Goal: Task Accomplishment & Management: Use online tool/utility

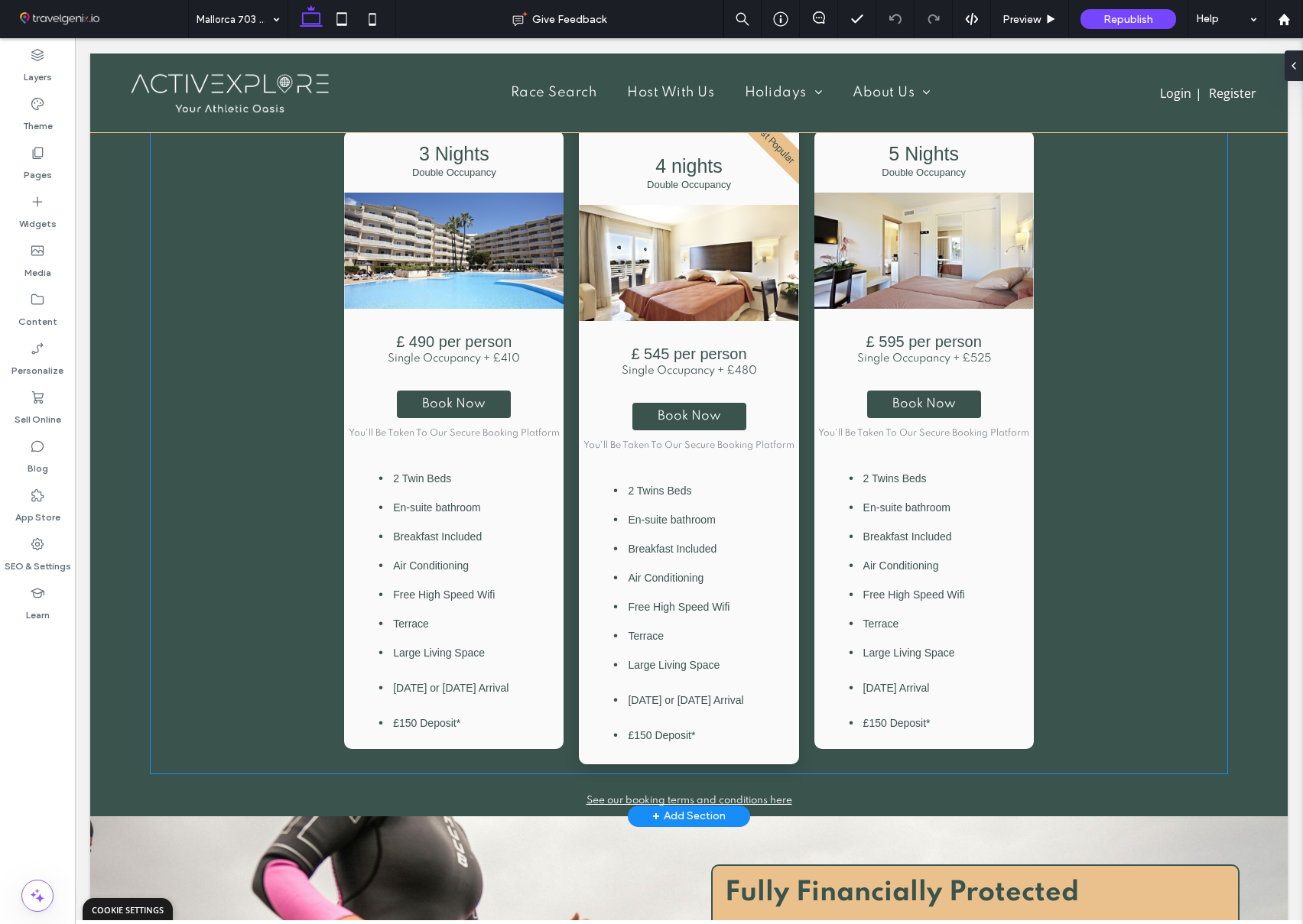
click at [295, 386] on div "3 Nights Double Occupancy £ 490 per person Single Occupancy + £410 Book Now You…" at bounding box center [689, 421] width 1076 height 705
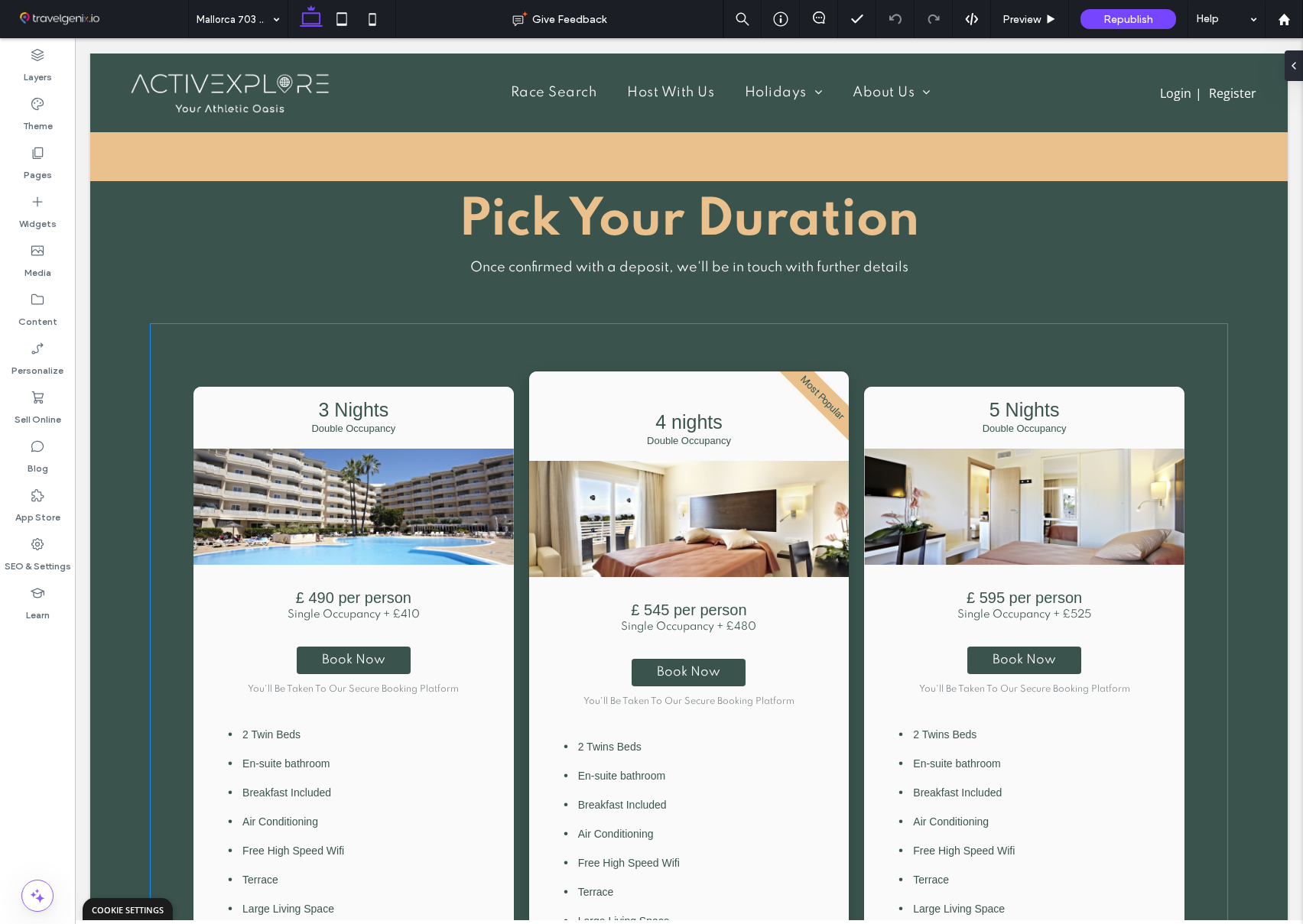
scroll to position [1074, 0]
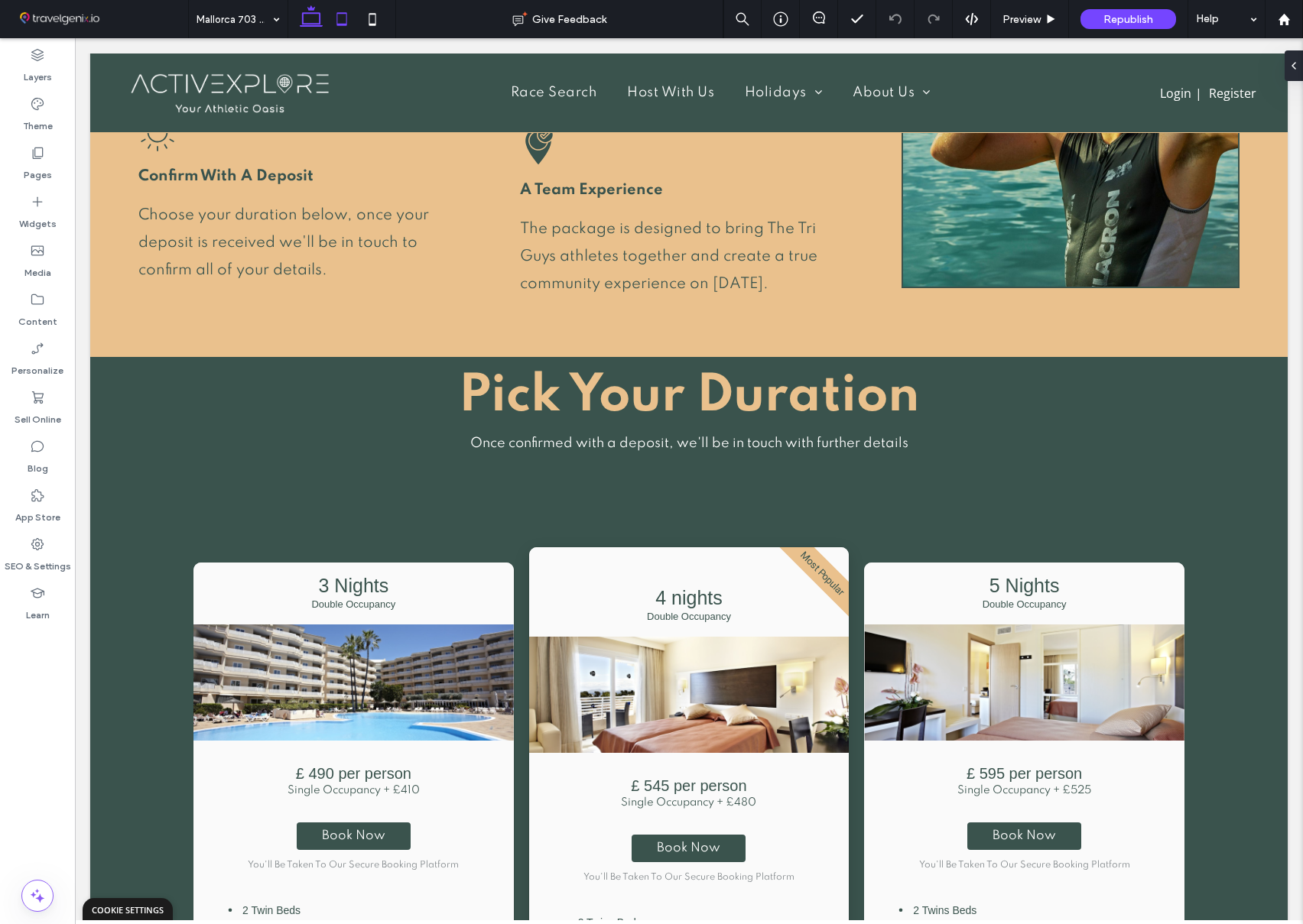
click at [346, 22] on icon at bounding box center [341, 19] width 31 height 31
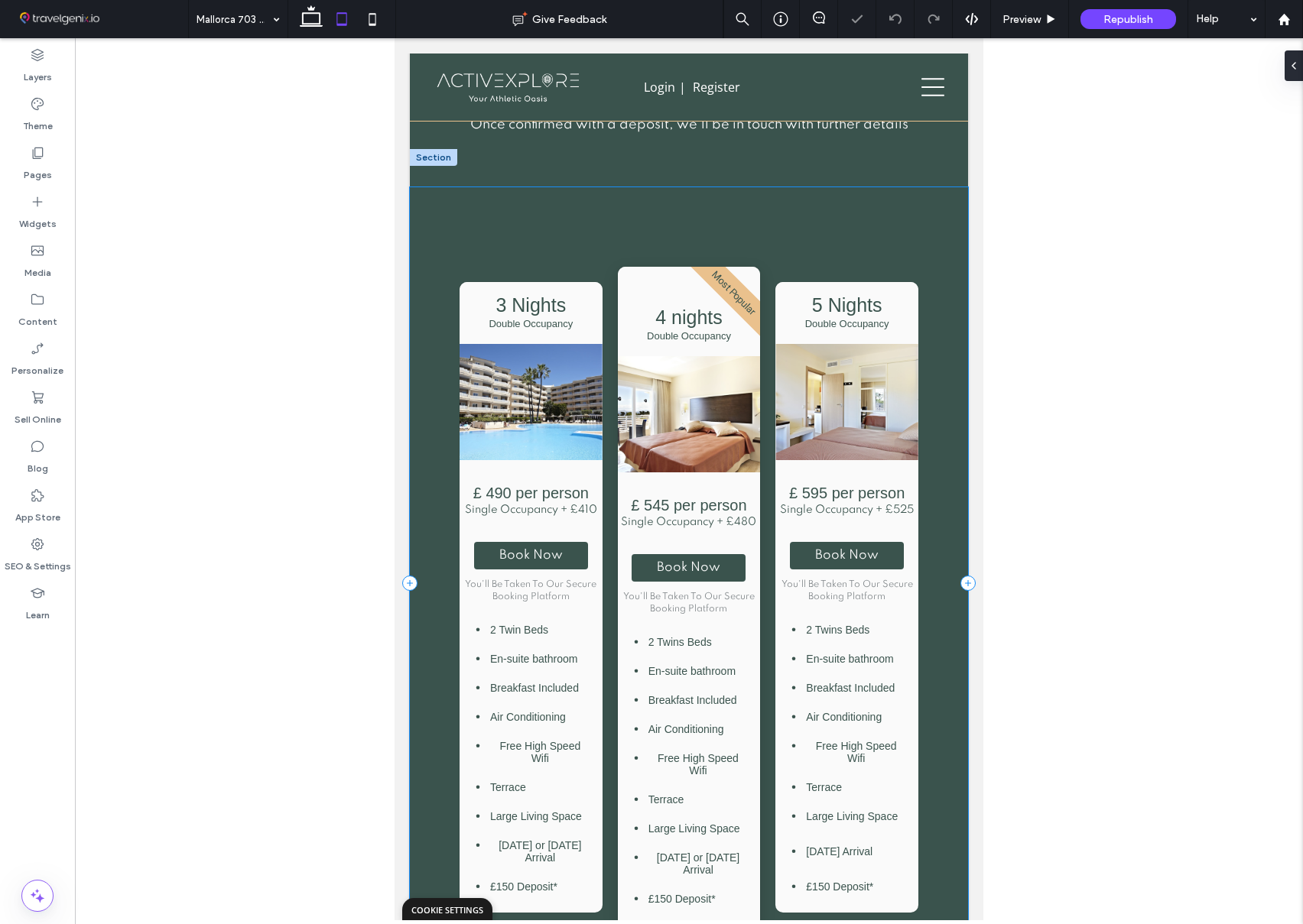
scroll to position [1351, 0]
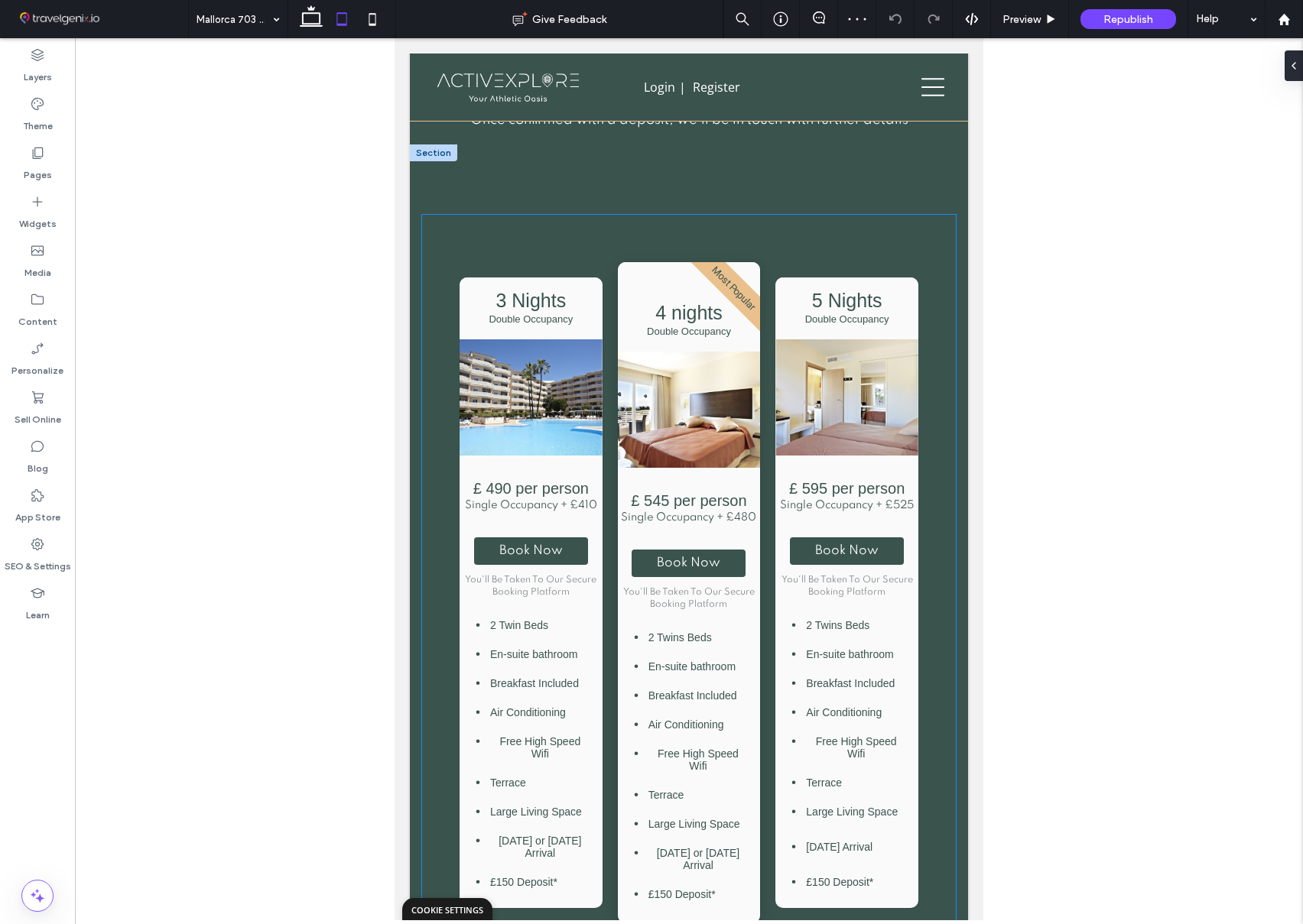
click at [439, 338] on div "3 Nights Double Occupancy £ 490 per person Single Occupancy + £410 Book Now You…" at bounding box center [689, 573] width 523 height 718
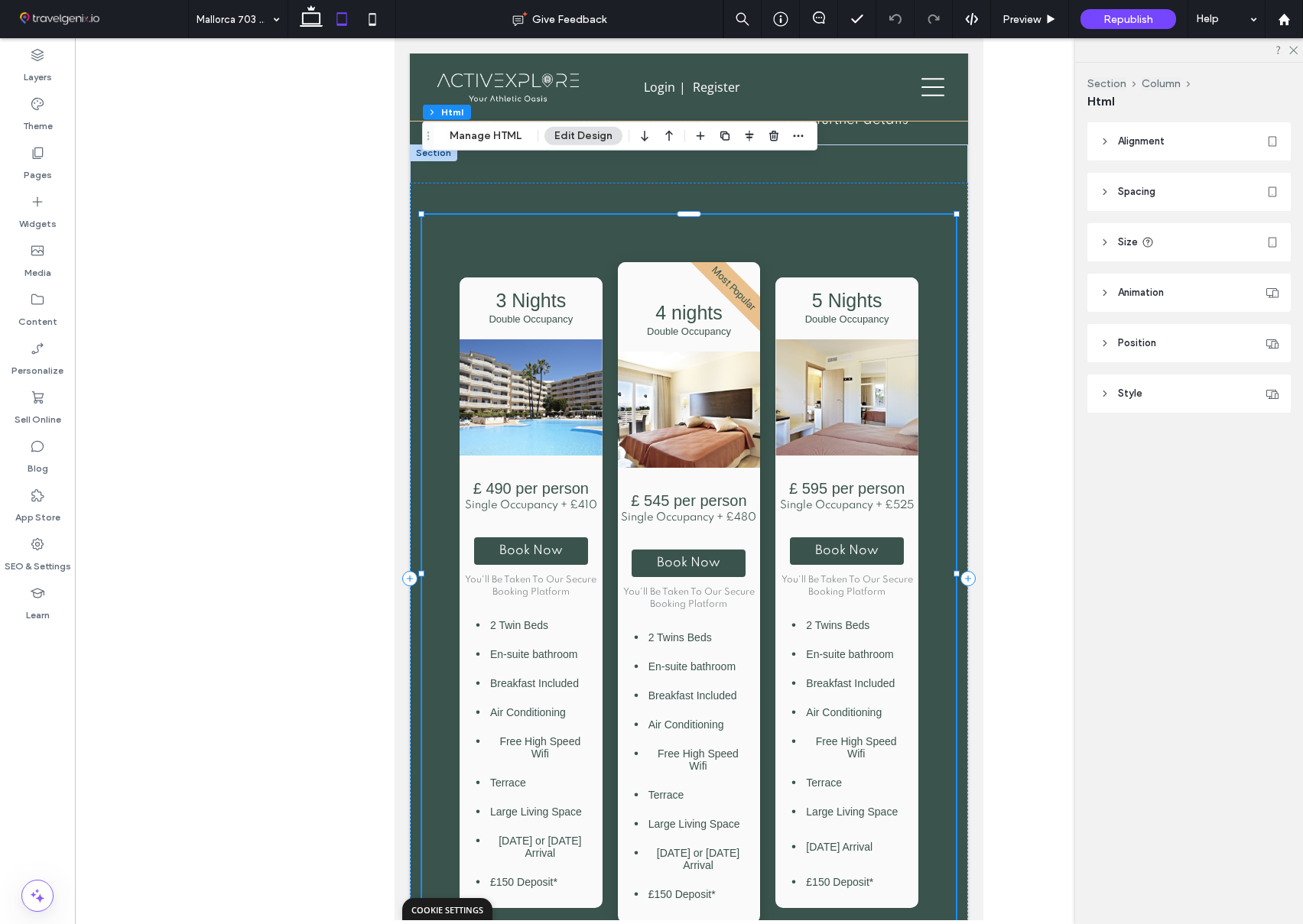
click at [1171, 183] on header "Spacing" at bounding box center [1189, 192] width 204 height 38
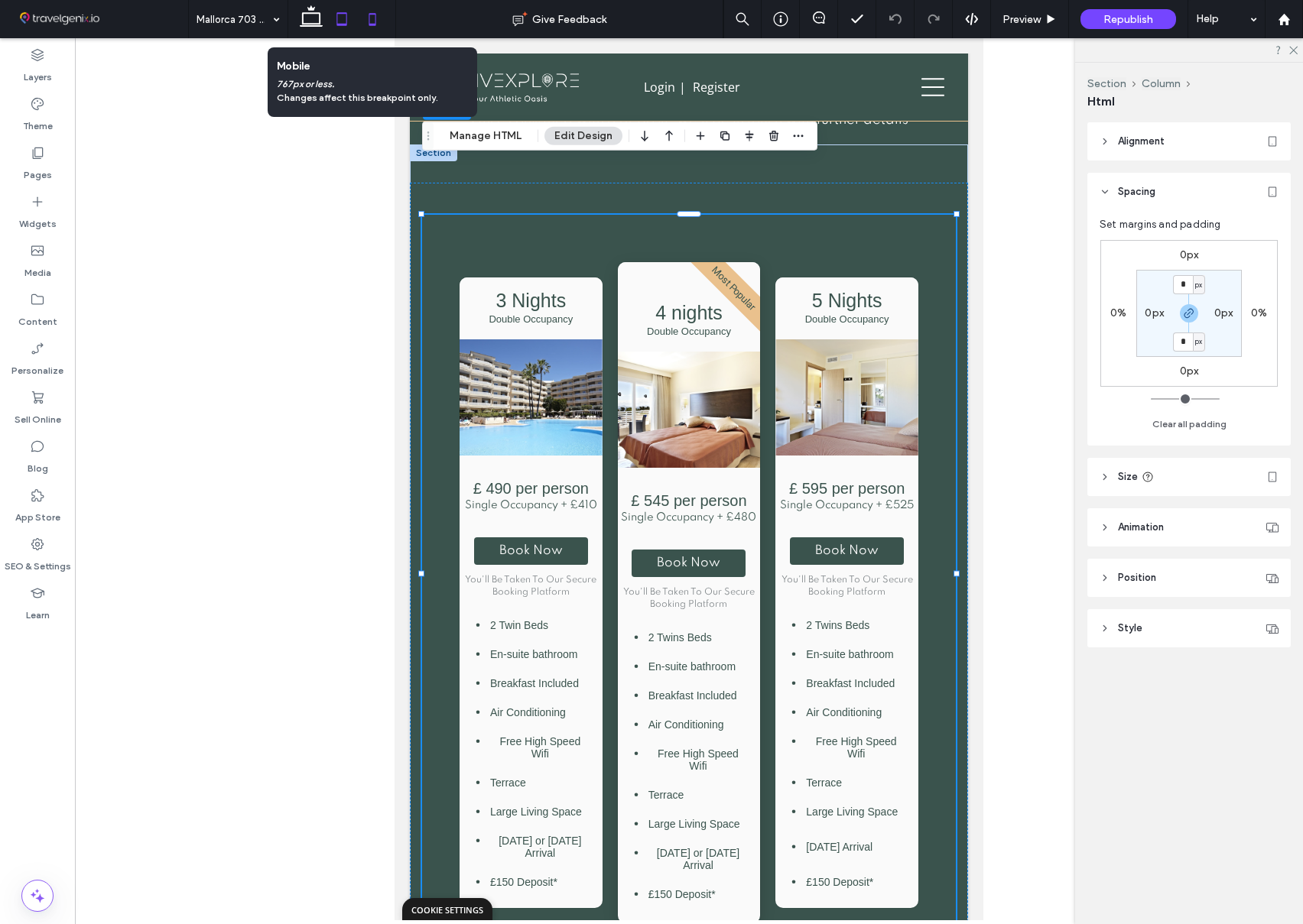
click at [366, 15] on icon at bounding box center [372, 19] width 31 height 31
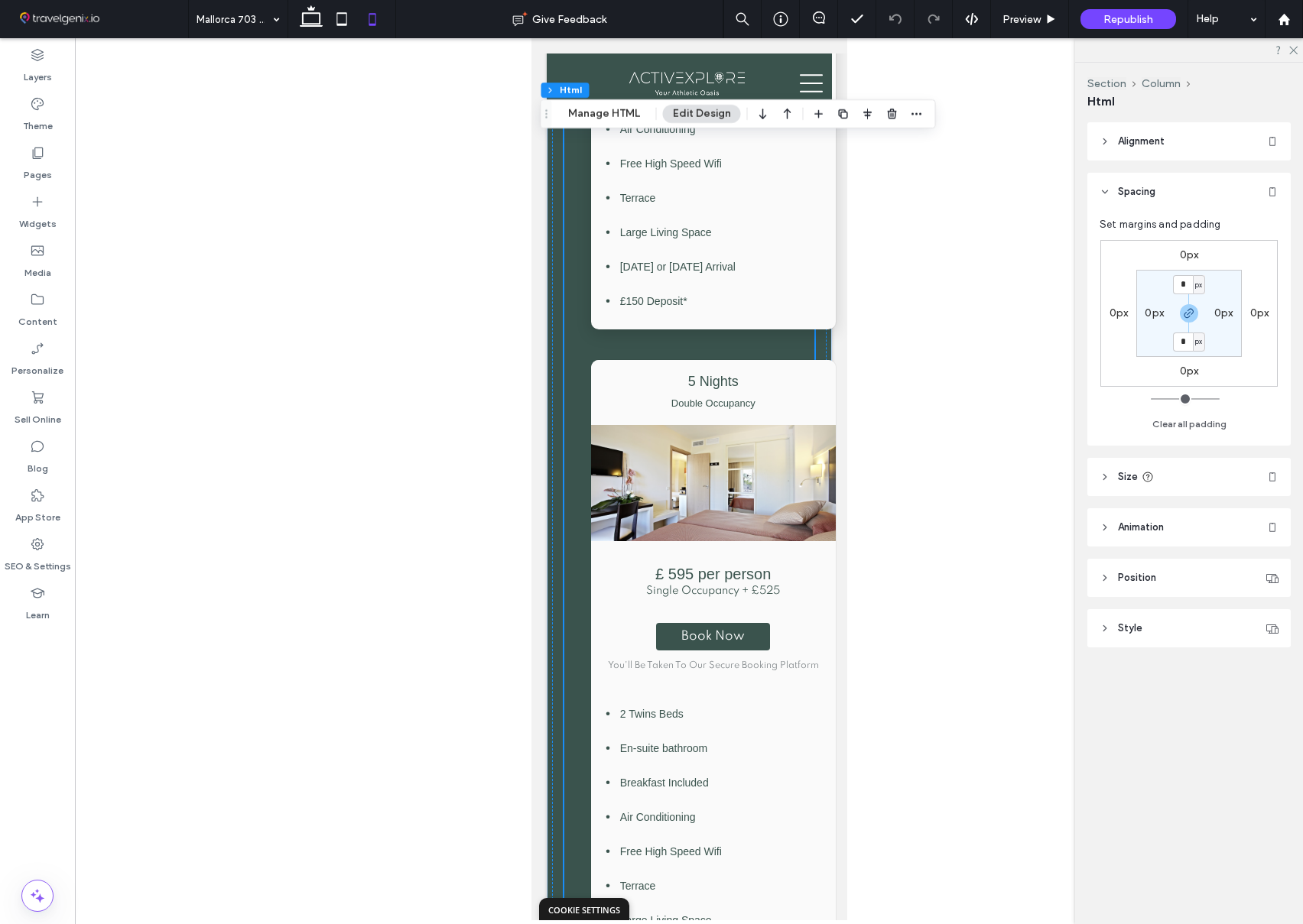
scroll to position [3309, 0]
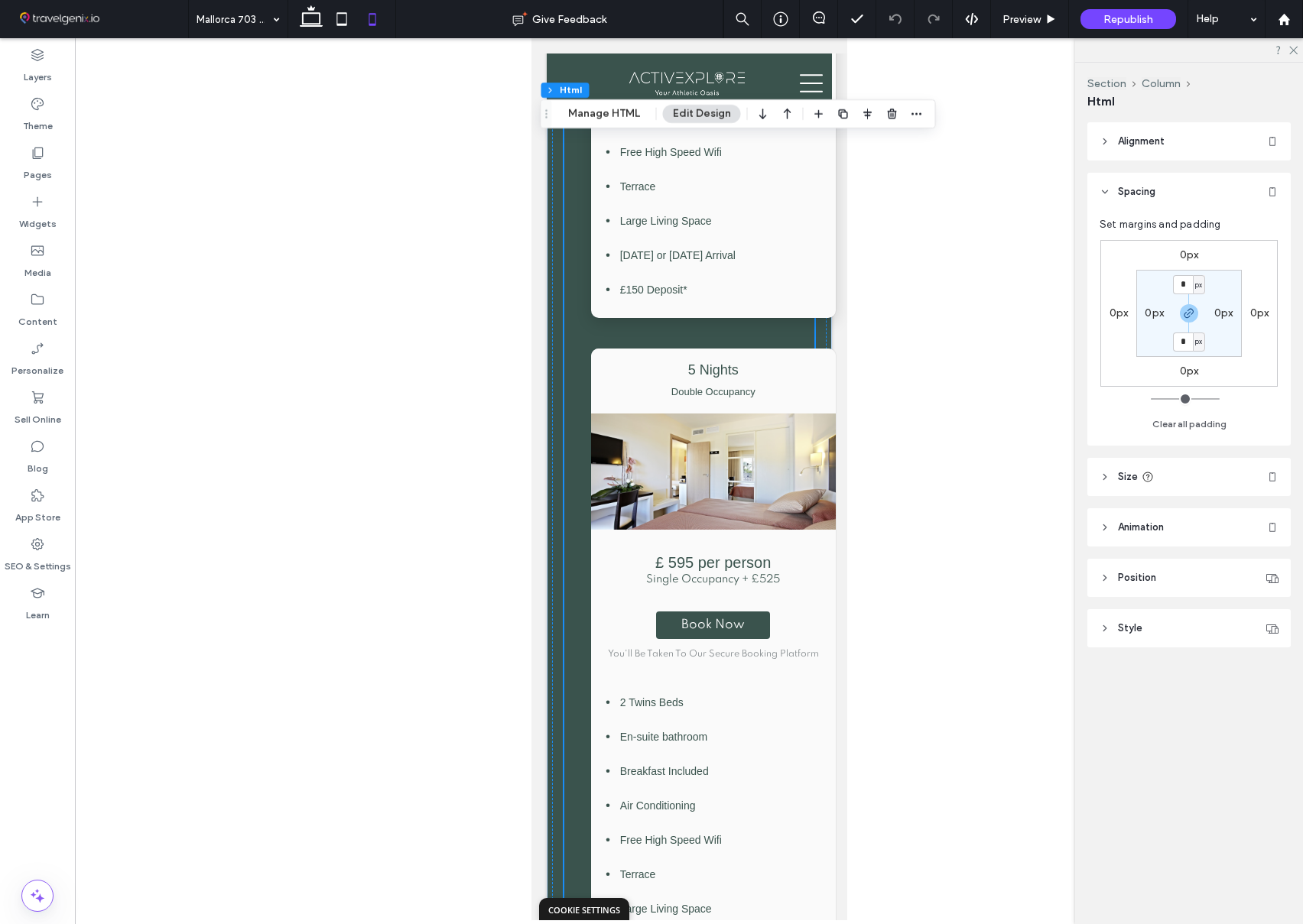
click at [1163, 77] on button "Column" at bounding box center [1161, 84] width 39 height 13
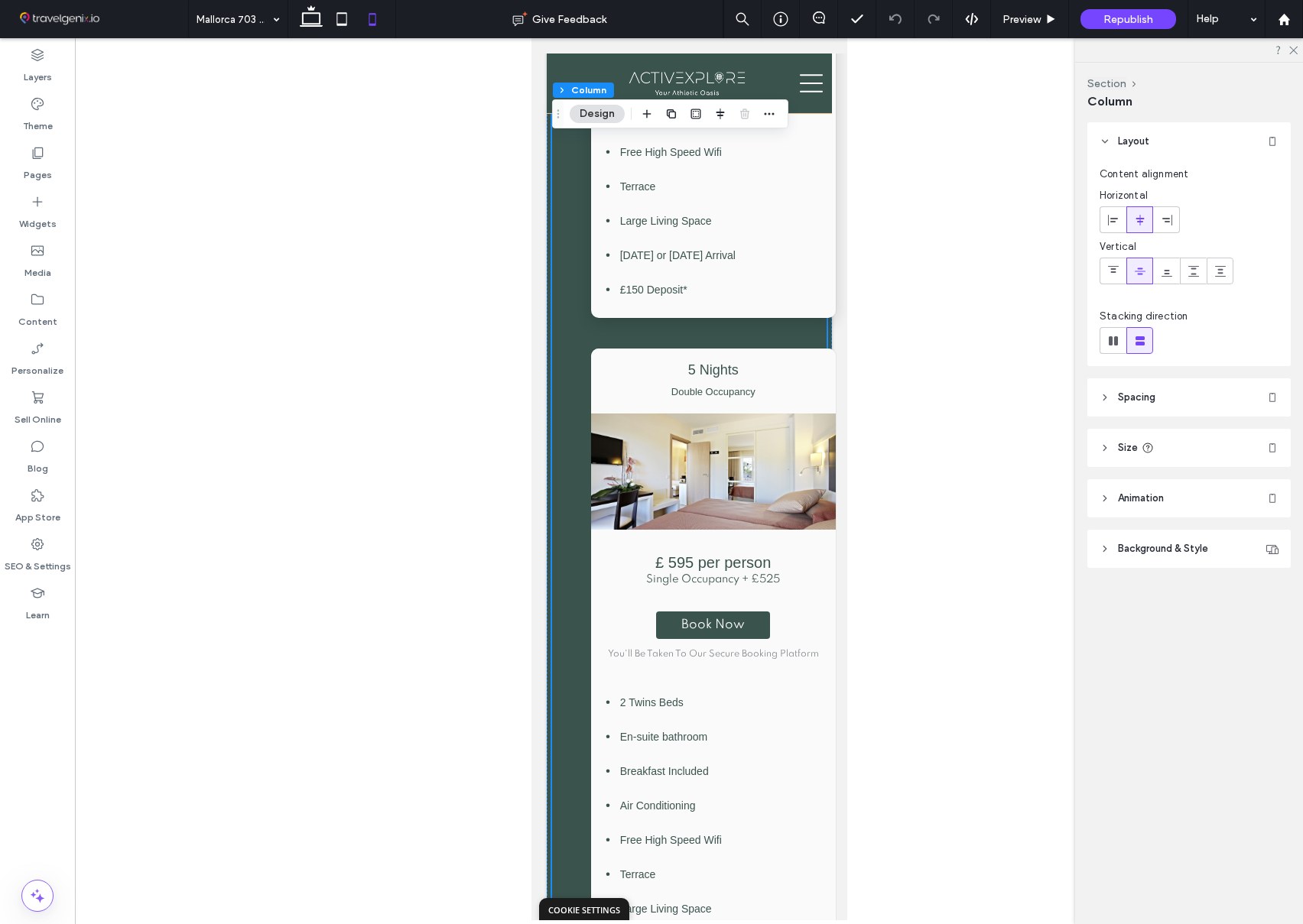
click at [1139, 394] on span "Spacing" at bounding box center [1136, 397] width 37 height 15
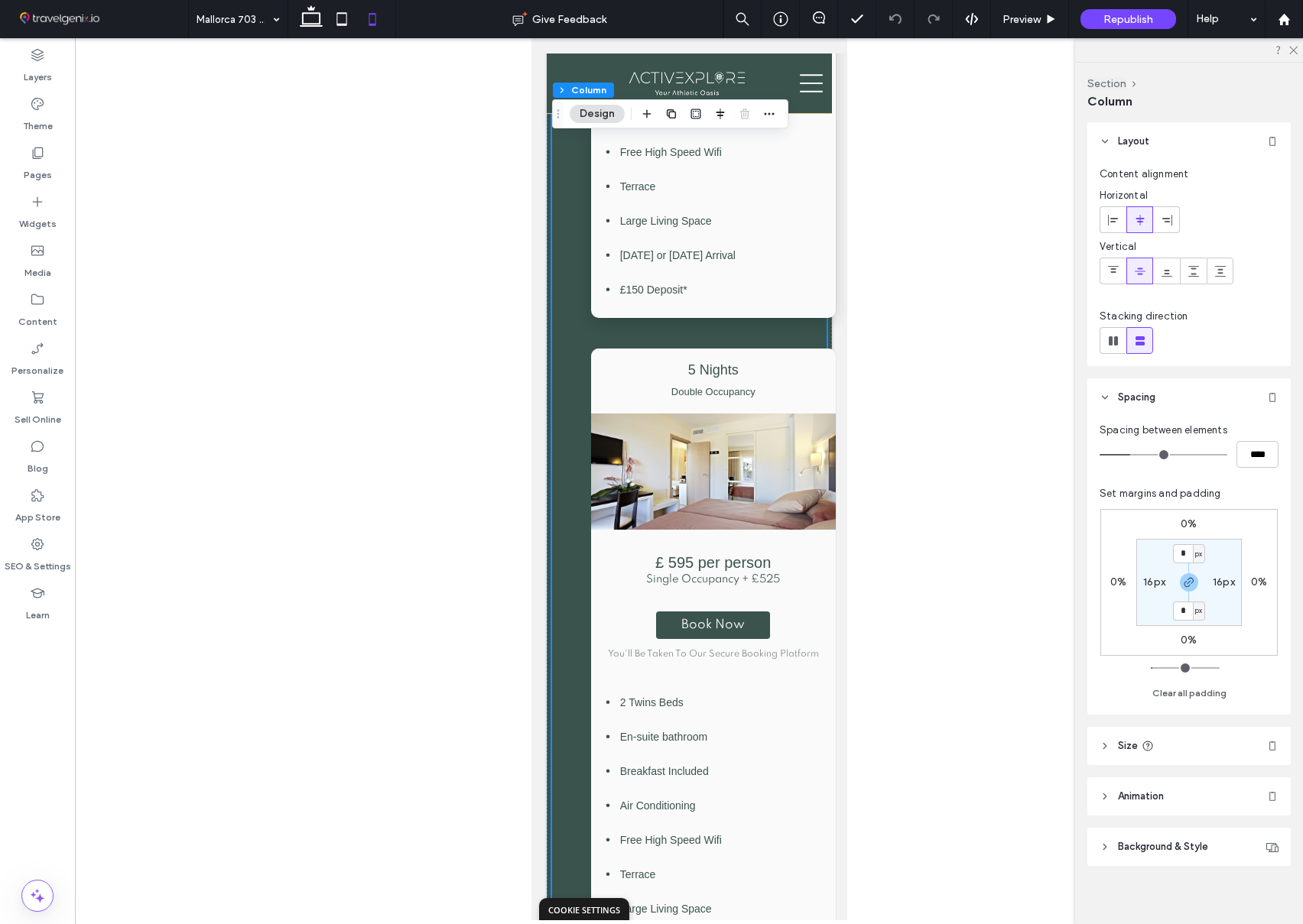
click at [1157, 574] on section "* px 16px * px 16px" at bounding box center [1188, 582] width 105 height 87
click at [1155, 580] on label "16px" at bounding box center [1154, 582] width 22 height 13
type input "**"
type input "*"
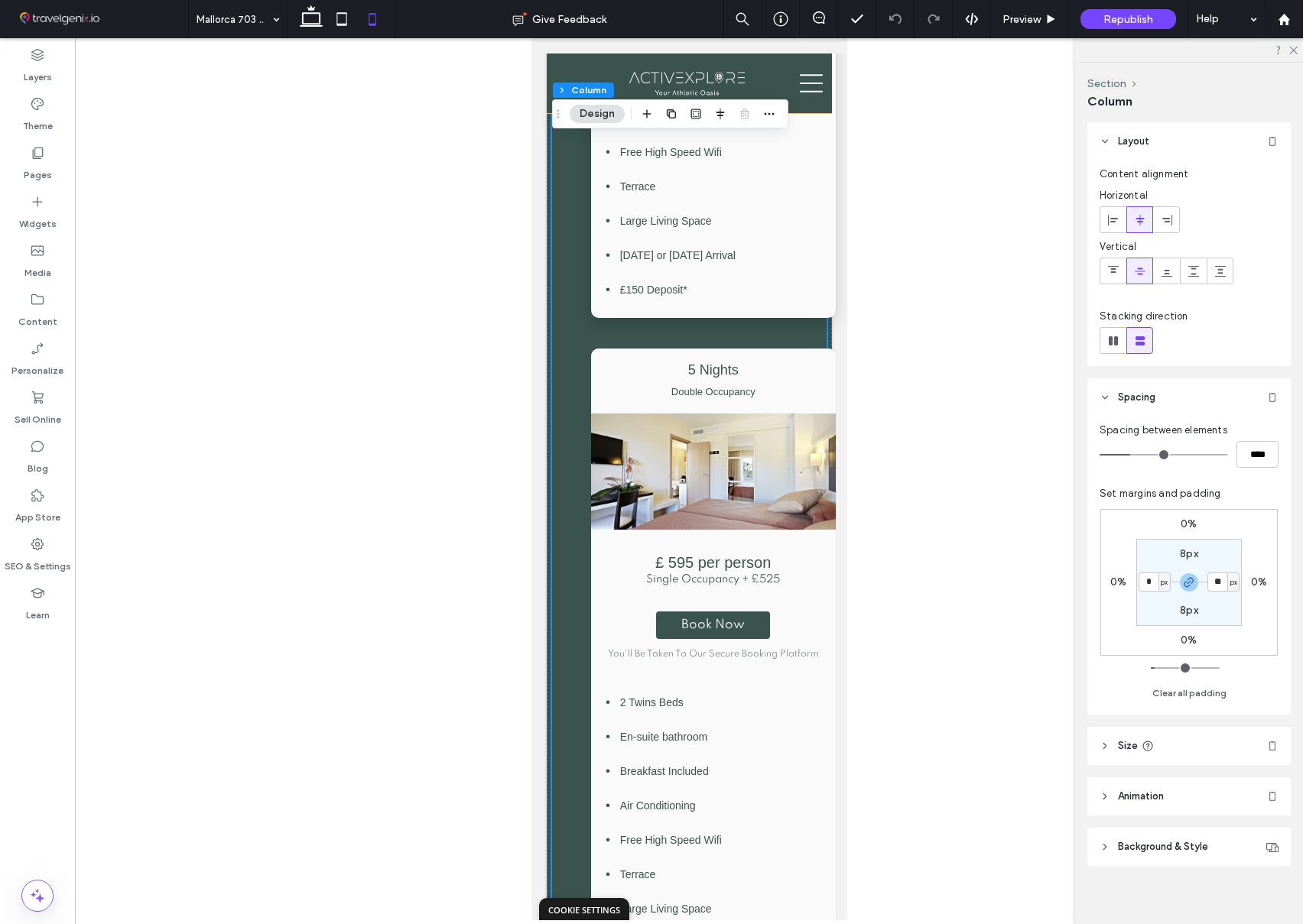
type input "*"
click at [1224, 614] on section "8px * px 8px * px" at bounding box center [1188, 582] width 105 height 87
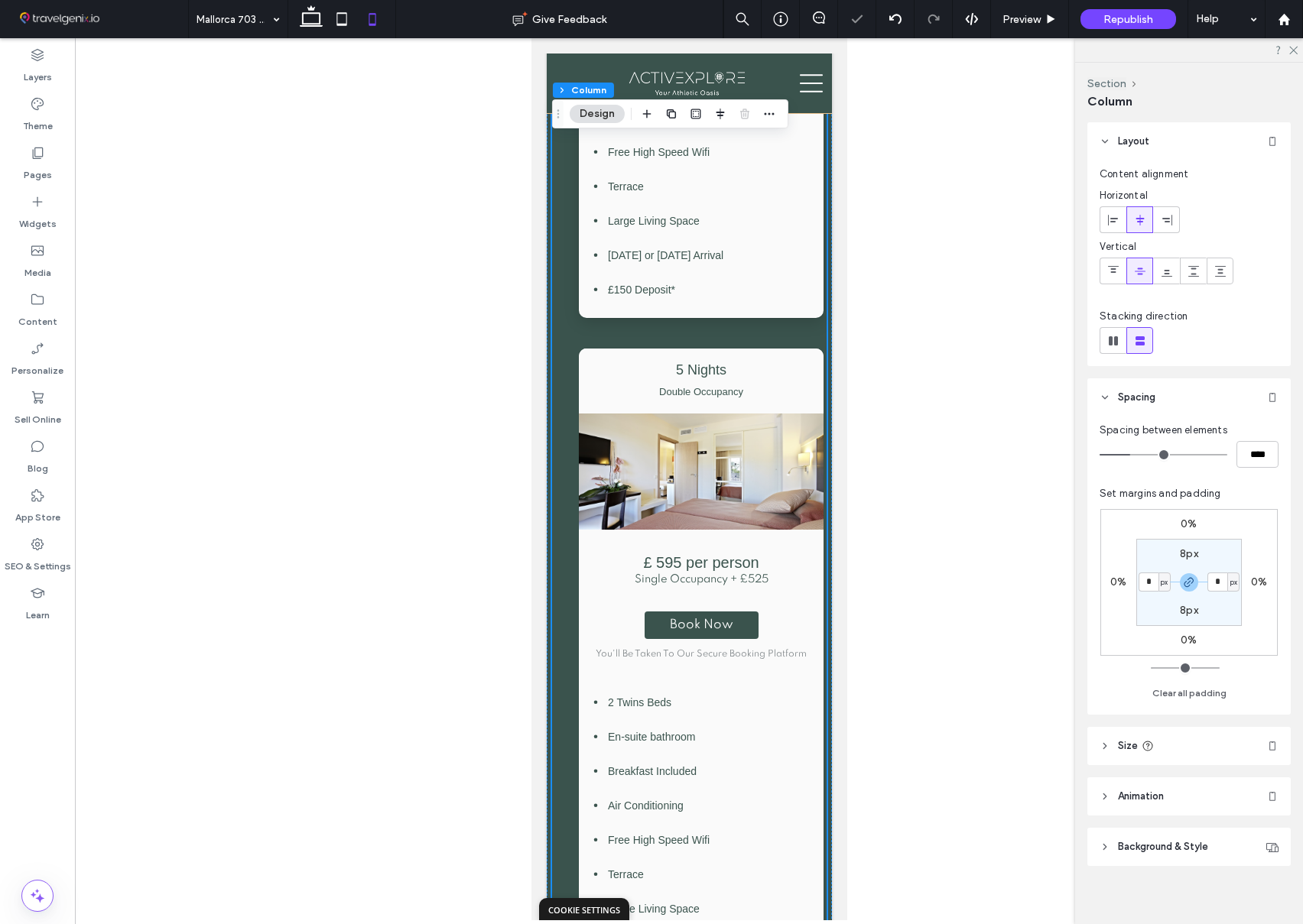
click at [1224, 599] on section "8px * px 8px * px" at bounding box center [1188, 582] width 105 height 87
click at [1220, 584] on input "*" at bounding box center [1217, 582] width 20 height 19
drag, startPoint x: 1193, startPoint y: 586, endPoint x: 1211, endPoint y: 583, distance: 18.2
click at [1198, 585] on div at bounding box center [1189, 583] width 35 height 18
drag, startPoint x: 1219, startPoint y: 581, endPoint x: 1223, endPoint y: 590, distance: 9.8
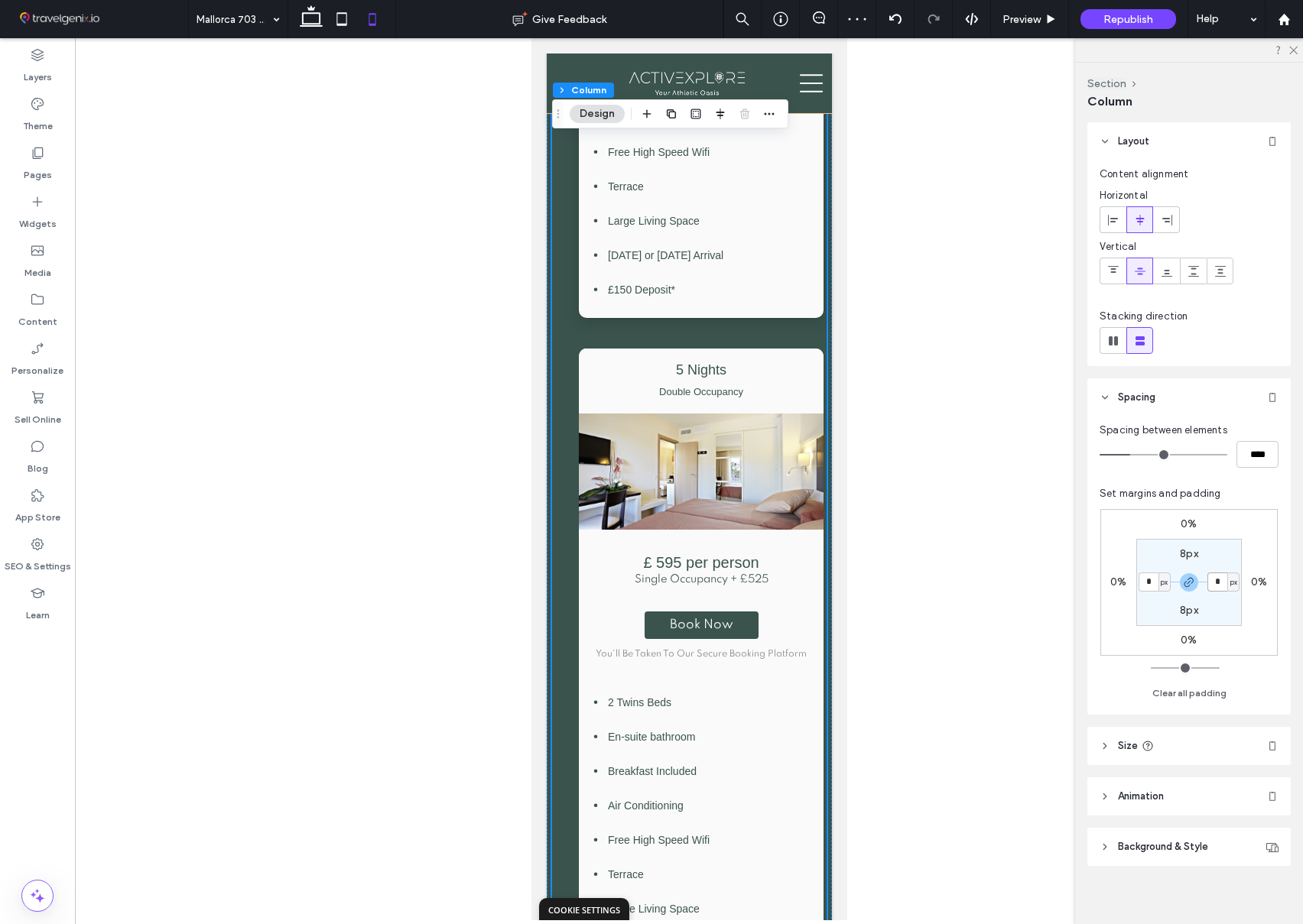
click at [1219, 581] on input "*" at bounding box center [1217, 582] width 20 height 19
drag, startPoint x: 1186, startPoint y: 583, endPoint x: 1203, endPoint y: 591, distance: 18.8
click at [1187, 584] on icon "button" at bounding box center [1189, 582] width 12 height 12
click at [1217, 582] on label "0px" at bounding box center [1223, 582] width 19 height 13
type input "**"
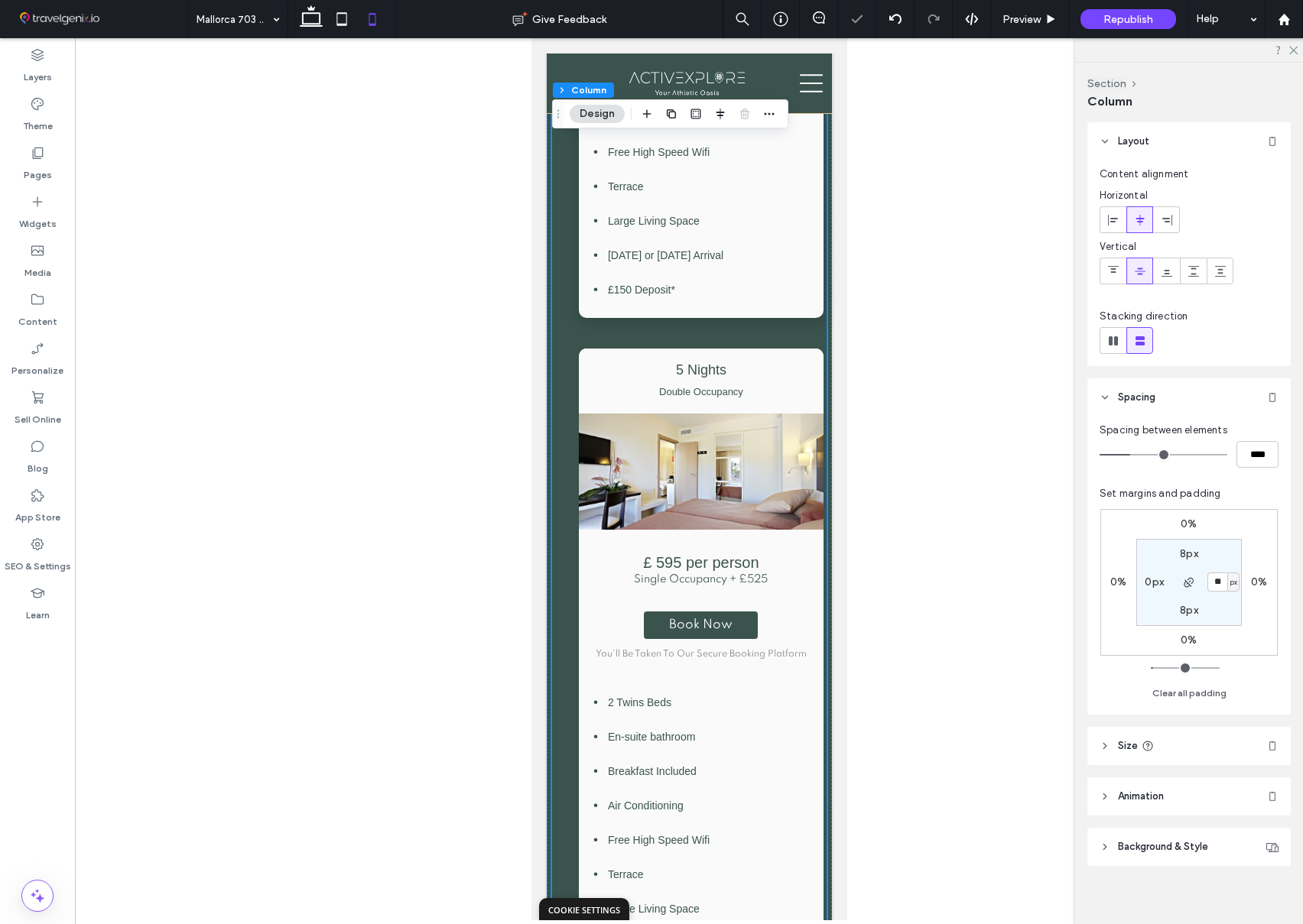
click at [1231, 601] on section "8px ** px 8px 0px" at bounding box center [1188, 582] width 105 height 87
click at [1257, 584] on label "0%" at bounding box center [1258, 582] width 16 height 13
type input "*"
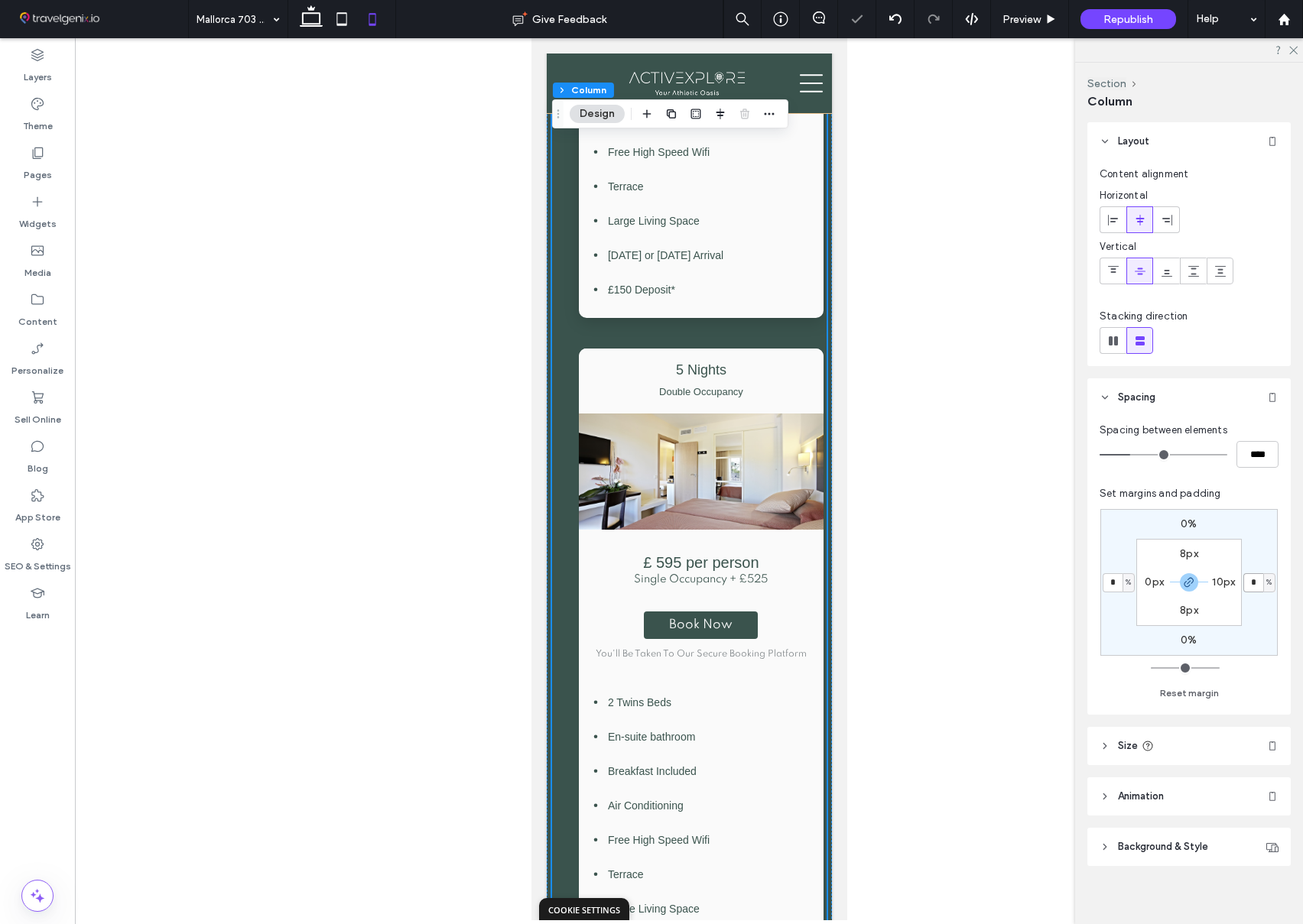
click at [1259, 584] on input "*" at bounding box center [1253, 583] width 20 height 19
click at [1190, 584] on icon "button" at bounding box center [1189, 582] width 12 height 12
drag, startPoint x: 1248, startPoint y: 584, endPoint x: 1257, endPoint y: 597, distance: 15.8
click at [1251, 585] on input "*" at bounding box center [1253, 583] width 20 height 19
type input "*"
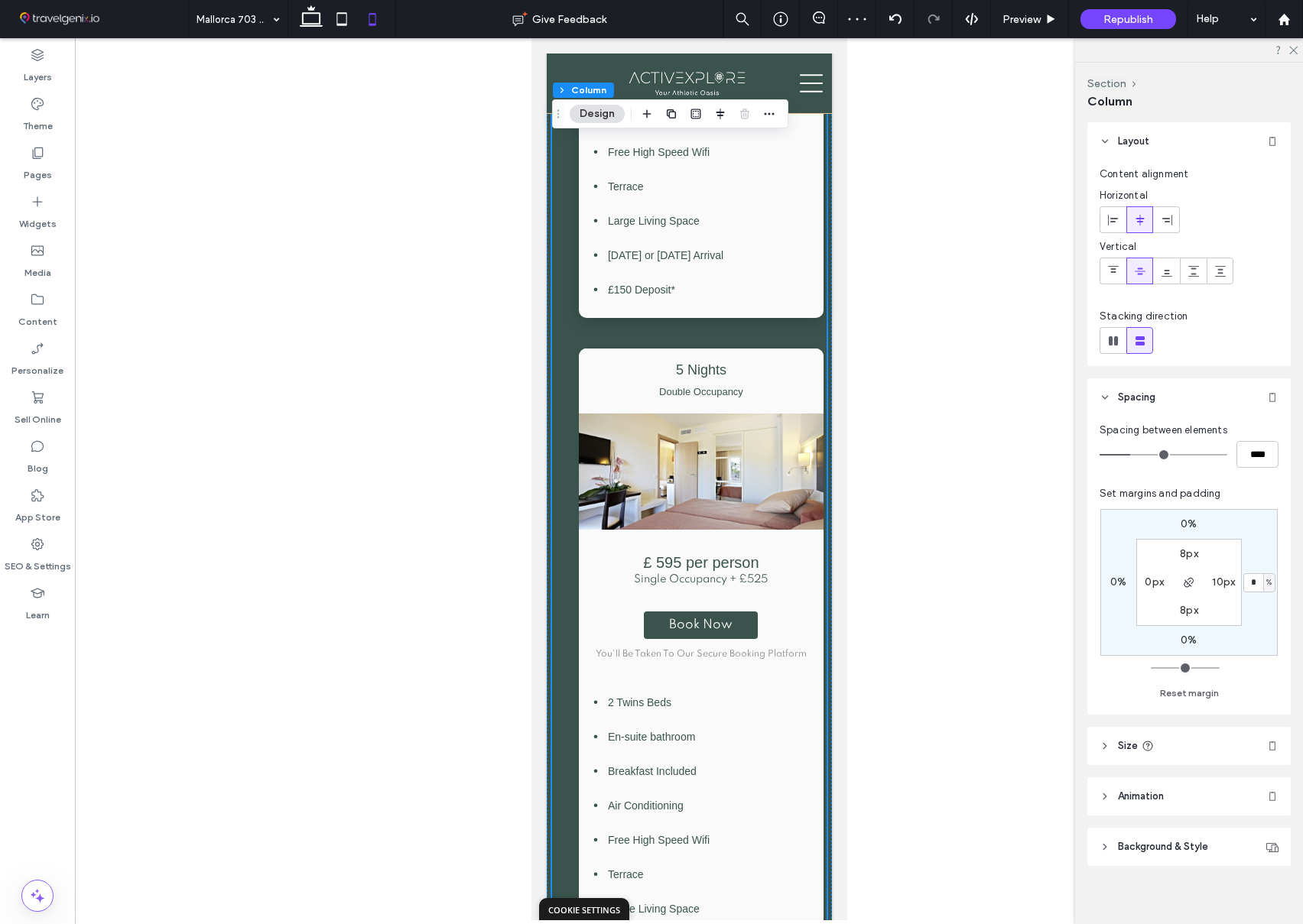
click at [1255, 604] on div "0% * % 0% 0% 8px 10px 8px 0px" at bounding box center [1189, 582] width 177 height 147
click at [1254, 603] on div "0% * % 0% 0% 8px 10px 8px 0px" at bounding box center [1189, 582] width 177 height 147
click at [1223, 584] on label "10px" at bounding box center [1224, 582] width 23 height 13
type input "**"
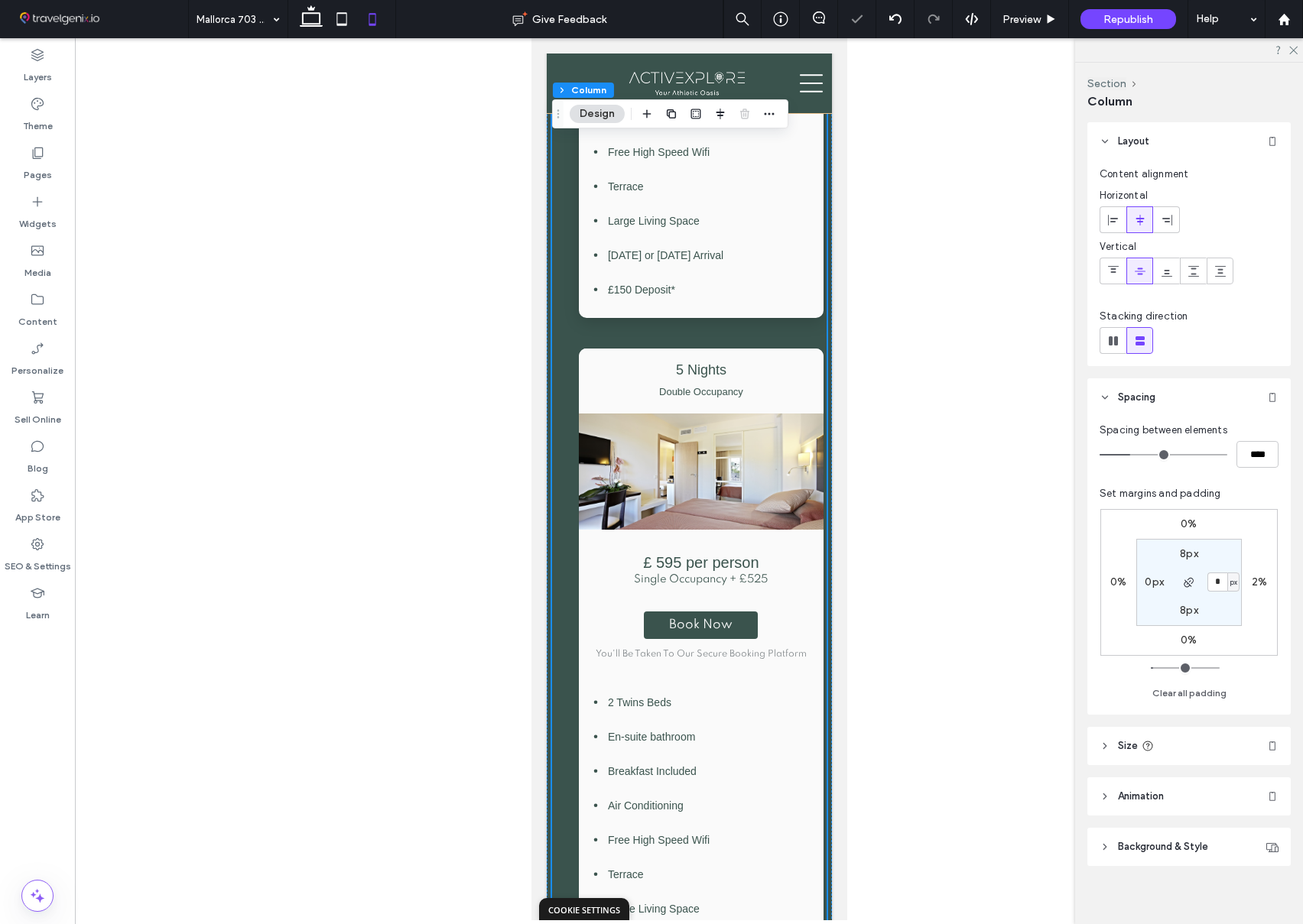
type input "*"
click at [1228, 604] on section "8px * px 8px 0px" at bounding box center [1188, 582] width 105 height 87
drag, startPoint x: 1255, startPoint y: 583, endPoint x: 1257, endPoint y: 597, distance: 14.1
click at [1255, 583] on label "2%" at bounding box center [1259, 582] width 15 height 13
type input "*"
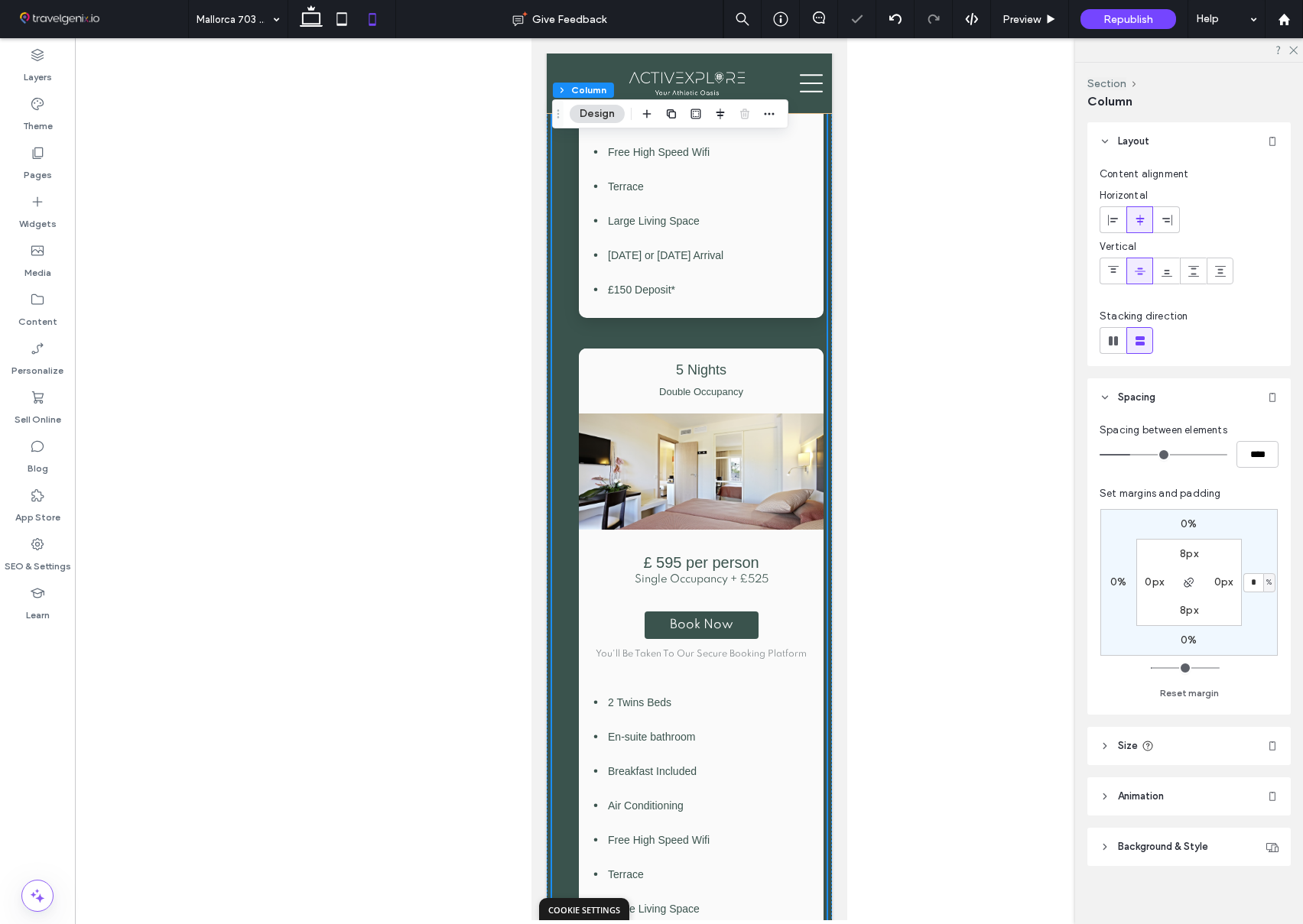
type input "*"
click at [1256, 604] on div "0% * % 0% 0% 8px 0px 8px 0px" at bounding box center [1189, 582] width 177 height 147
drag, startPoint x: 1185, startPoint y: 580, endPoint x: 1161, endPoint y: 582, distance: 24.1
click at [1183, 581] on icon "button" at bounding box center [1189, 582] width 12 height 12
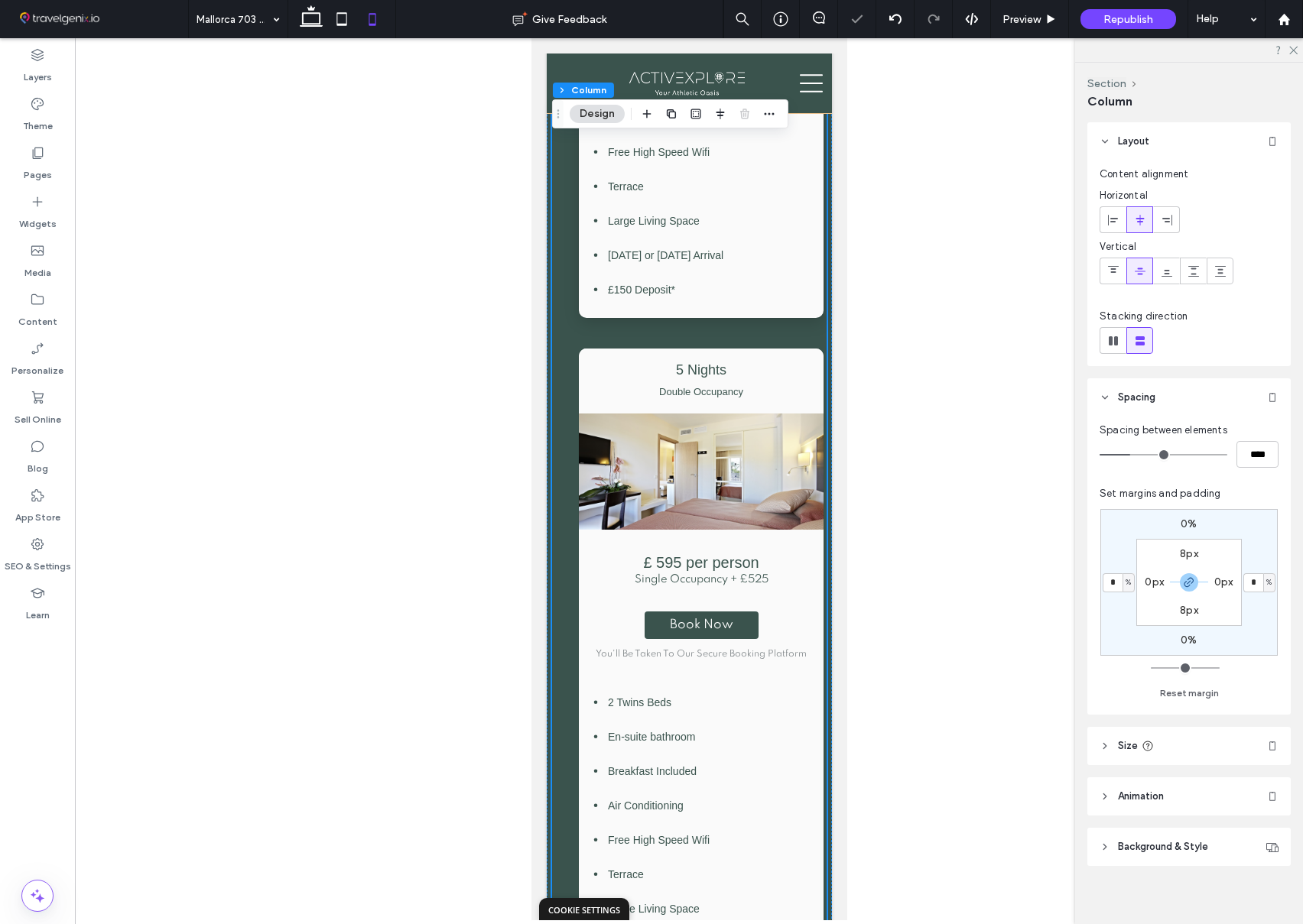
click at [1118, 583] on input "*" at bounding box center [1113, 583] width 20 height 19
click at [1118, 585] on input "*" at bounding box center [1113, 583] width 20 height 19
click at [1111, 582] on input "*" at bounding box center [1113, 583] width 20 height 19
type input "*"
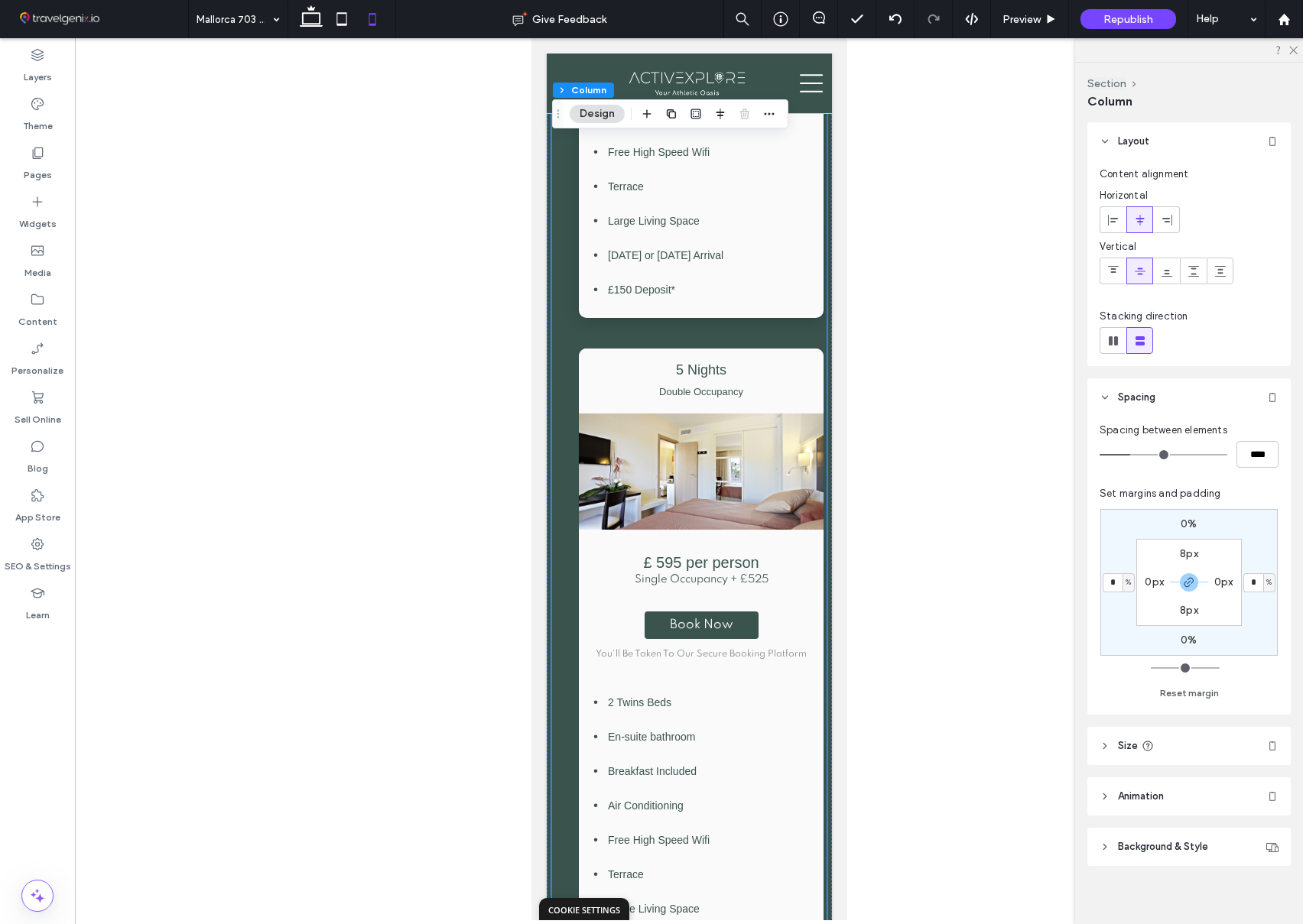
type input "*"
click at [1119, 615] on div "0% * % 0% * % 8px 0px 8px 0px" at bounding box center [1189, 582] width 177 height 147
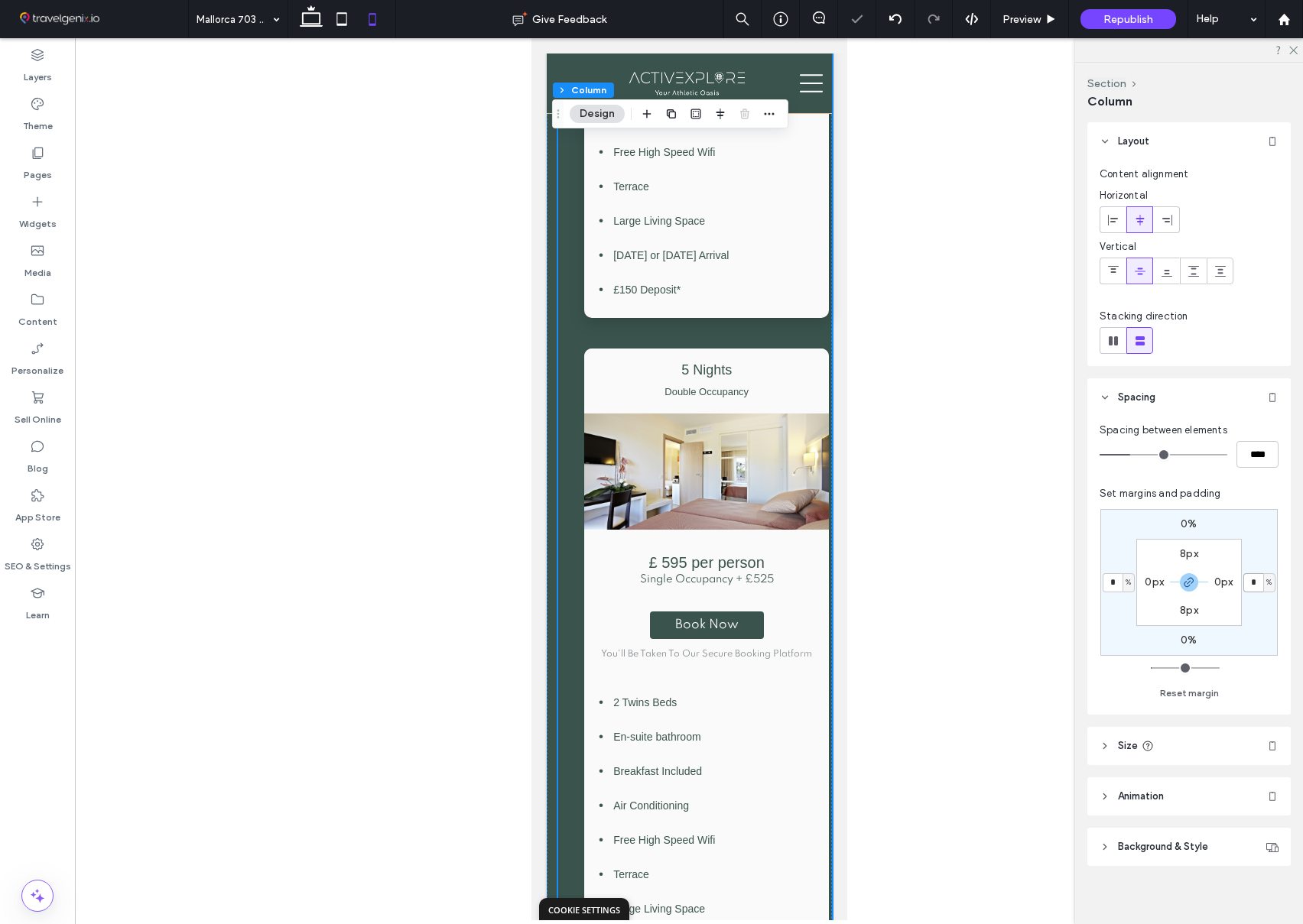
click at [1253, 582] on input "*" at bounding box center [1253, 583] width 20 height 19
type input "*"
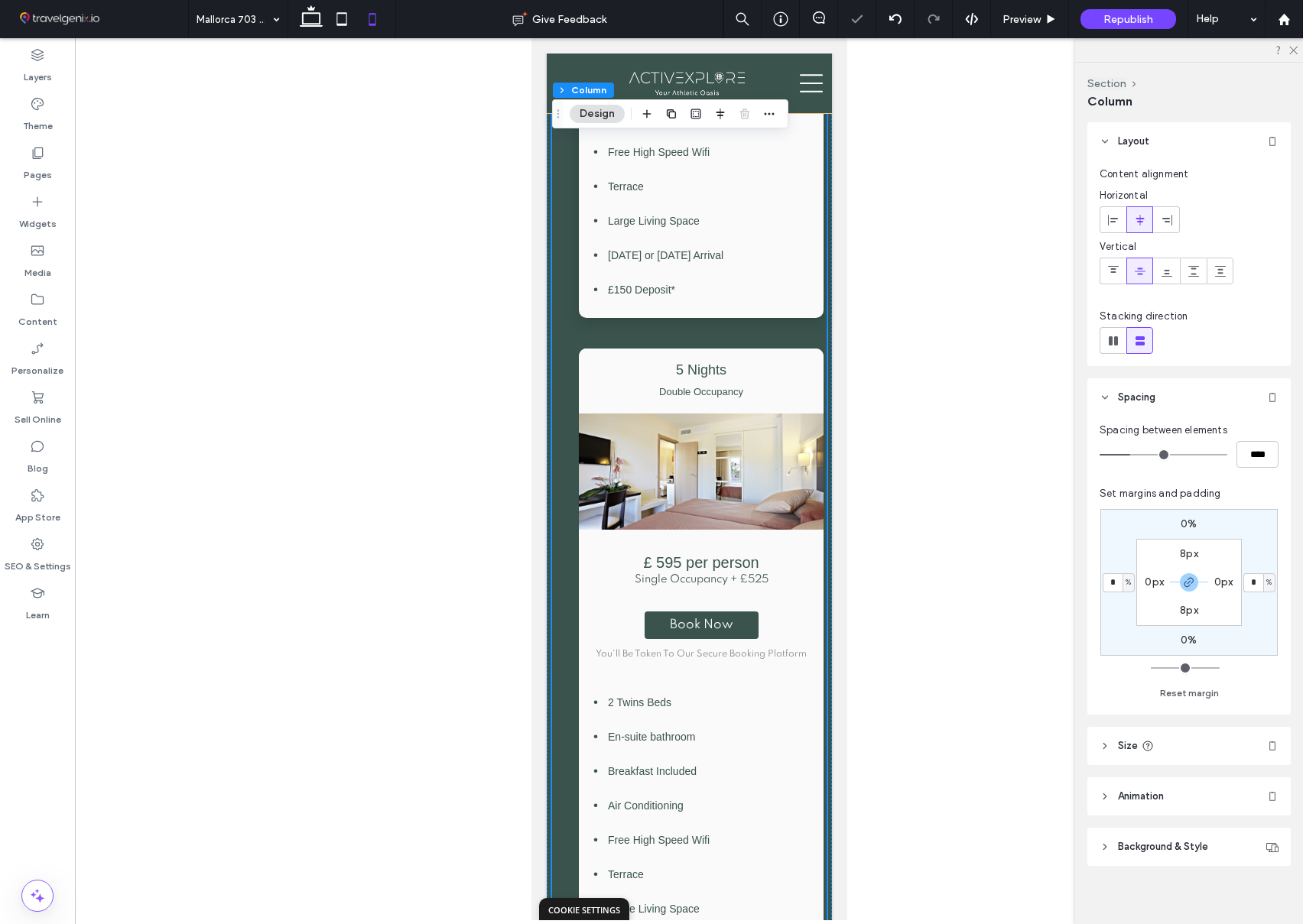
click at [1251, 614] on div "0% * % 0% * % 8px 0px 8px 0px" at bounding box center [1189, 582] width 177 height 147
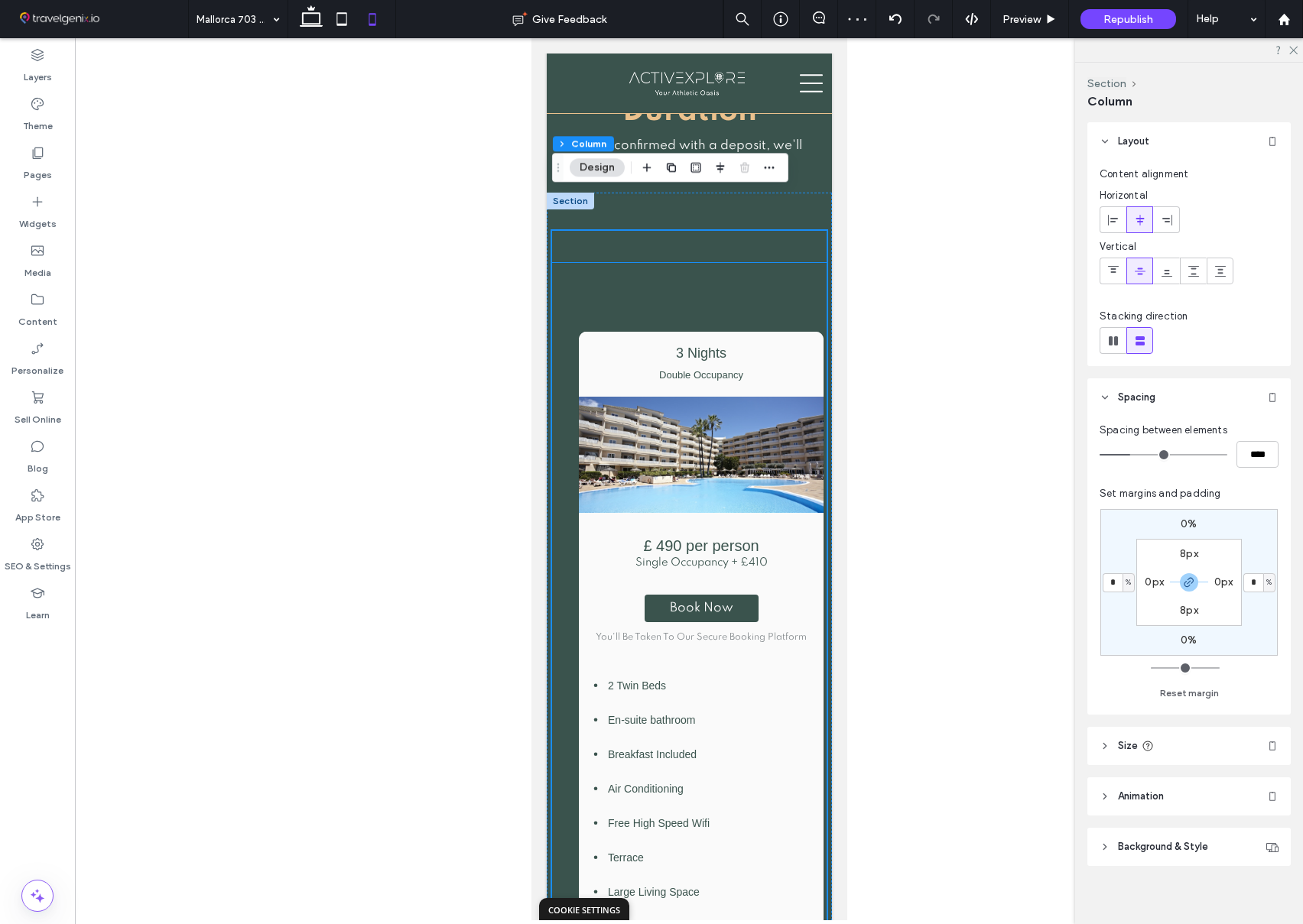
scroll to position [1925, 0]
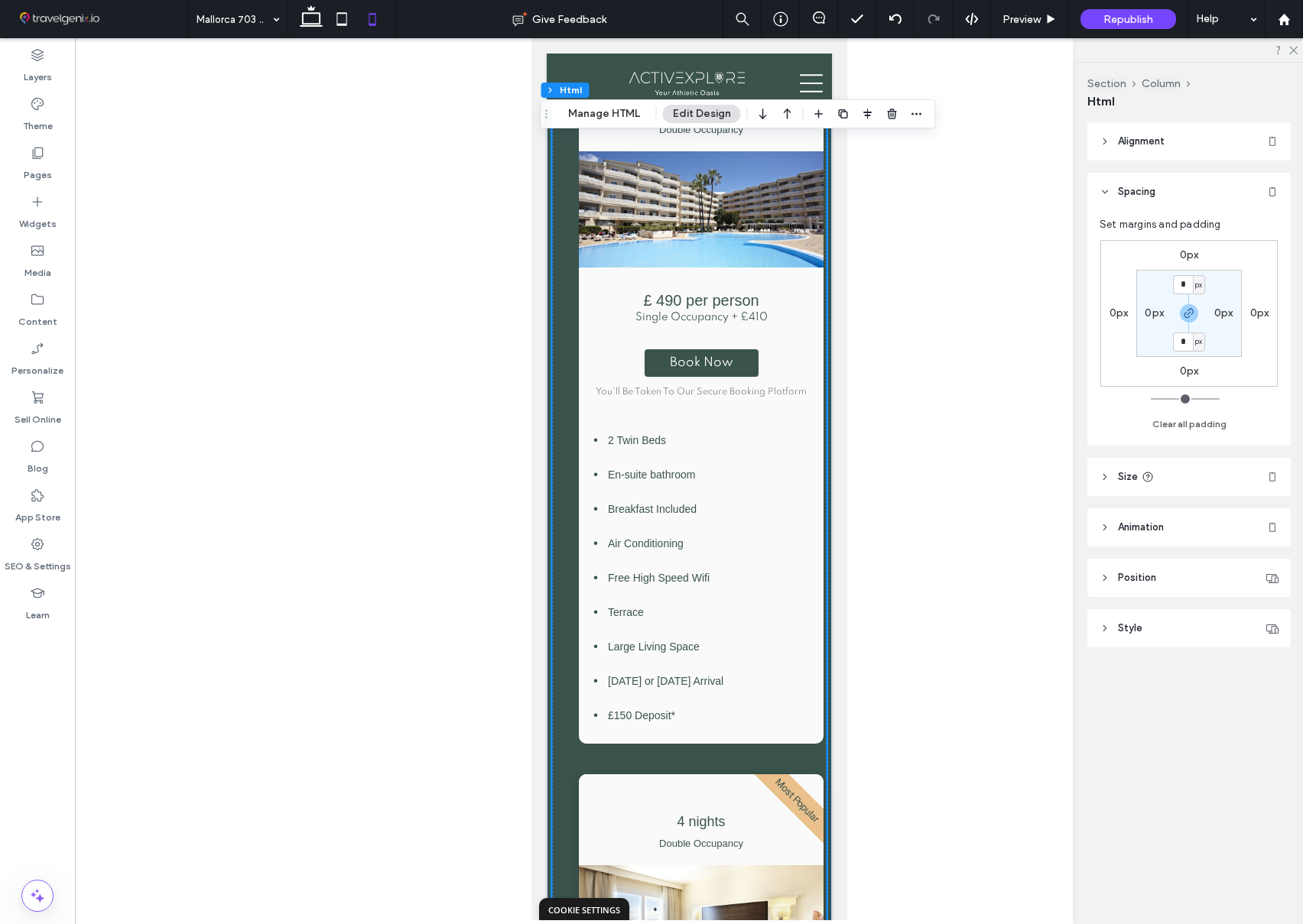
scroll to position [2175, 0]
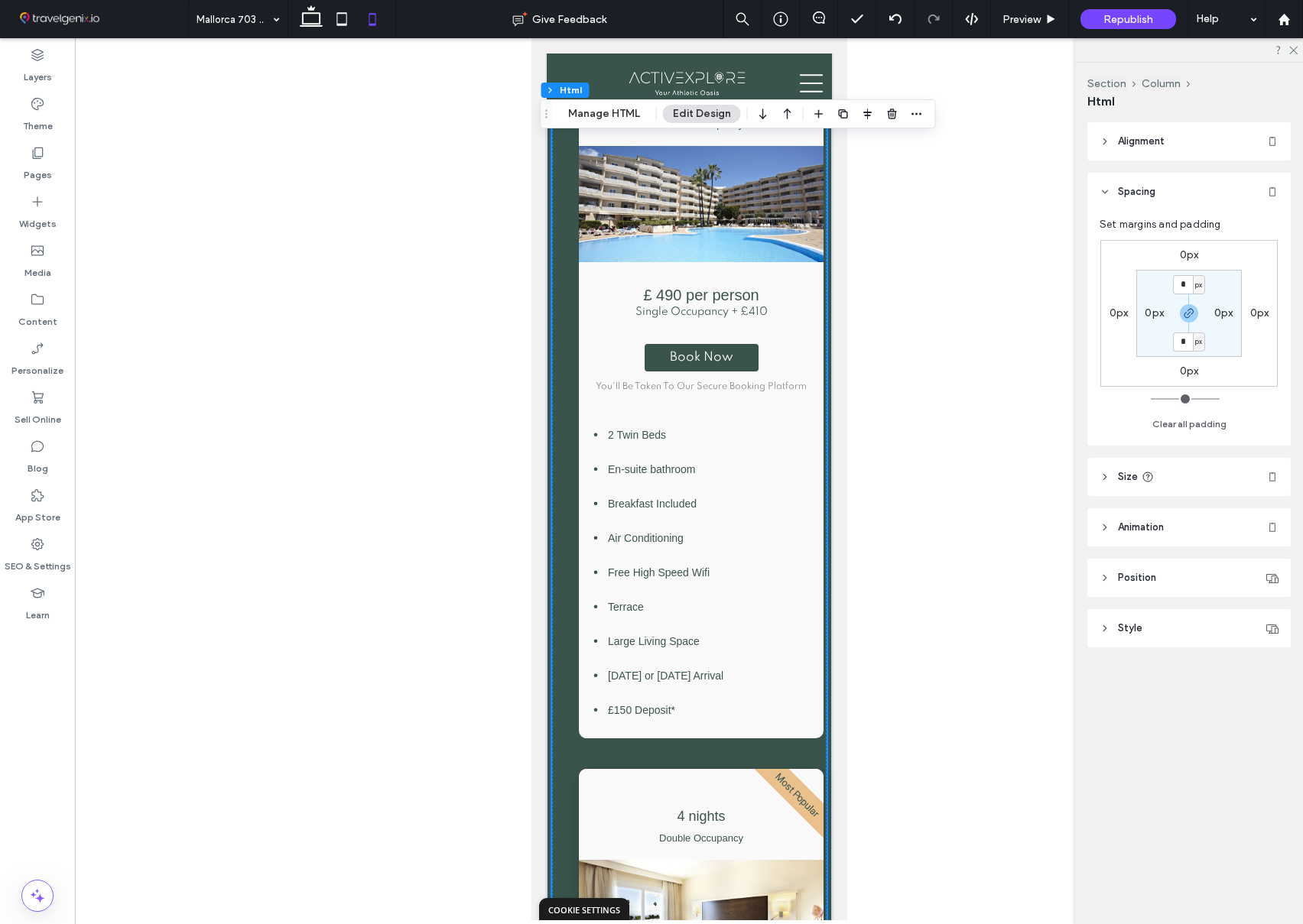
click at [1128, 144] on span "Alignment" at bounding box center [1141, 142] width 46 height 15
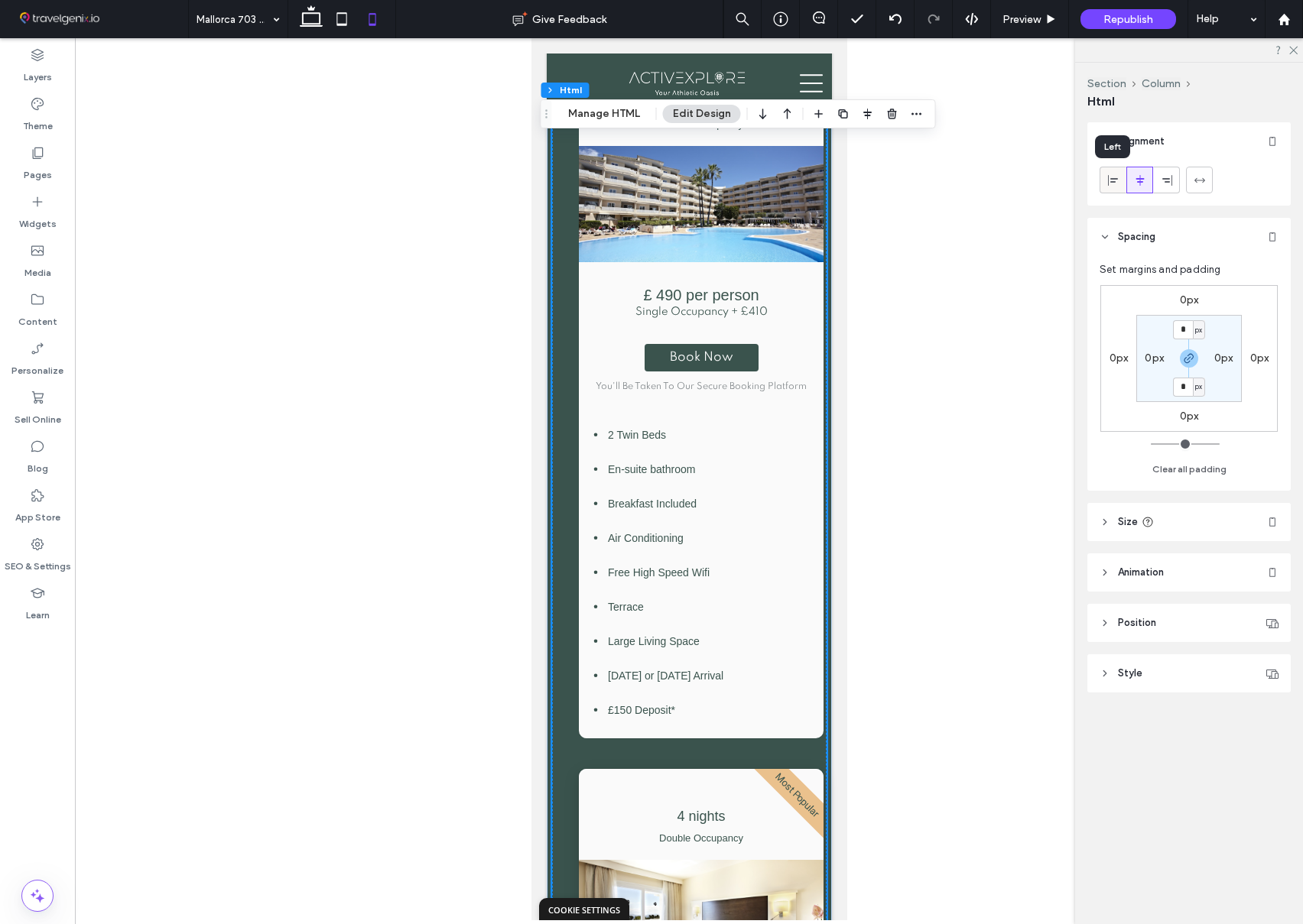
click at [1111, 178] on use at bounding box center [1113, 180] width 10 height 11
click at [1193, 182] on icon at bounding box center [1199, 180] width 12 height 12
click at [1161, 180] on icon at bounding box center [1166, 180] width 12 height 12
click at [1141, 180] on icon at bounding box center [1139, 180] width 12 height 12
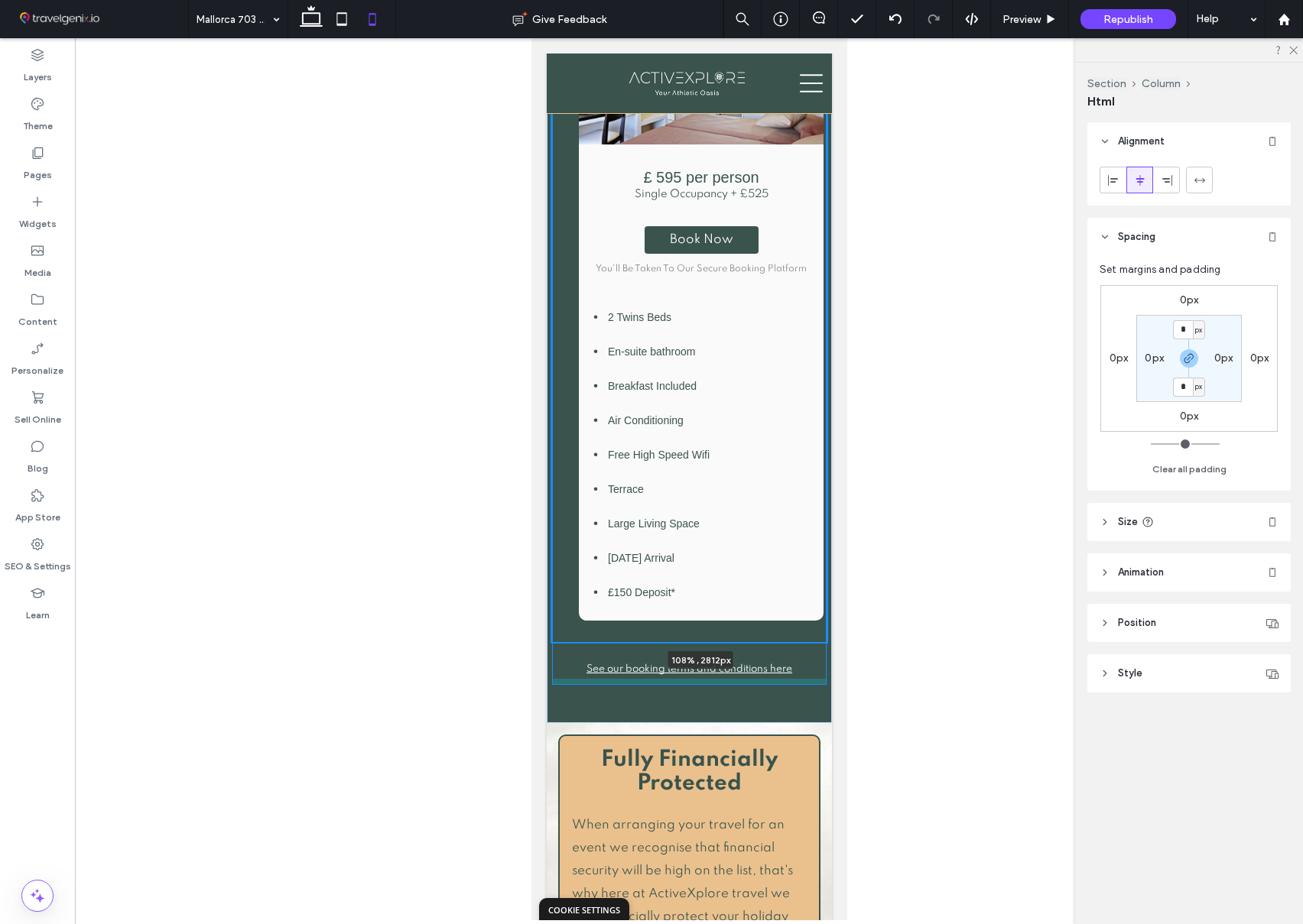
scroll to position [3697, 0]
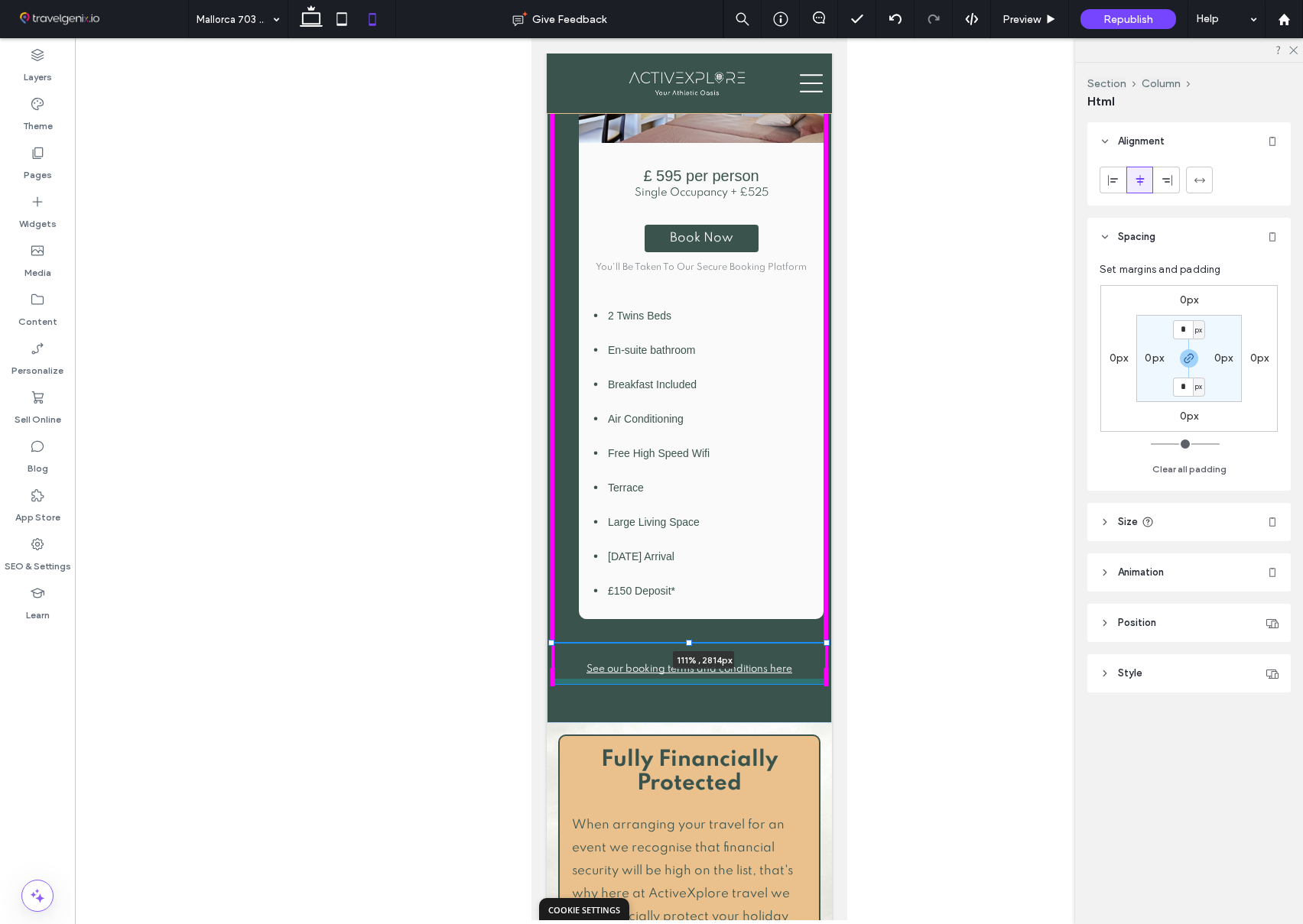
drag, startPoint x: 551, startPoint y: 605, endPoint x: 536, endPoint y: 602, distance: 15.3
type input "****"
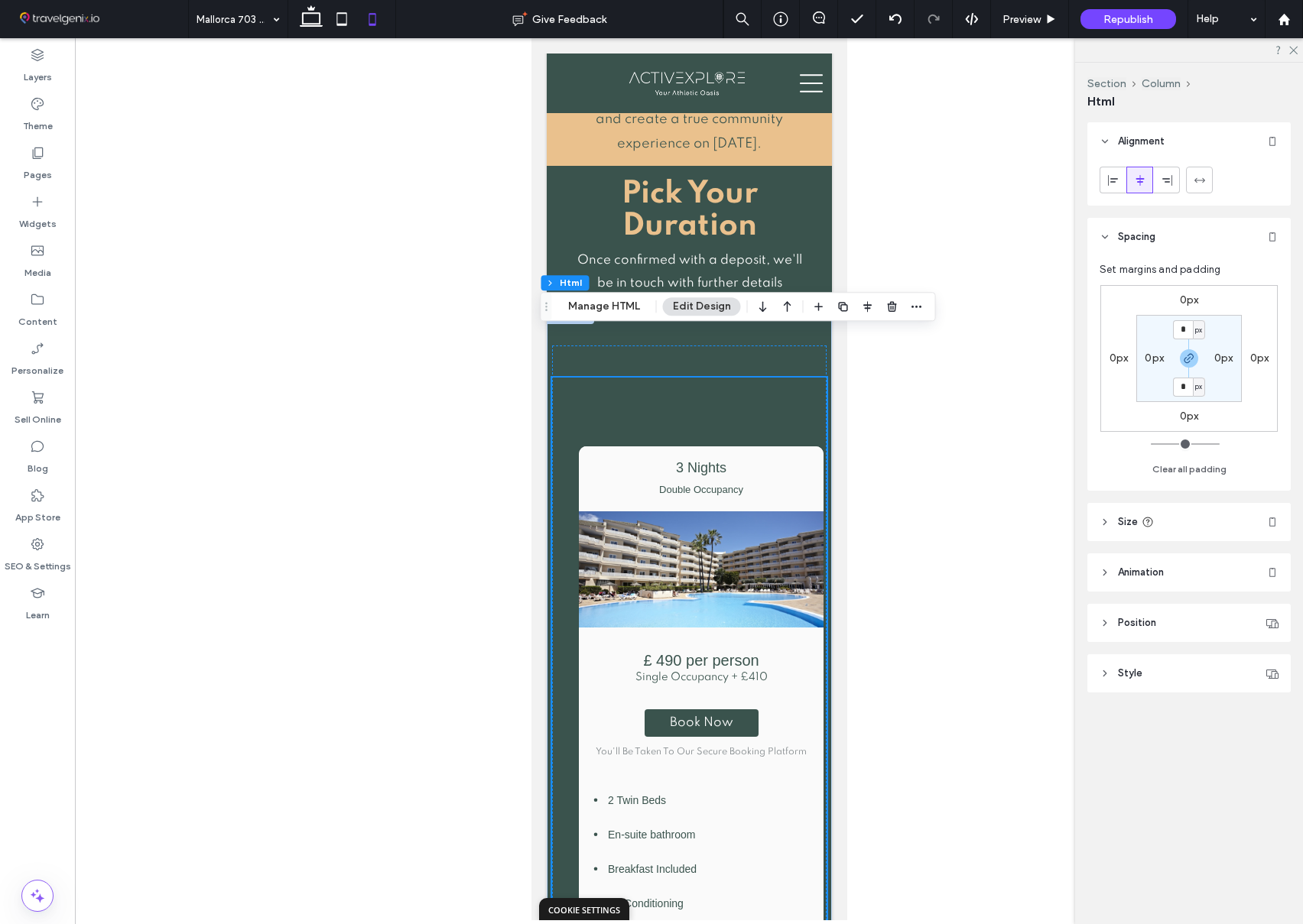
scroll to position [1827, 0]
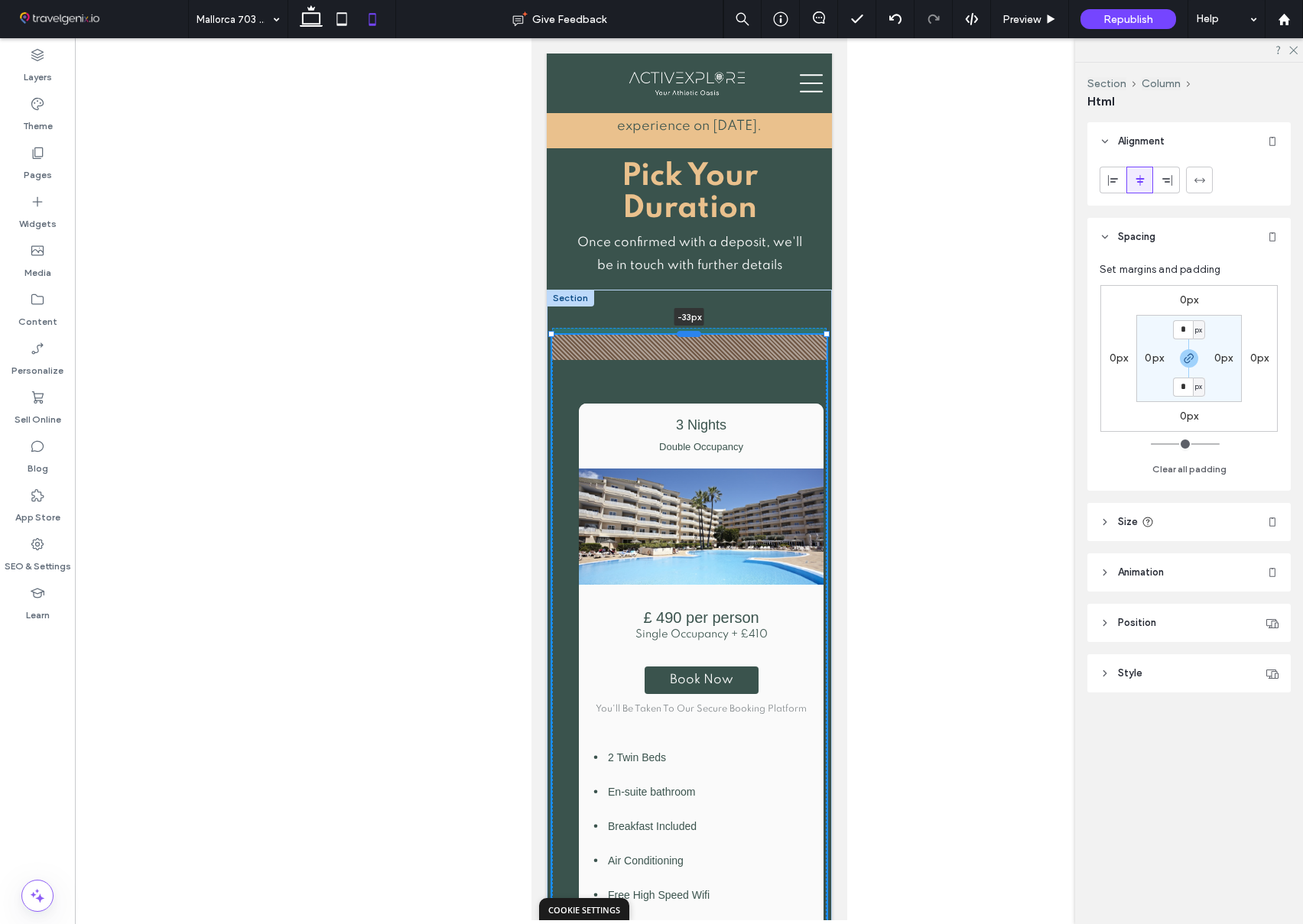
drag, startPoint x: 693, startPoint y: 321, endPoint x: 690, endPoint y: 296, distance: 25.2
click at [690, 331] on div at bounding box center [688, 334] width 25 height 6
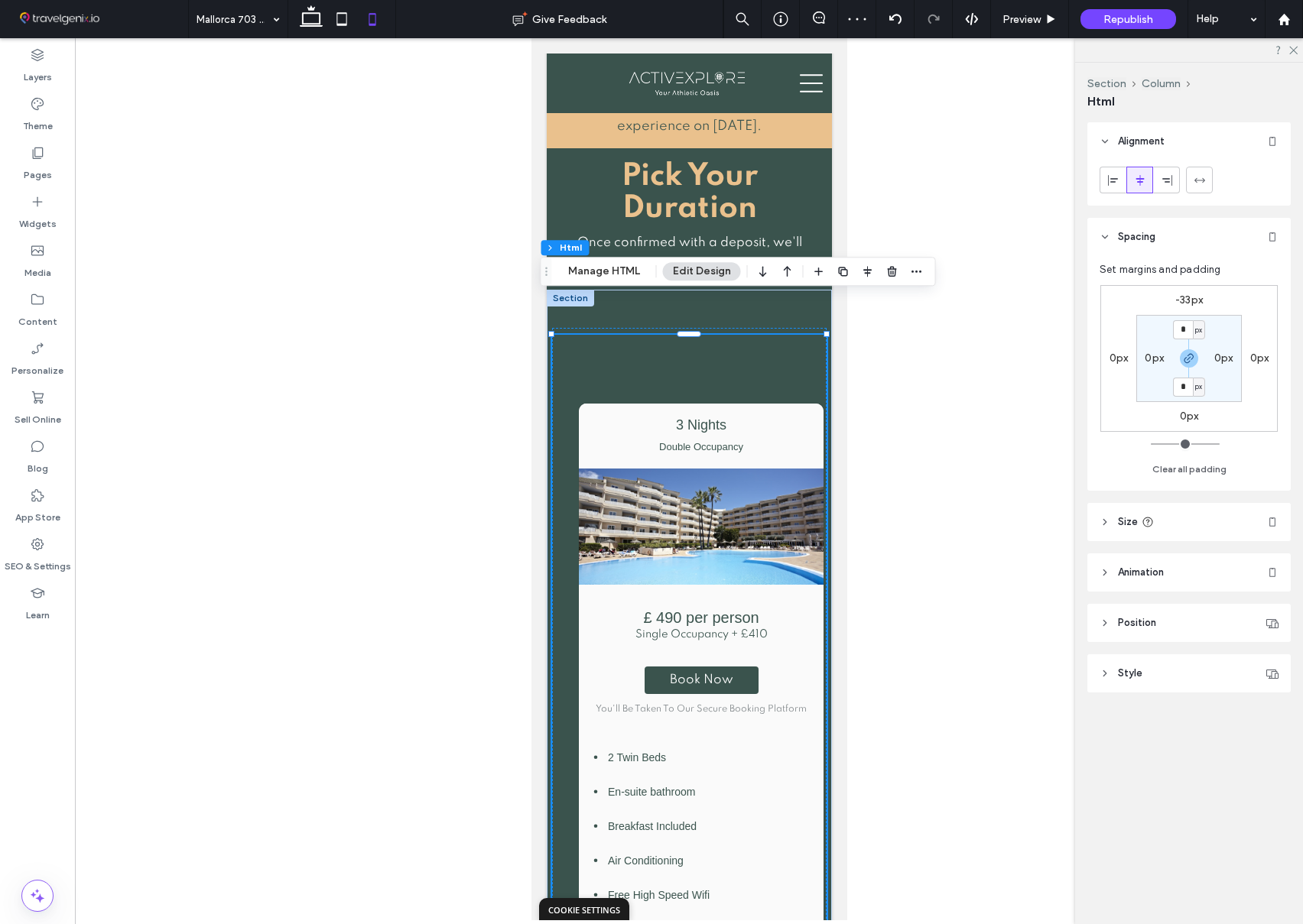
click at [1186, 302] on label "-33px" at bounding box center [1188, 301] width 27 height 13
type input "*"
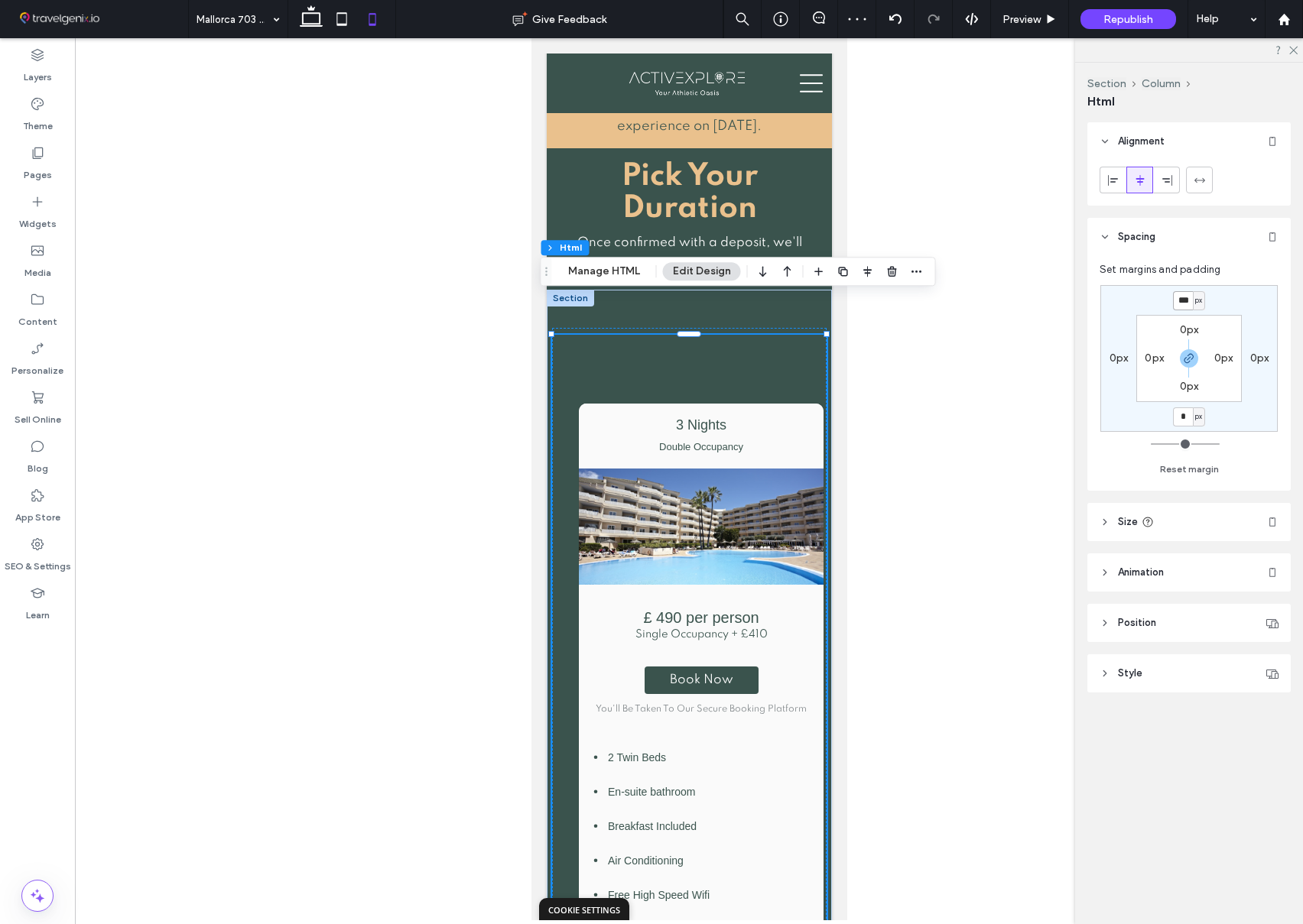
click at [1189, 300] on input "***" at bounding box center [1183, 301] width 20 height 19
type input "*"
click at [1087, 345] on div "Set margins and padding * px 0px * px 0px 0px 0px 0px 0px Reset margin" at bounding box center [1189, 373] width 204 height 234
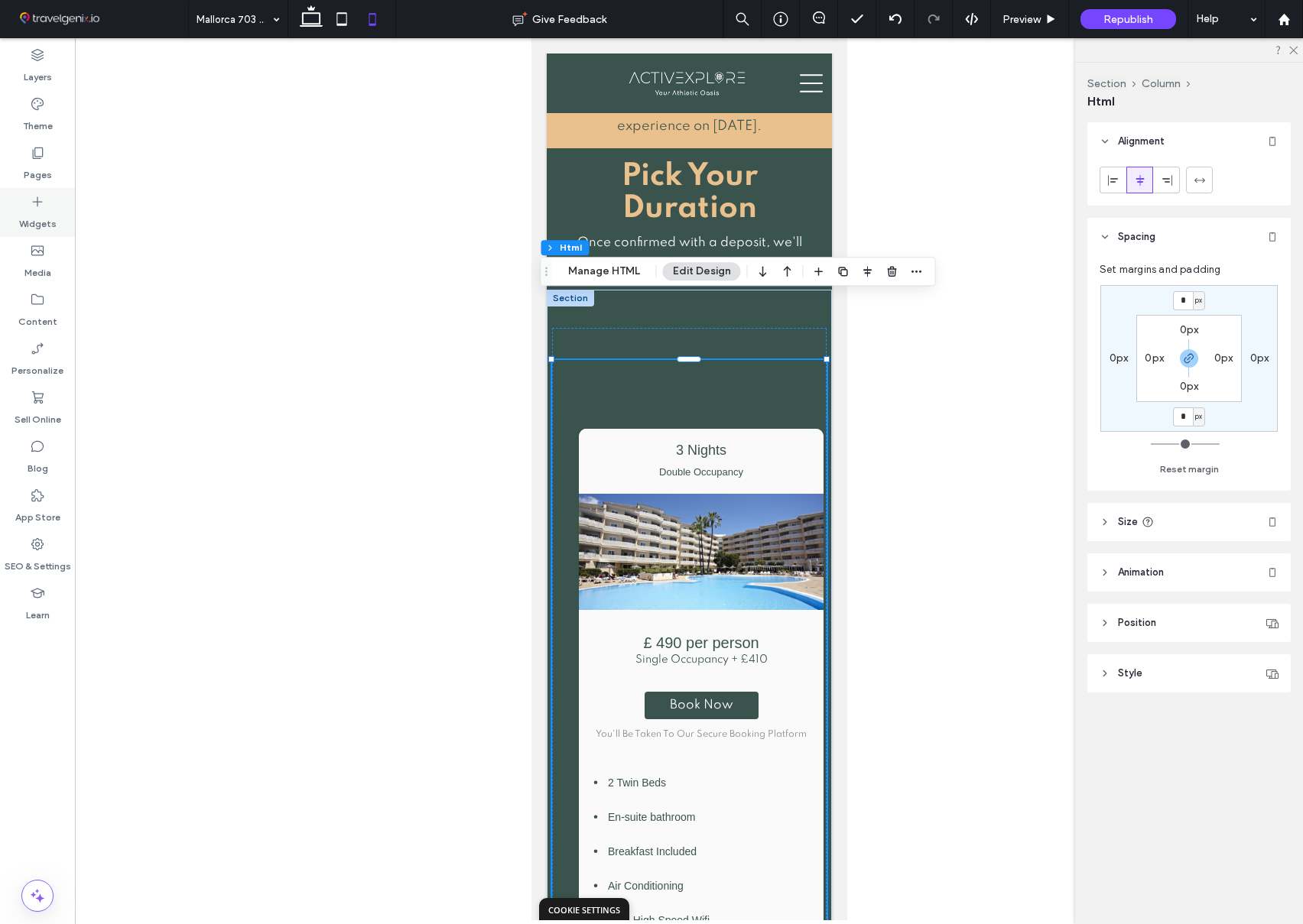
click at [41, 215] on label "Widgets" at bounding box center [37, 220] width 37 height 22
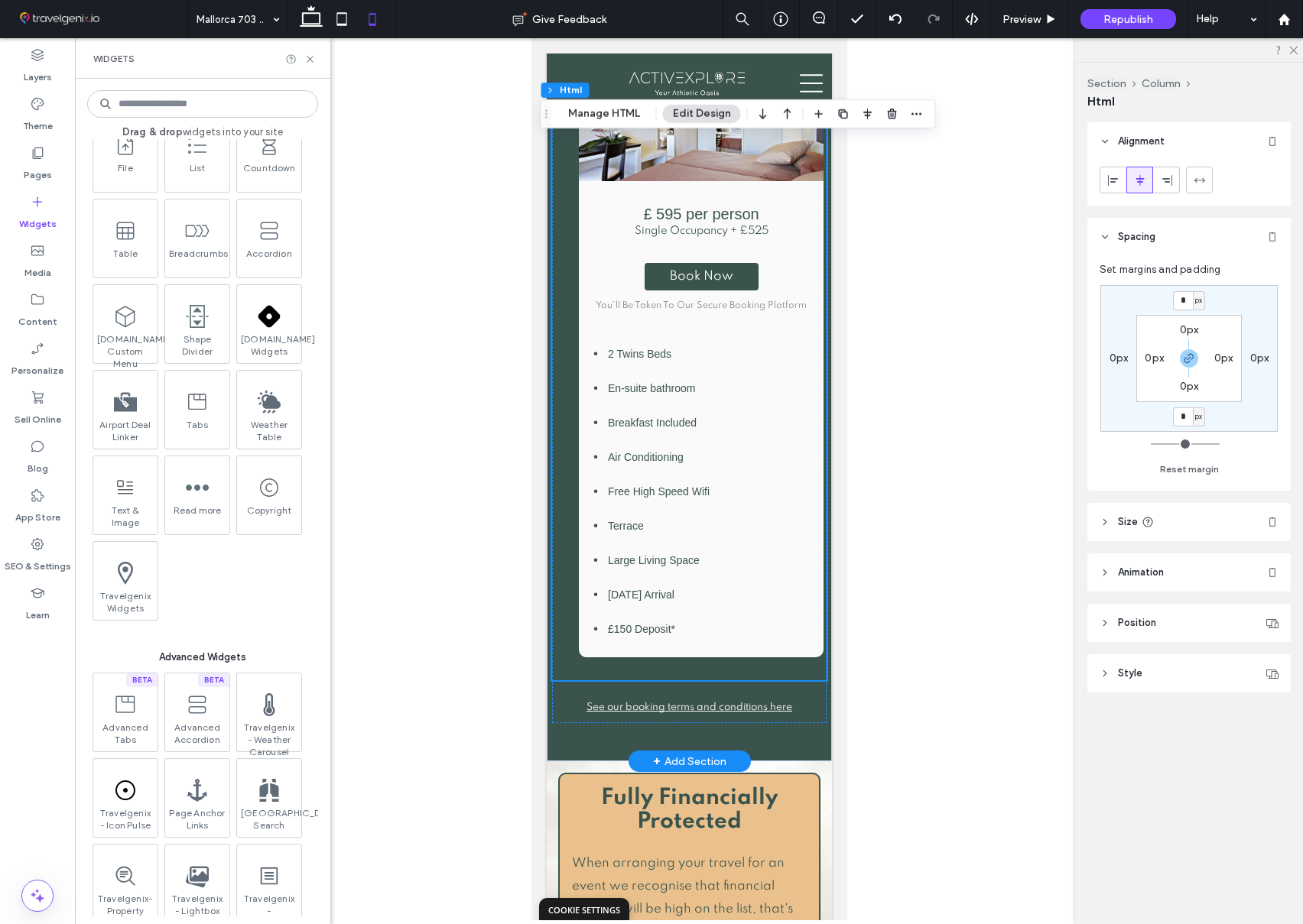
scroll to position [4030, 0]
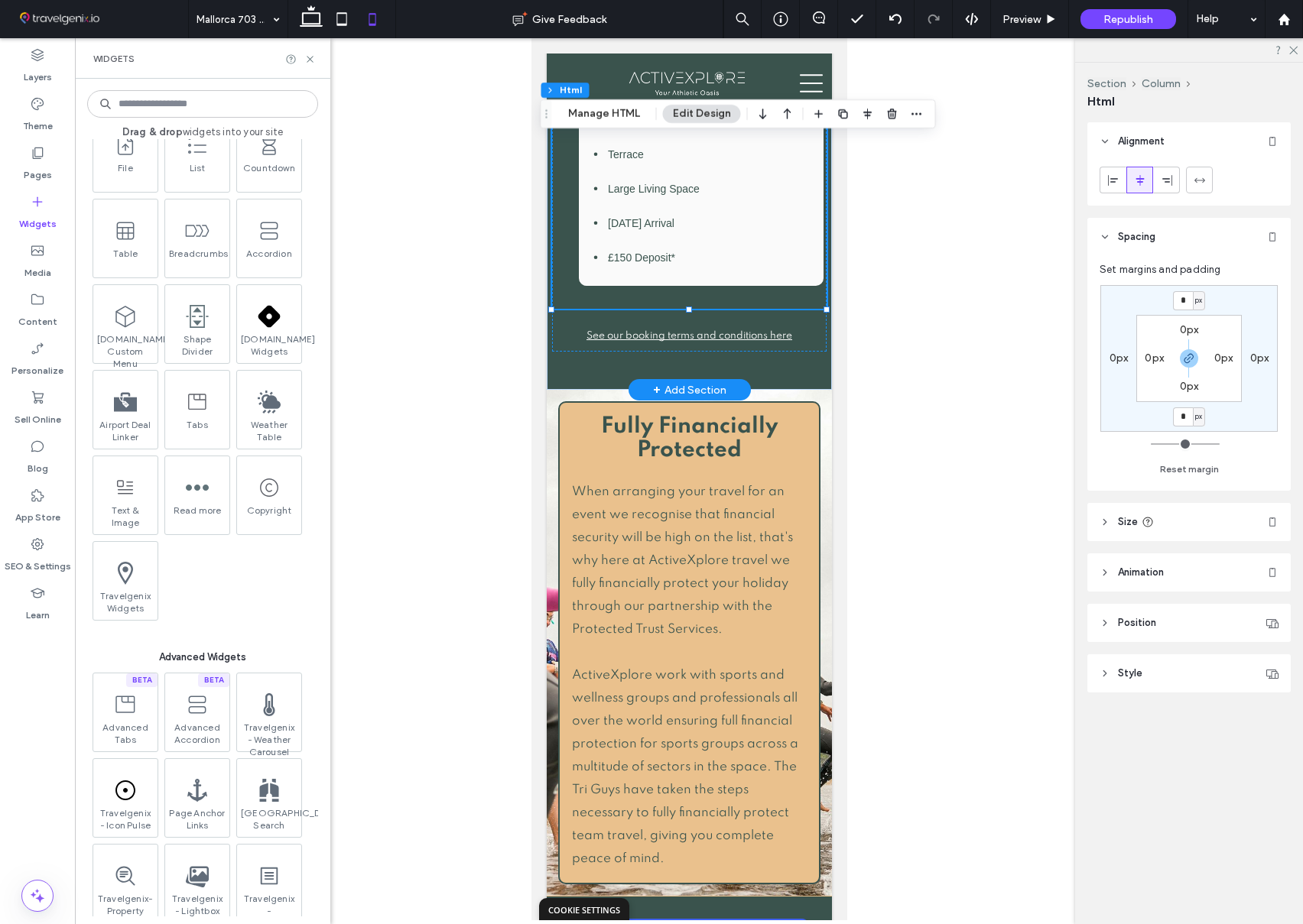
click at [673, 382] on div "+ Add Section" at bounding box center [689, 390] width 74 height 17
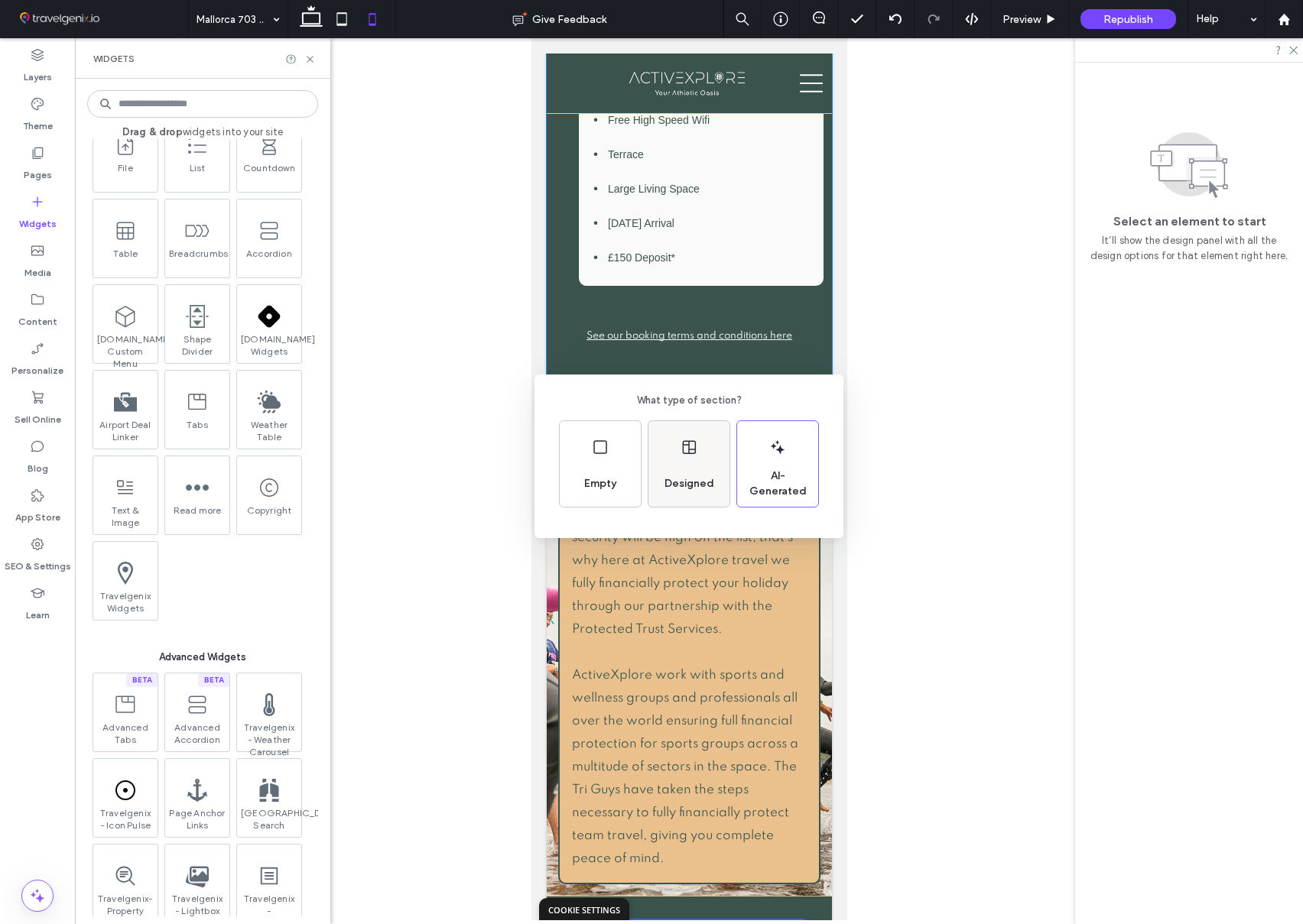
click at [680, 428] on div "Designed" at bounding box center [689, 464] width 81 height 85
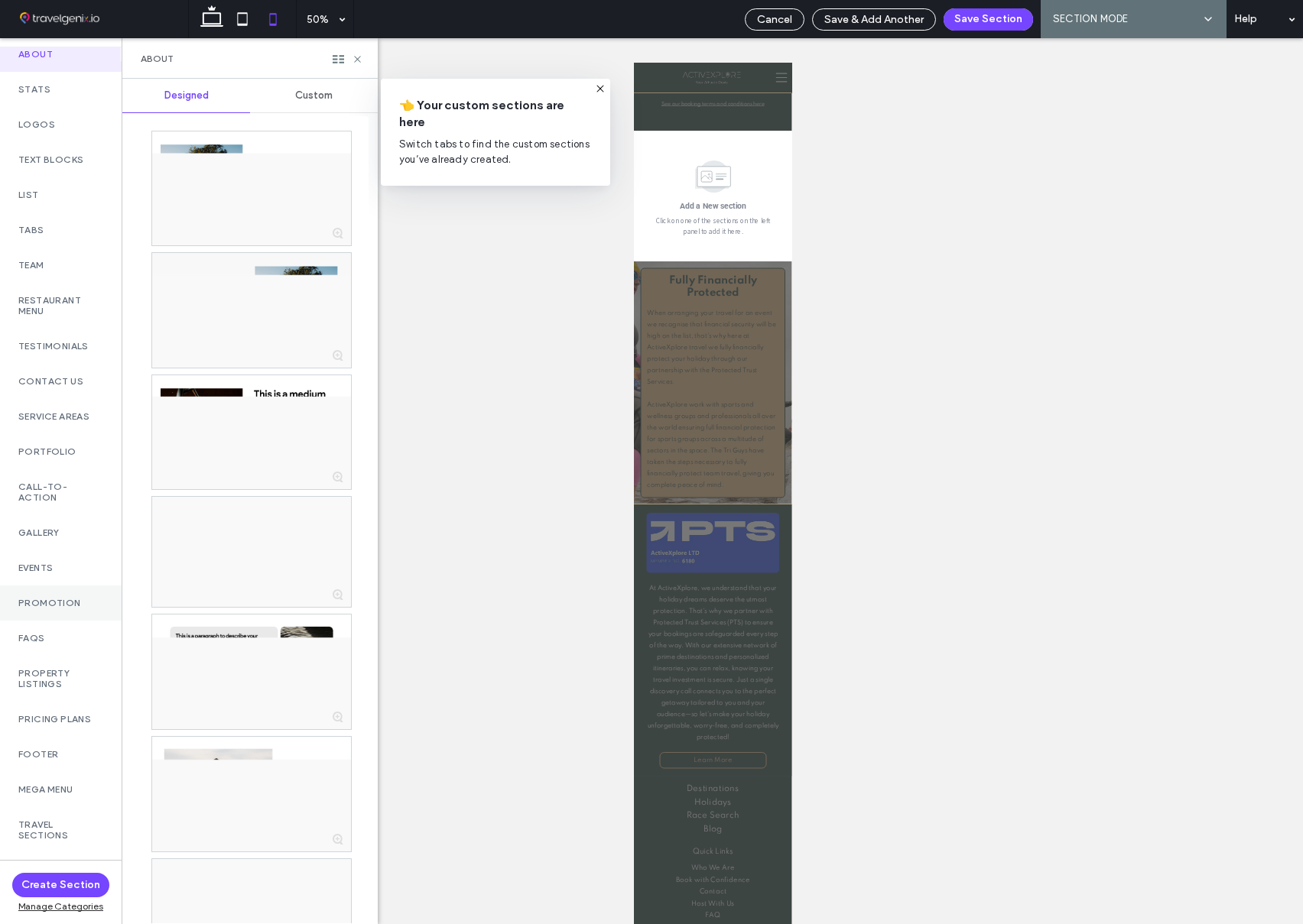
scroll to position [394, 0]
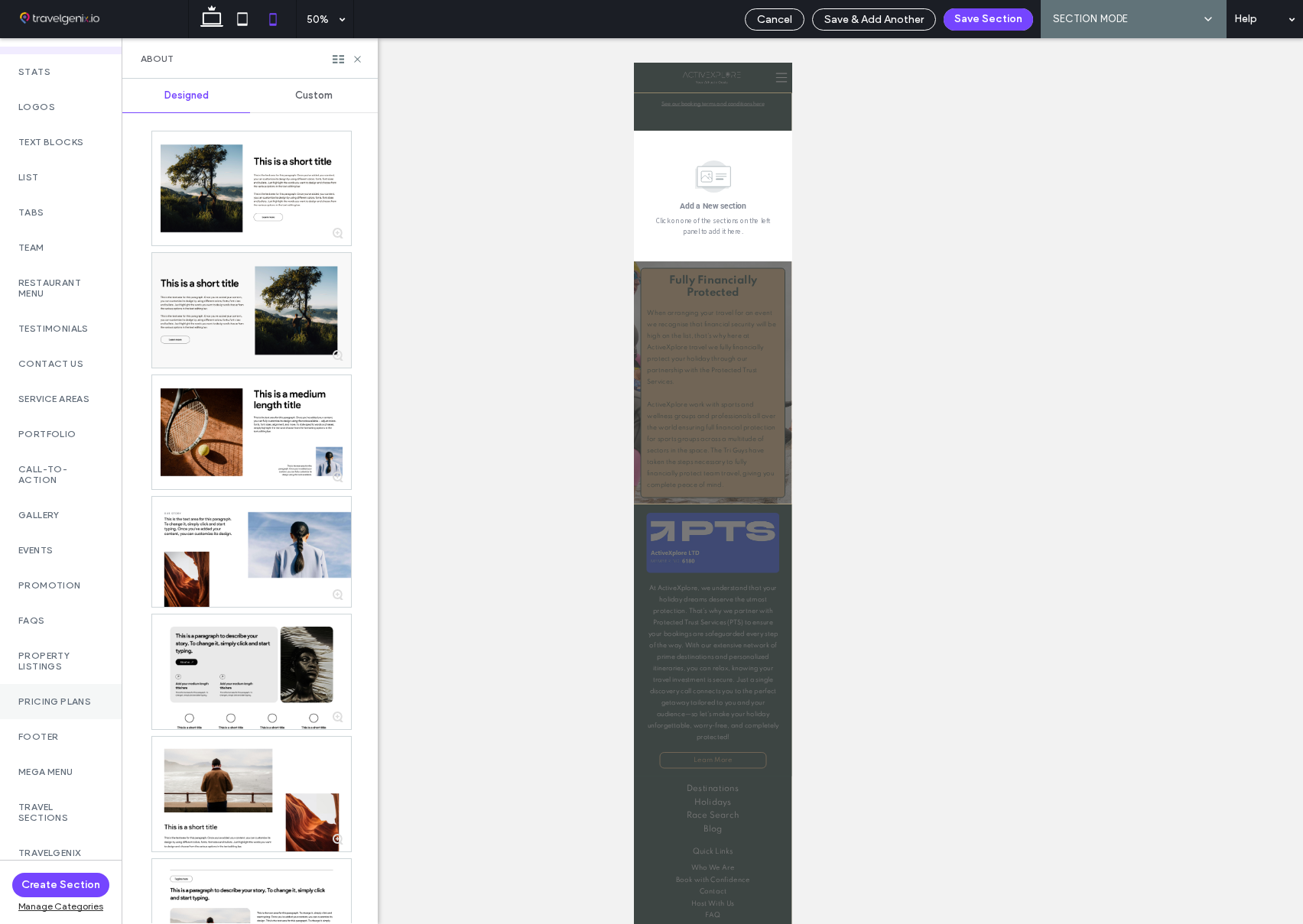
click at [72, 696] on label "Pricing Plans" at bounding box center [60, 701] width 84 height 11
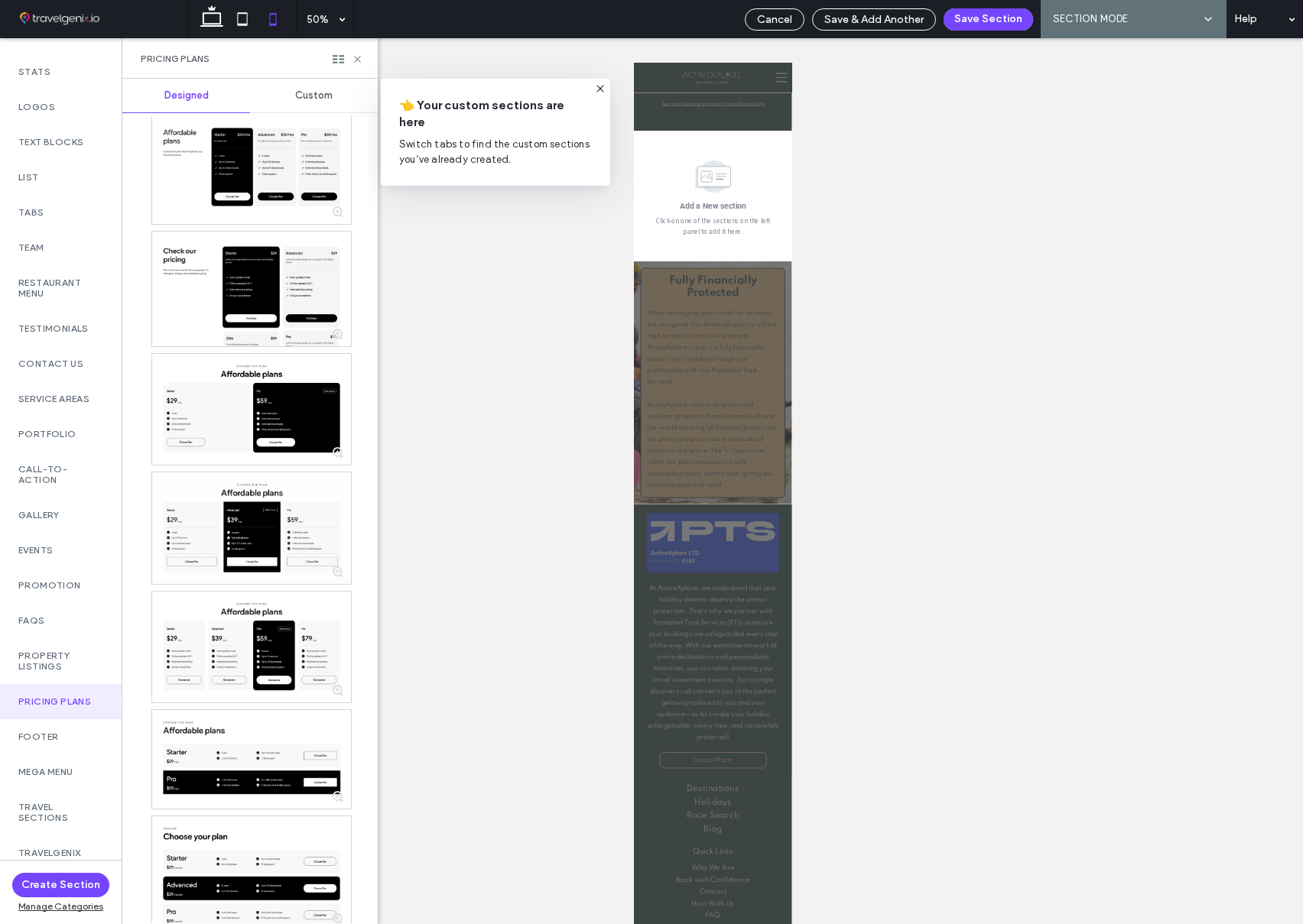
scroll to position [0, 0]
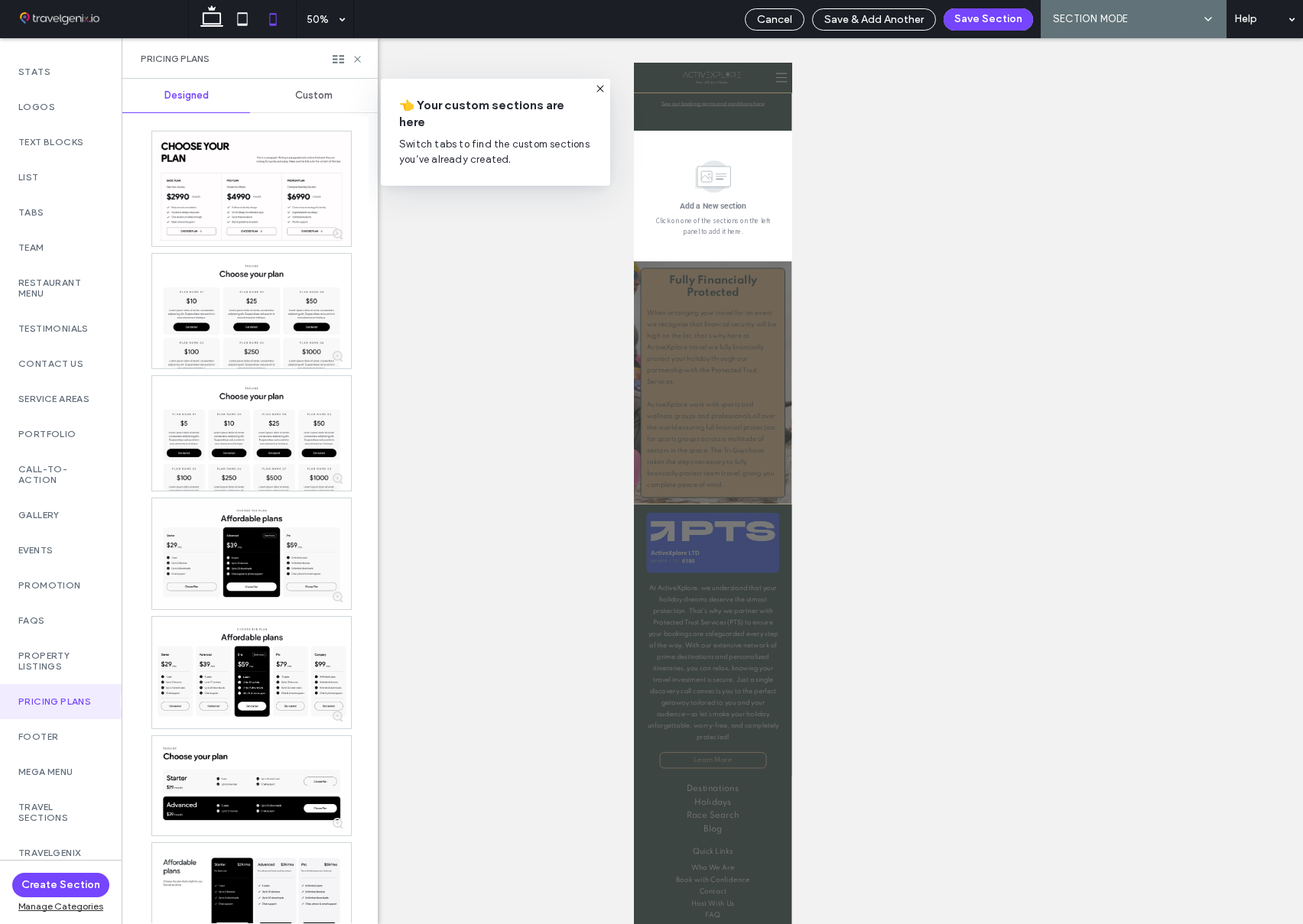
click at [955, 31] on div "Cancel Save & Add Another Save Section AI SECTION MODE SECTION MODE Help" at bounding box center [1019, 19] width 565 height 38
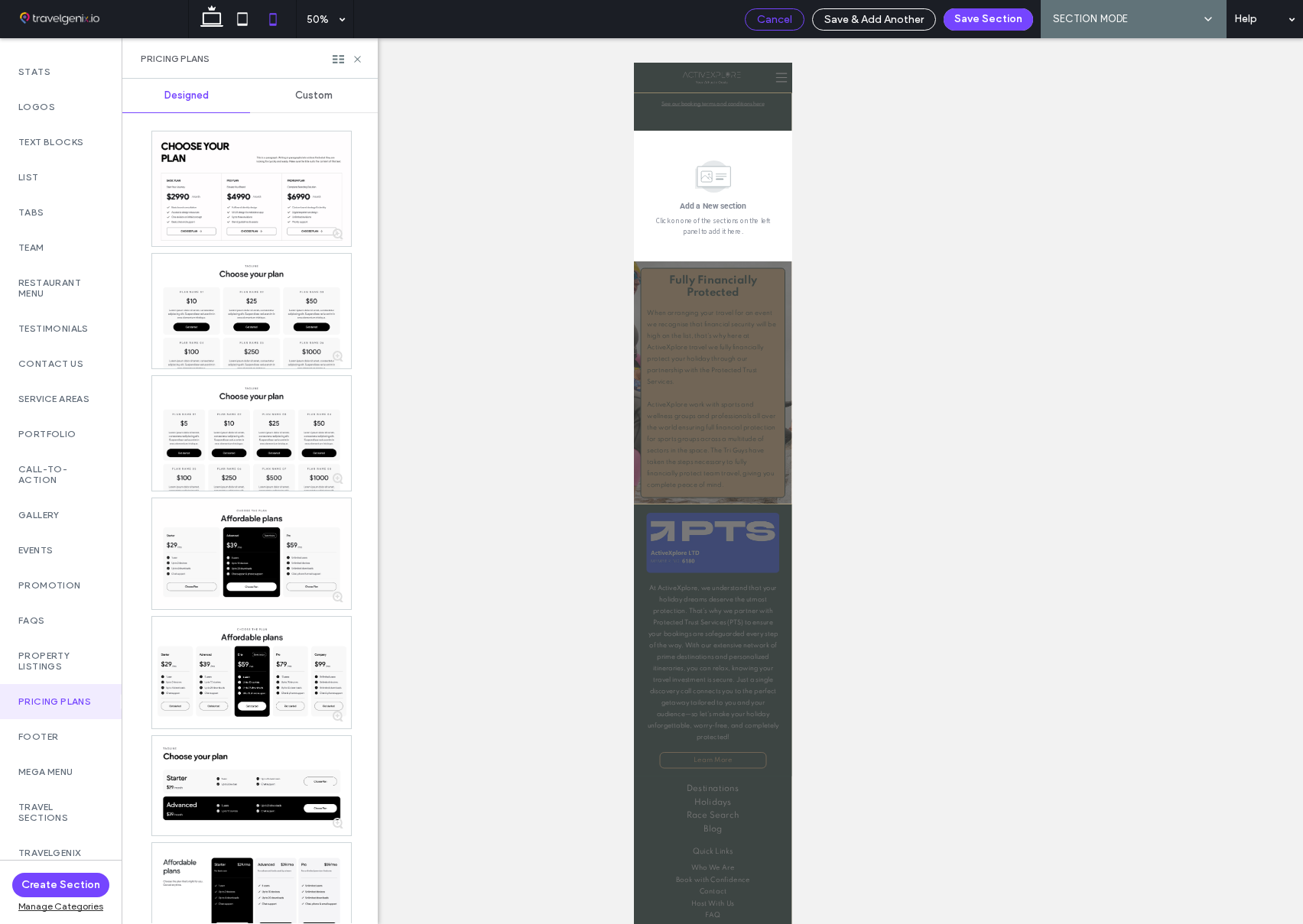
click at [769, 24] on span "Cancel" at bounding box center [774, 20] width 35 height 13
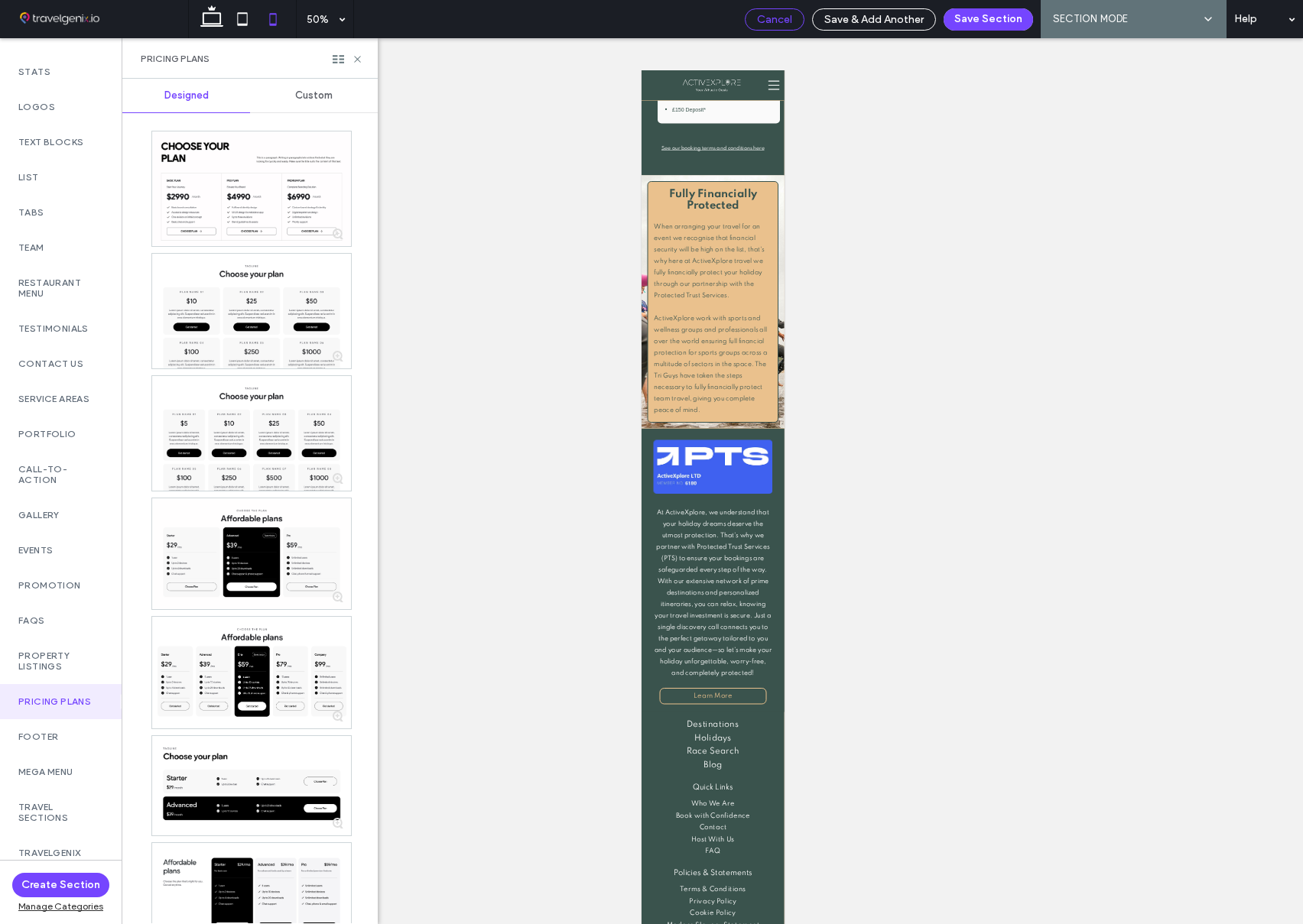
scroll to position [4171, 0]
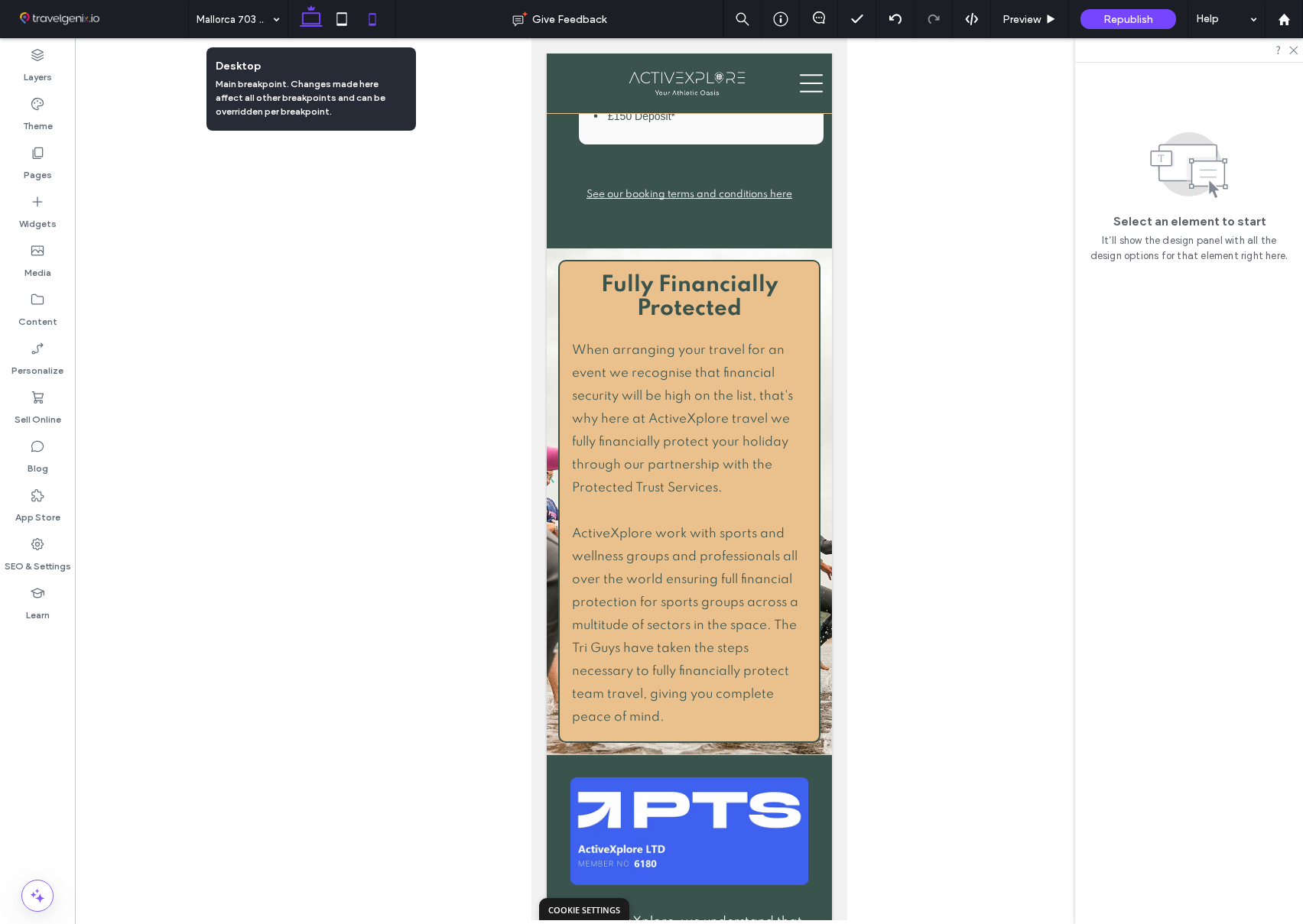
click at [304, 20] on icon at bounding box center [310, 19] width 31 height 31
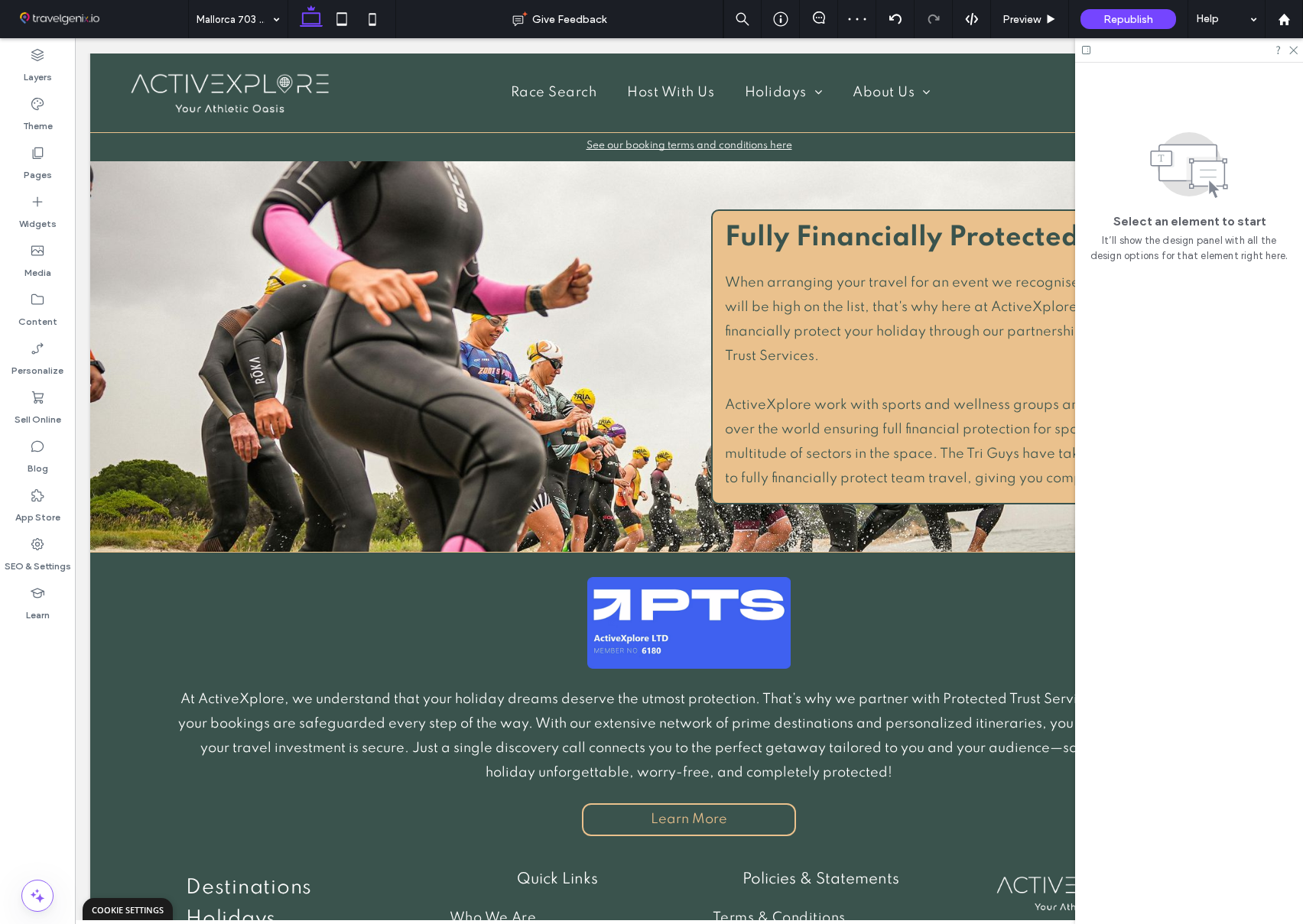
drag, startPoint x: 1290, startPoint y: 48, endPoint x: 1291, endPoint y: 55, distance: 7.1
click at [1290, 49] on icon at bounding box center [1292, 50] width 10 height 10
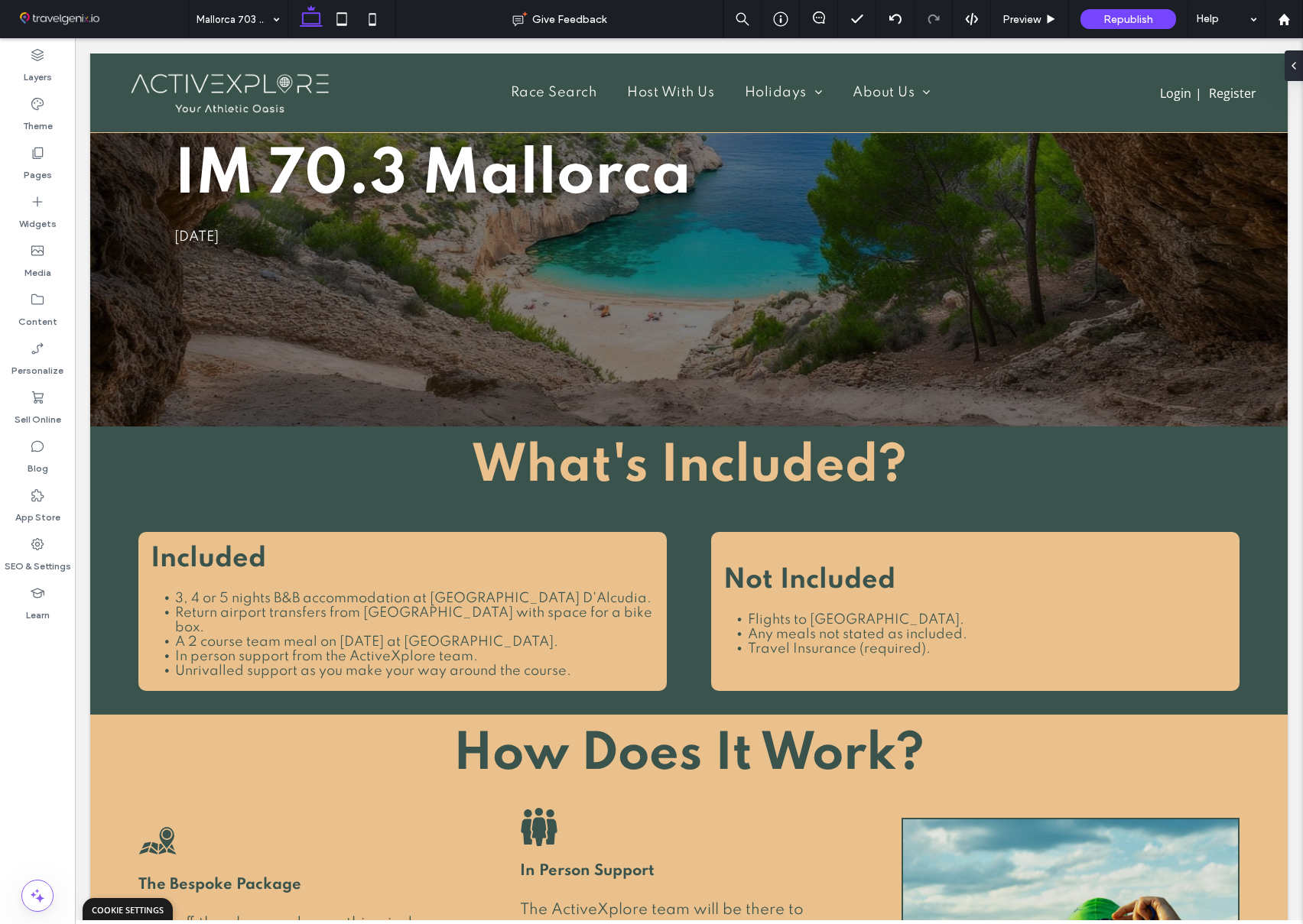
scroll to position [166, 0]
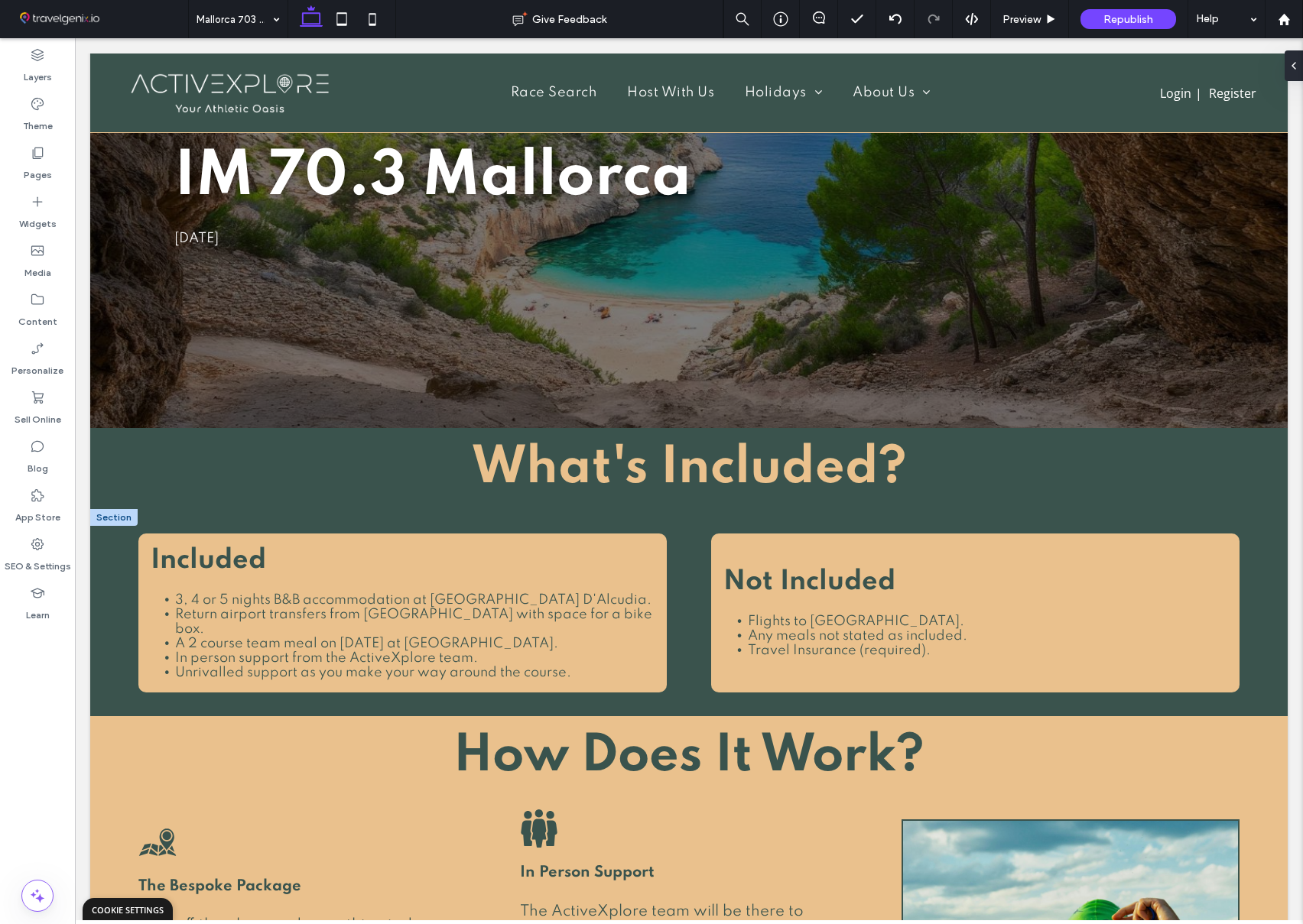
click at [432, 637] on span "A 2 course team meal on race day at Bistro Del Jardin." at bounding box center [366, 643] width 383 height 14
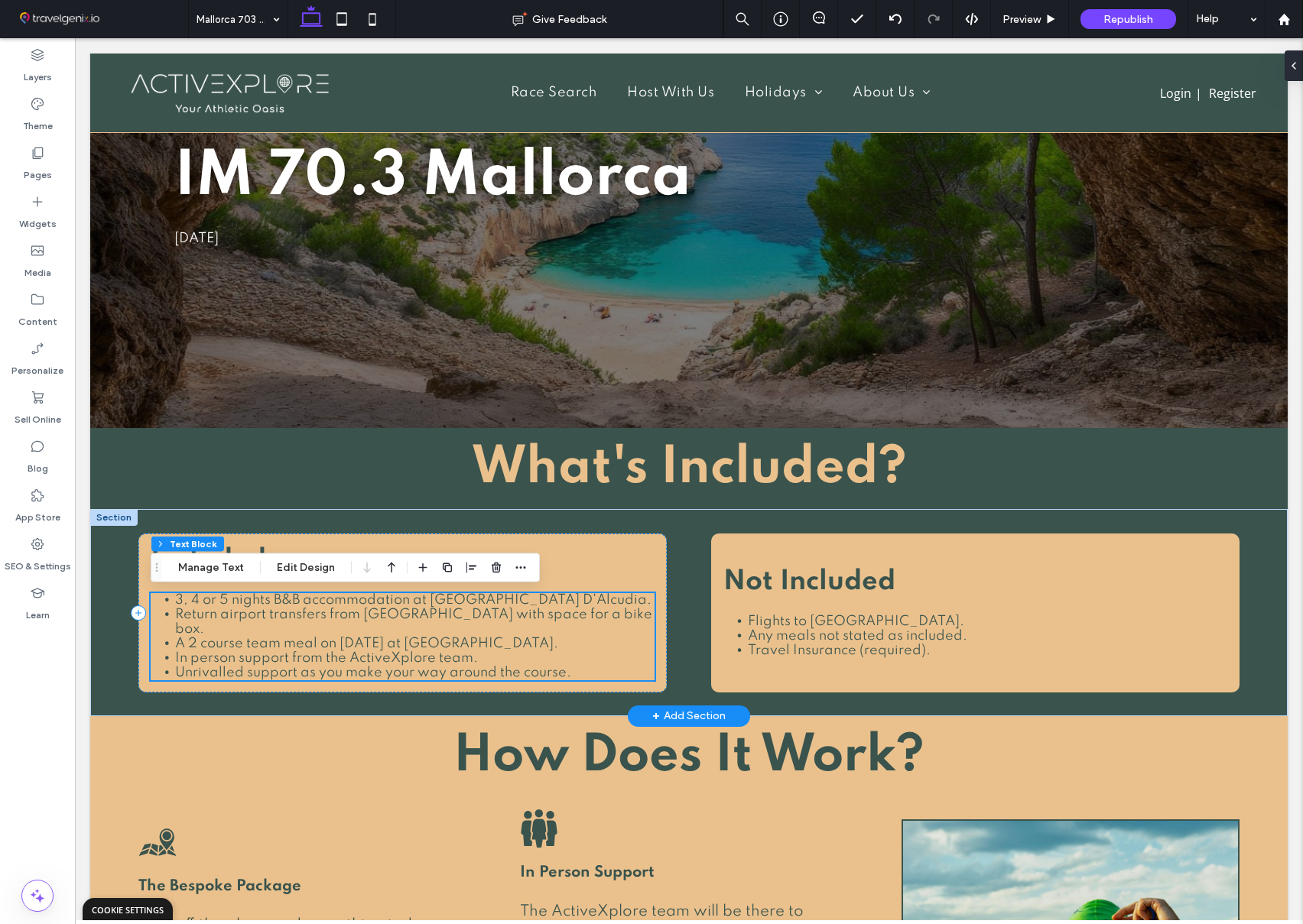
click at [432, 637] on span "A 2 course team meal on race day at Bistro Del Jardin." at bounding box center [366, 643] width 383 height 14
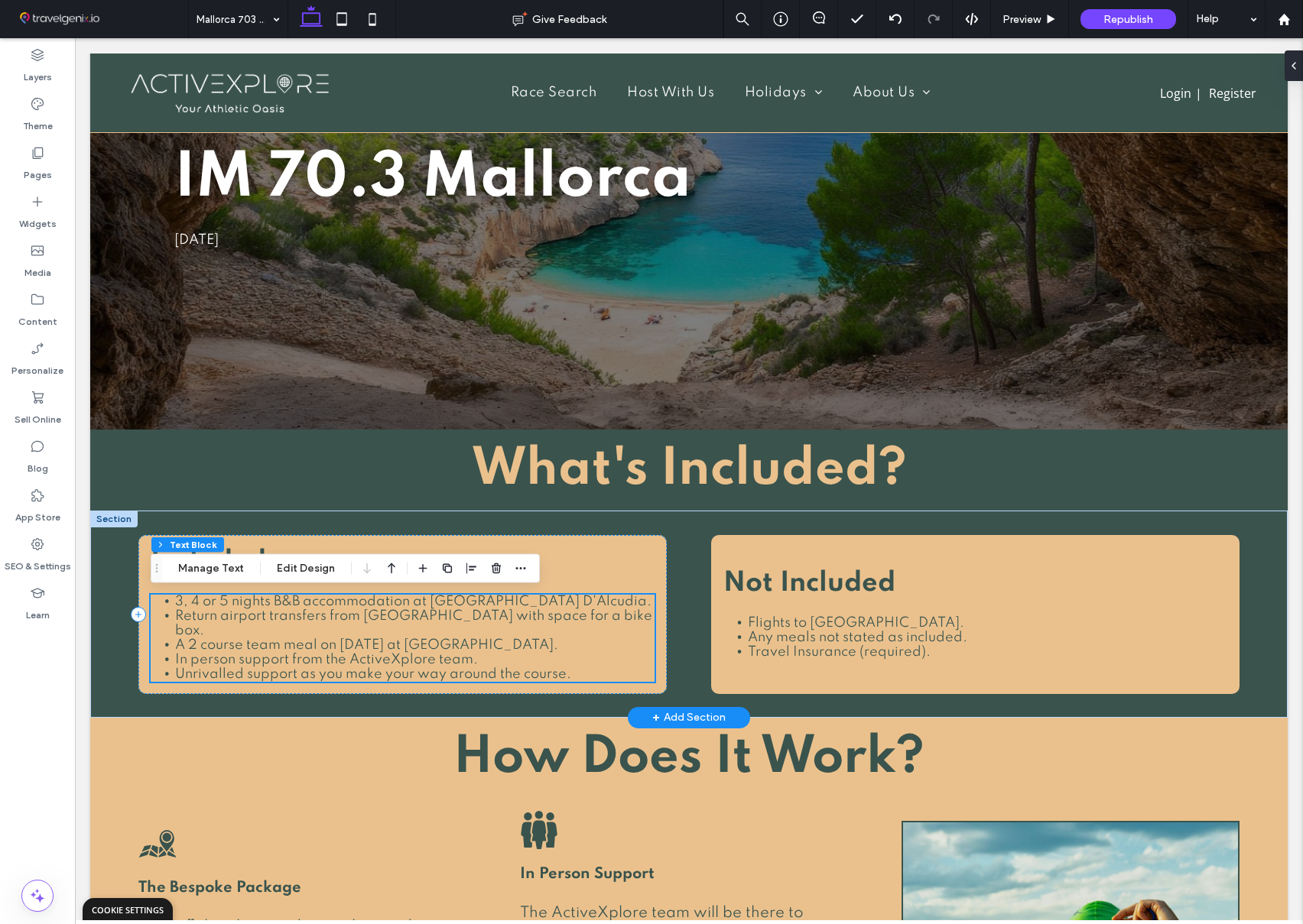
scroll to position [162, 0]
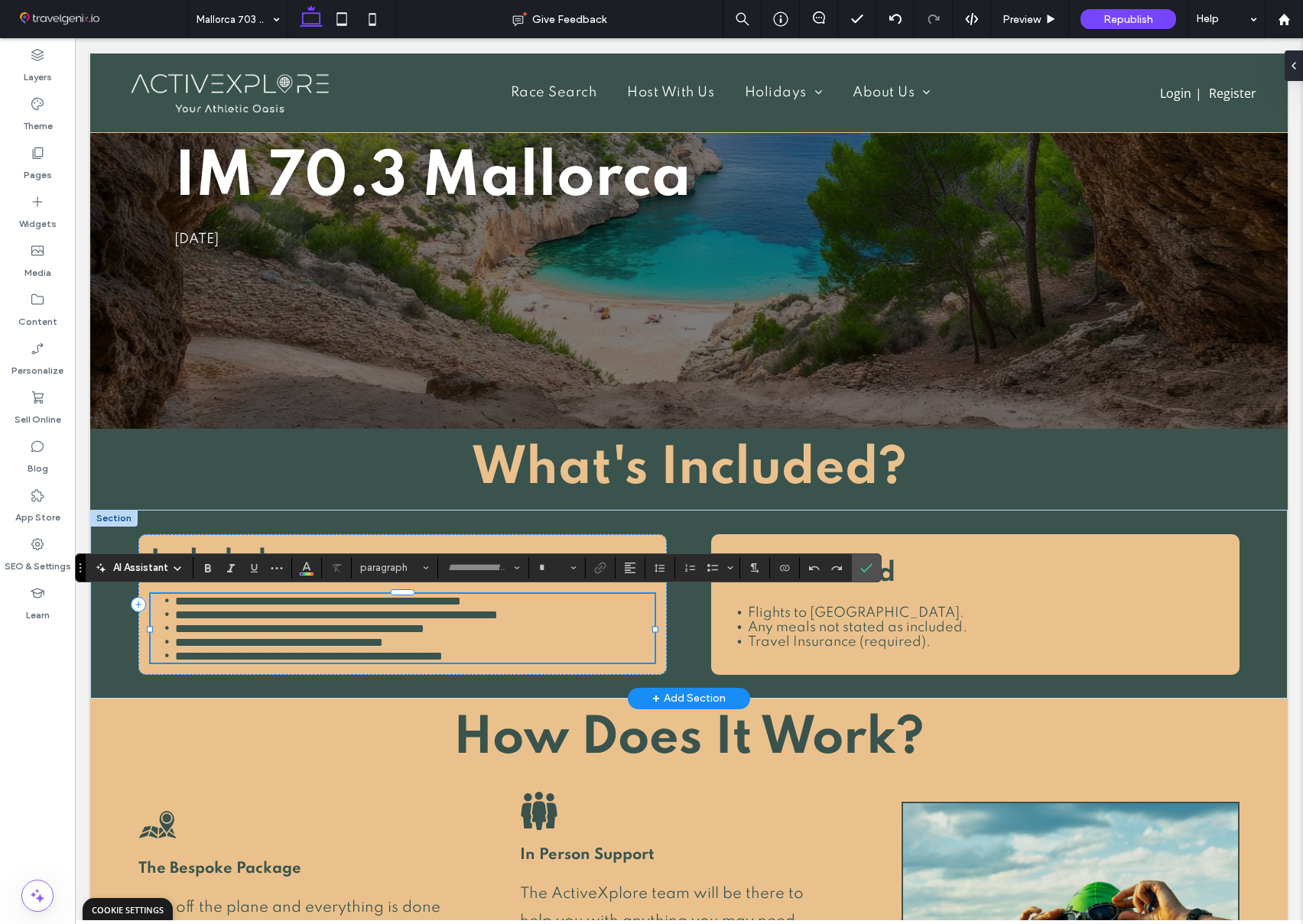
type input "*******"
type input "**"
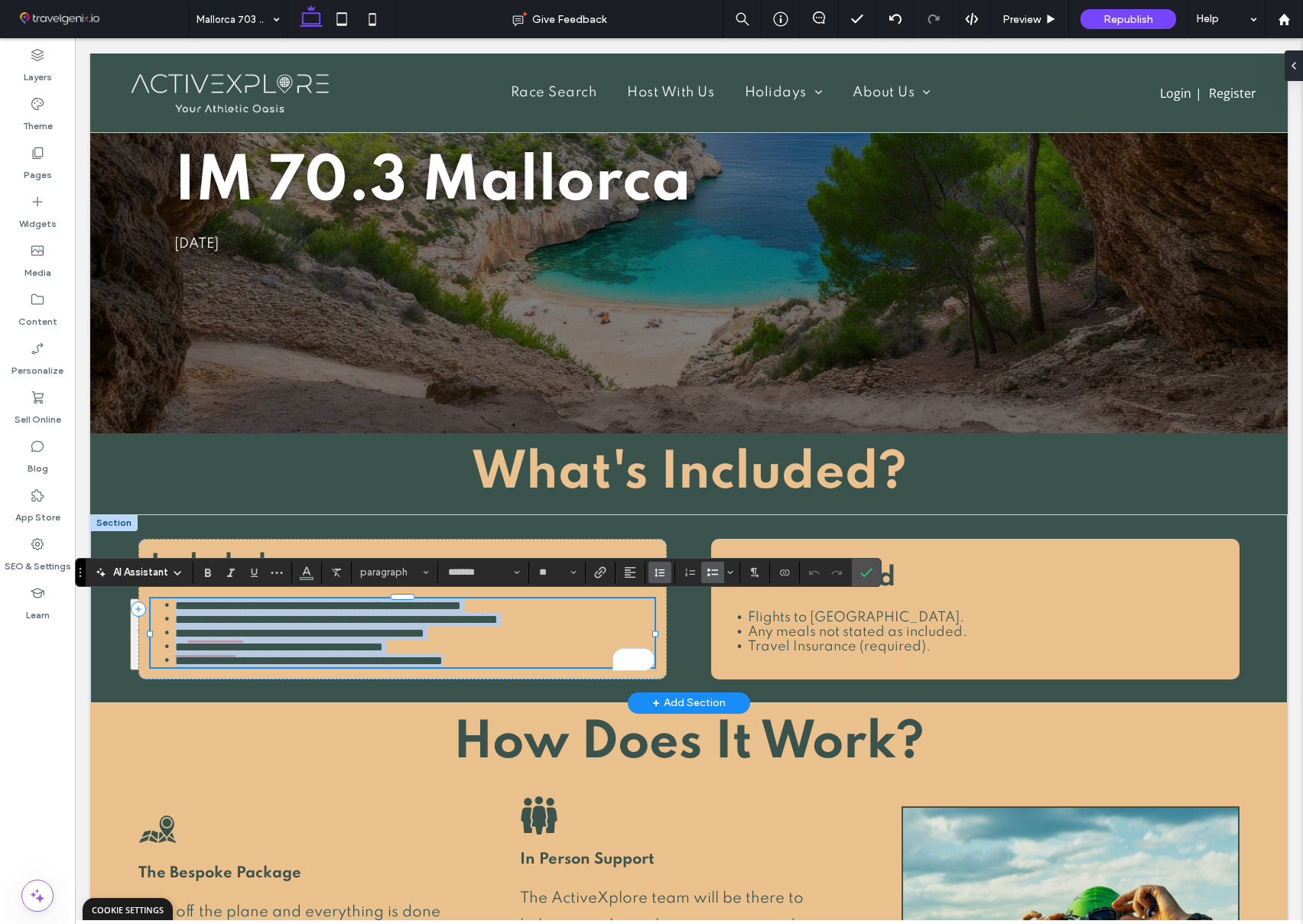
click at [659, 571] on icon "Line Height" at bounding box center [660, 572] width 12 height 12
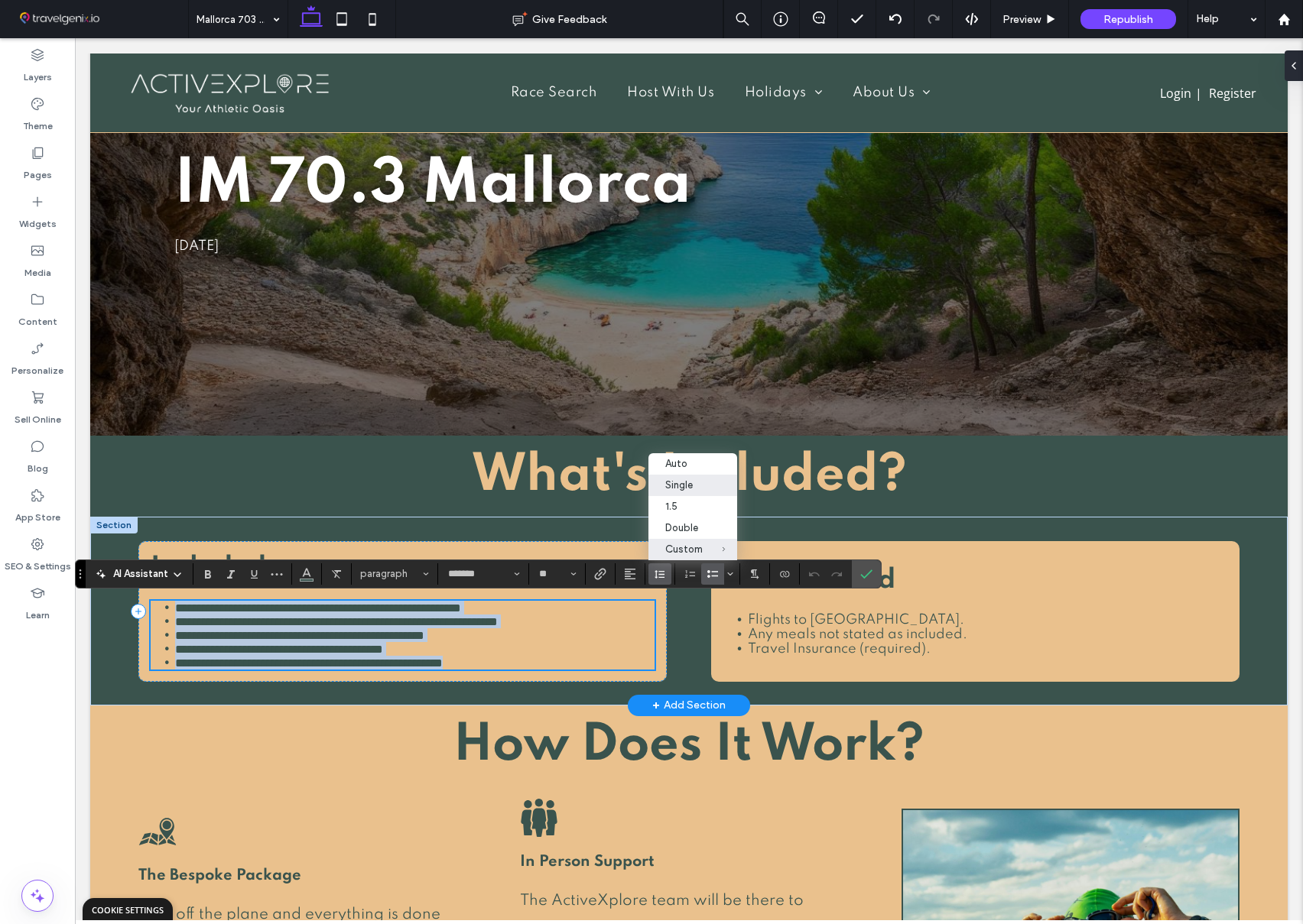
scroll to position [156, 0]
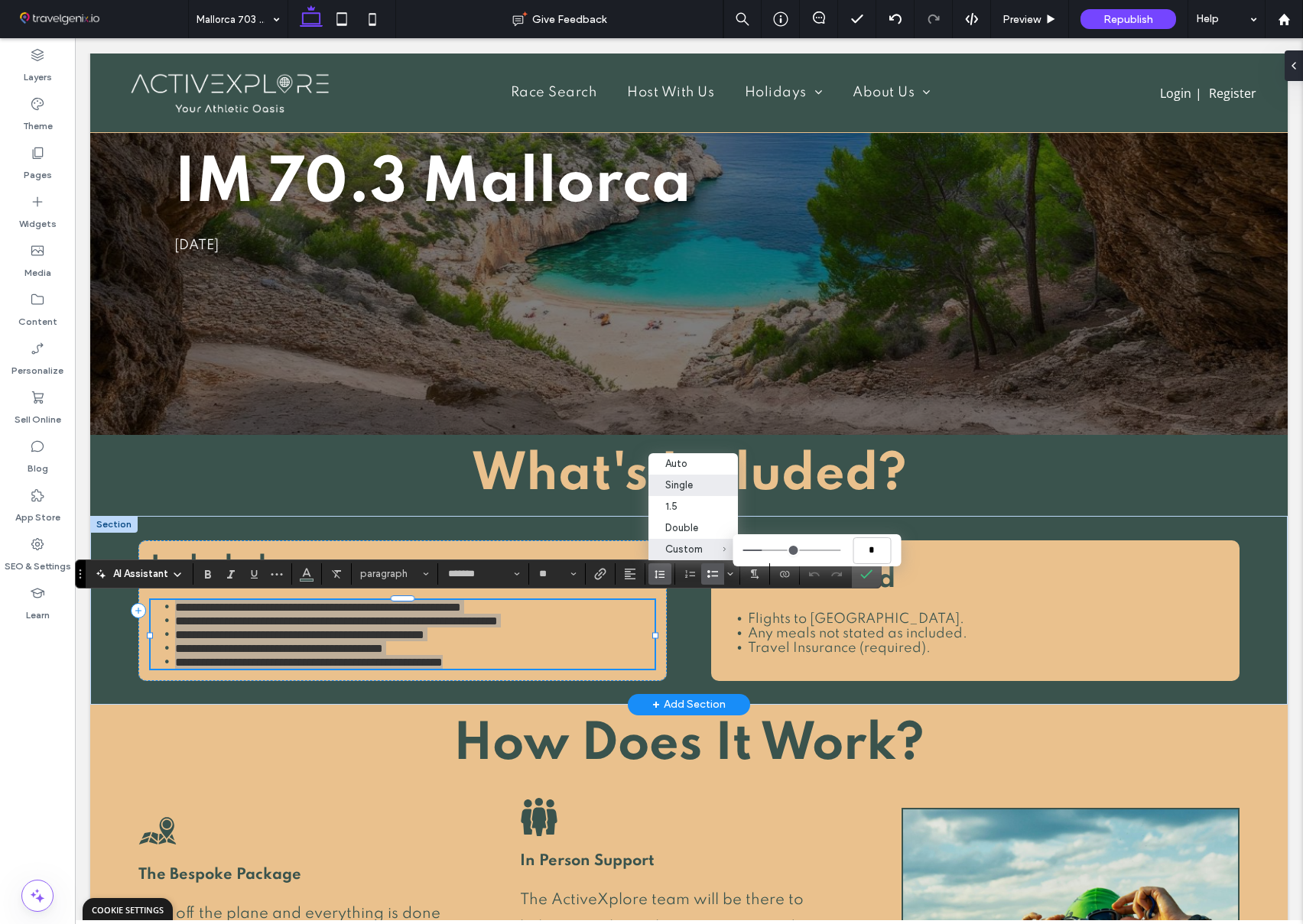
type input "***"
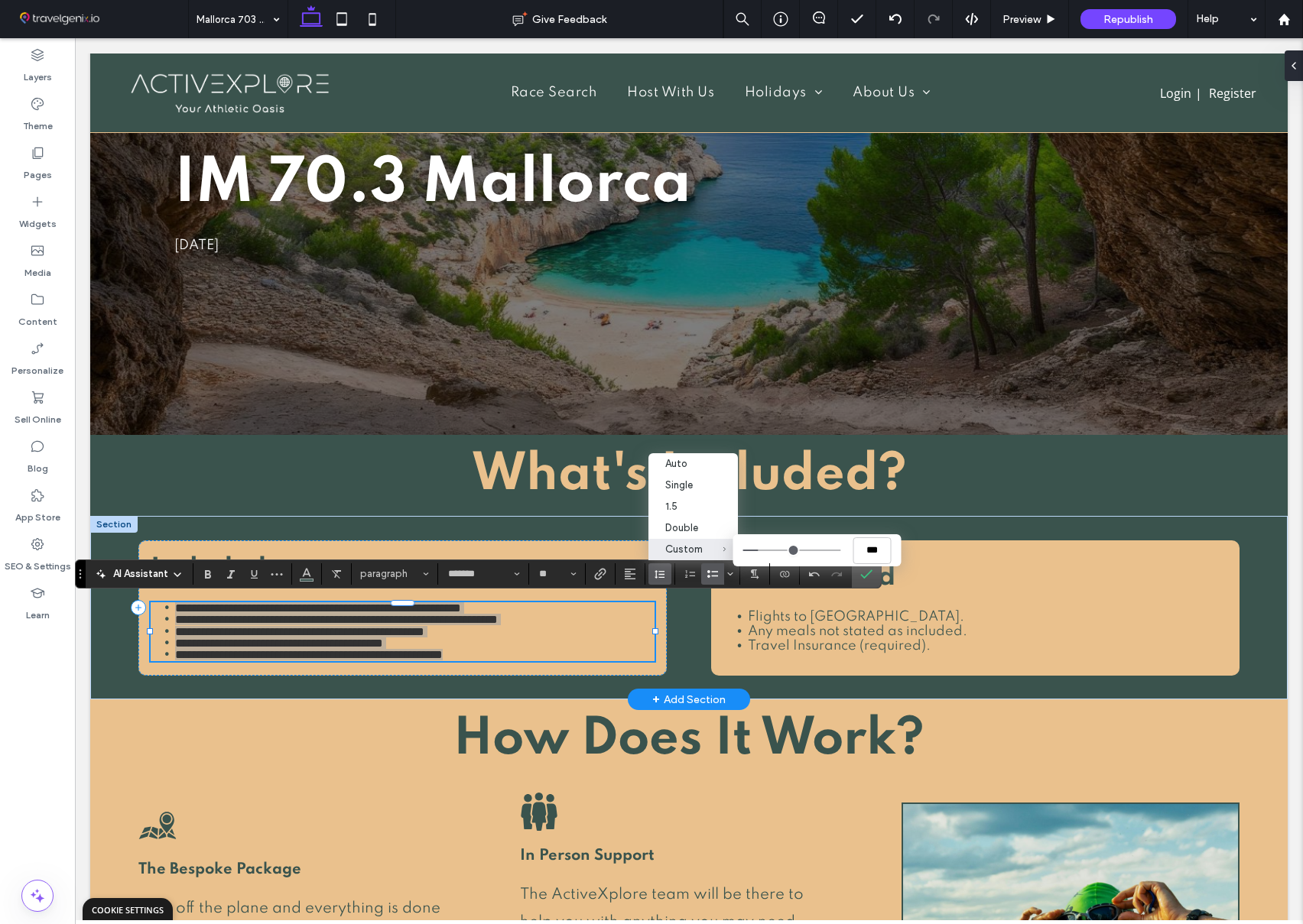
type input "*"
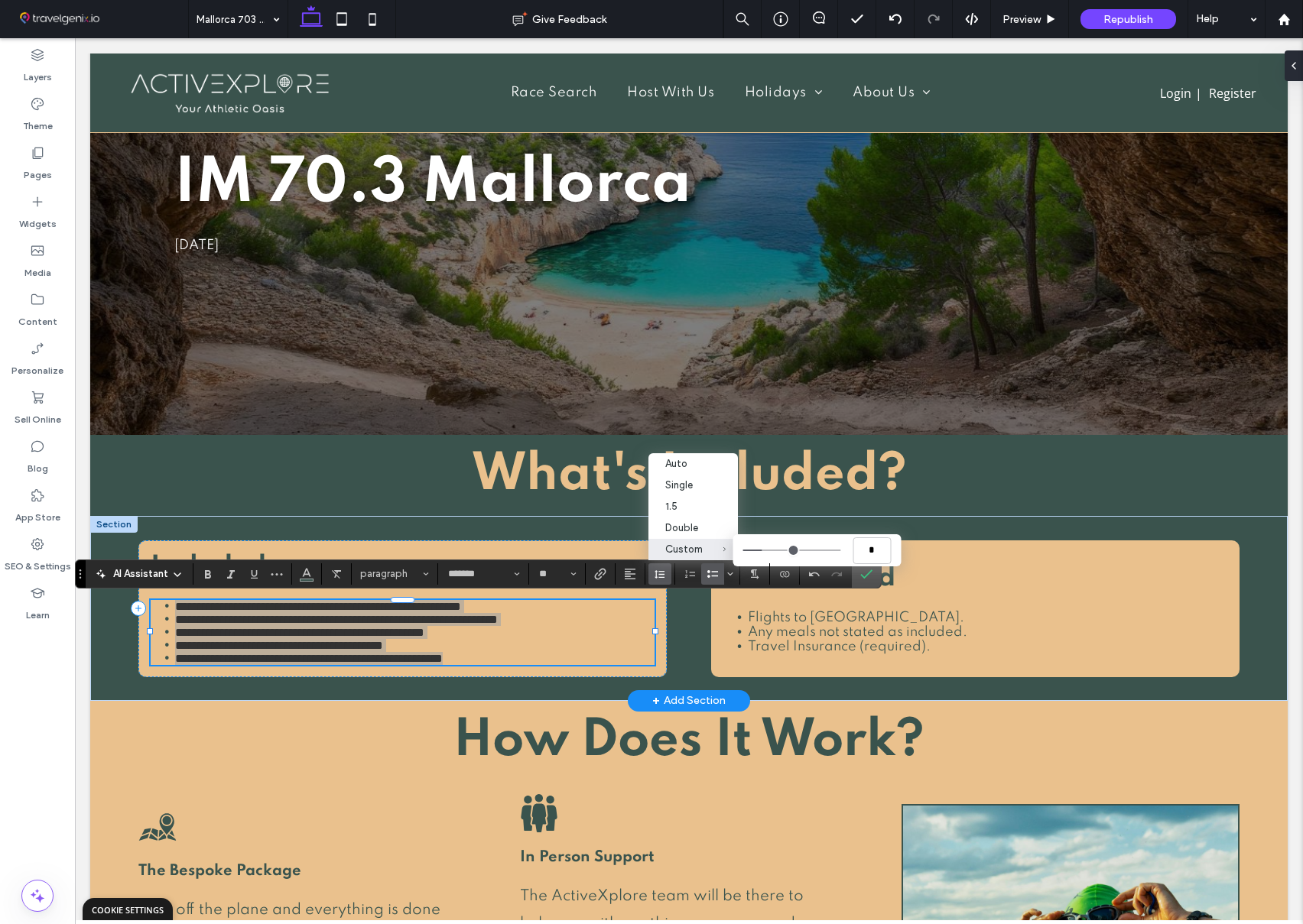
type input "***"
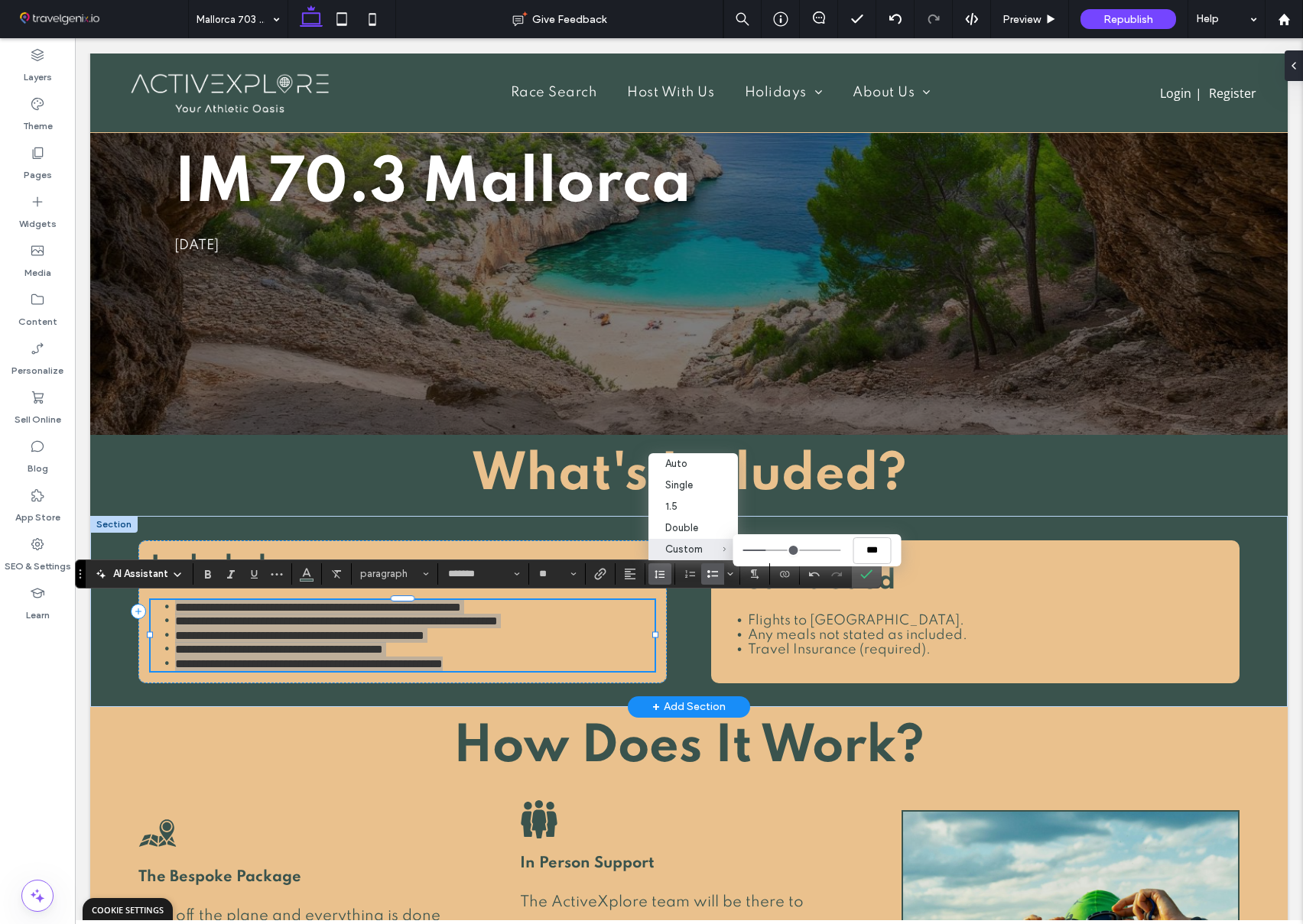
type input "***"
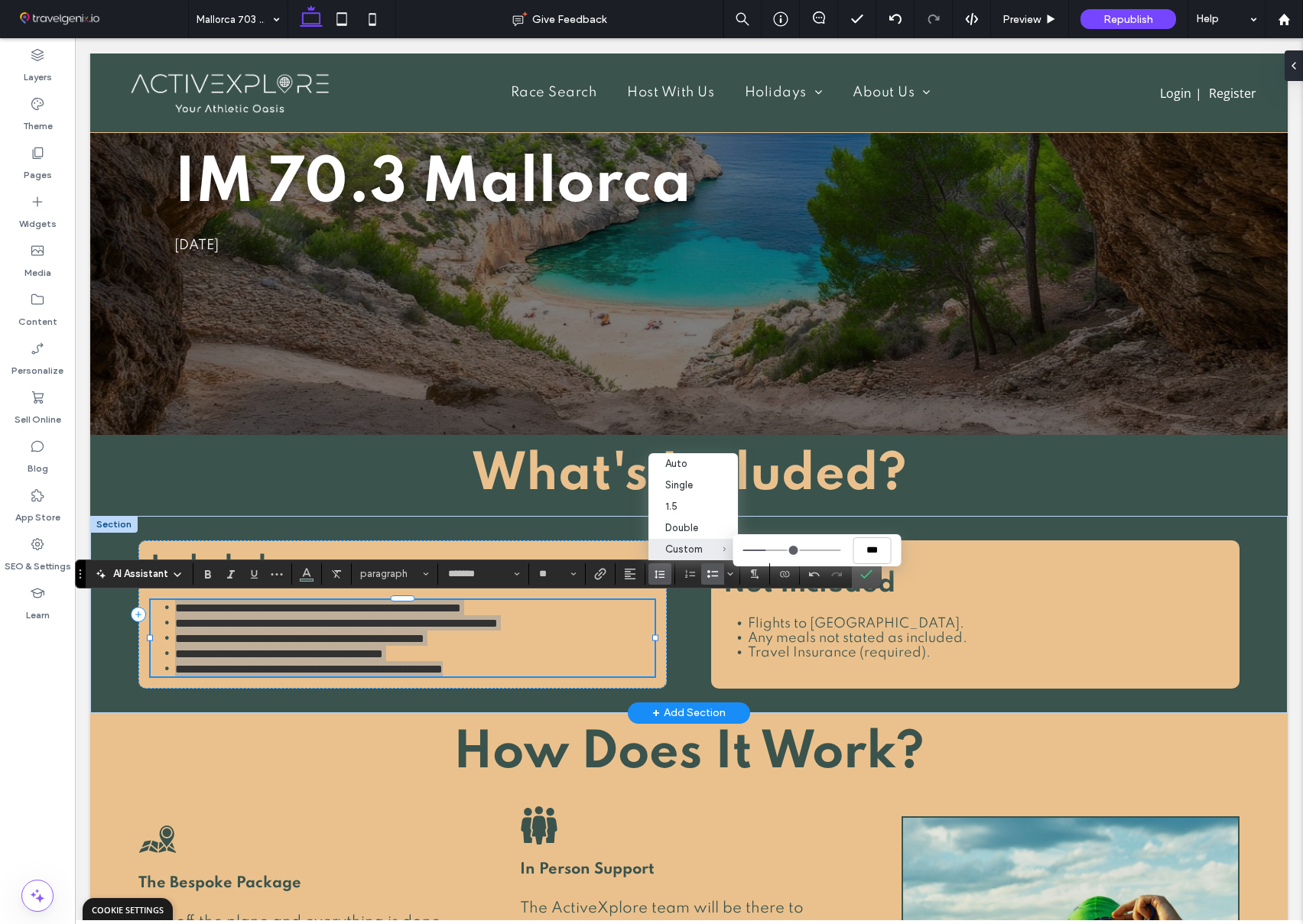
type input "***"
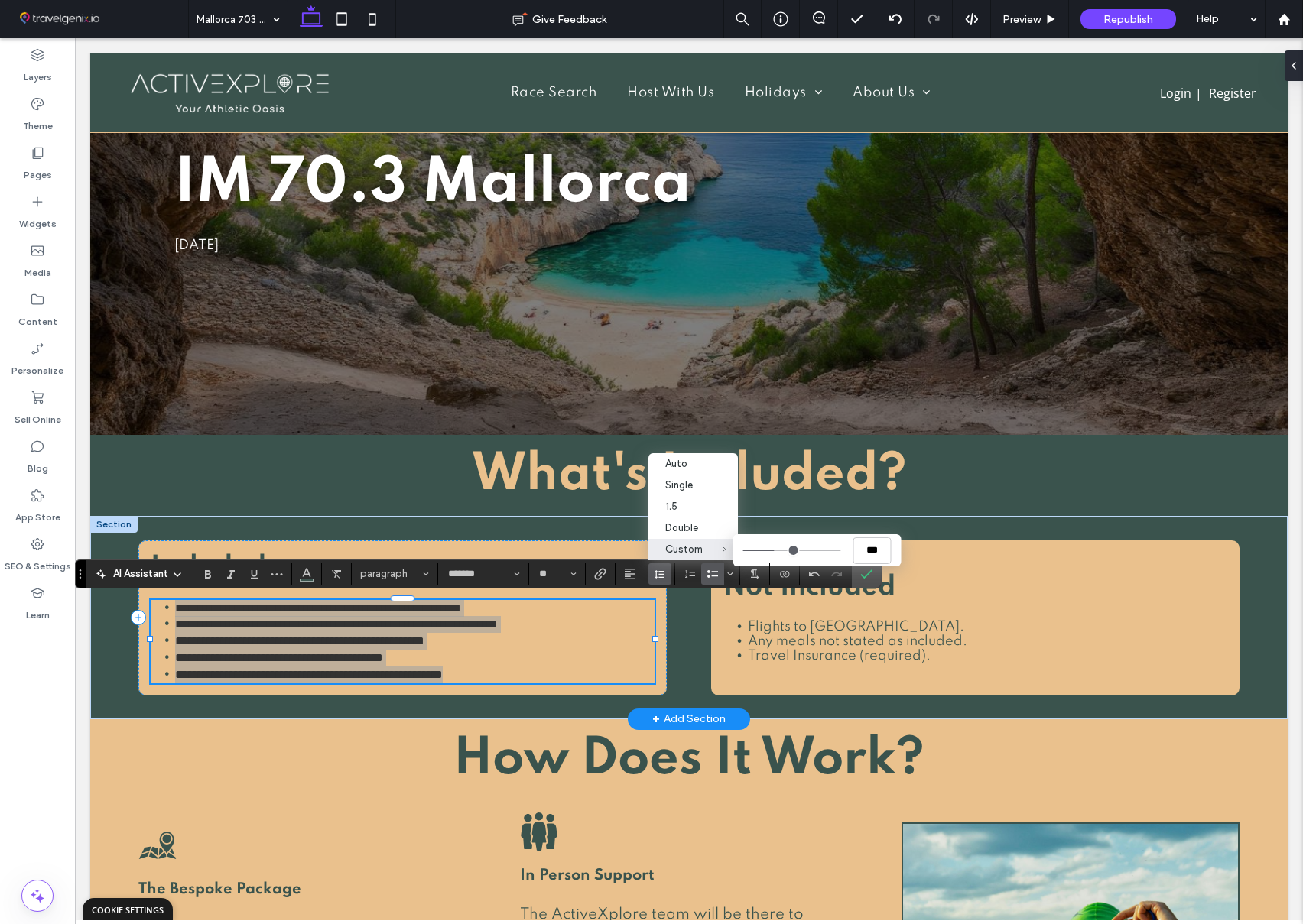
type input "***"
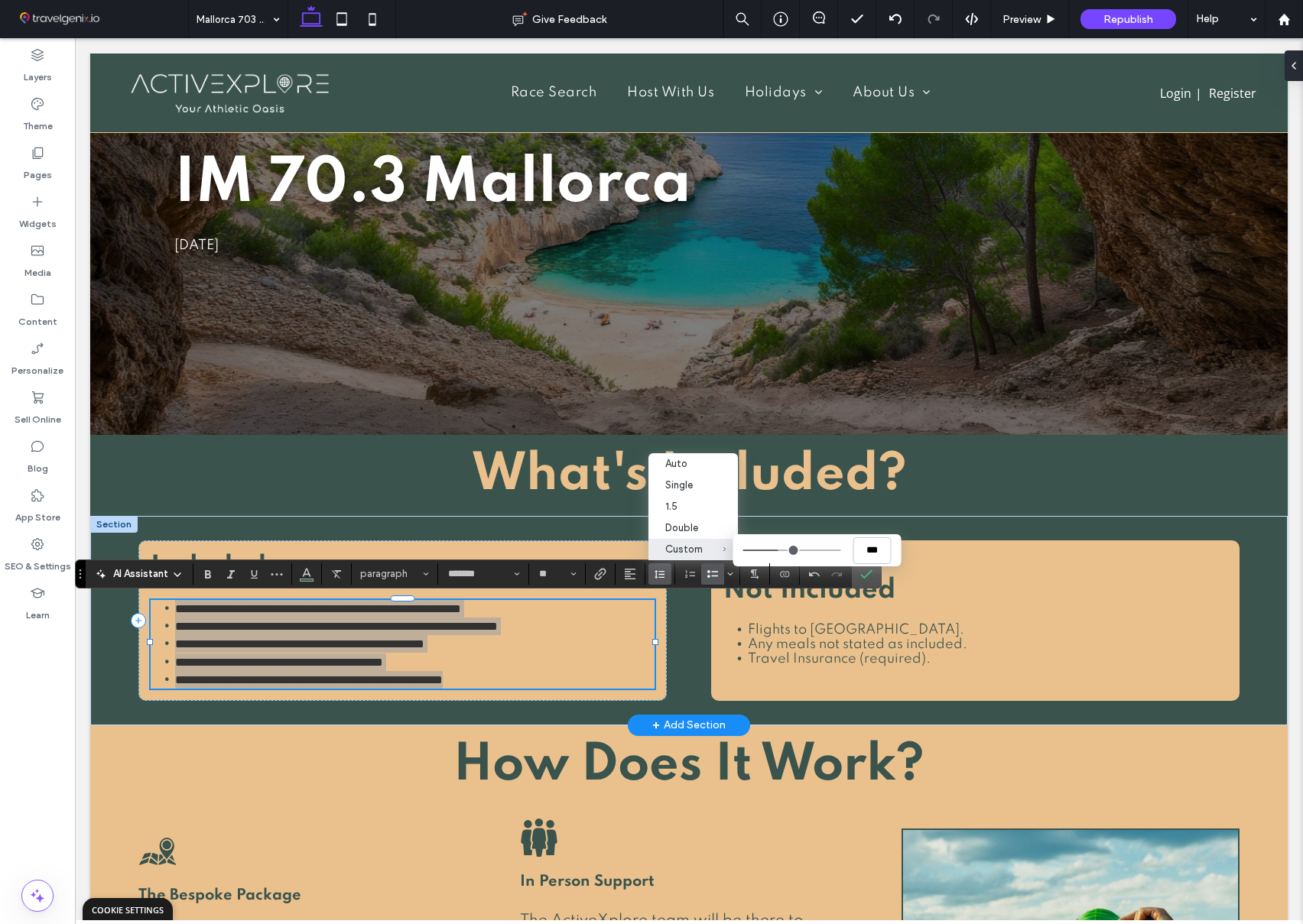
type input "***"
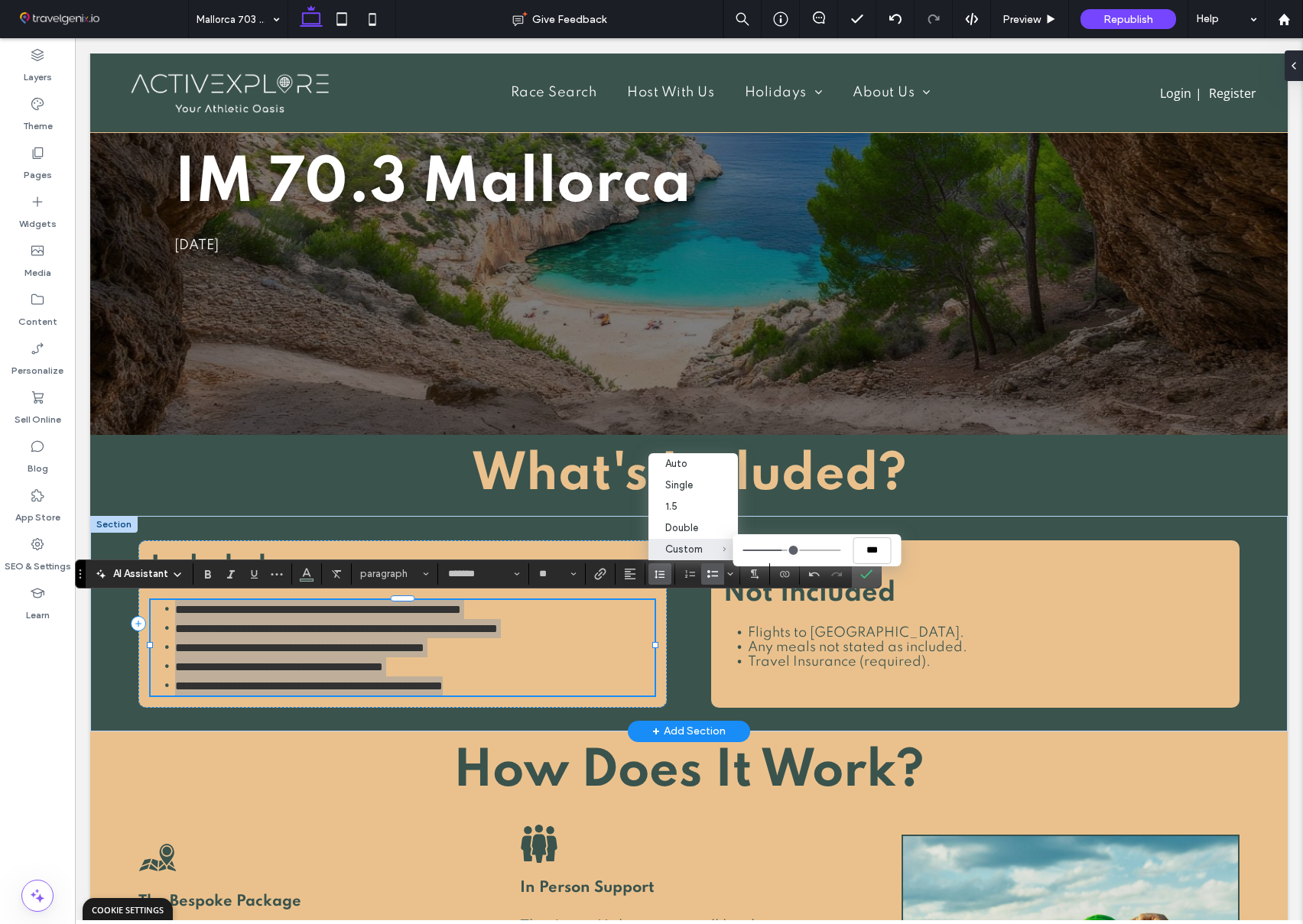
drag, startPoint x: 762, startPoint y: 549, endPoint x: 782, endPoint y: 549, distance: 20.0
type input "***"
click at [782, 550] on input "Custom ***" at bounding box center [791, 551] width 98 height 2
copy ul "**********"
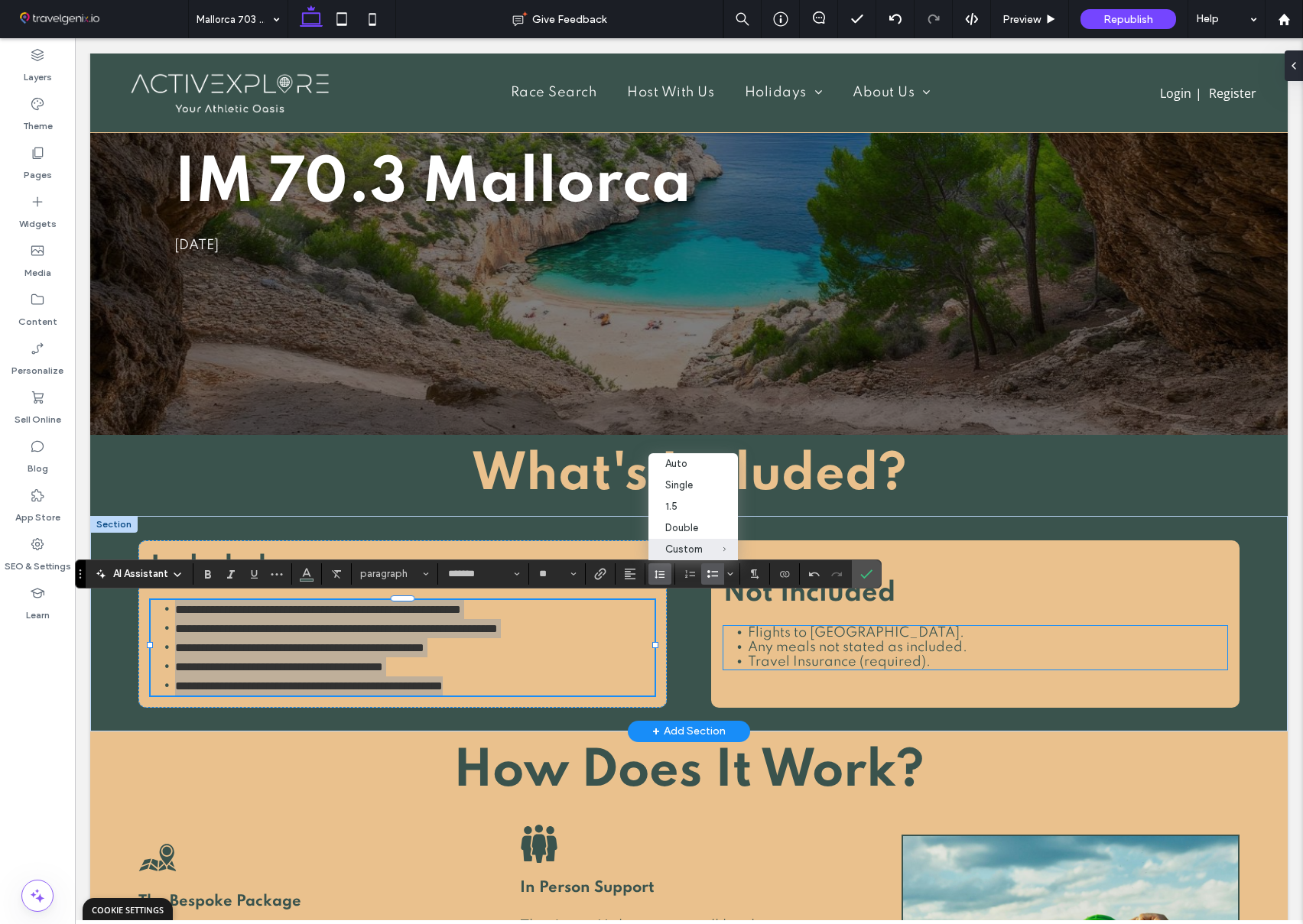
click at [801, 644] on span "Any meals not stated as included." at bounding box center [857, 647] width 219 height 14
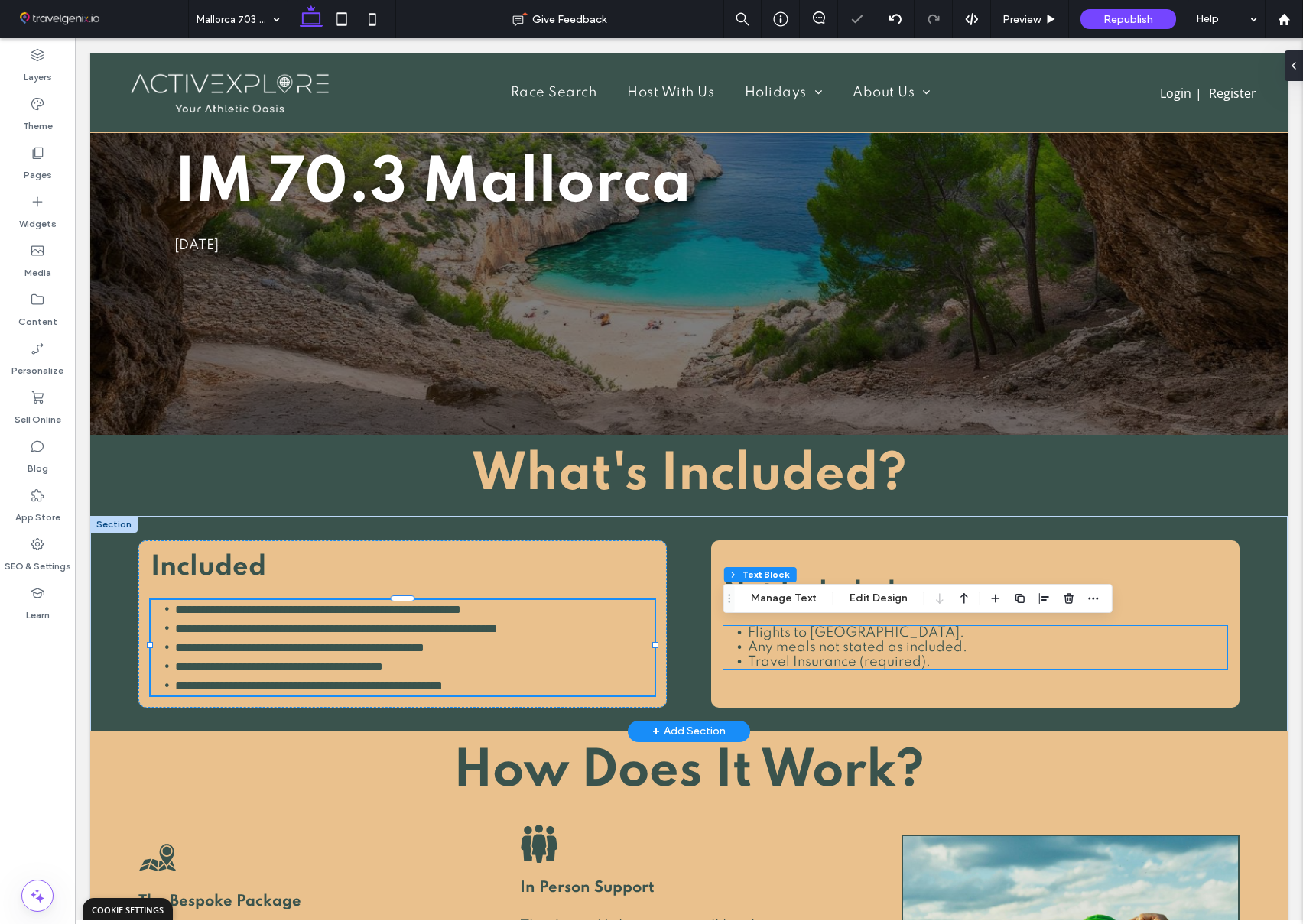
click at [801, 644] on span "Any meals not stated as included." at bounding box center [857, 647] width 219 height 14
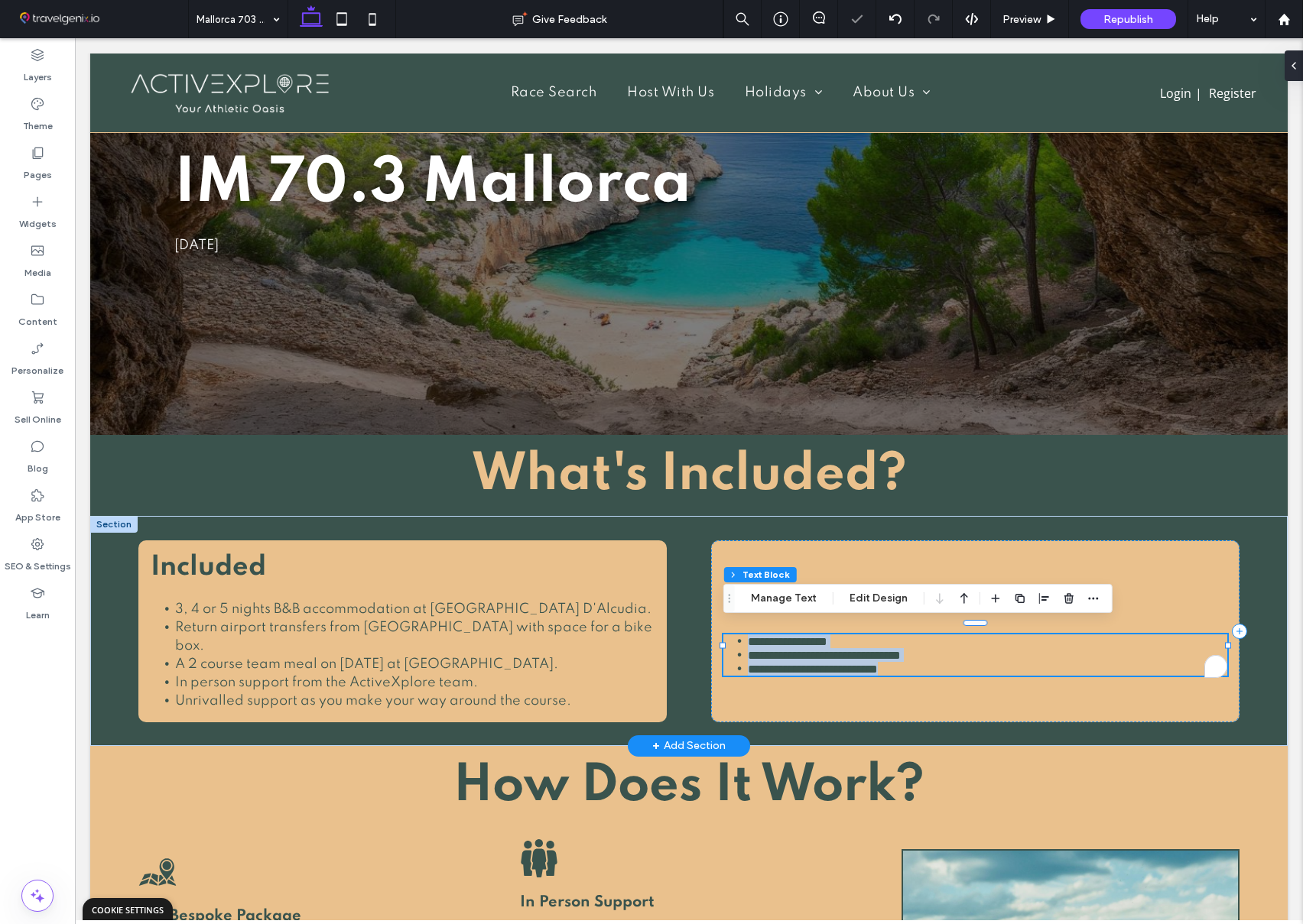
copy ul "**********"
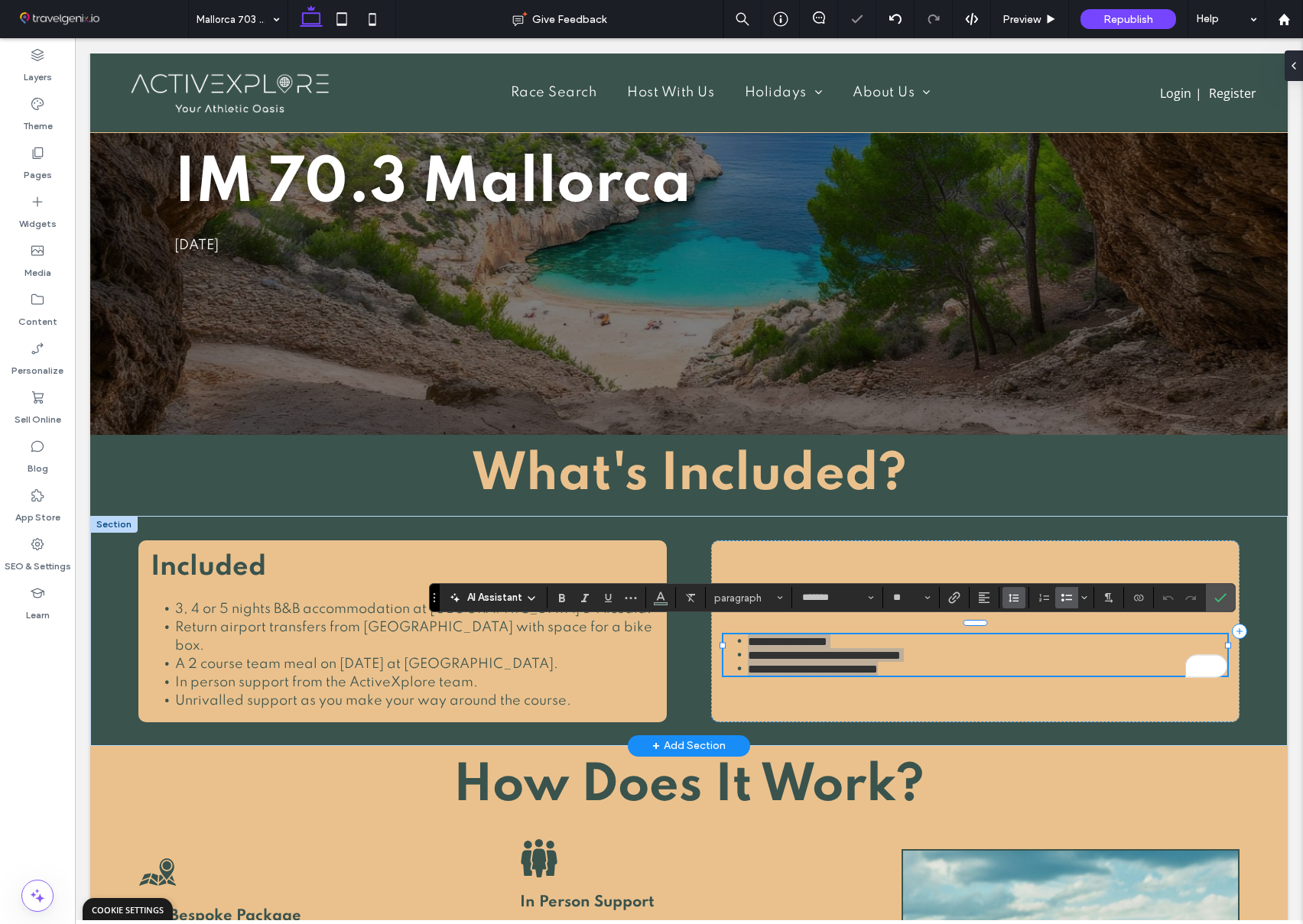
click at [1014, 602] on icon "Line Height" at bounding box center [1013, 598] width 12 height 12
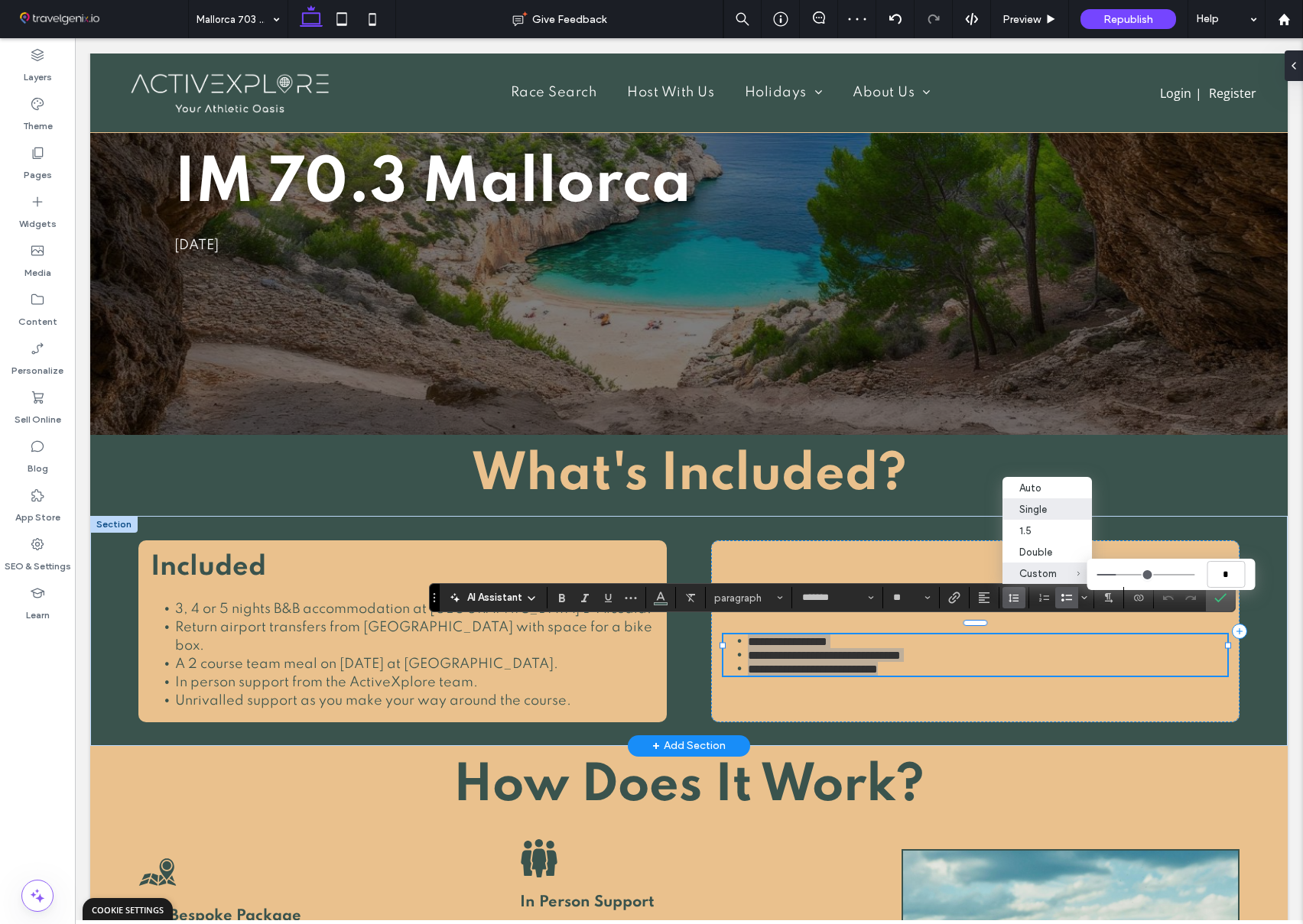
type input "***"
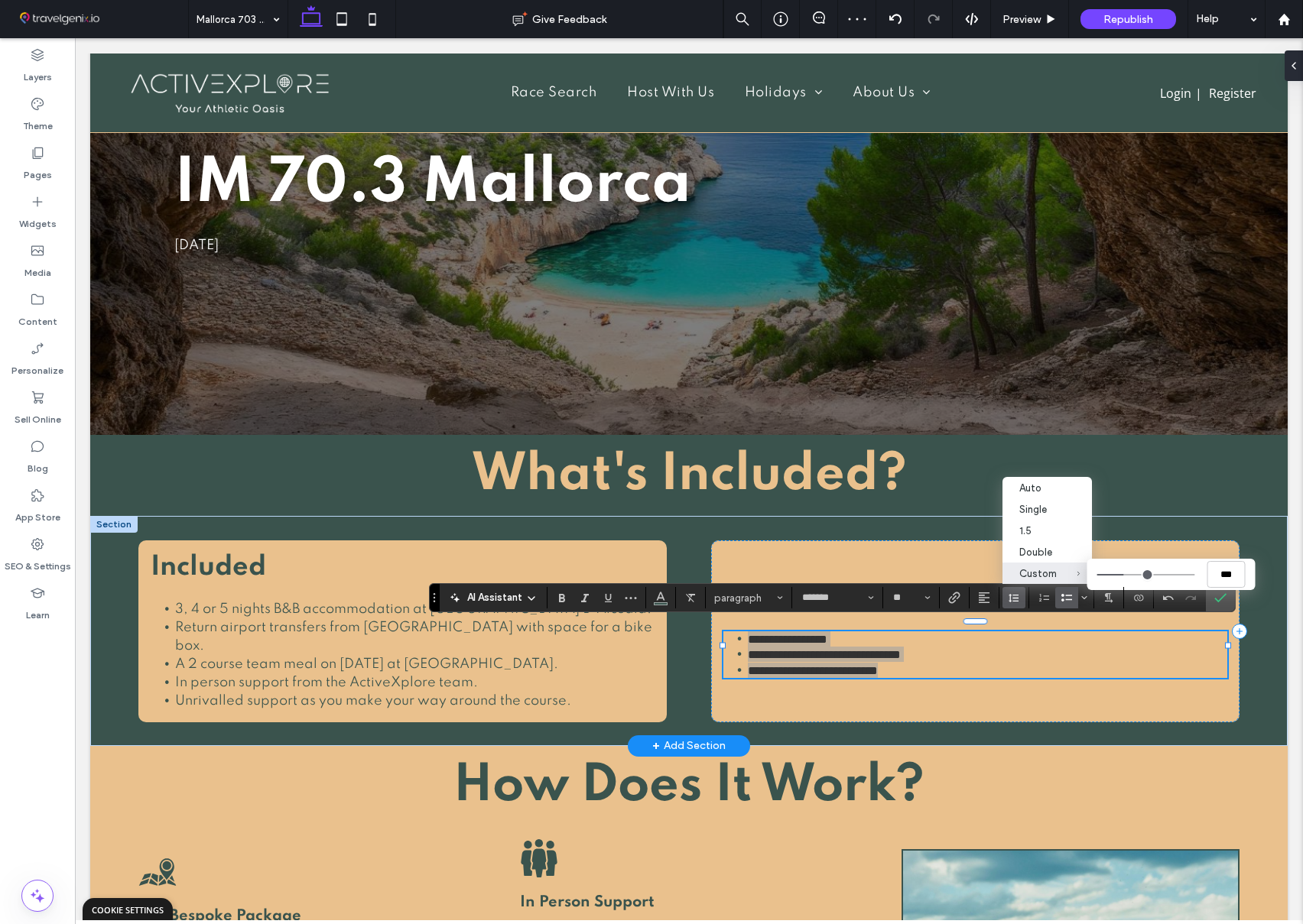
type input "***"
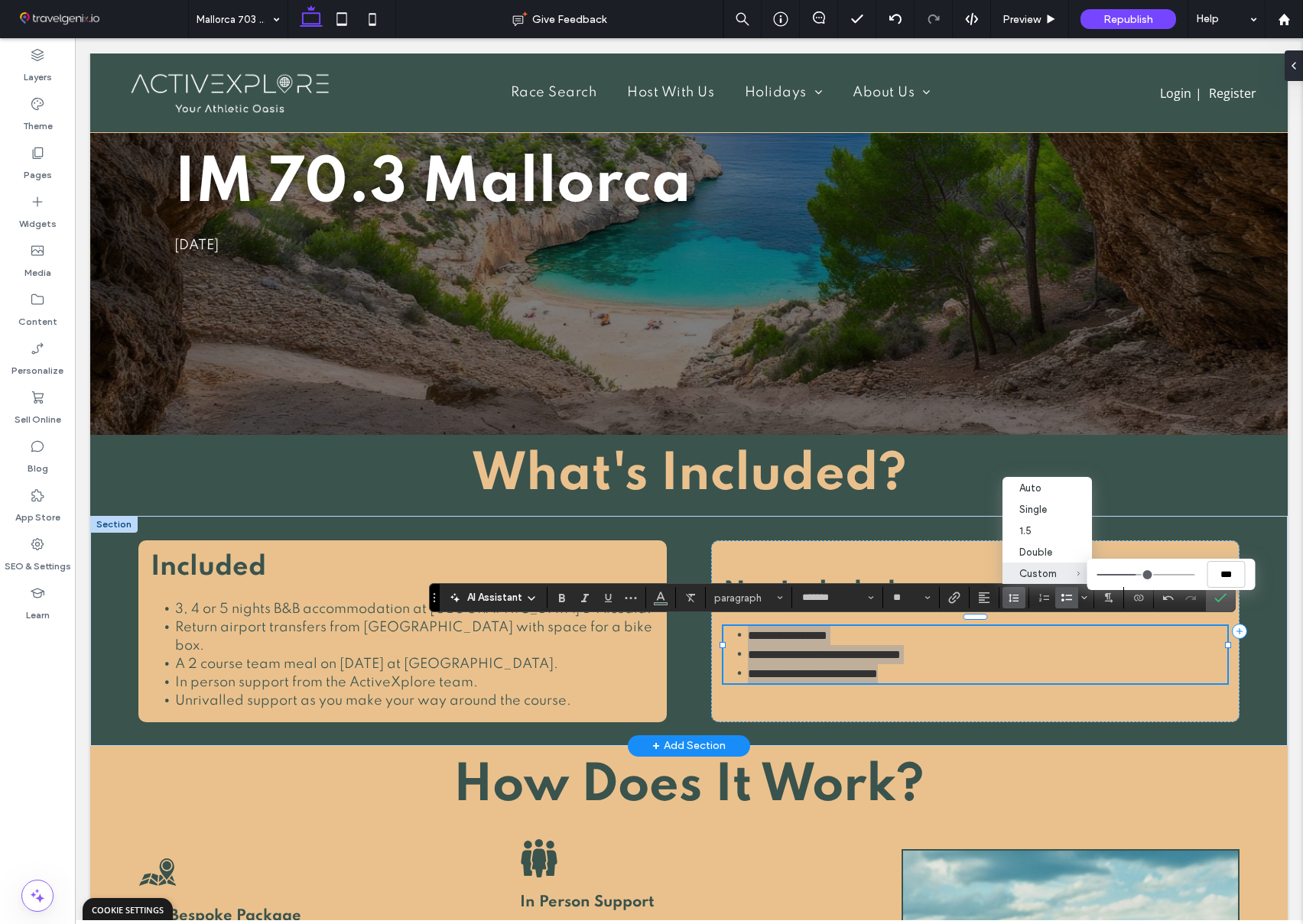
drag, startPoint x: 1121, startPoint y: 575, endPoint x: 1135, endPoint y: 575, distance: 14.0
type input "***"
click at [1135, 575] on input "Custom ***" at bounding box center [1145, 575] width 98 height 2
copy ul "**********"
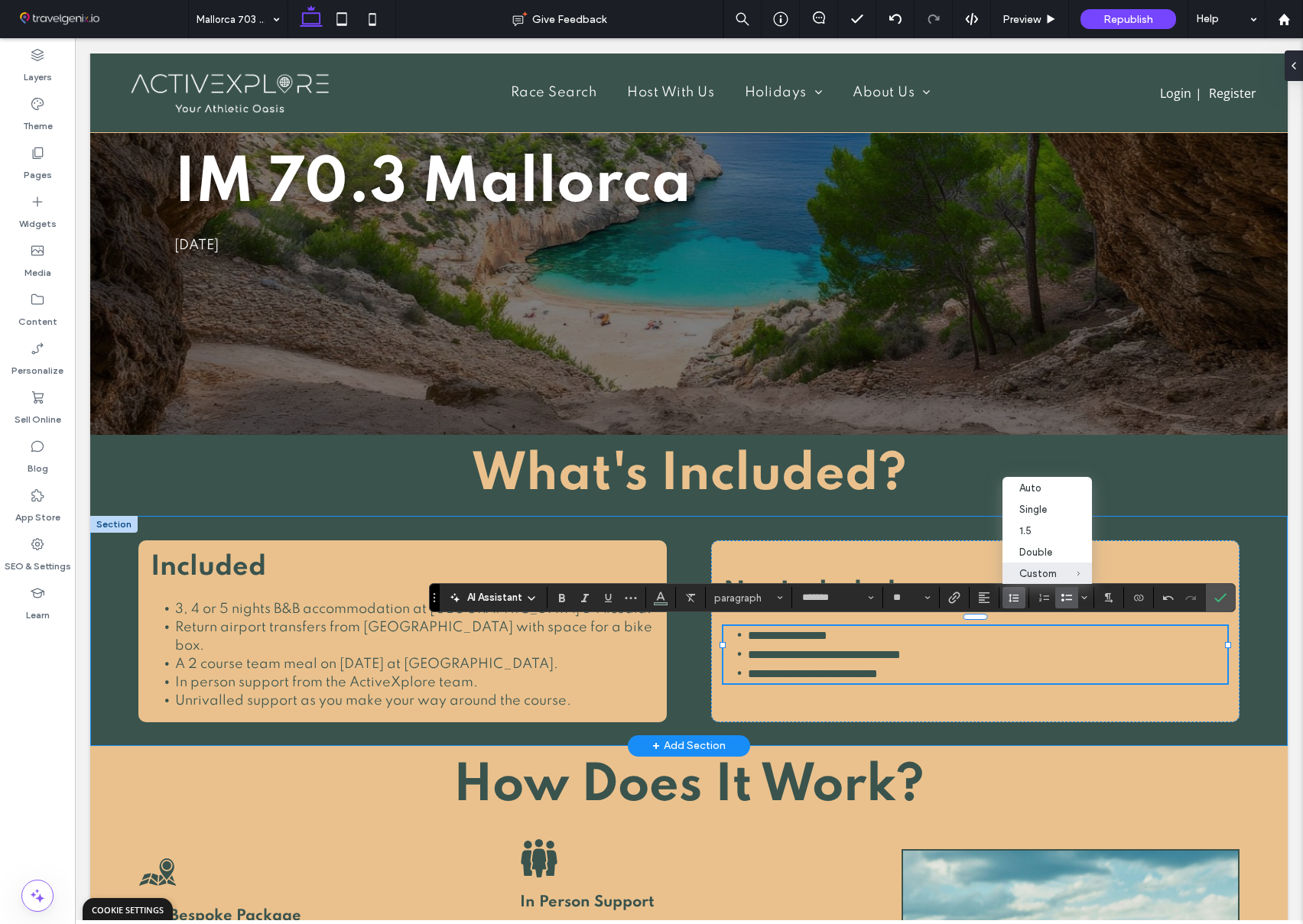
click at [1142, 530] on div "**********" at bounding box center [689, 631] width 1101 height 230
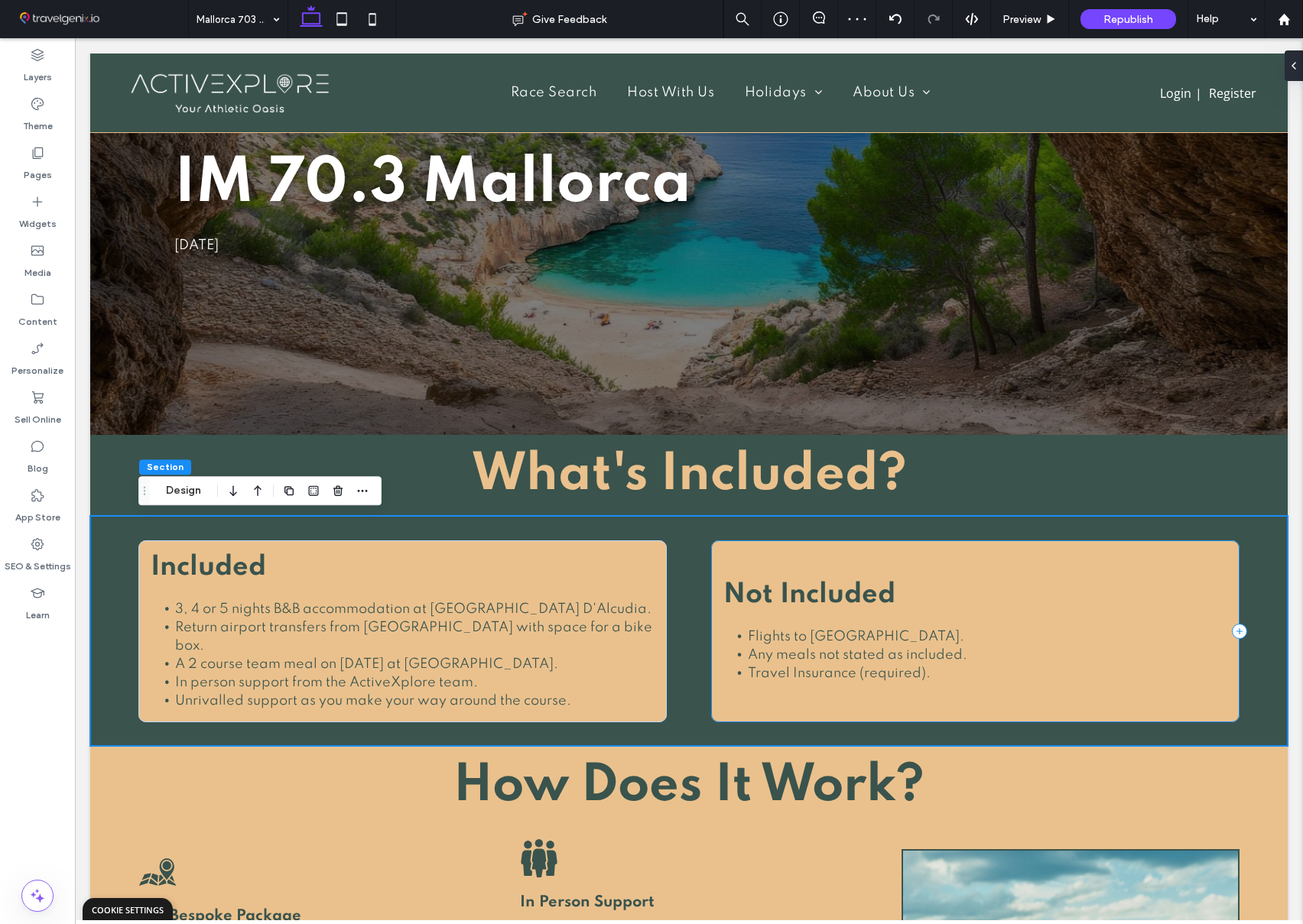
click at [829, 551] on div "Not Included Flights to Palma. Any meals not stated as included. Travel In sura…" at bounding box center [975, 632] width 528 height 182
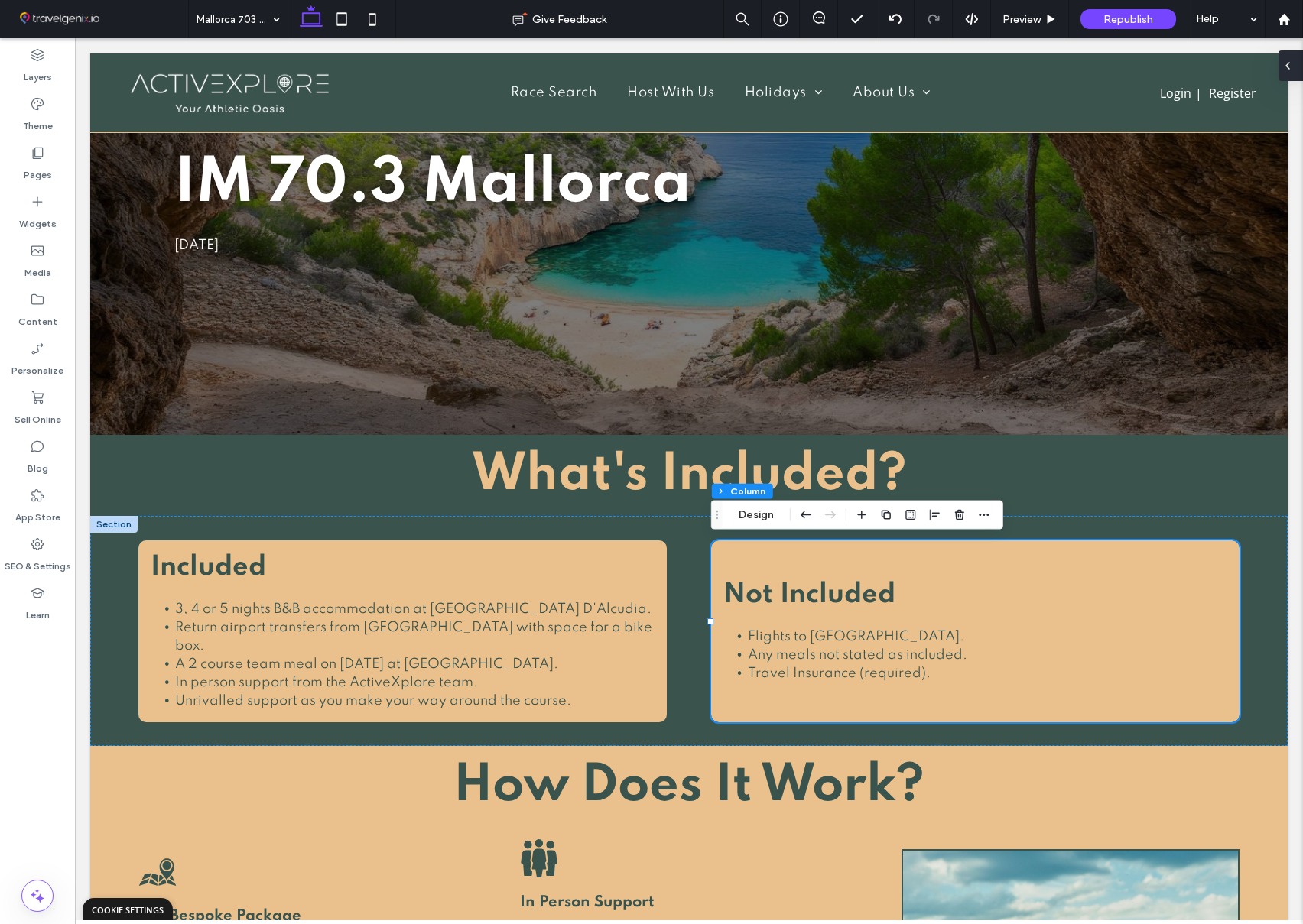
click at [1291, 68] on icon at bounding box center [1287, 65] width 12 height 12
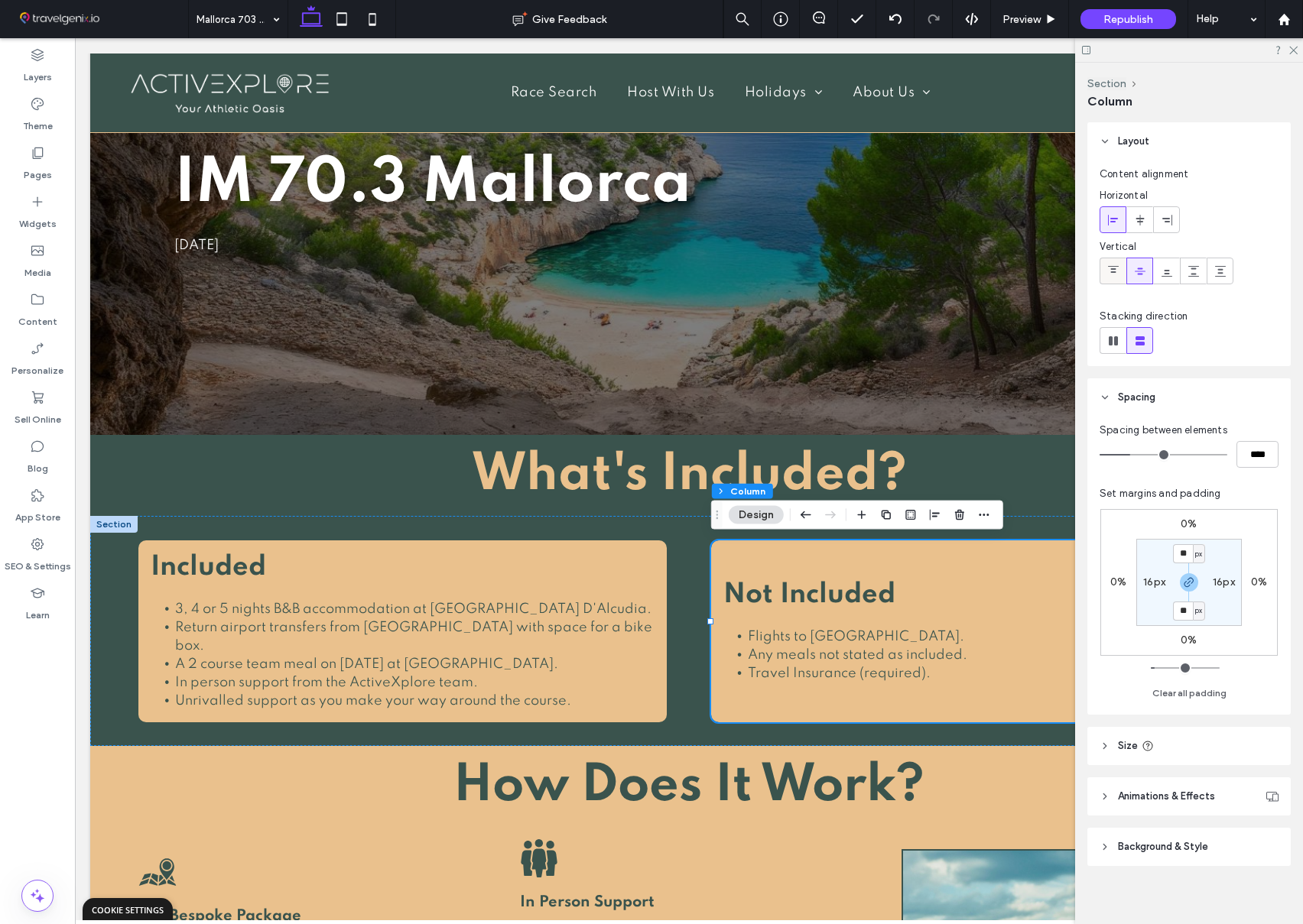
click at [1114, 265] on icon at bounding box center [1113, 271] width 12 height 12
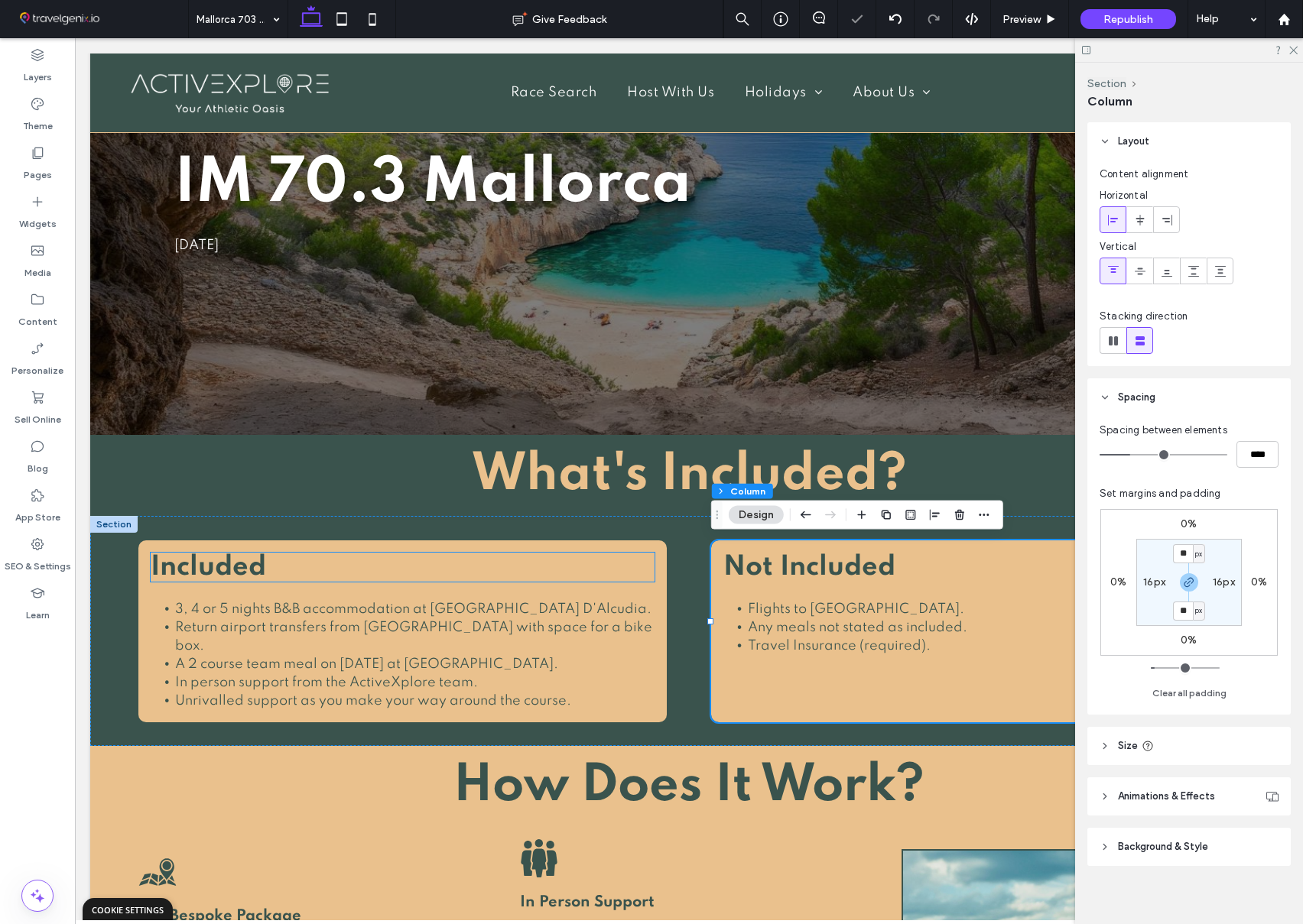
click at [618, 562] on h2 "Included" at bounding box center [402, 567] width 504 height 29
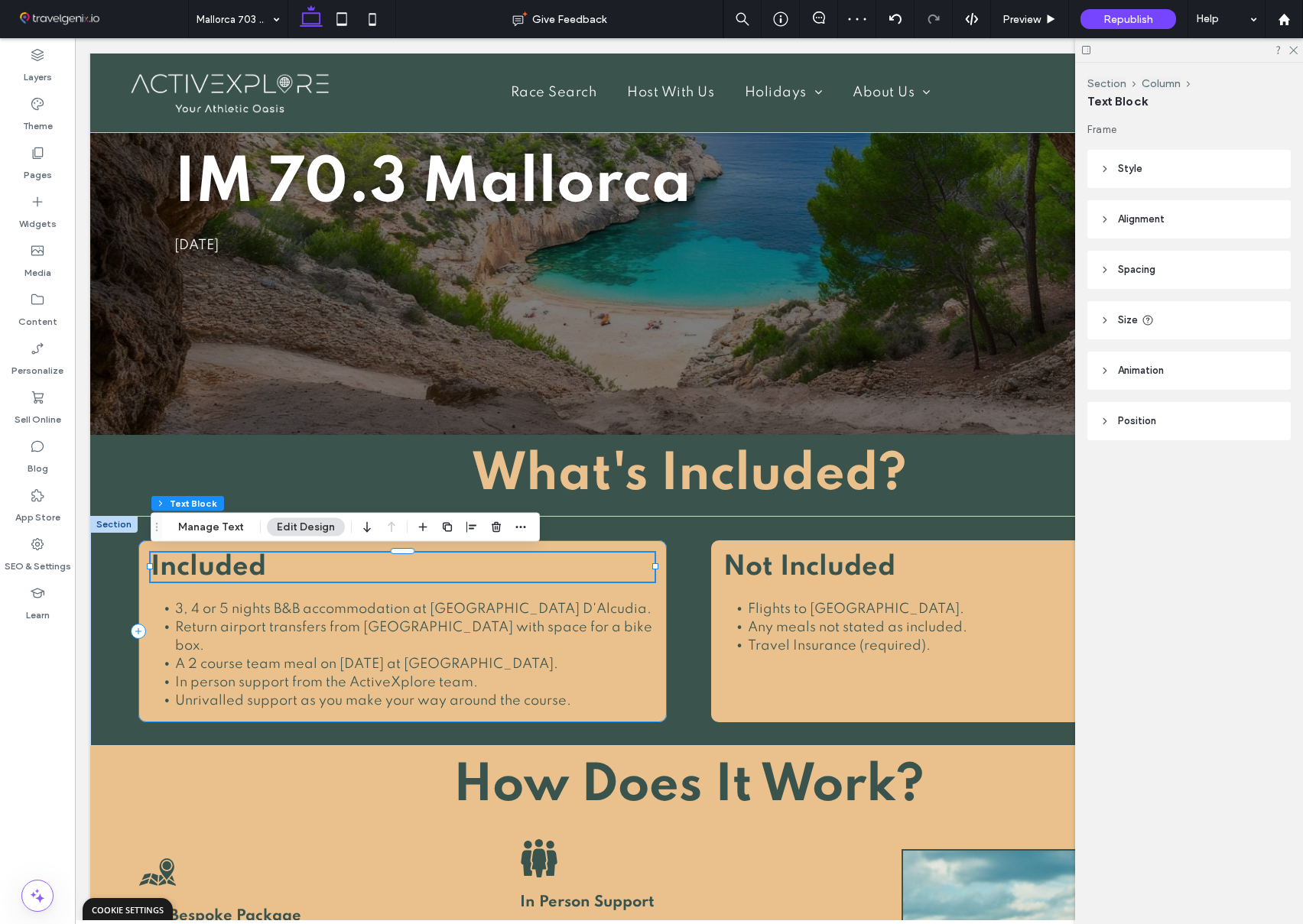
click at [660, 555] on div "Included 3, 4 or 5 nights B&B accommodation at Grupotel Port D'Alcudia. Return …" at bounding box center [402, 632] width 528 height 182
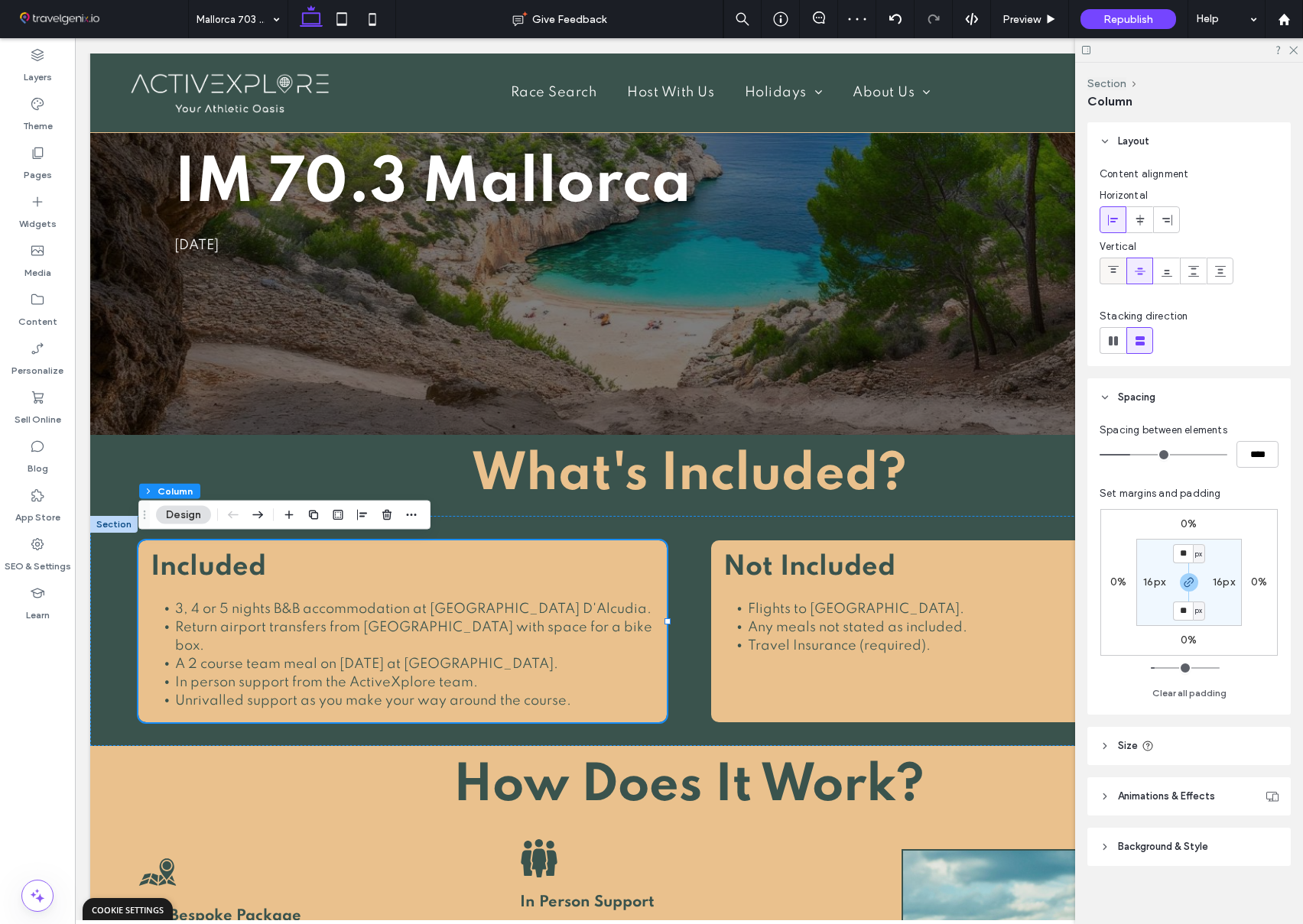
click at [1113, 268] on use at bounding box center [1113, 269] width 11 height 7
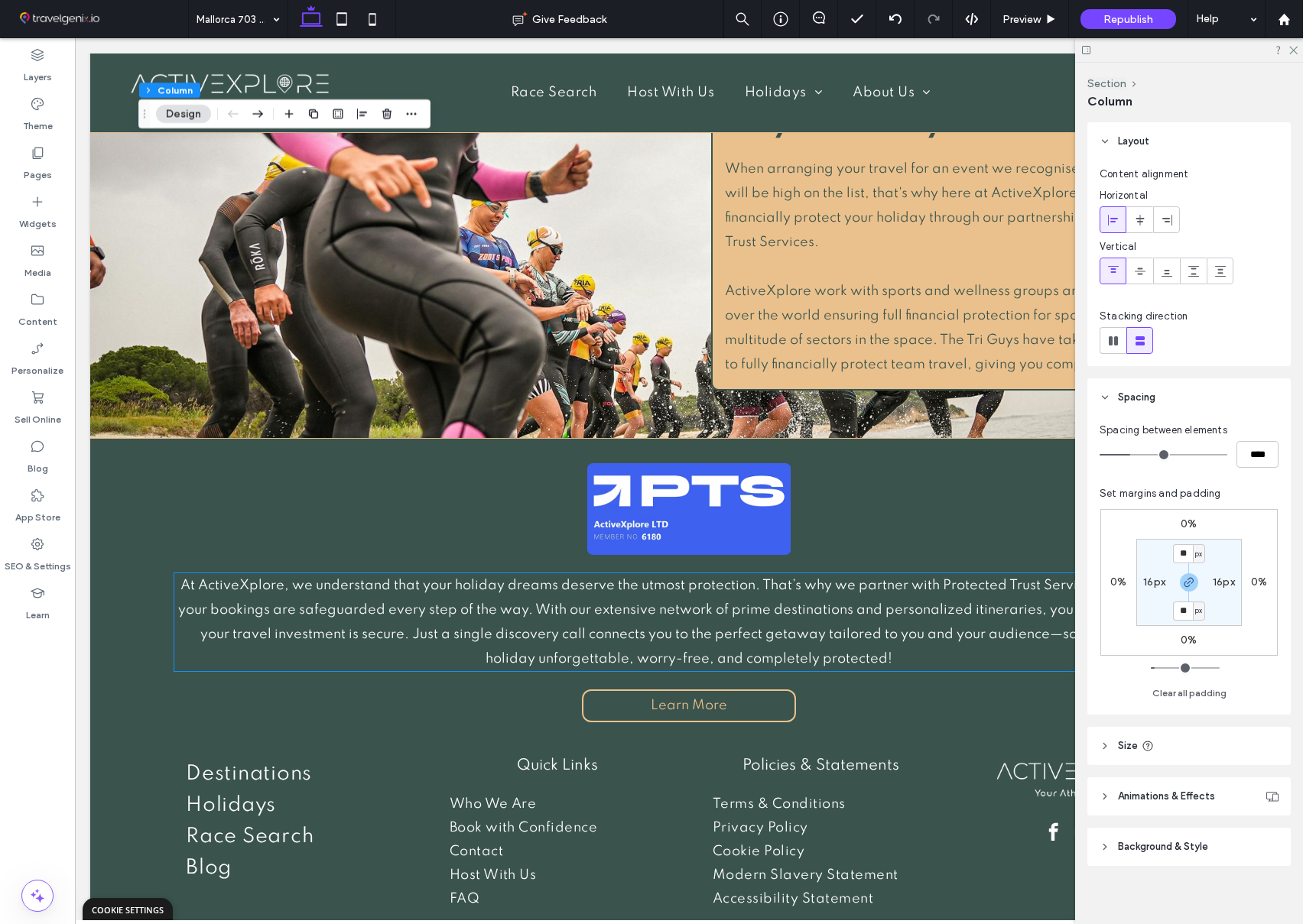
scroll to position [2433, 0]
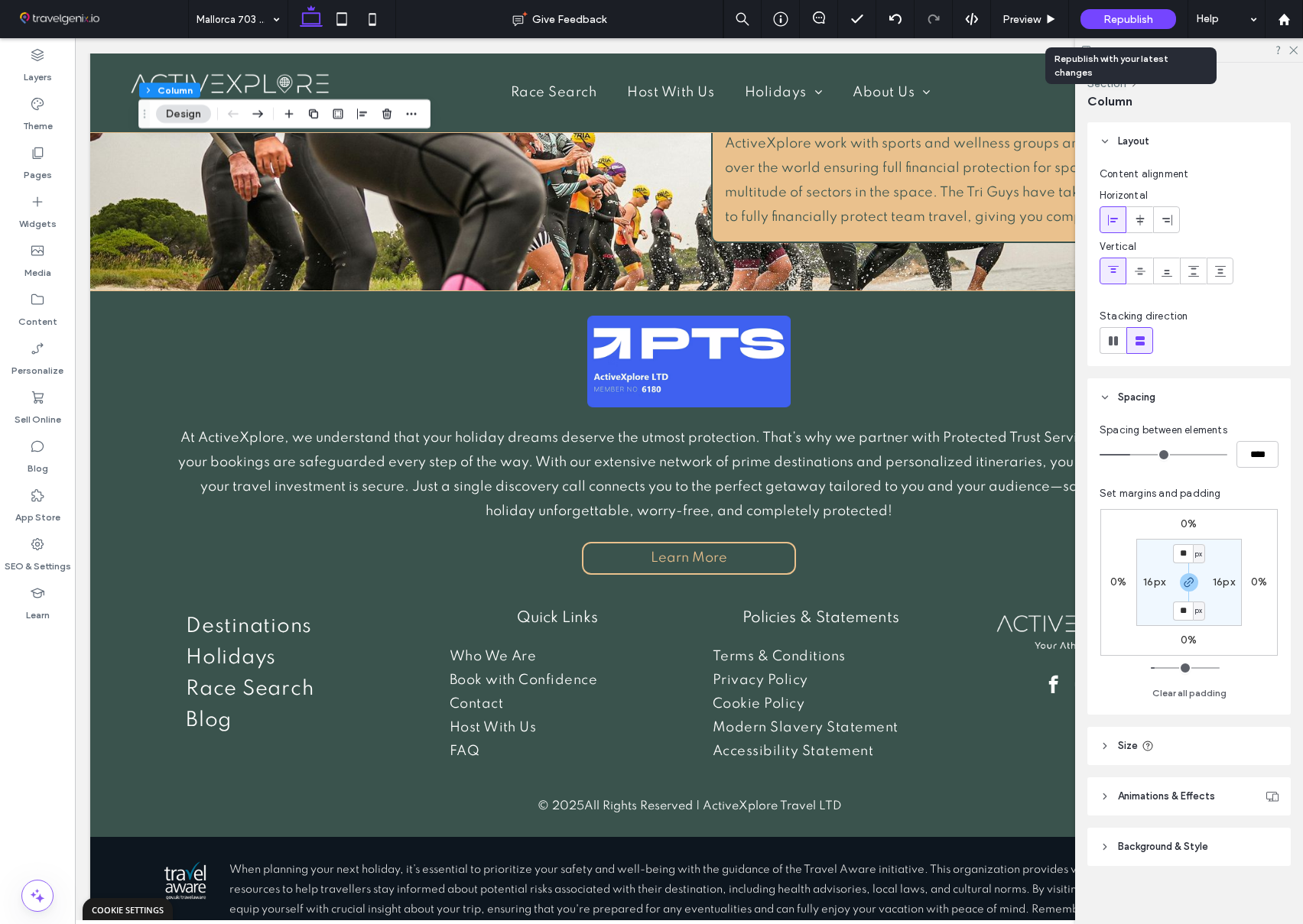
click at [1113, 23] on span "Republish" at bounding box center [1128, 20] width 50 height 13
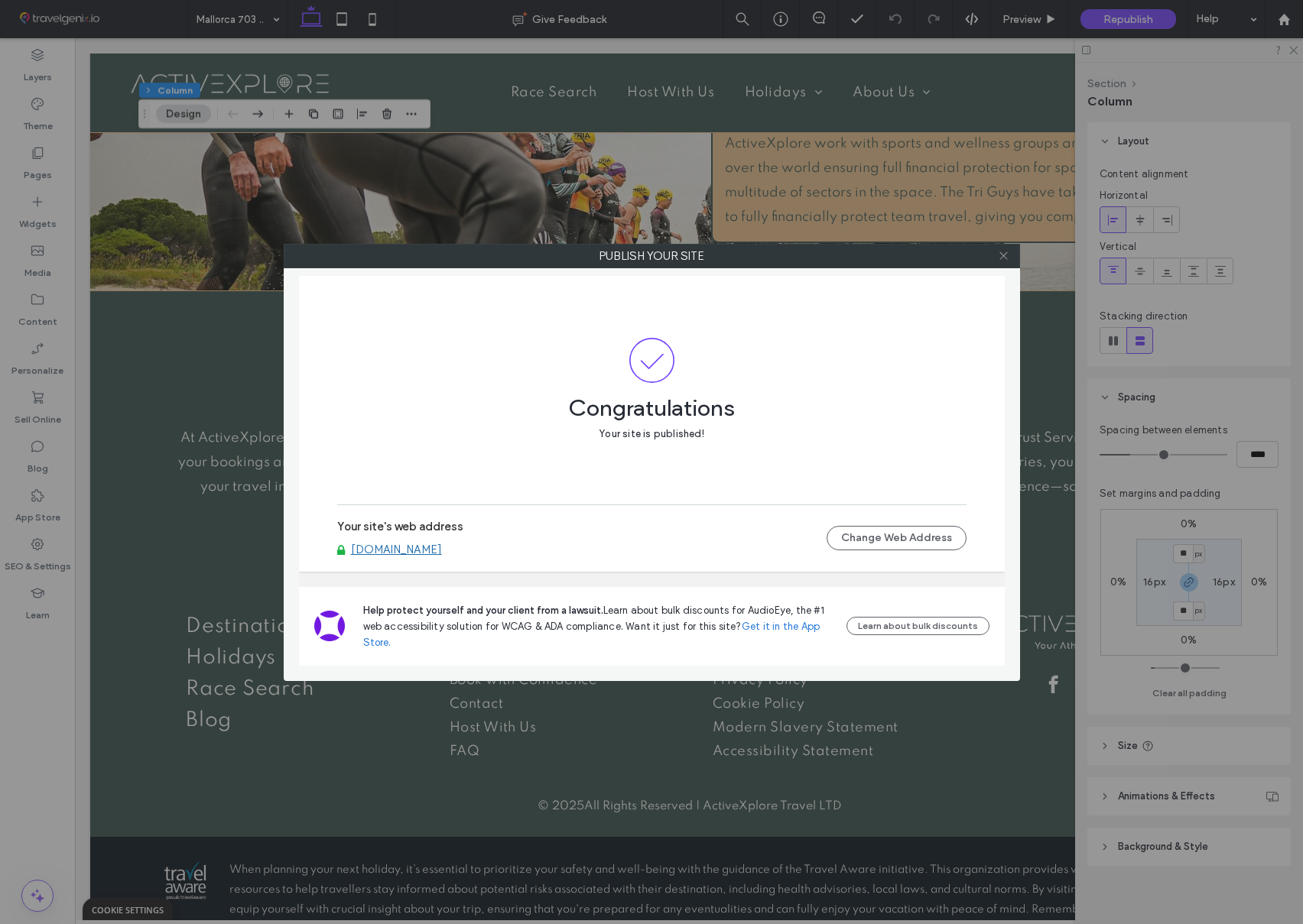
click at [998, 259] on icon at bounding box center [1003, 256] width 12 height 12
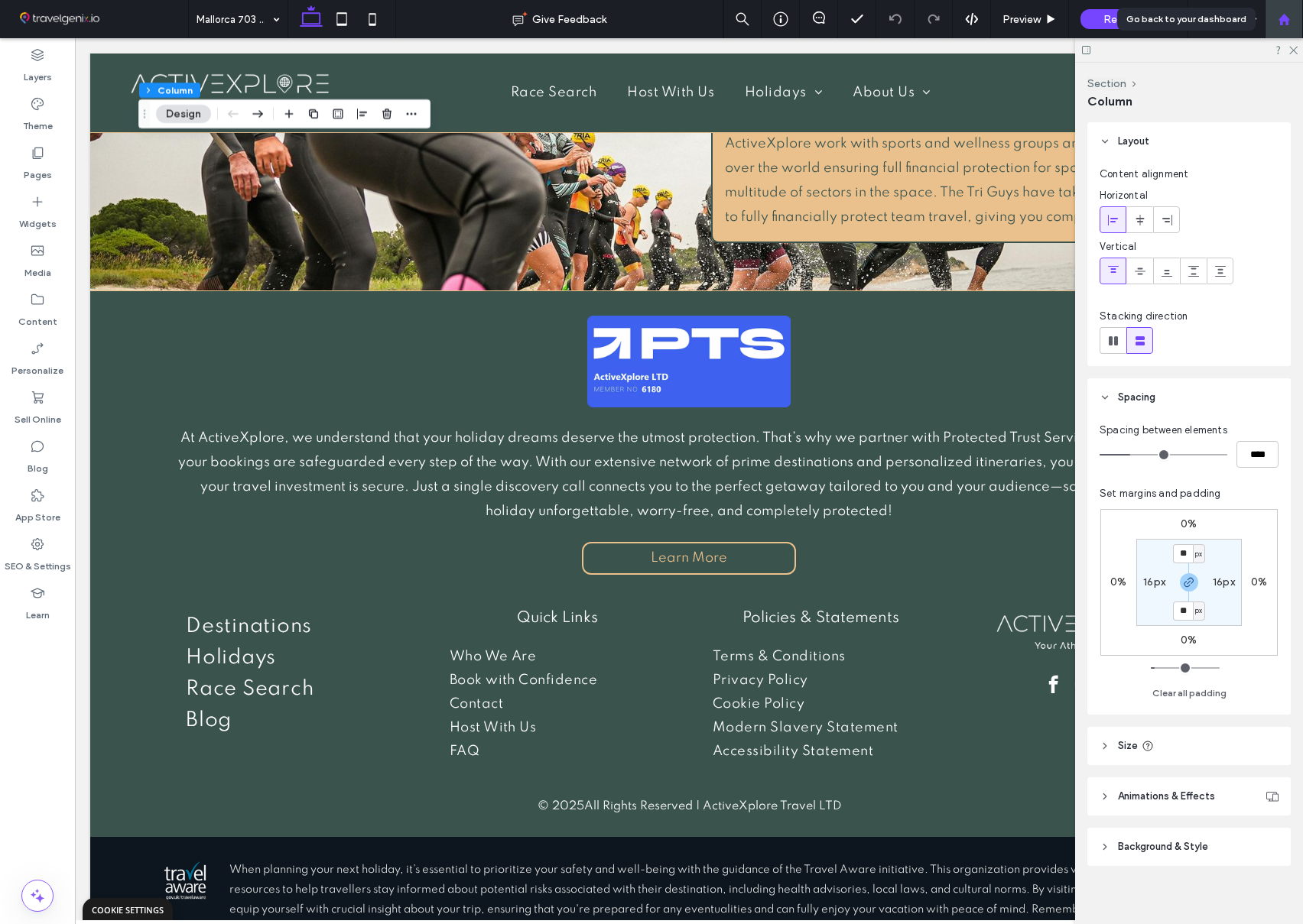
click at [1282, 20] on use at bounding box center [1283, 19] width 12 height 12
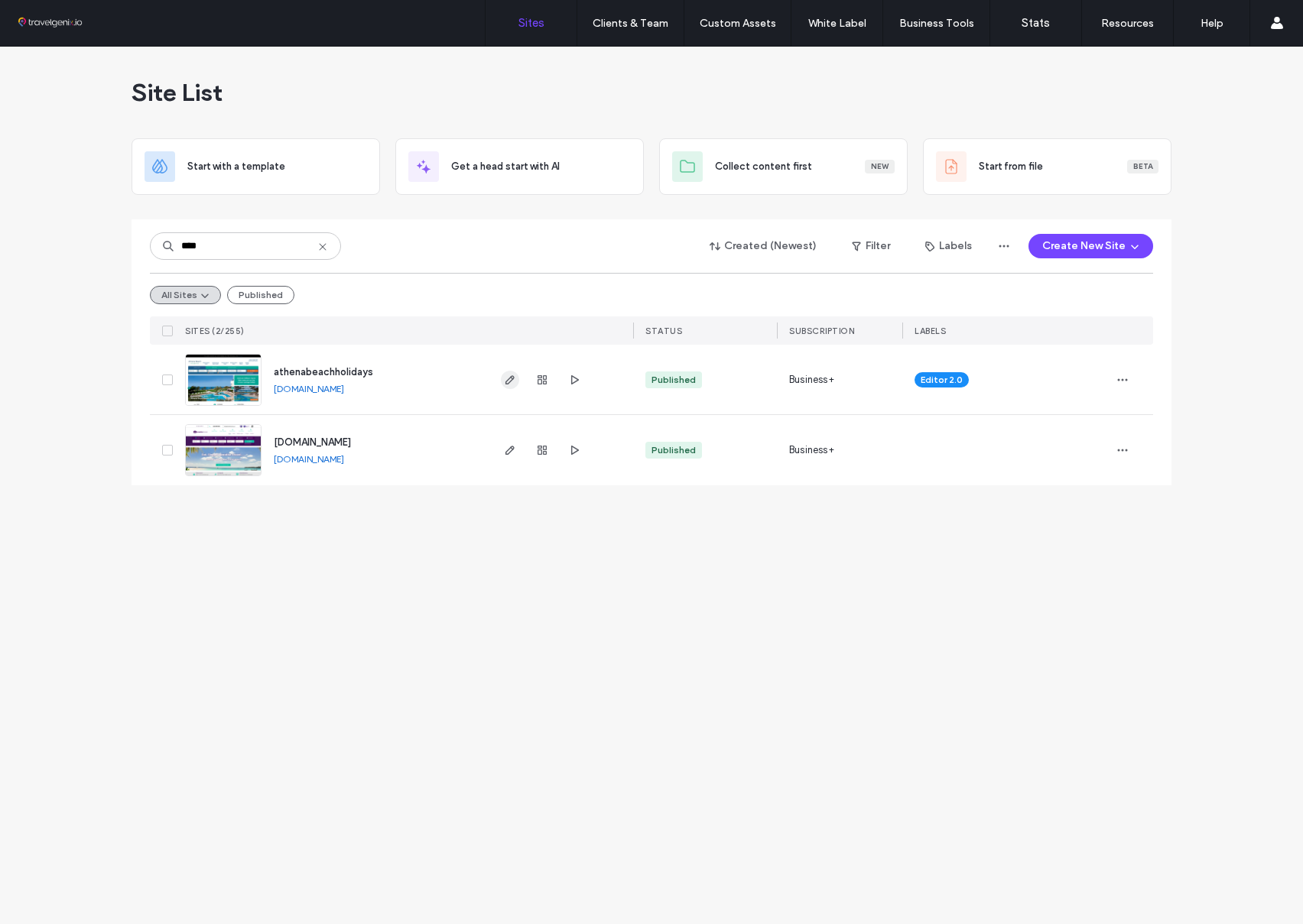
type input "****"
click at [505, 378] on icon "button" at bounding box center [510, 380] width 12 height 12
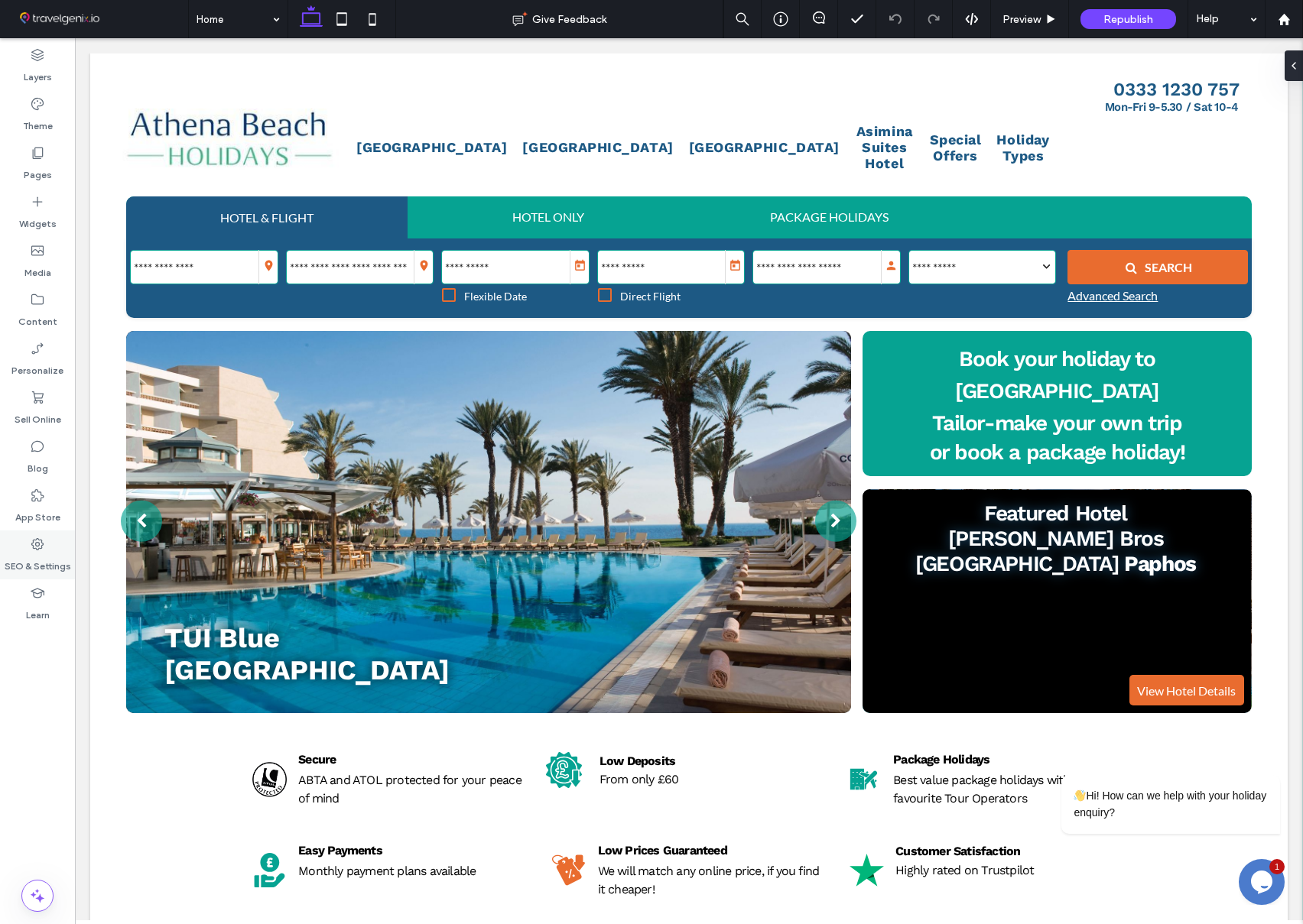
click at [36, 557] on label "SEO & Settings" at bounding box center [38, 563] width 66 height 22
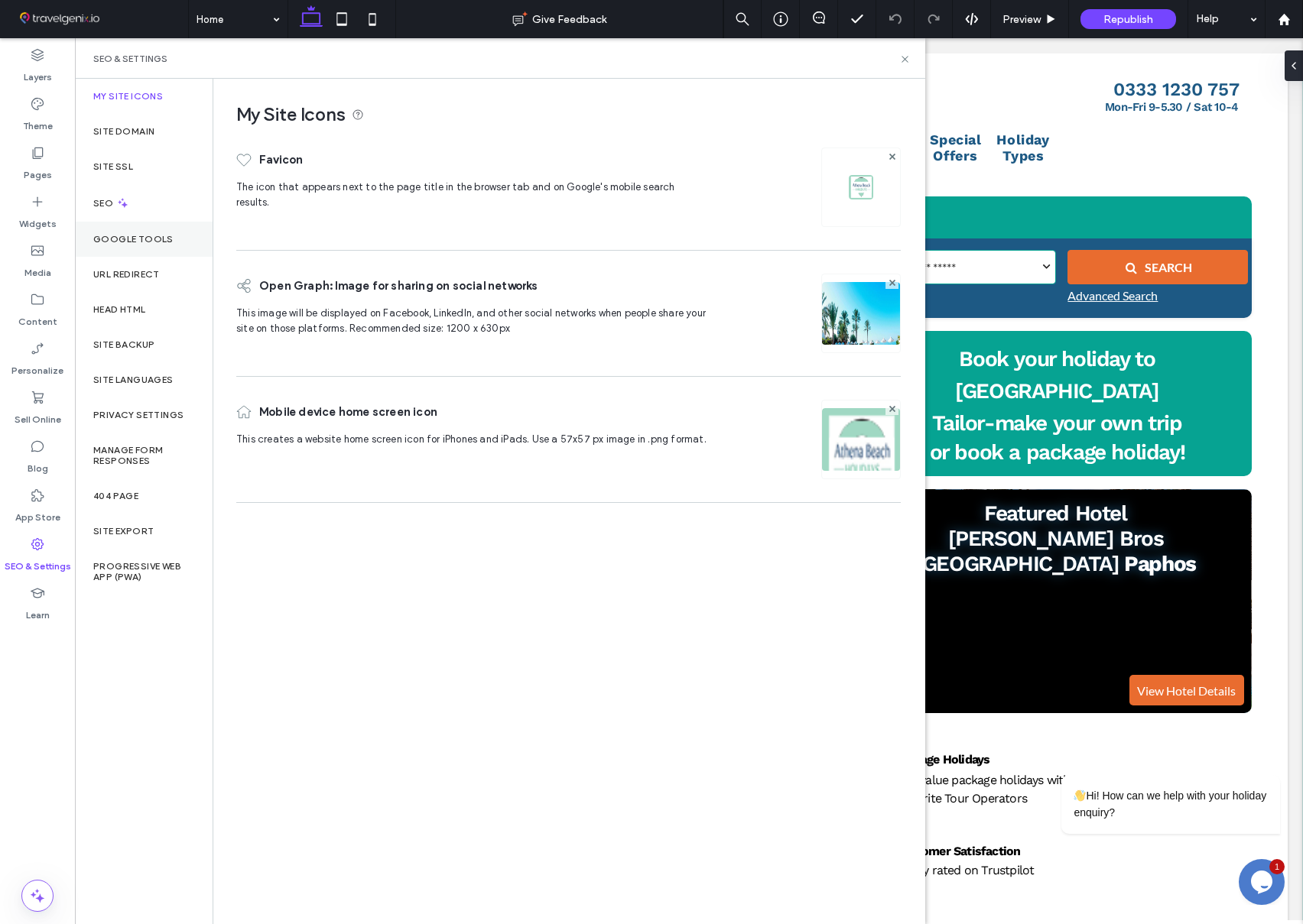
click at [131, 240] on label "Google Tools" at bounding box center [133, 239] width 80 height 11
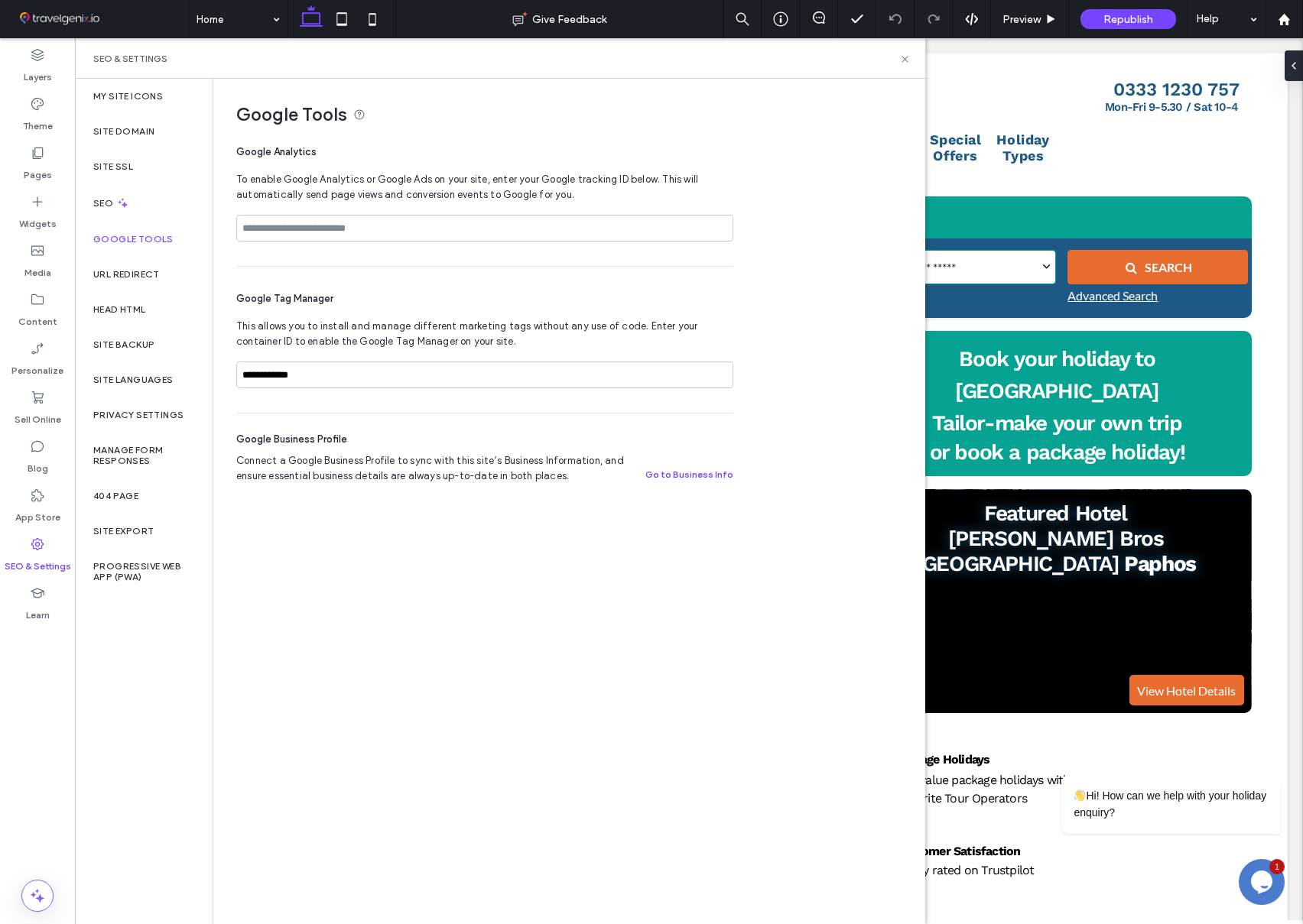
scroll to position [0, 281]
click at [273, 389] on div "**********" at bounding box center [484, 382] width 497 height 41
click at [113, 305] on label "Head HTML" at bounding box center [120, 310] width 53 height 11
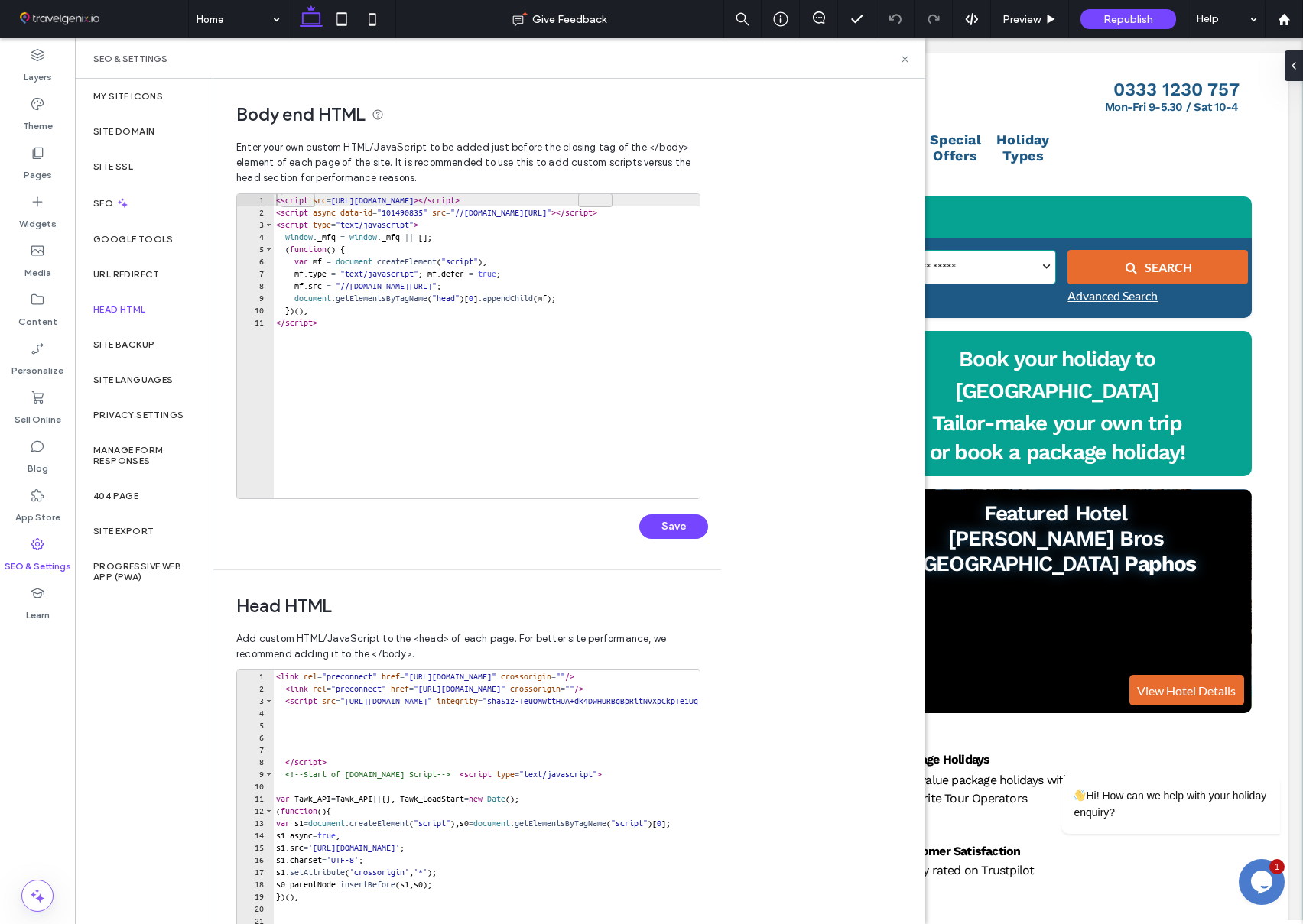
scroll to position [0, 1687]
click at [905, 60] on use at bounding box center [904, 58] width 6 height 6
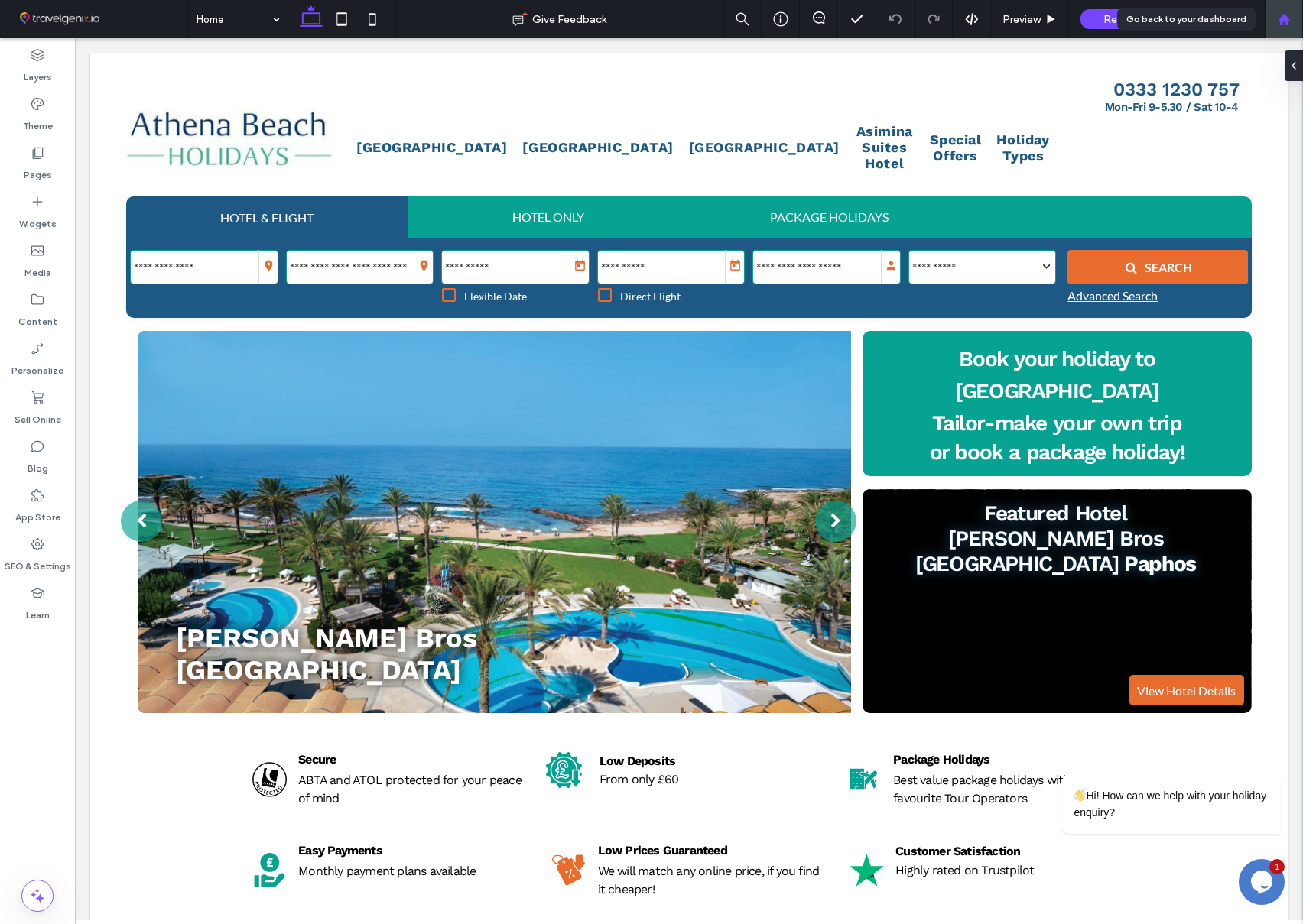
scroll to position [0, 0]
click at [1282, 22] on icon at bounding box center [1284, 20] width 13 height 13
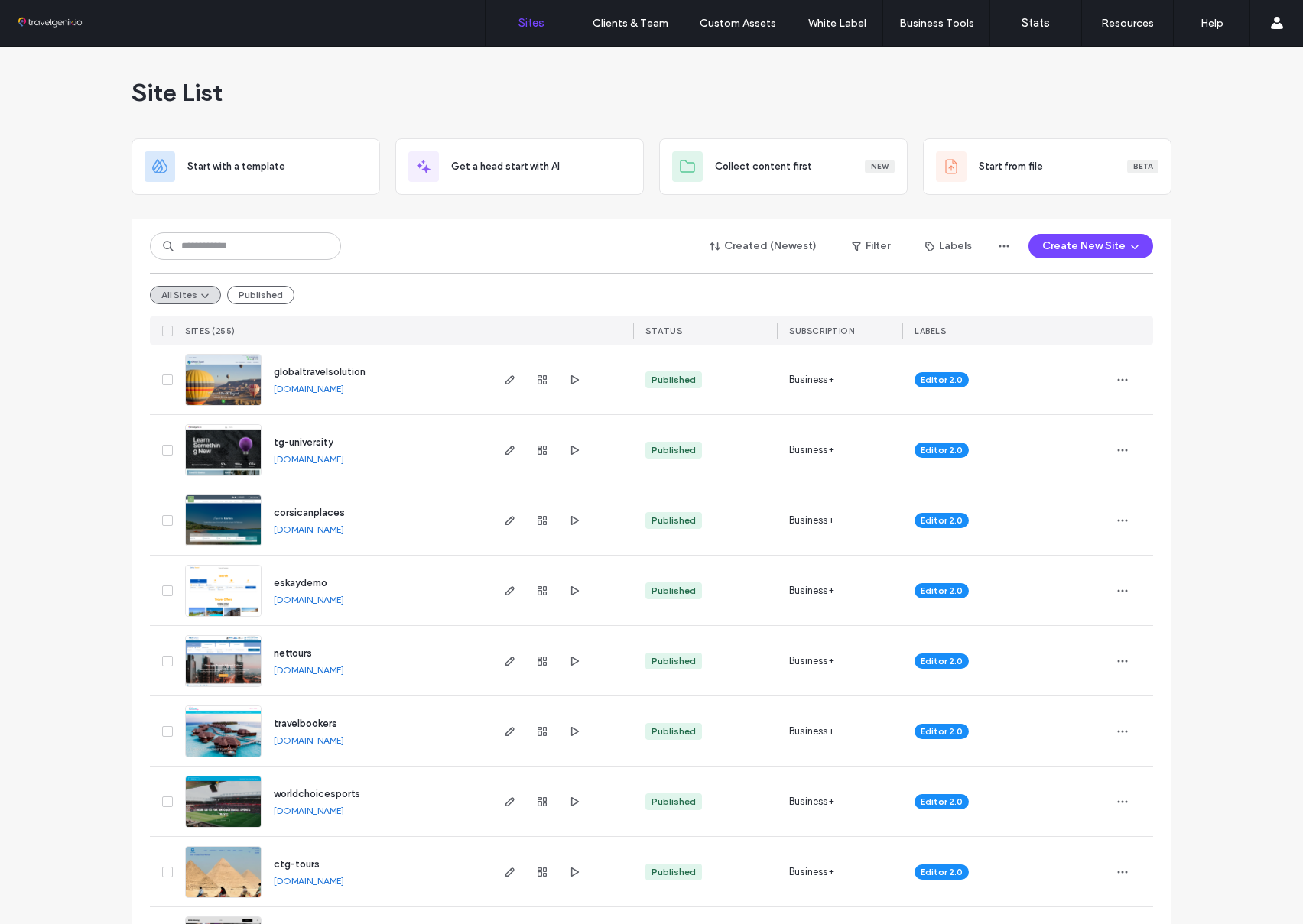
scroll to position [1, 0]
click at [287, 240] on input at bounding box center [245, 245] width 191 height 27
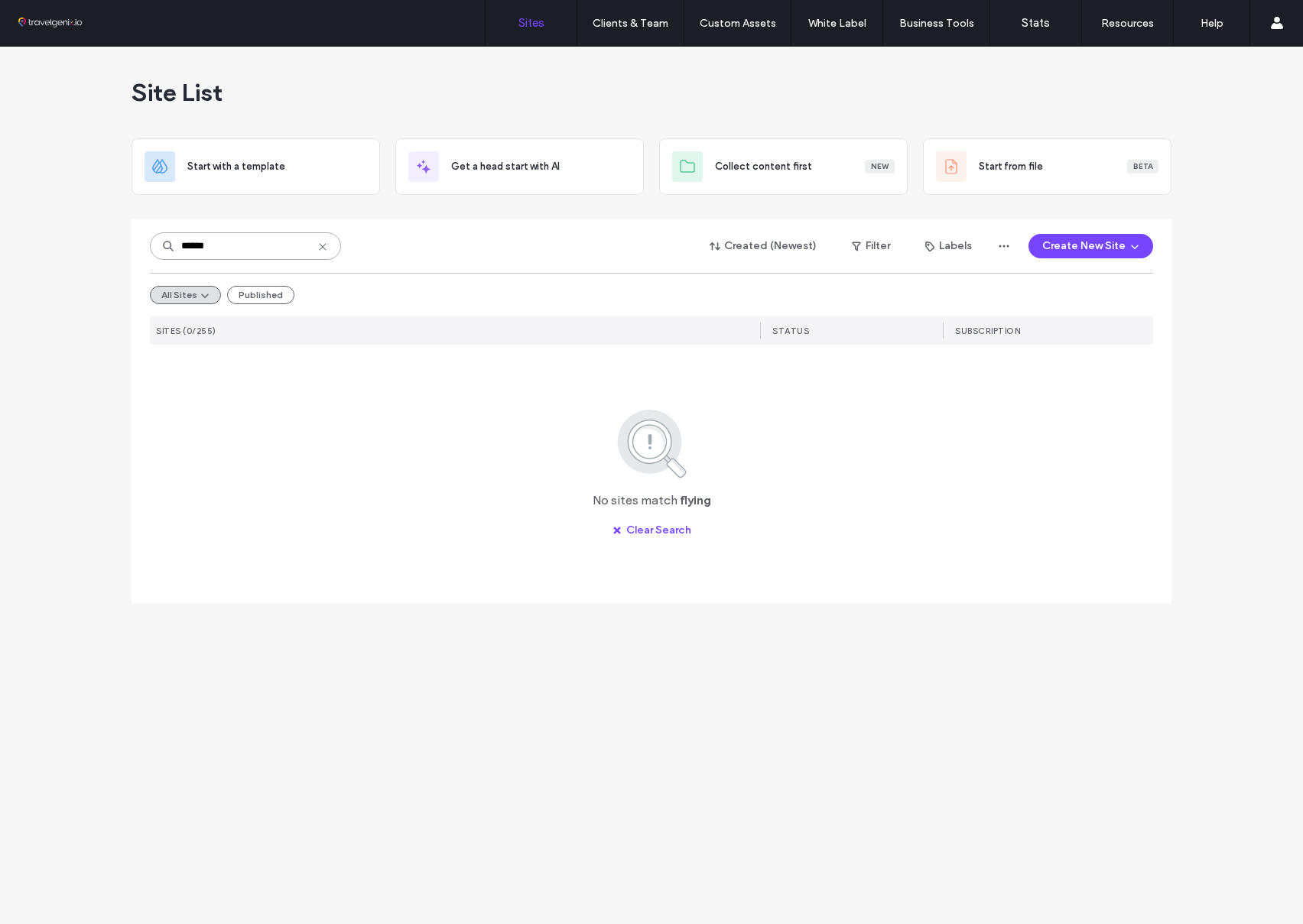
scroll to position [0, 0]
click at [227, 247] on input "******" at bounding box center [245, 246] width 191 height 27
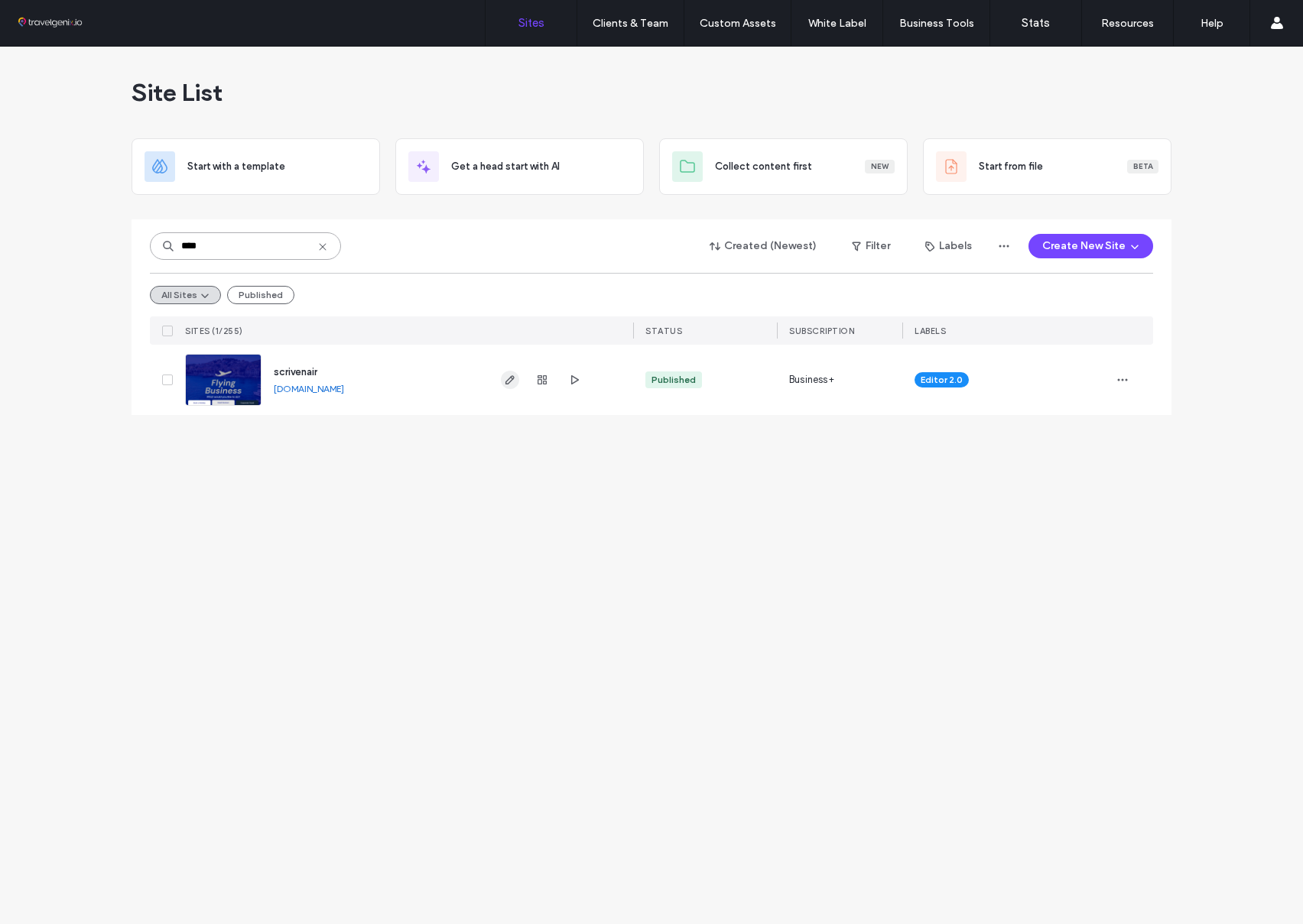
type input "****"
click at [504, 376] on icon "button" at bounding box center [510, 380] width 12 height 12
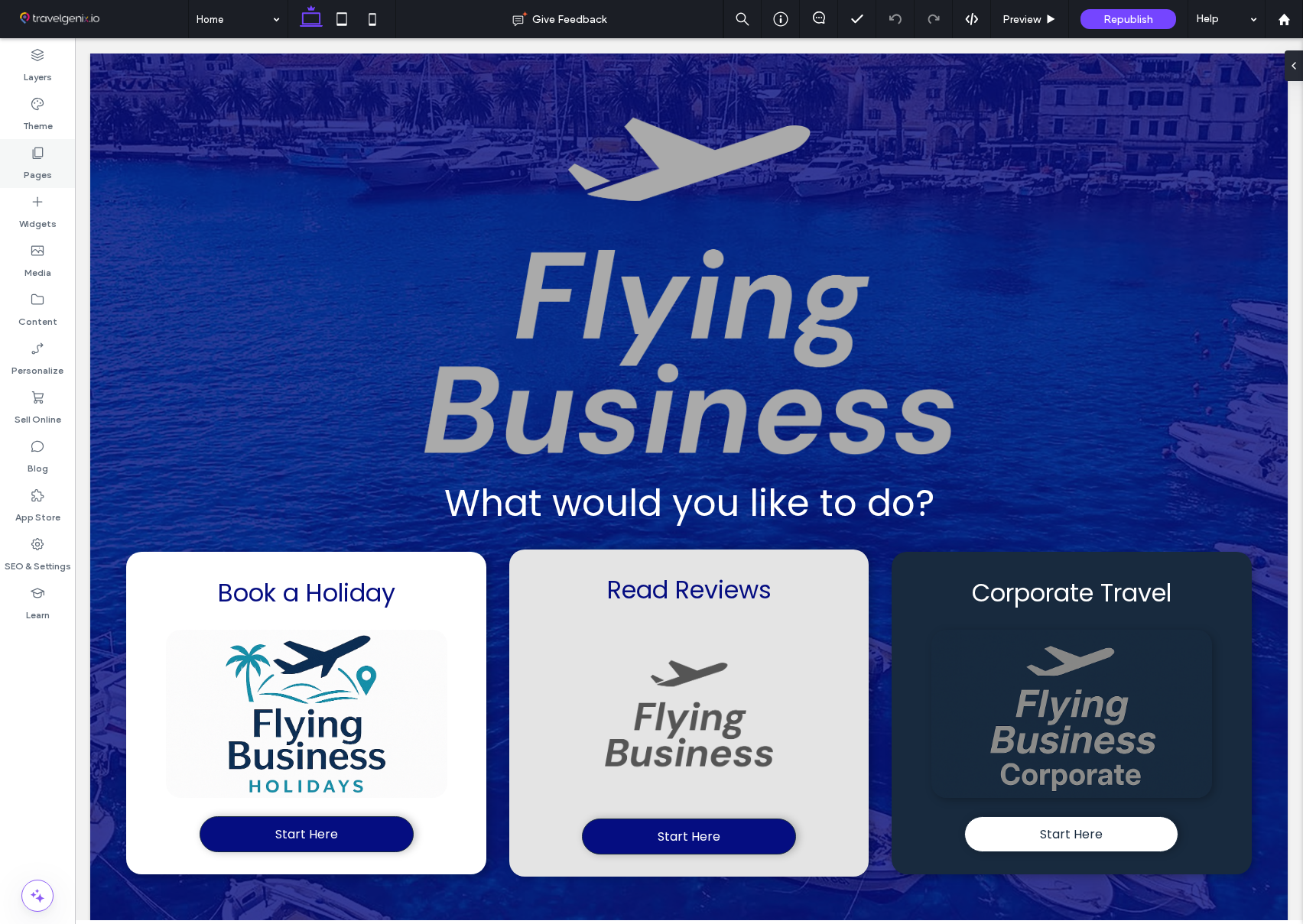
click at [42, 165] on label "Pages" at bounding box center [38, 171] width 28 height 22
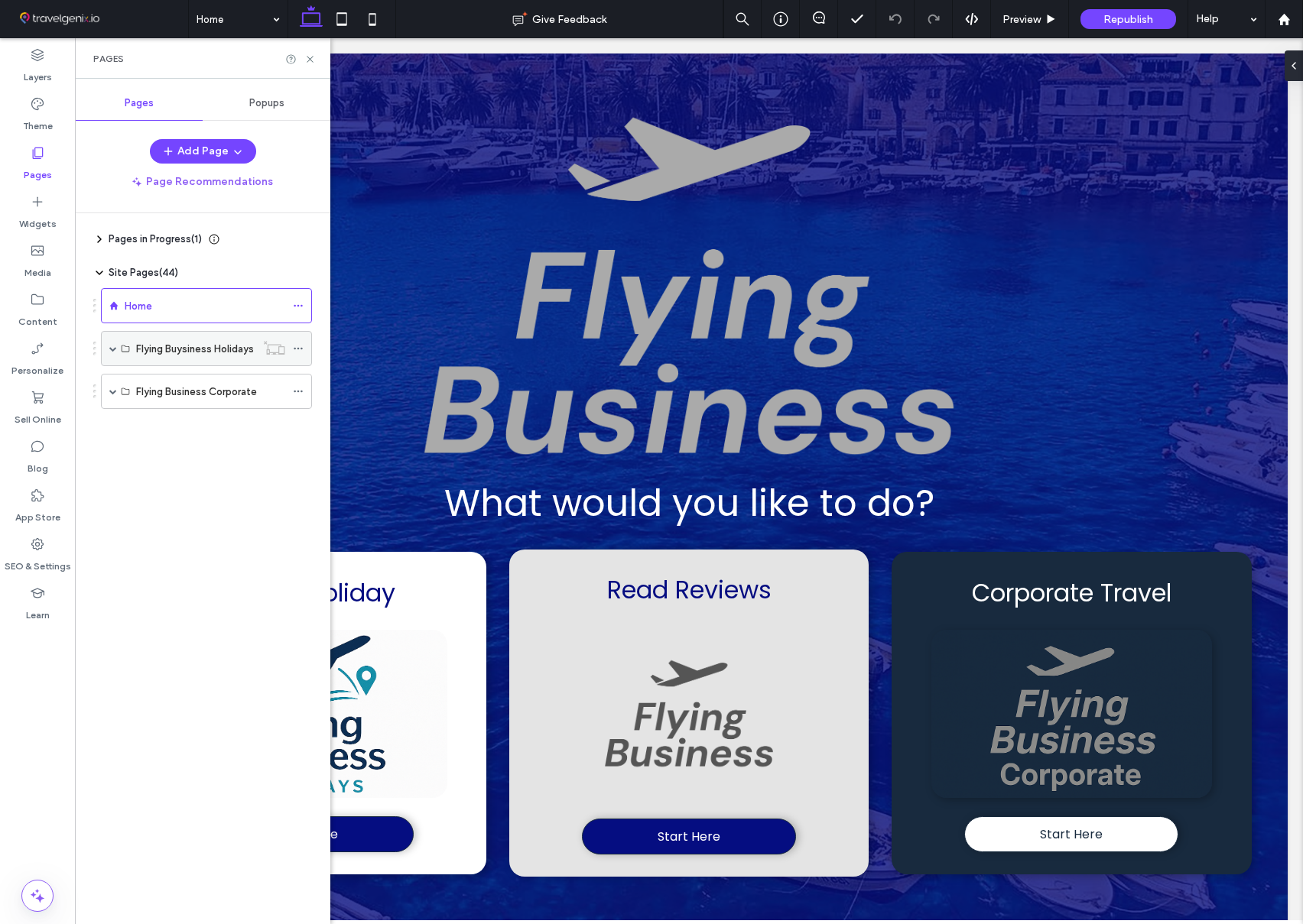
click at [112, 350] on span at bounding box center [113, 348] width 7 height 7
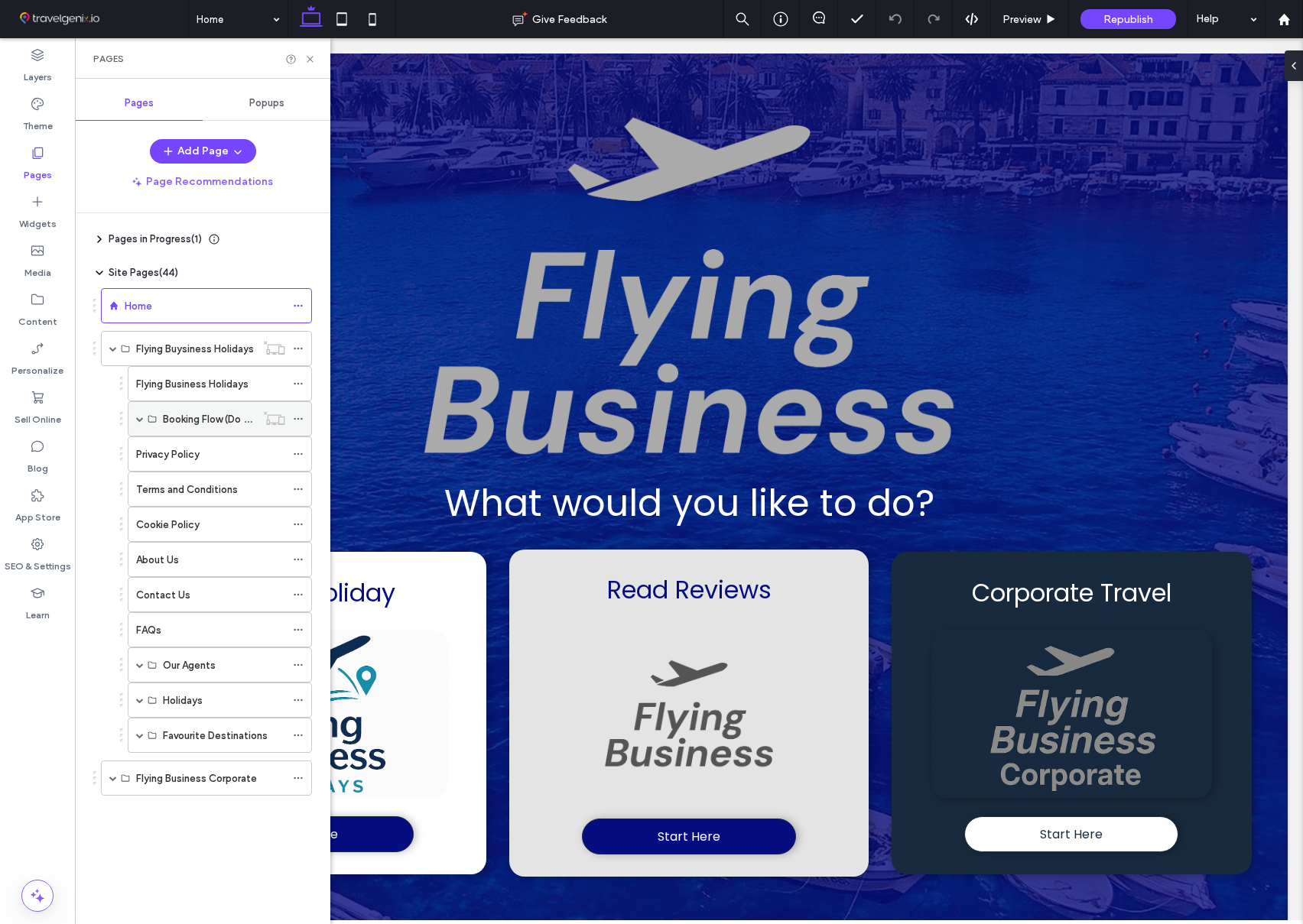
click at [139, 420] on span at bounding box center [139, 418] width 7 height 7
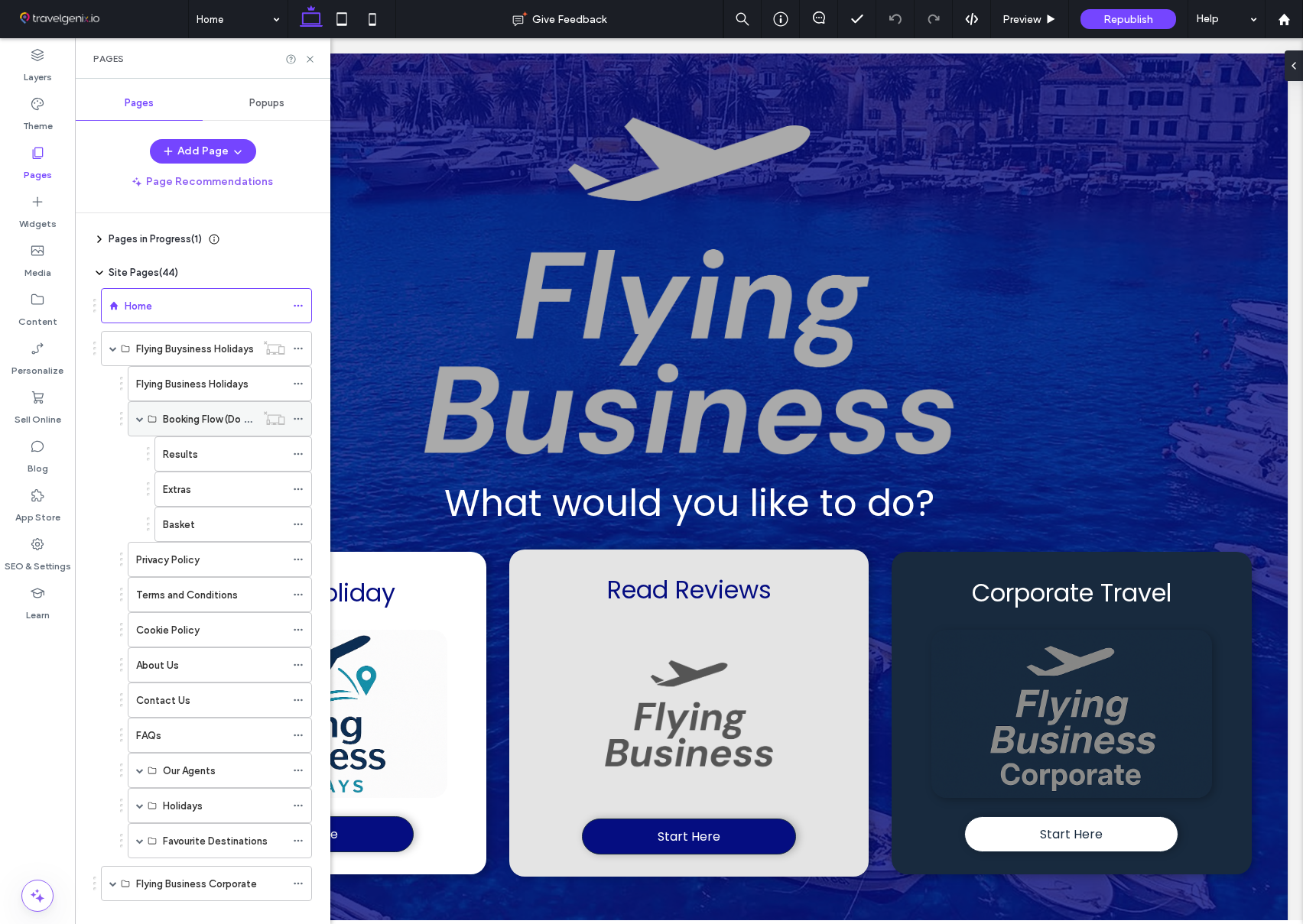
click at [139, 420] on span at bounding box center [139, 418] width 7 height 7
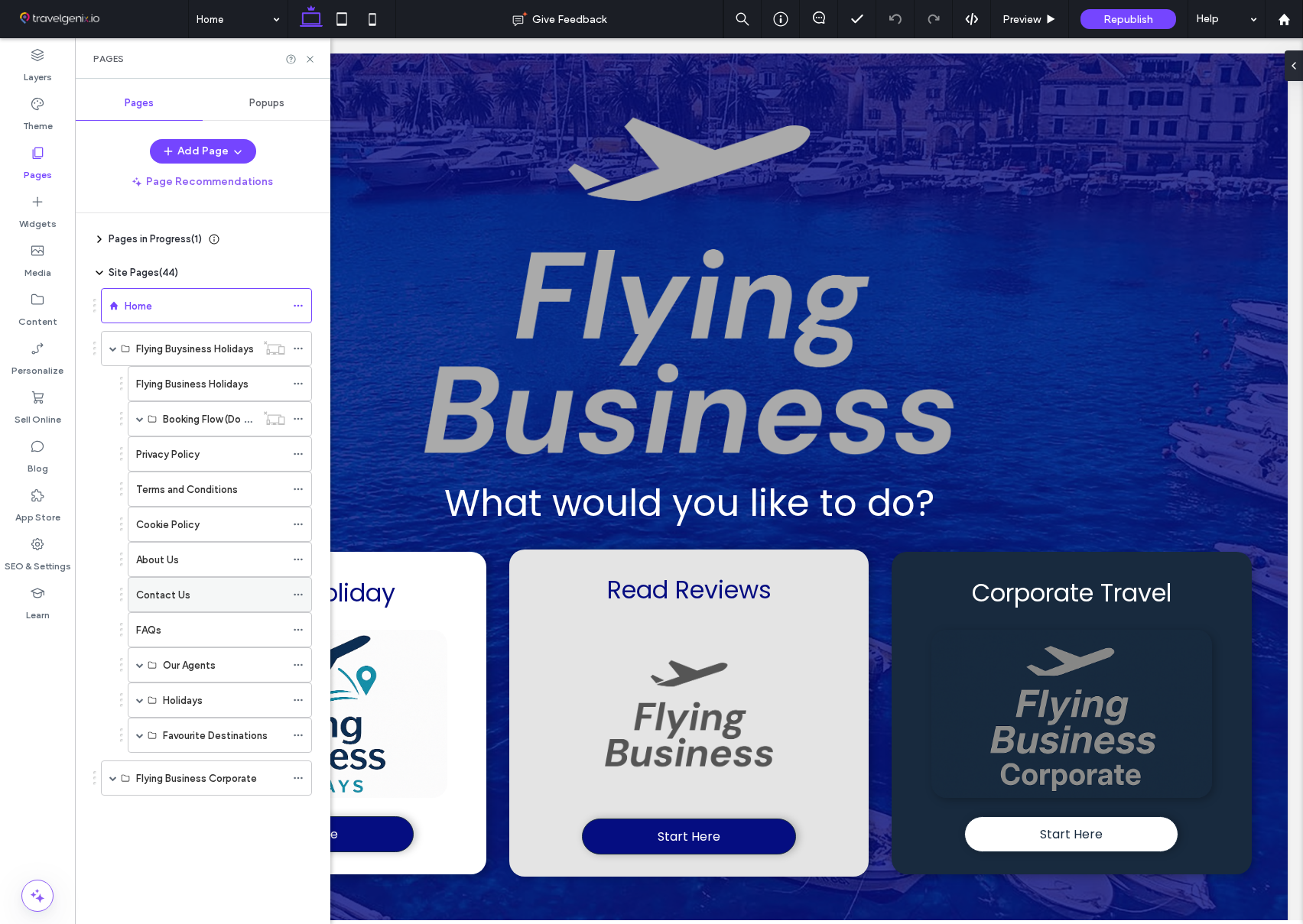
click at [187, 593] on label "Contact Us" at bounding box center [163, 595] width 55 height 26
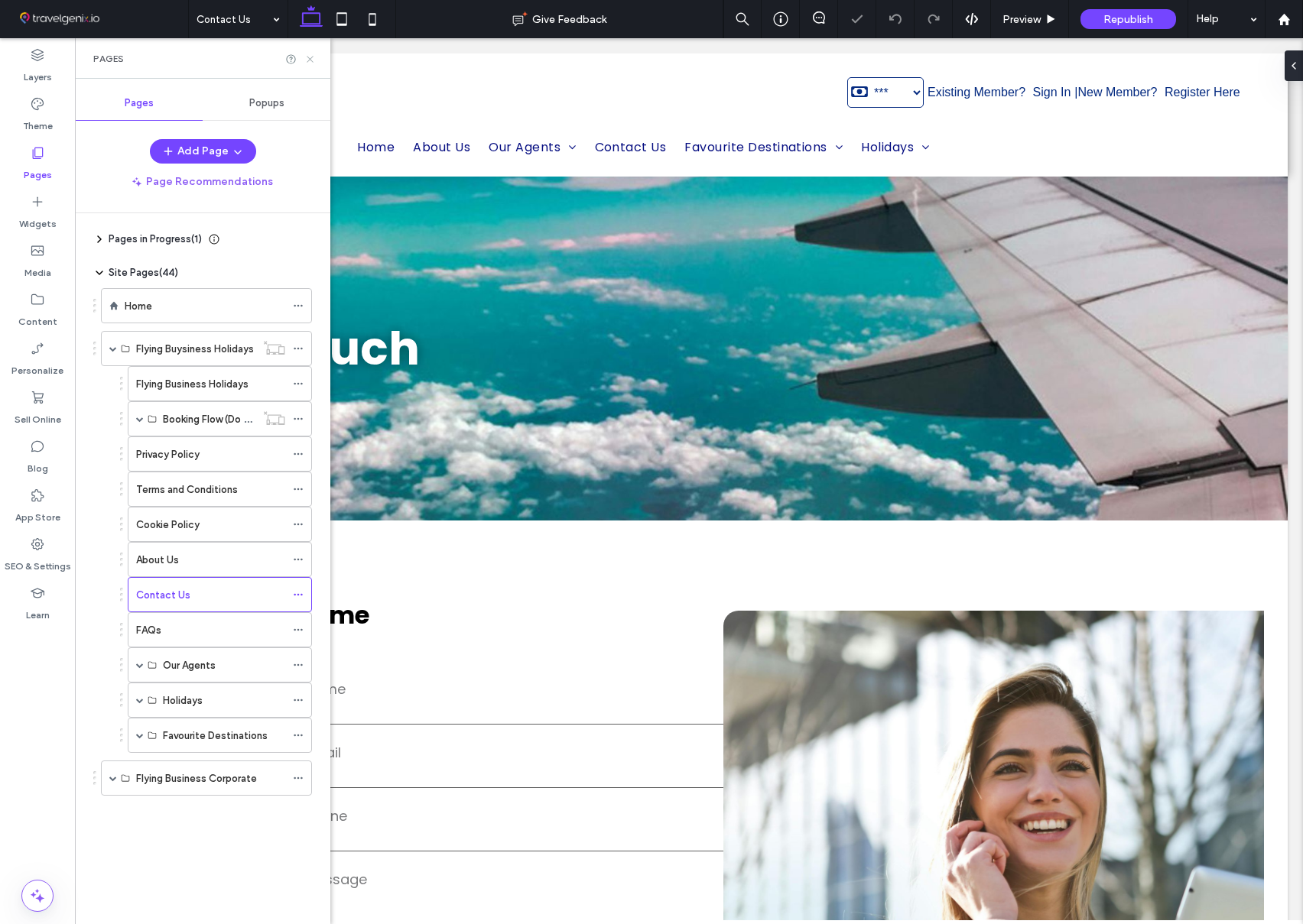
drag, startPoint x: 235, startPoint y: 41, endPoint x: 311, endPoint y: 60, distance: 78.3
click at [311, 60] on use at bounding box center [309, 58] width 6 height 6
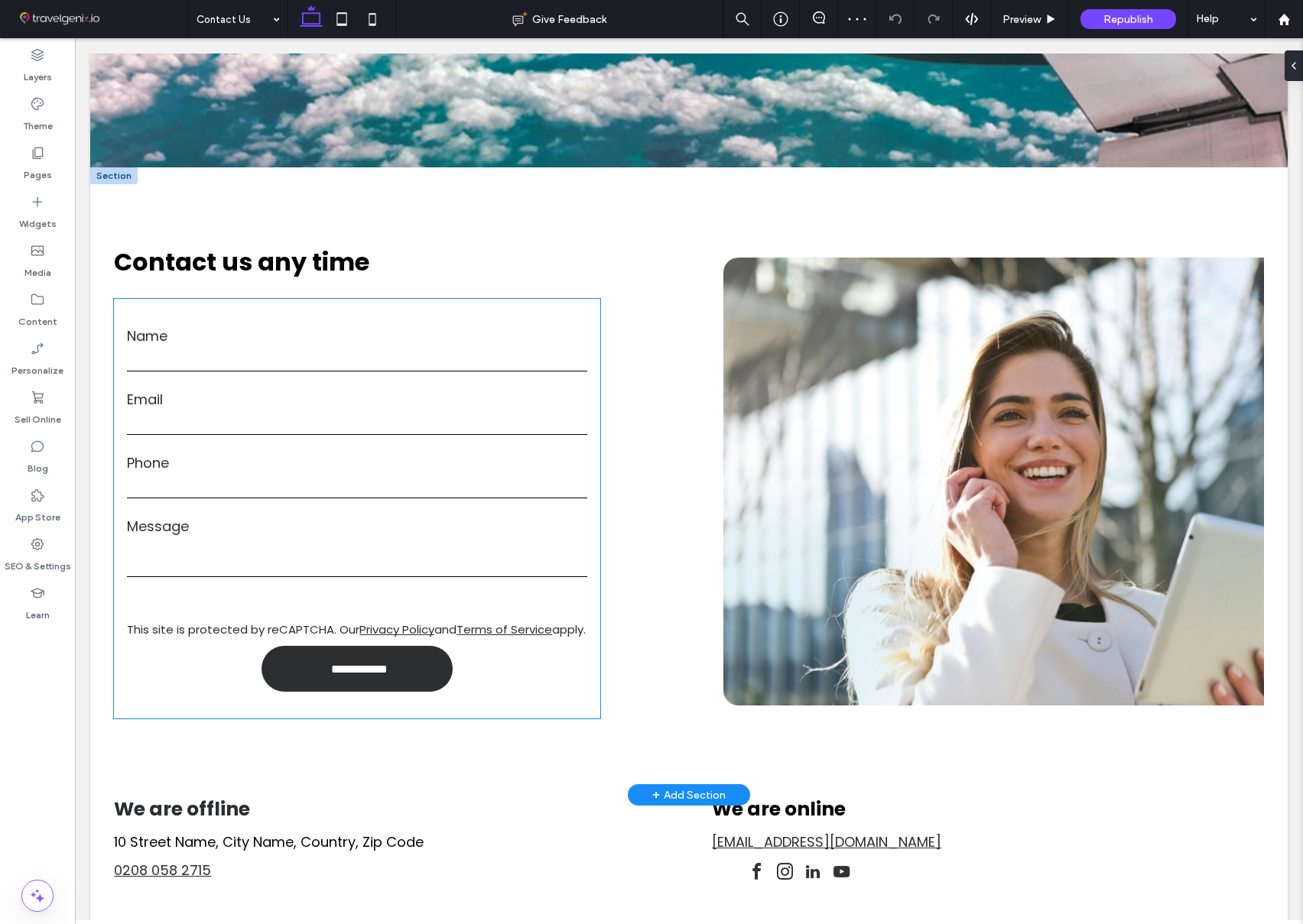
scroll to position [356, 0]
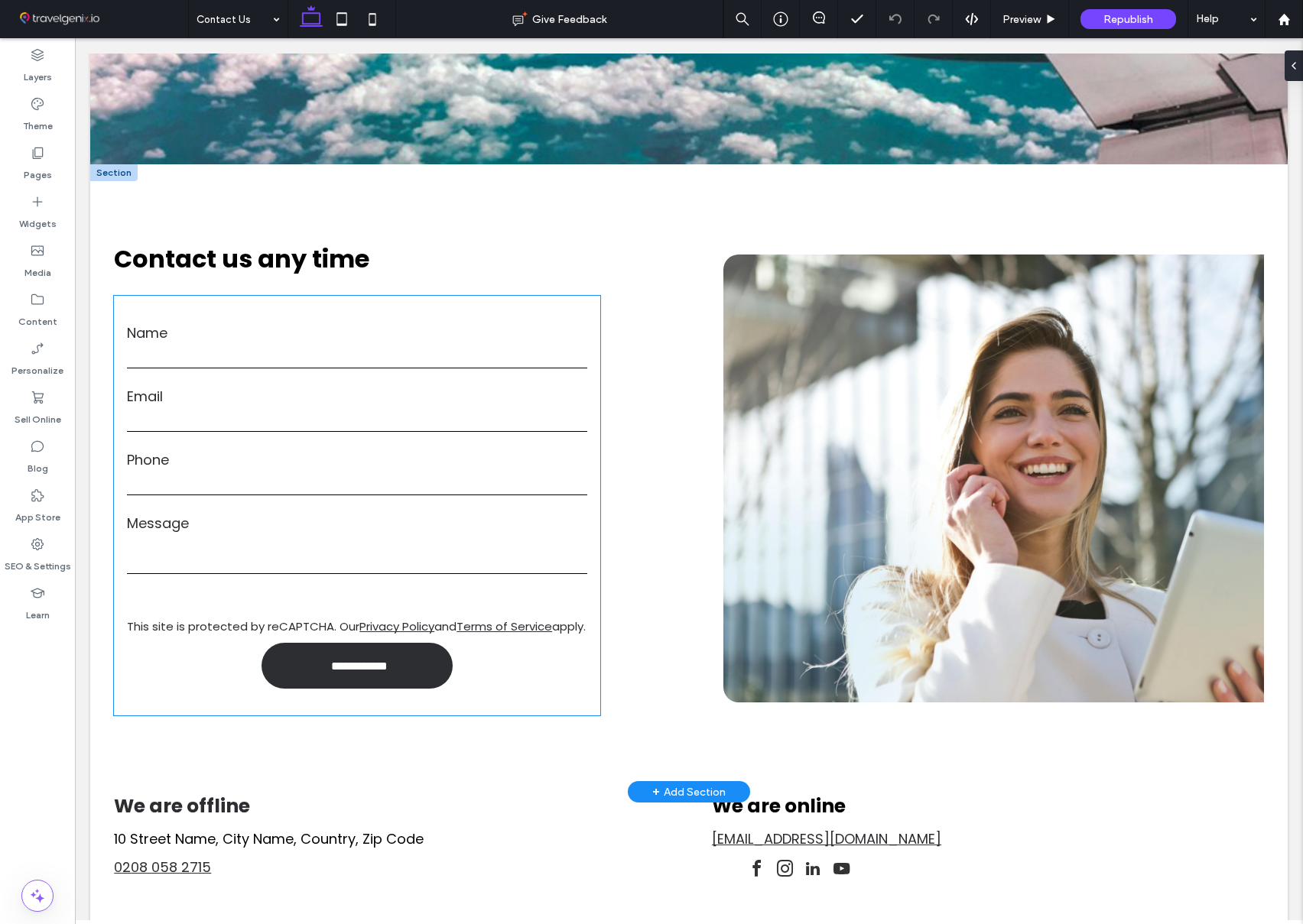
click at [445, 484] on input "tel" at bounding box center [357, 484] width 460 height 23
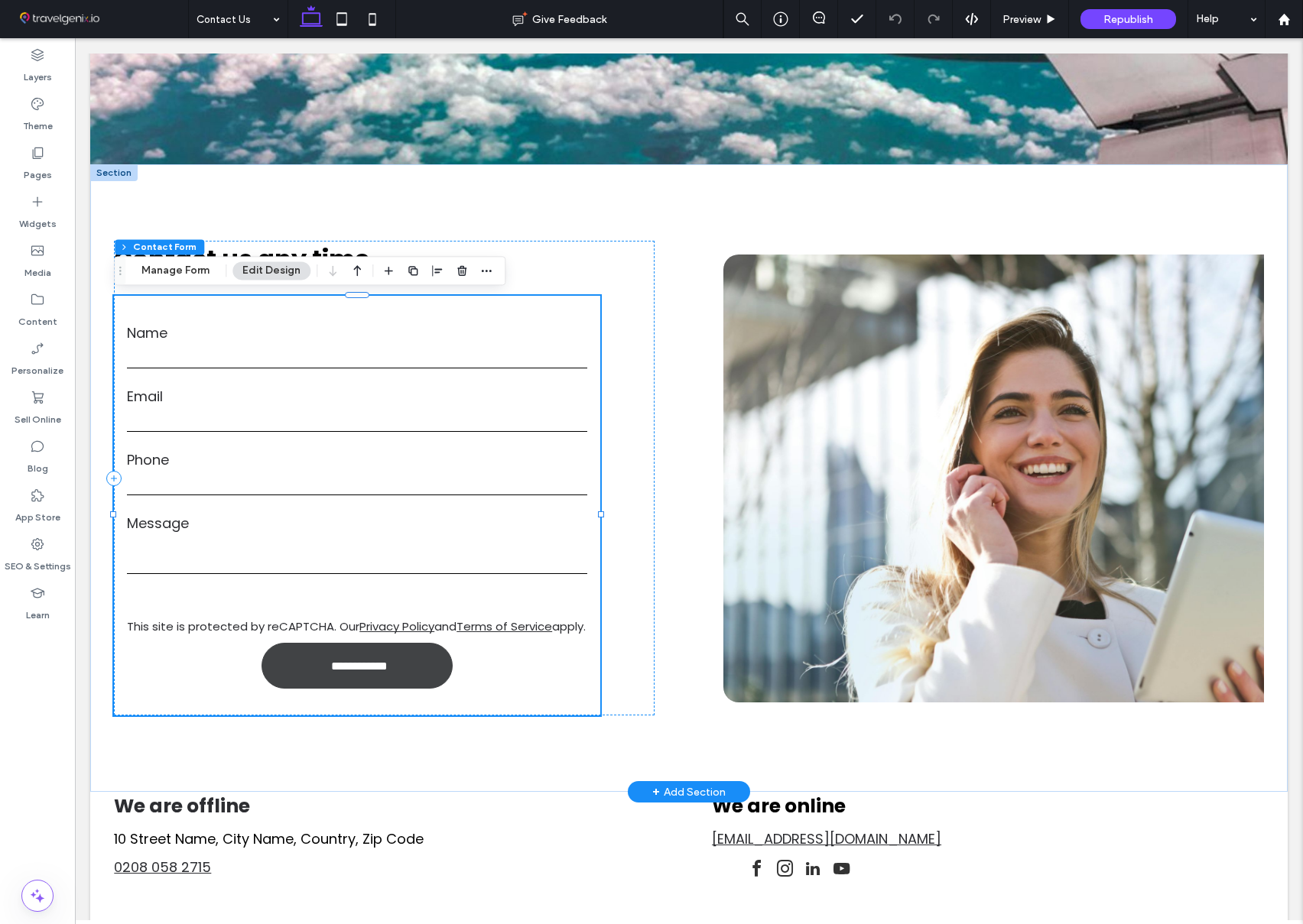
type input "*"
type input "***"
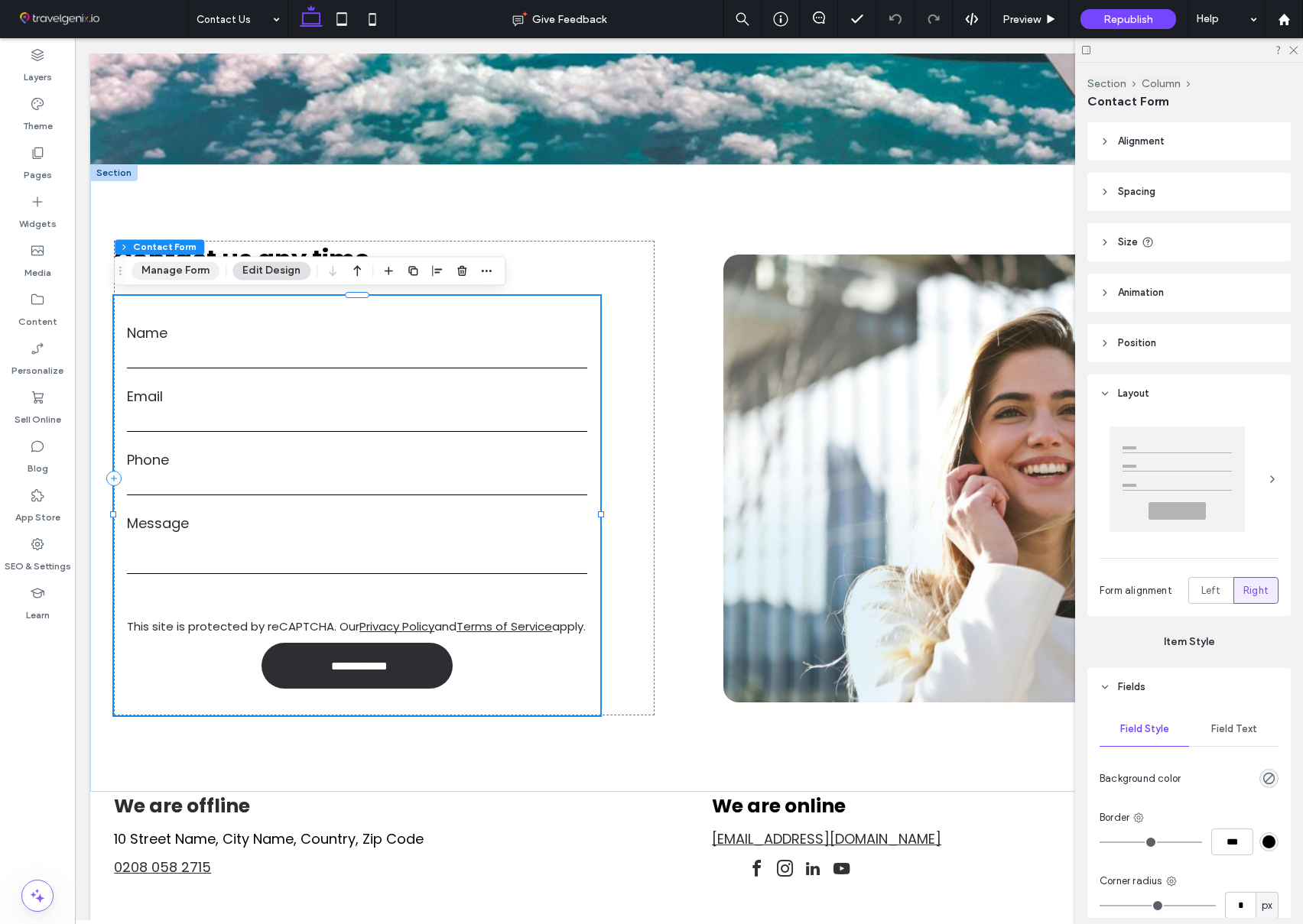
click at [180, 267] on button "Manage Form" at bounding box center [175, 271] width 88 height 18
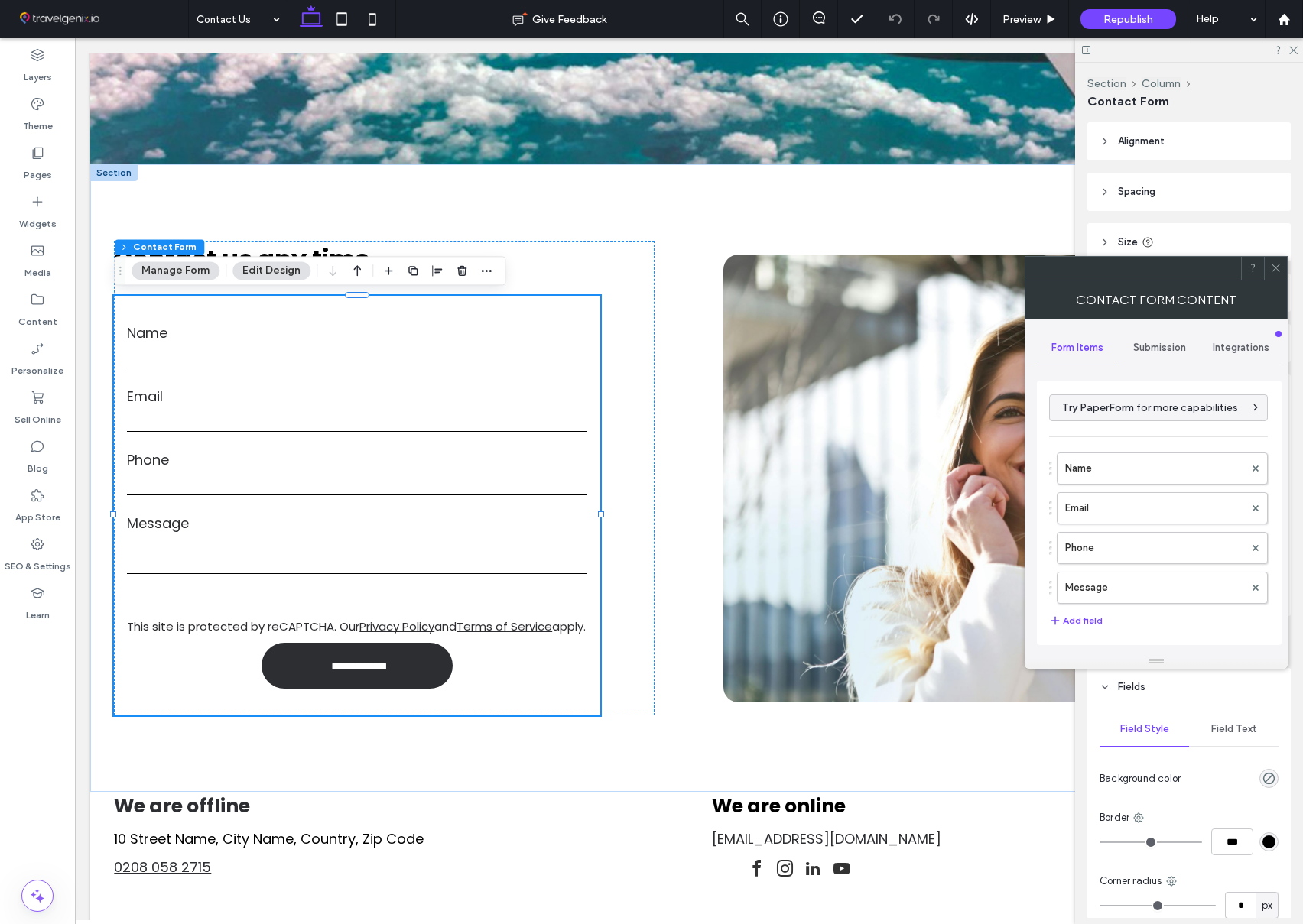
click at [1159, 346] on span "Submission" at bounding box center [1160, 348] width 53 height 12
click at [1126, 424] on label "New submission notification" at bounding box center [1159, 419] width 204 height 31
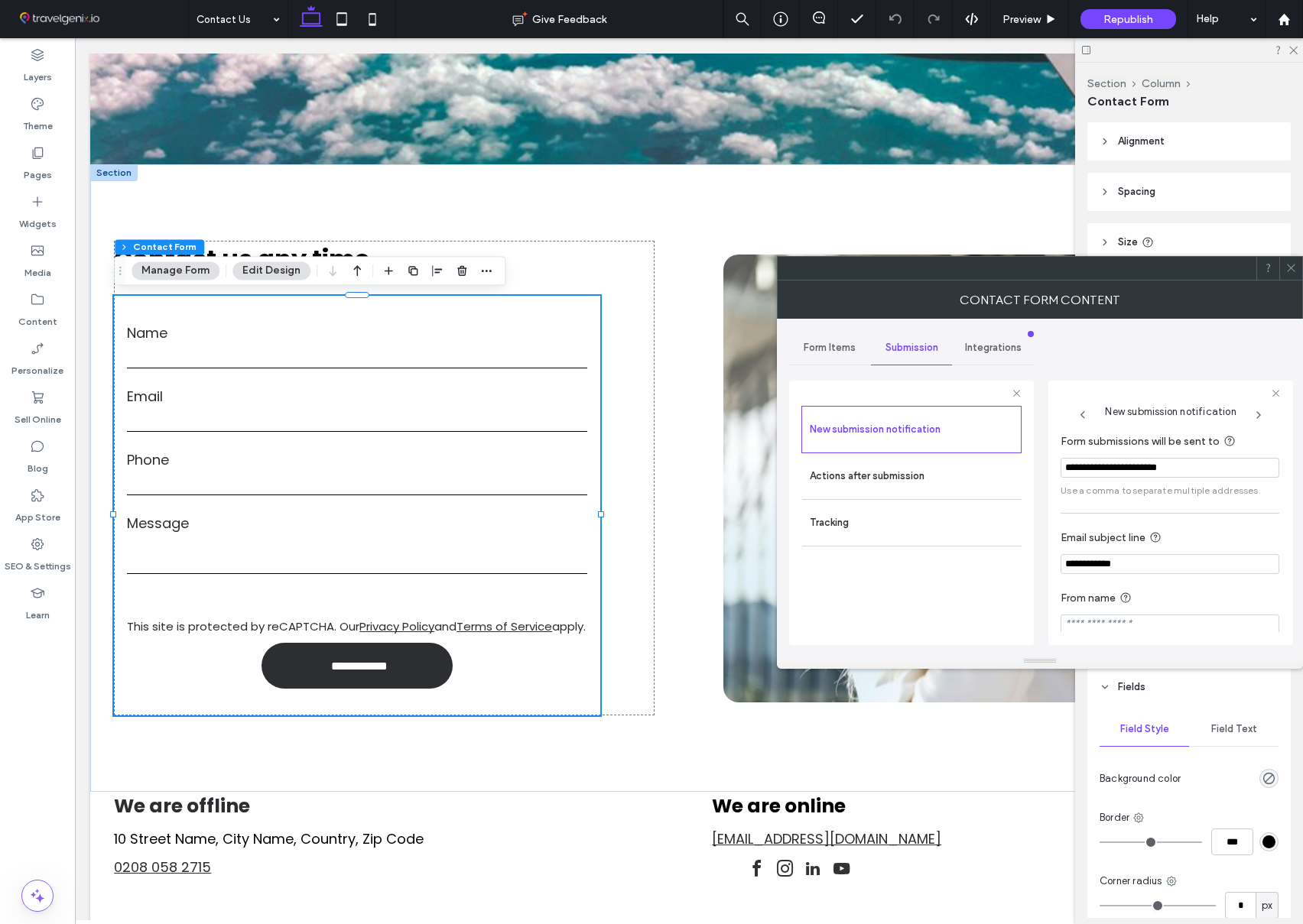
click at [1289, 269] on use at bounding box center [1290, 268] width 7 height 7
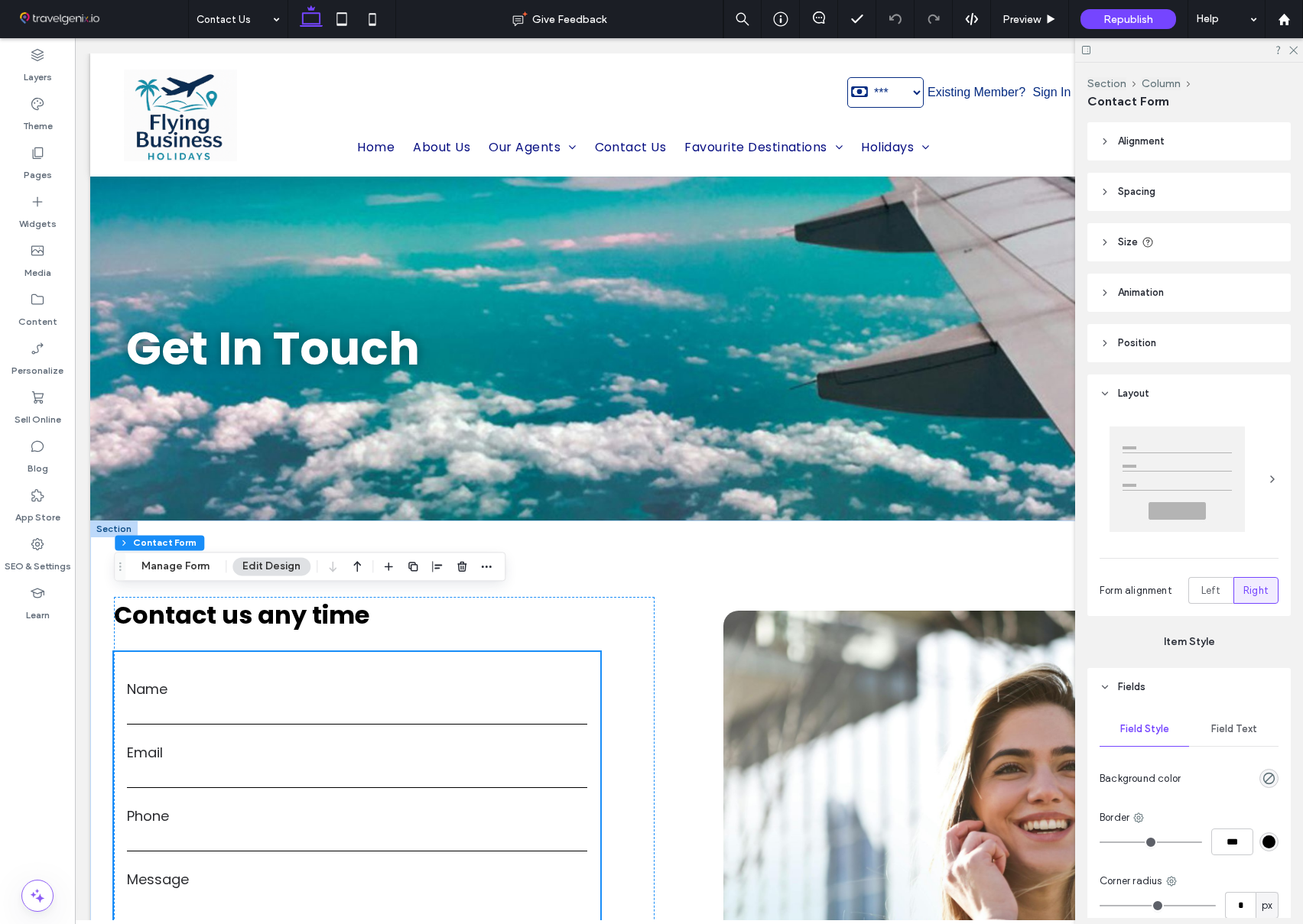
scroll to position [93, 0]
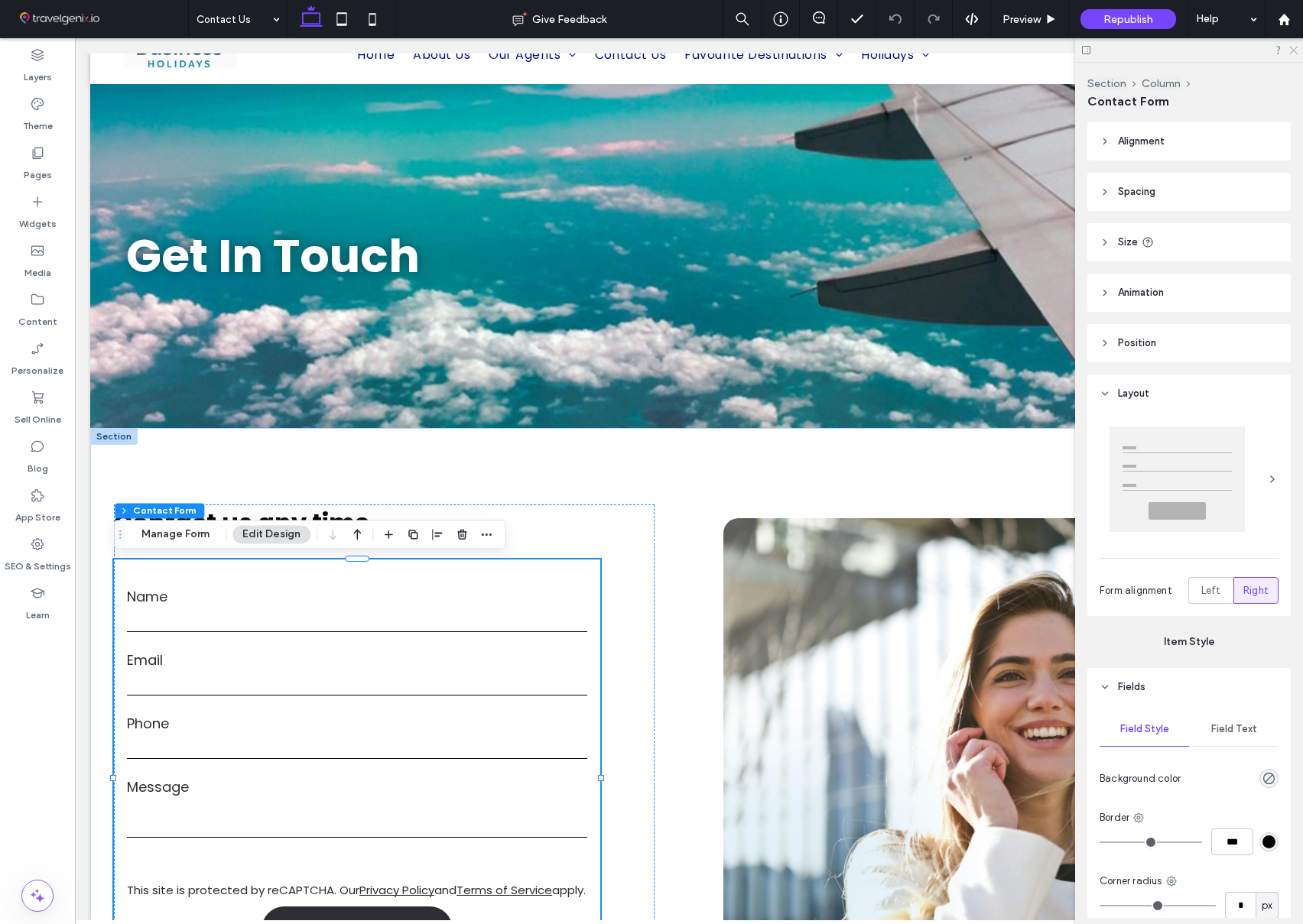
click at [1293, 48] on icon at bounding box center [1292, 50] width 10 height 10
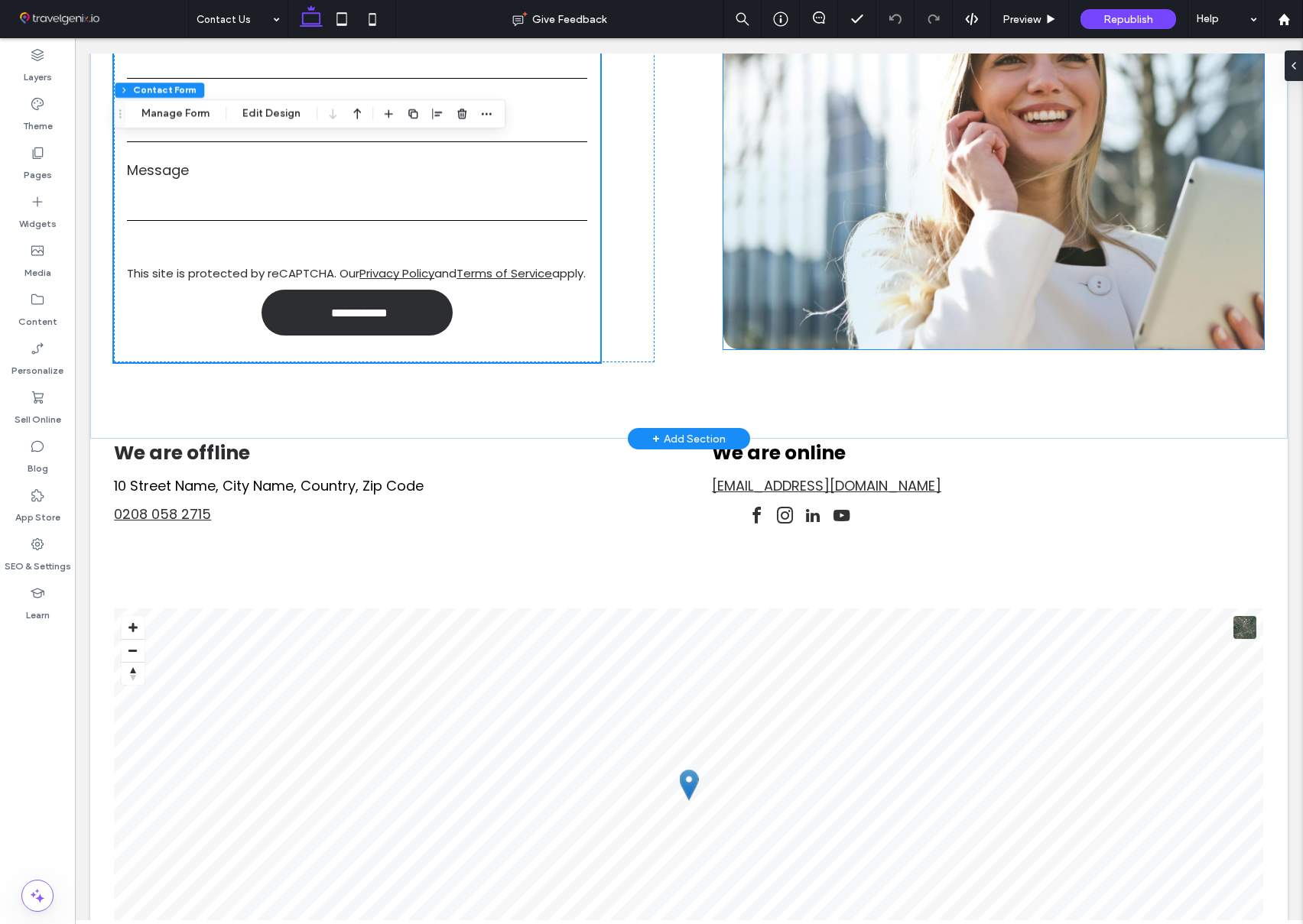
scroll to position [712, 0]
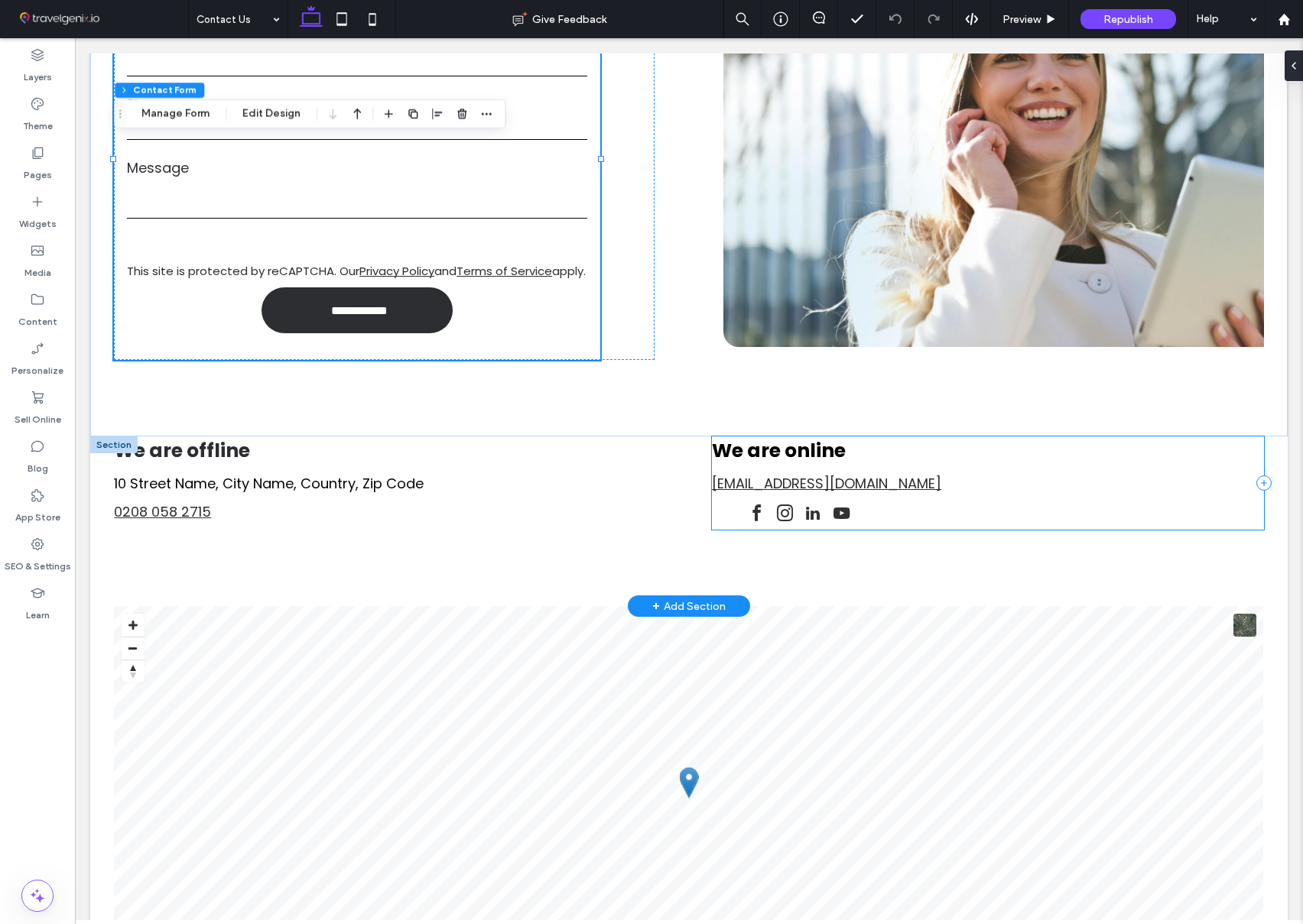
drag, startPoint x: 946, startPoint y: 524, endPoint x: 810, endPoint y: 528, distance: 136.1
click at [943, 526] on div "We are online info@flying-business.com" at bounding box center [988, 483] width 552 height 94
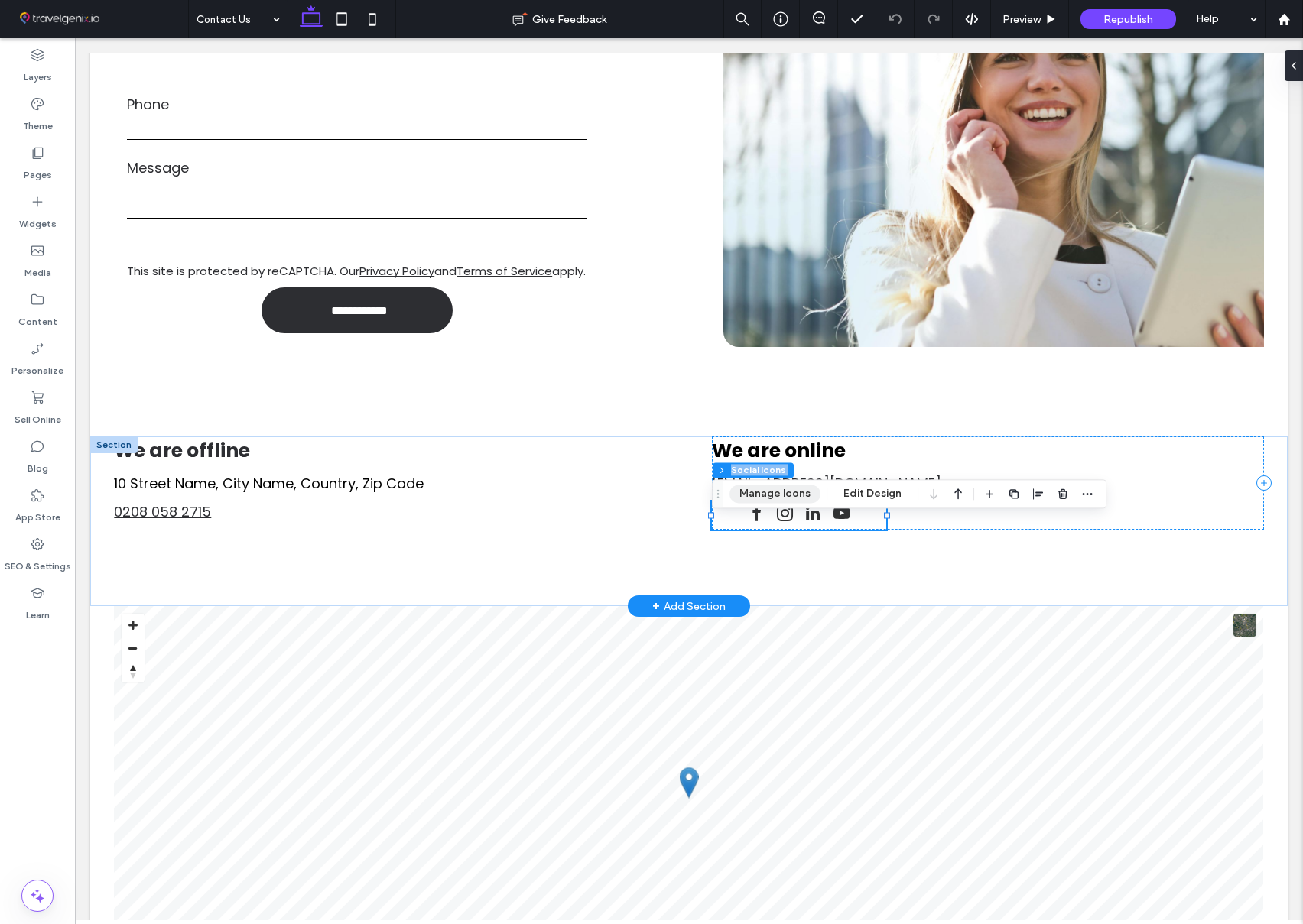
click at [774, 495] on button "Manage Icons" at bounding box center [775, 493] width 91 height 18
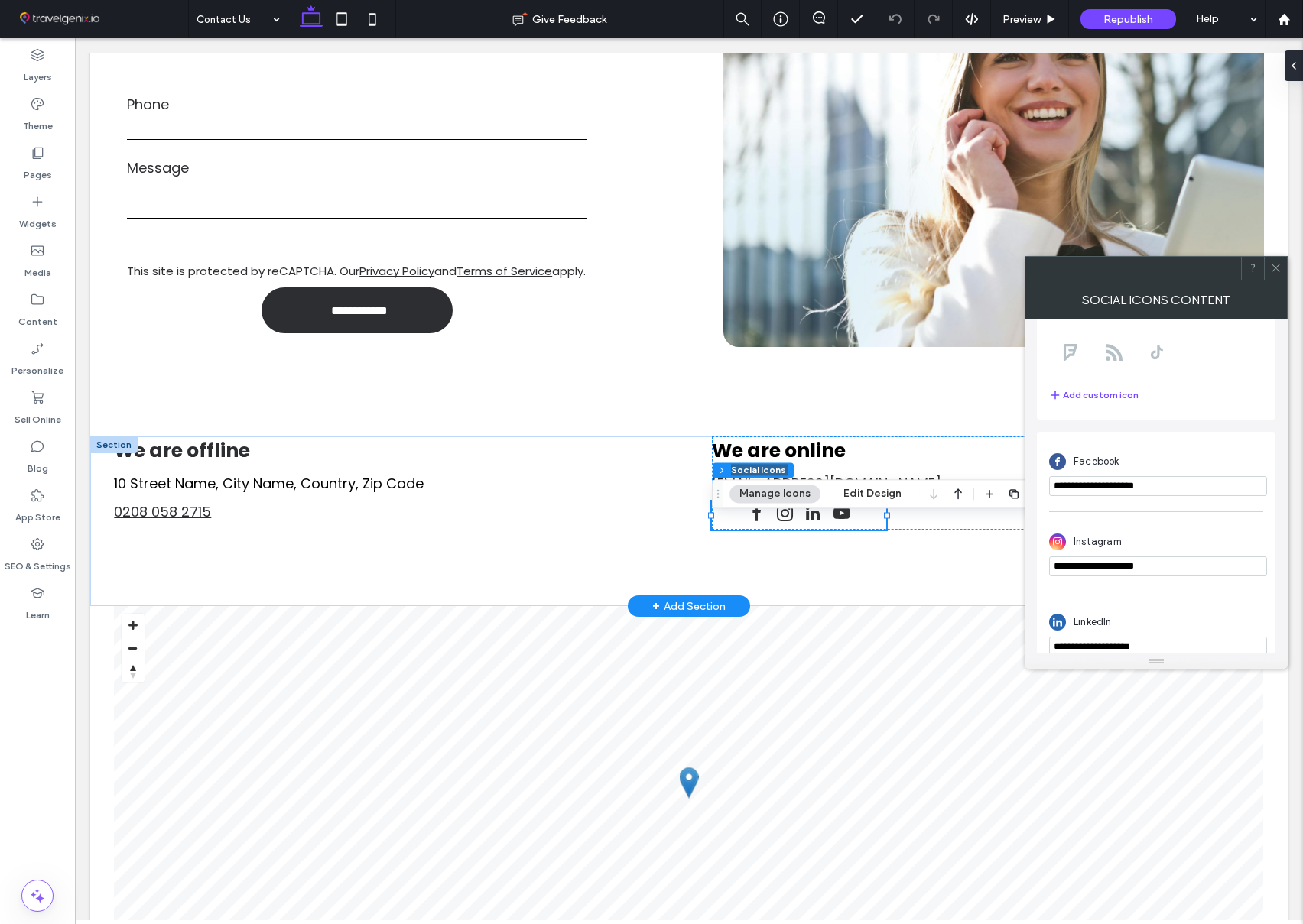
scroll to position [265, 0]
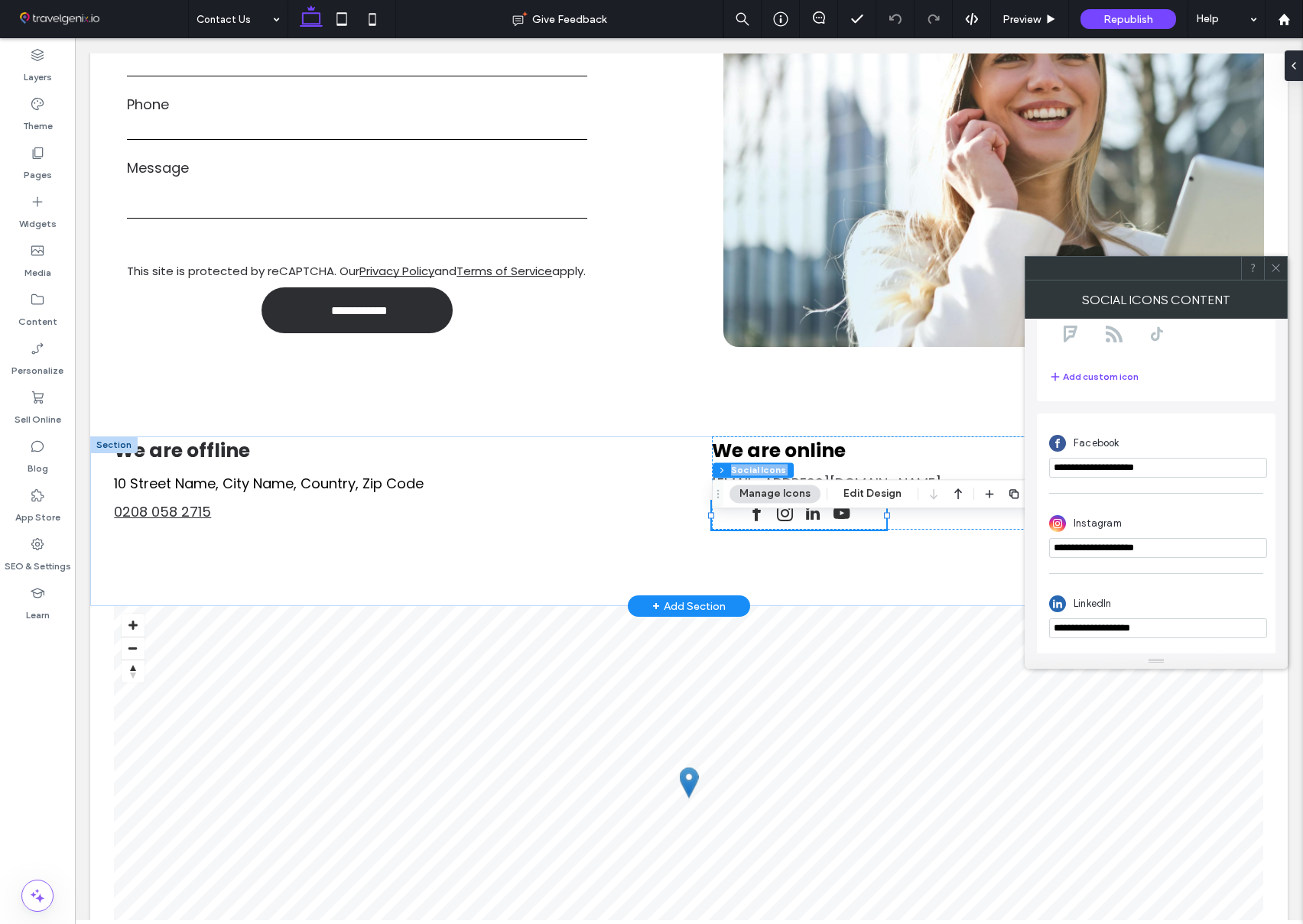
click at [1093, 464] on input "**********" at bounding box center [1157, 468] width 218 height 20
paste input "**********"
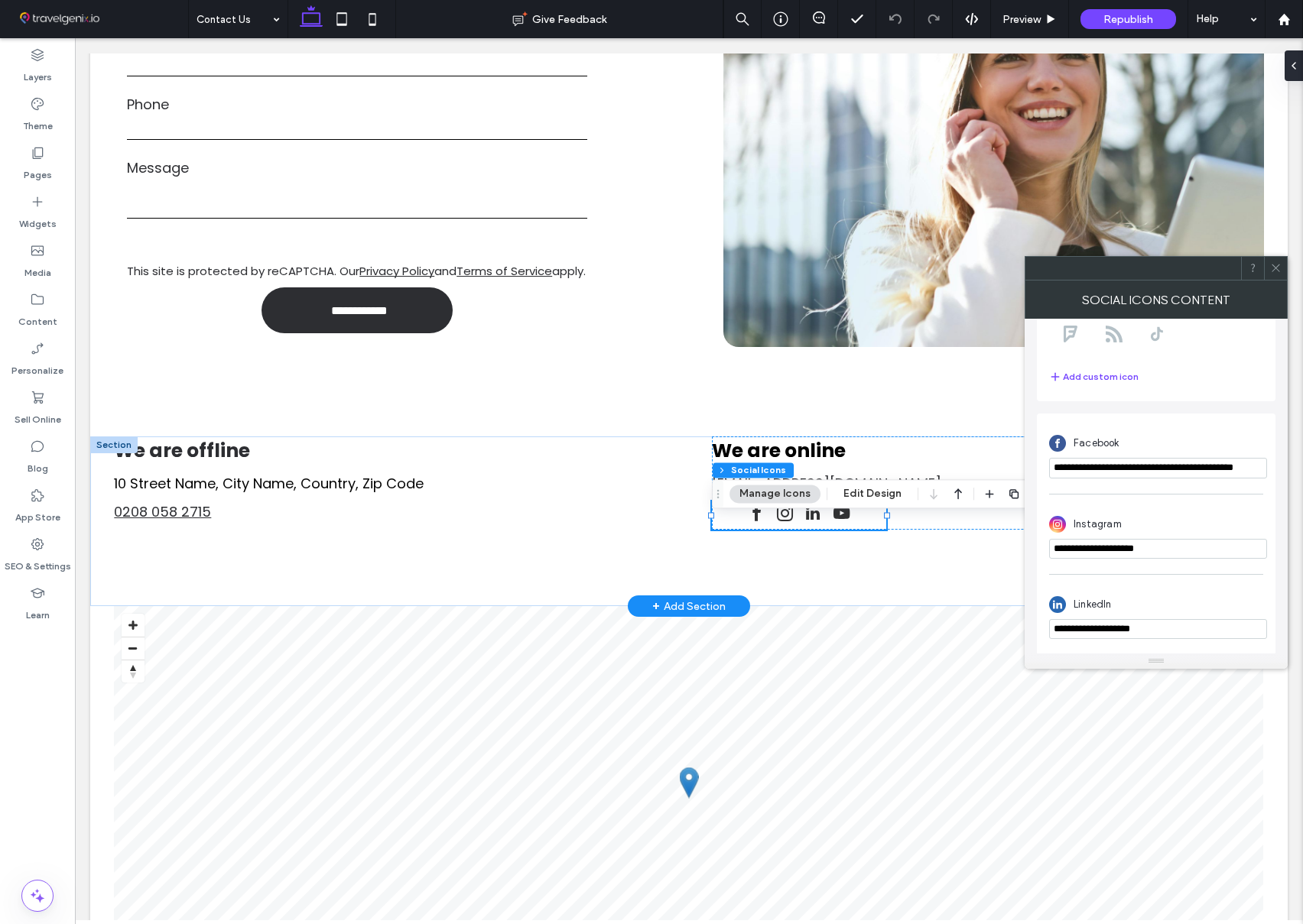
type input "**********"
click at [1115, 546] on input "**********" at bounding box center [1157, 549] width 218 height 20
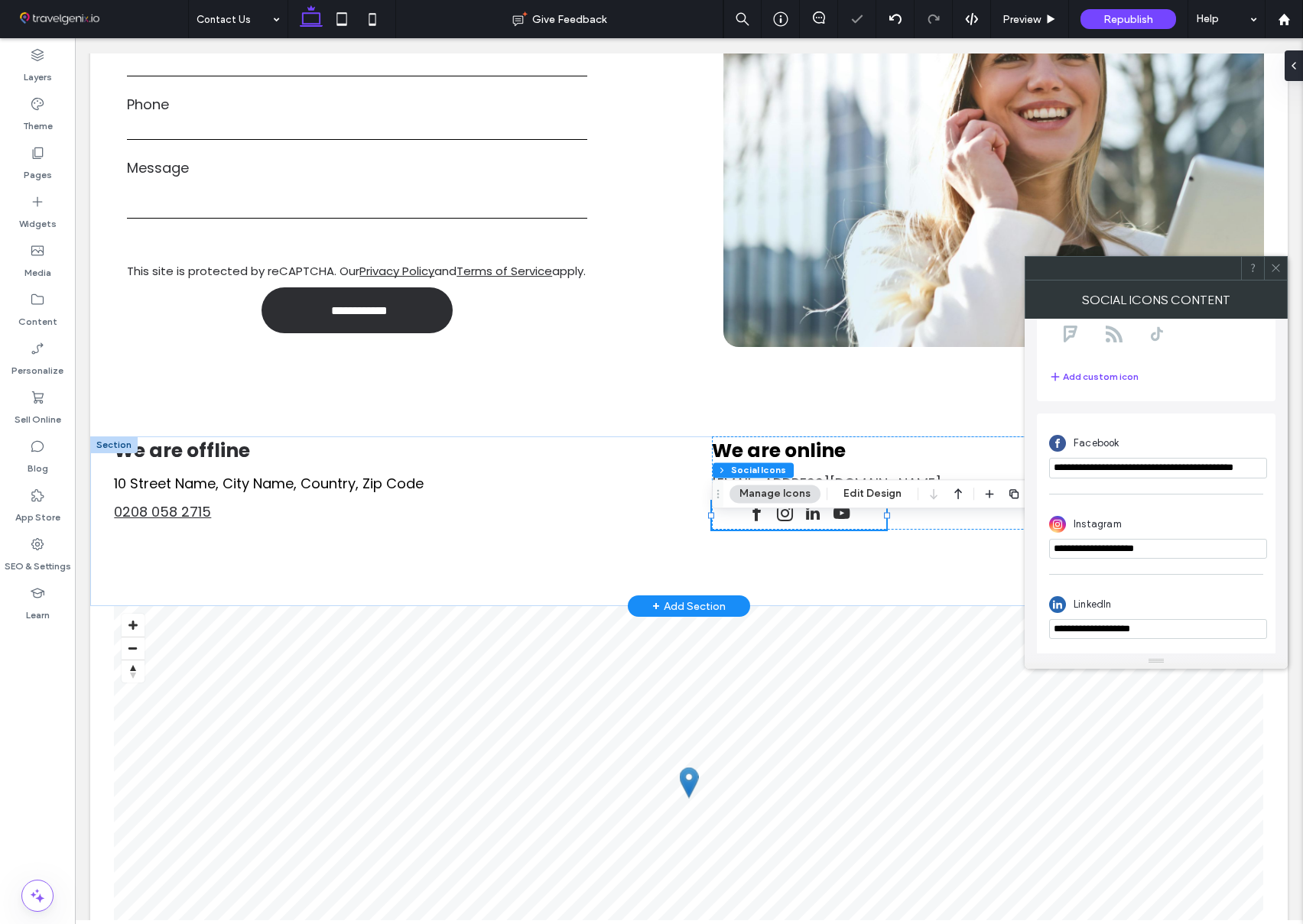
paste input "**********"
type input "**********"
click at [1119, 626] on input "**********" at bounding box center [1157, 630] width 218 height 20
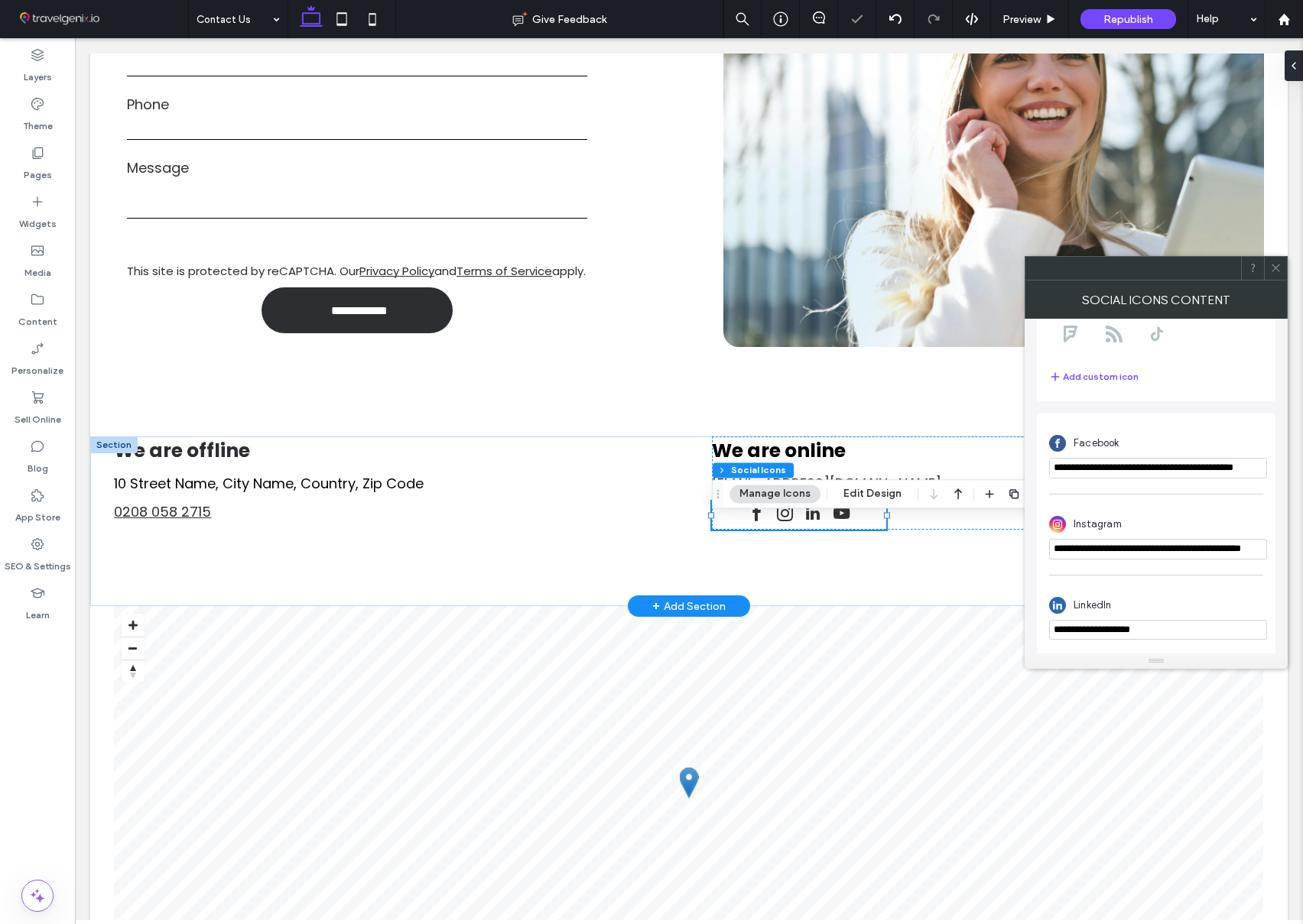
click at [1119, 626] on input "**********" at bounding box center [1157, 630] width 218 height 20
paste input "**********"
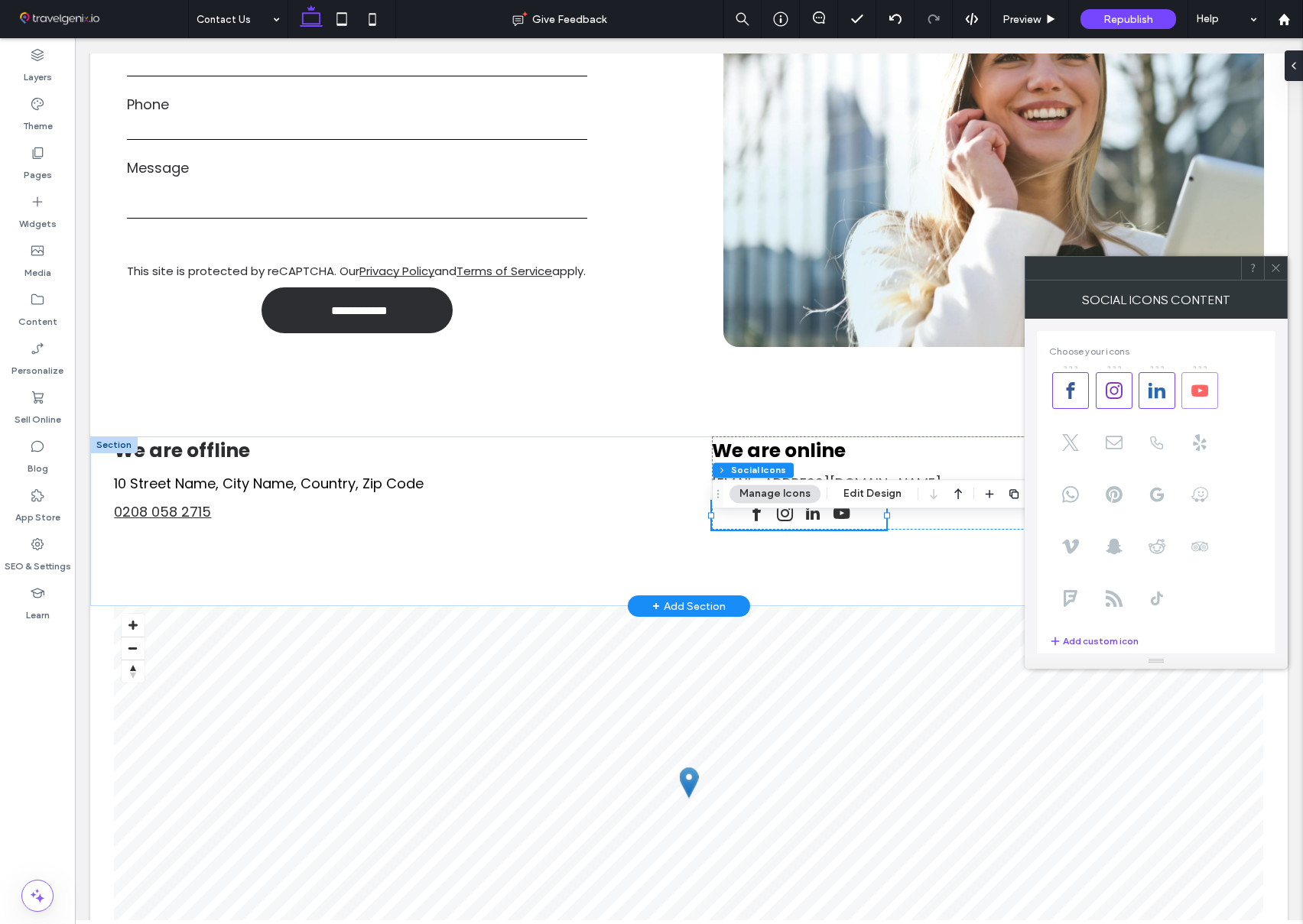
type input "**********"
click at [1198, 392] on icon at bounding box center [1200, 391] width 17 height 17
click at [1069, 440] on icon at bounding box center [1070, 443] width 17 height 17
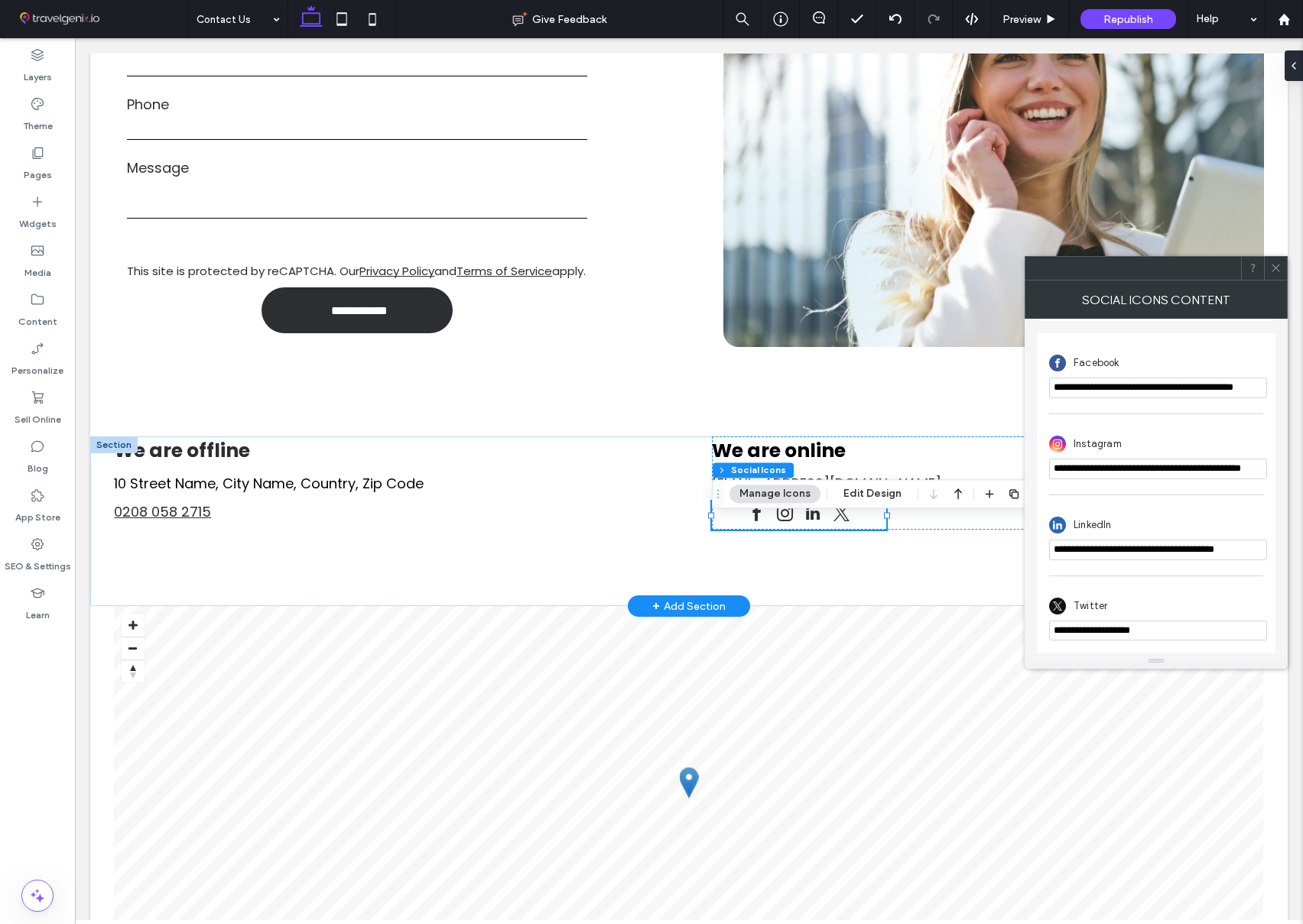
scroll to position [348, 0]
click at [1152, 627] on input "**********" at bounding box center [1157, 628] width 218 height 20
paste input "*********"
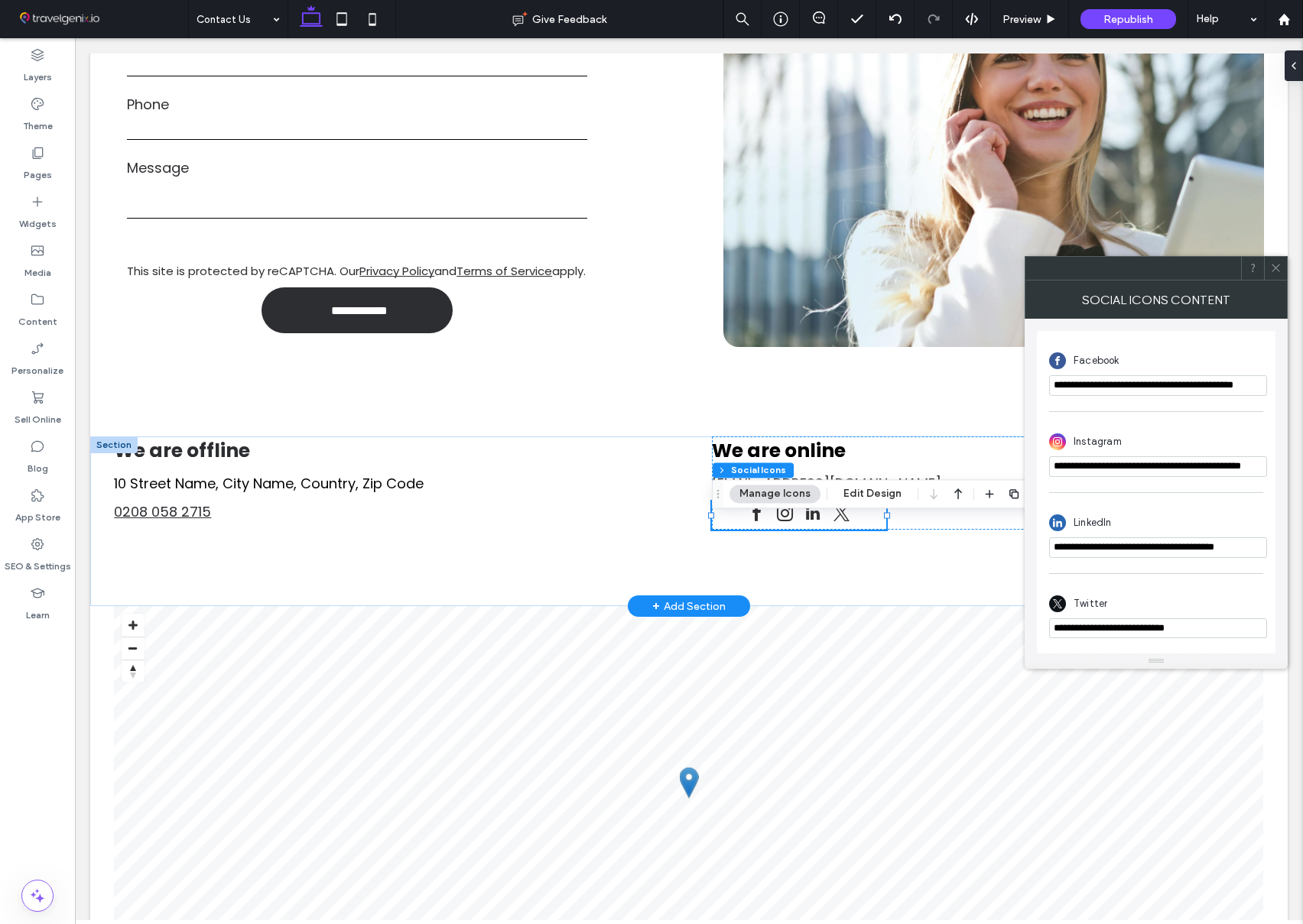
type input "**********"
click at [1157, 604] on div "Twitter" at bounding box center [1156, 603] width 214 height 29
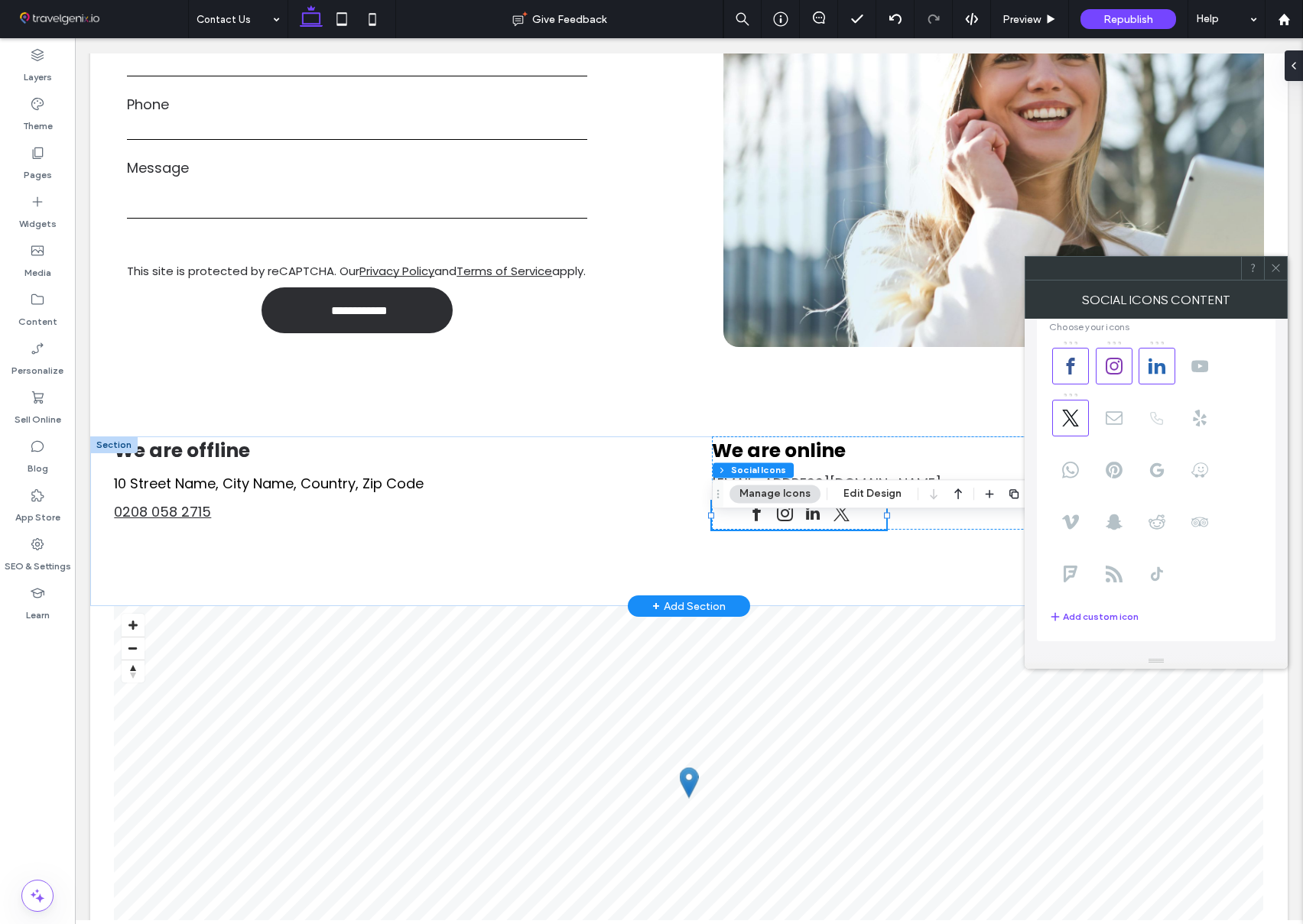
scroll to position [16, 0]
click at [1157, 580] on use at bounding box center [1156, 581] width 12 height 14
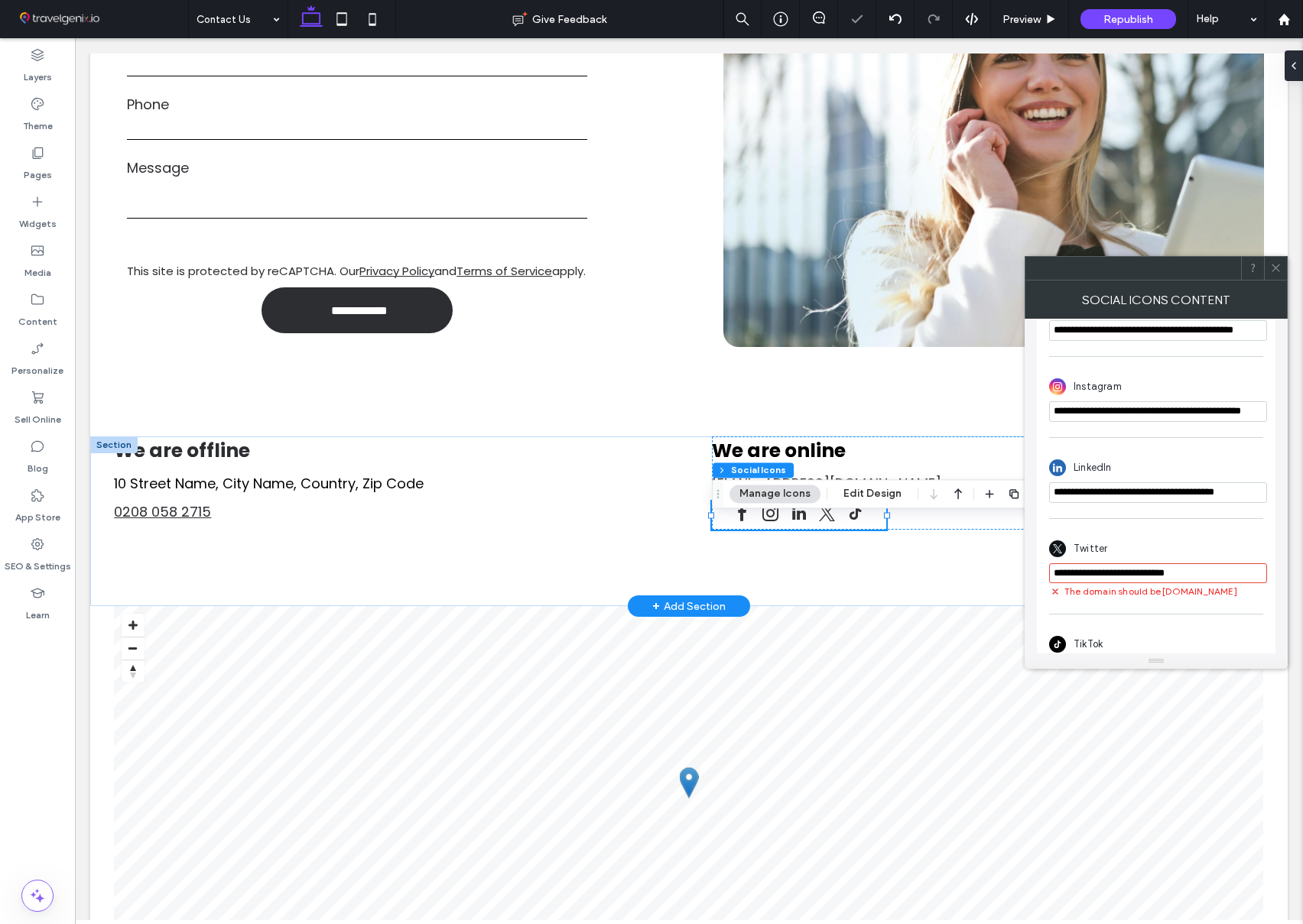
scroll to position [445, 0]
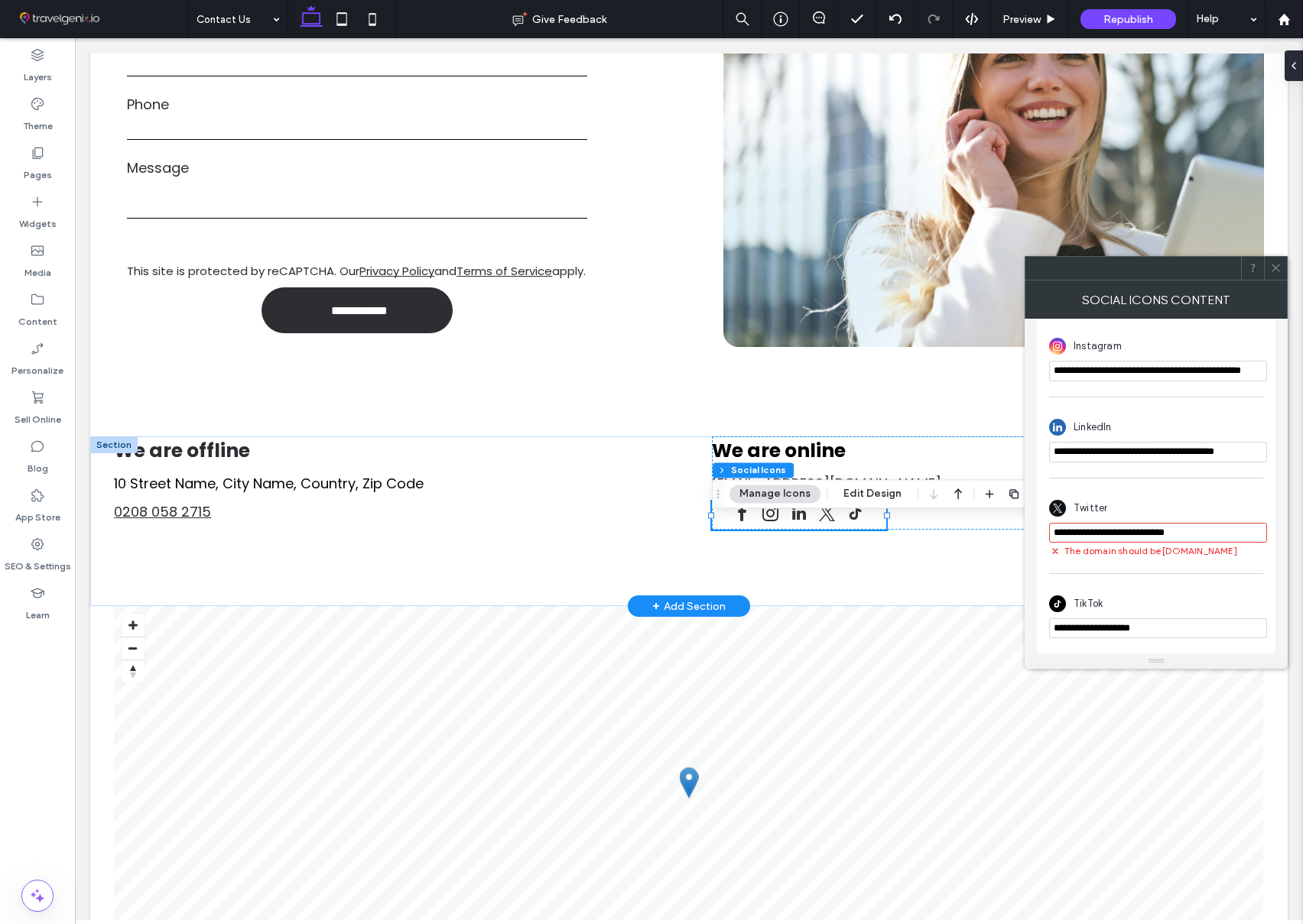
click at [1131, 624] on input "**********" at bounding box center [1157, 628] width 218 height 20
paste input "**********"
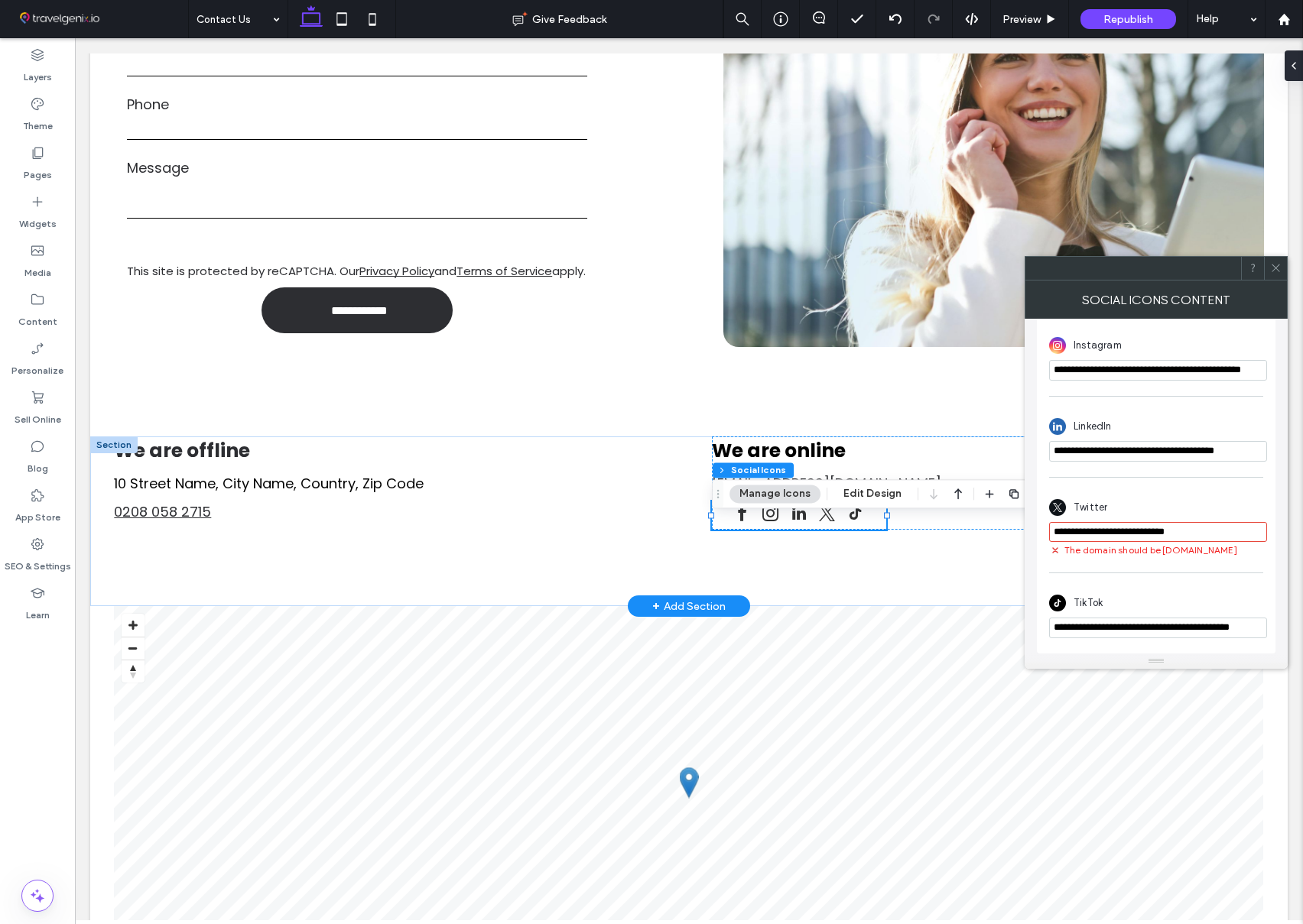
type input "**********"
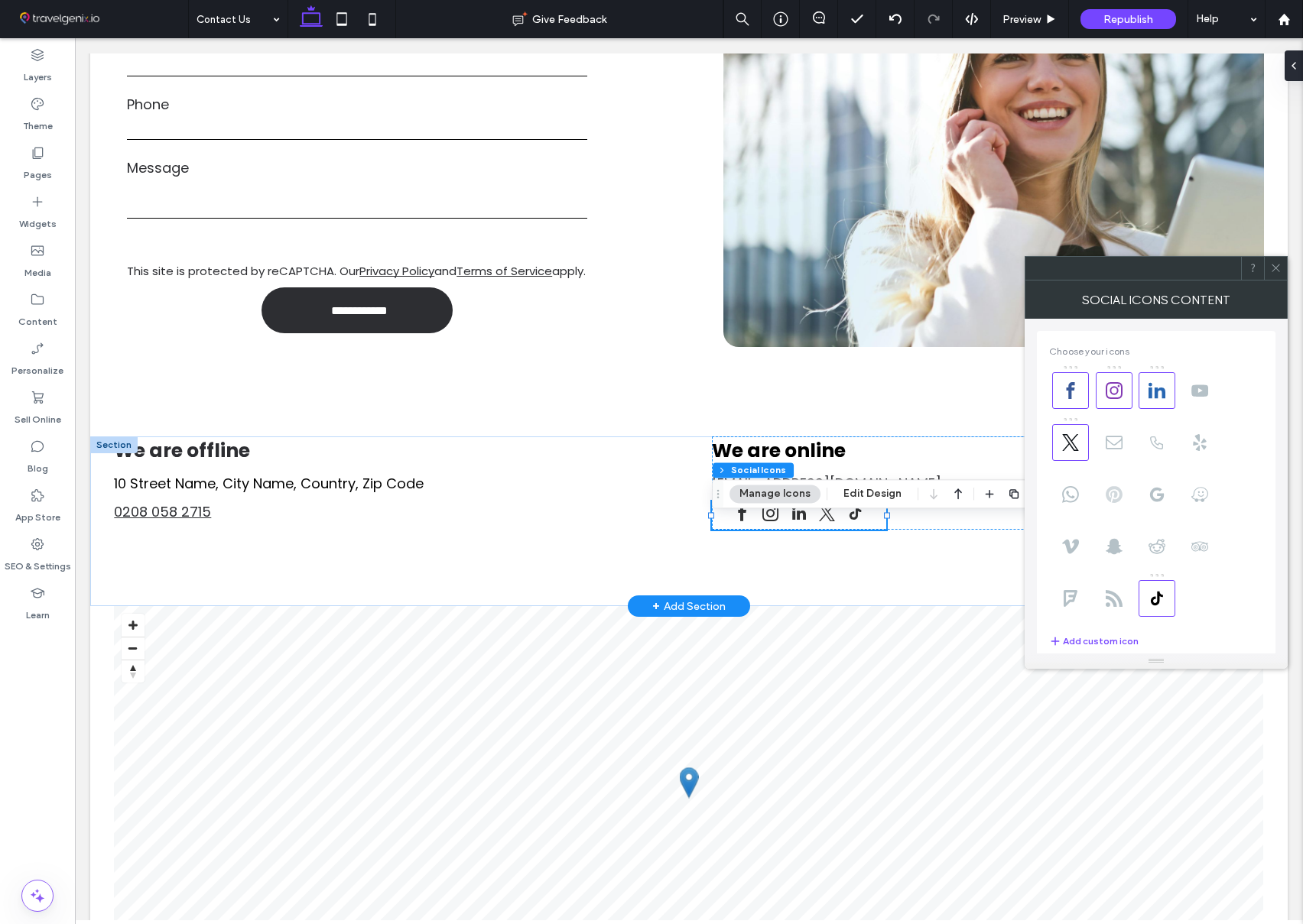
scroll to position [0, 0]
click at [1110, 493] on use at bounding box center [1113, 494] width 17 height 17
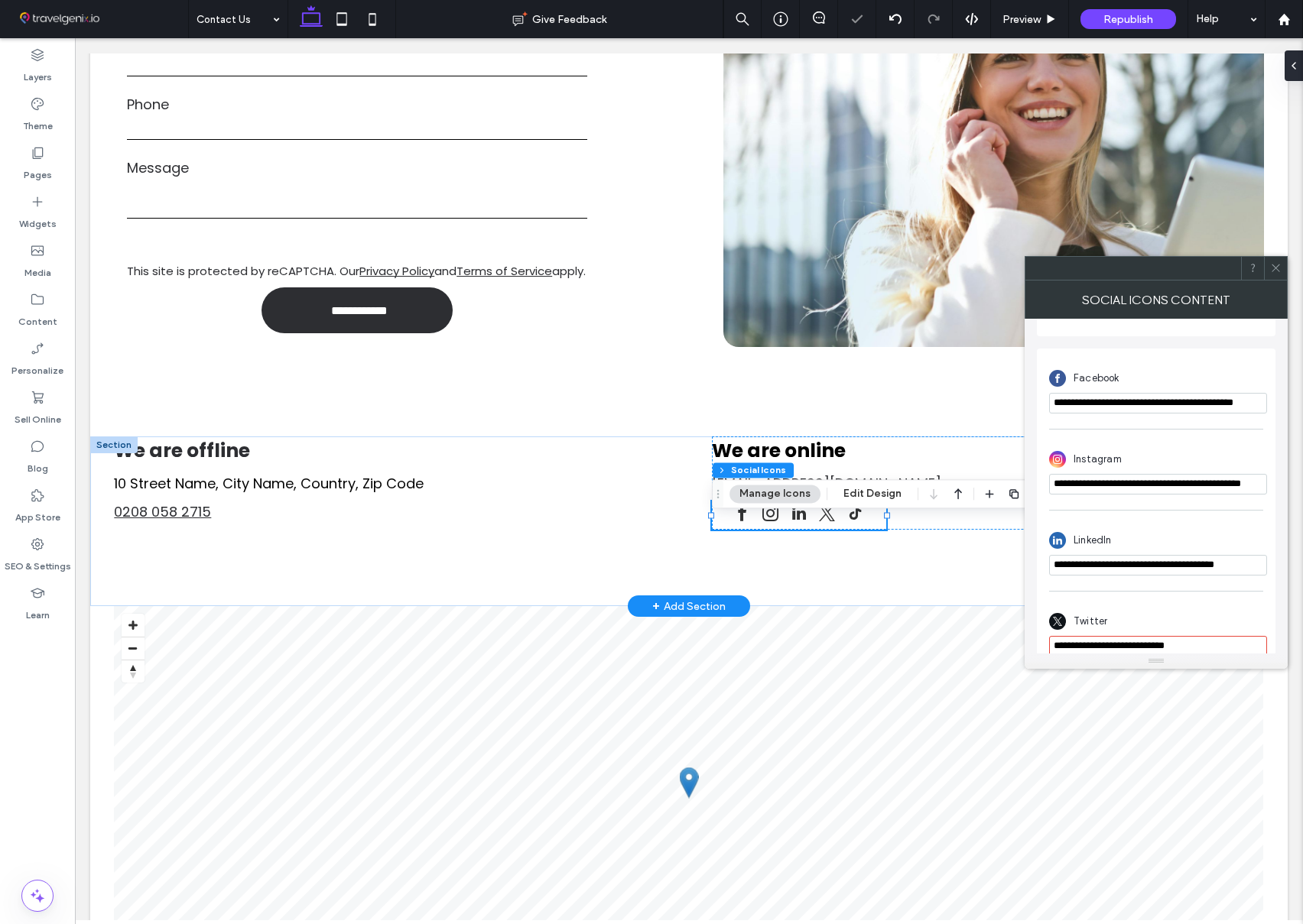
scroll to position [525, 0]
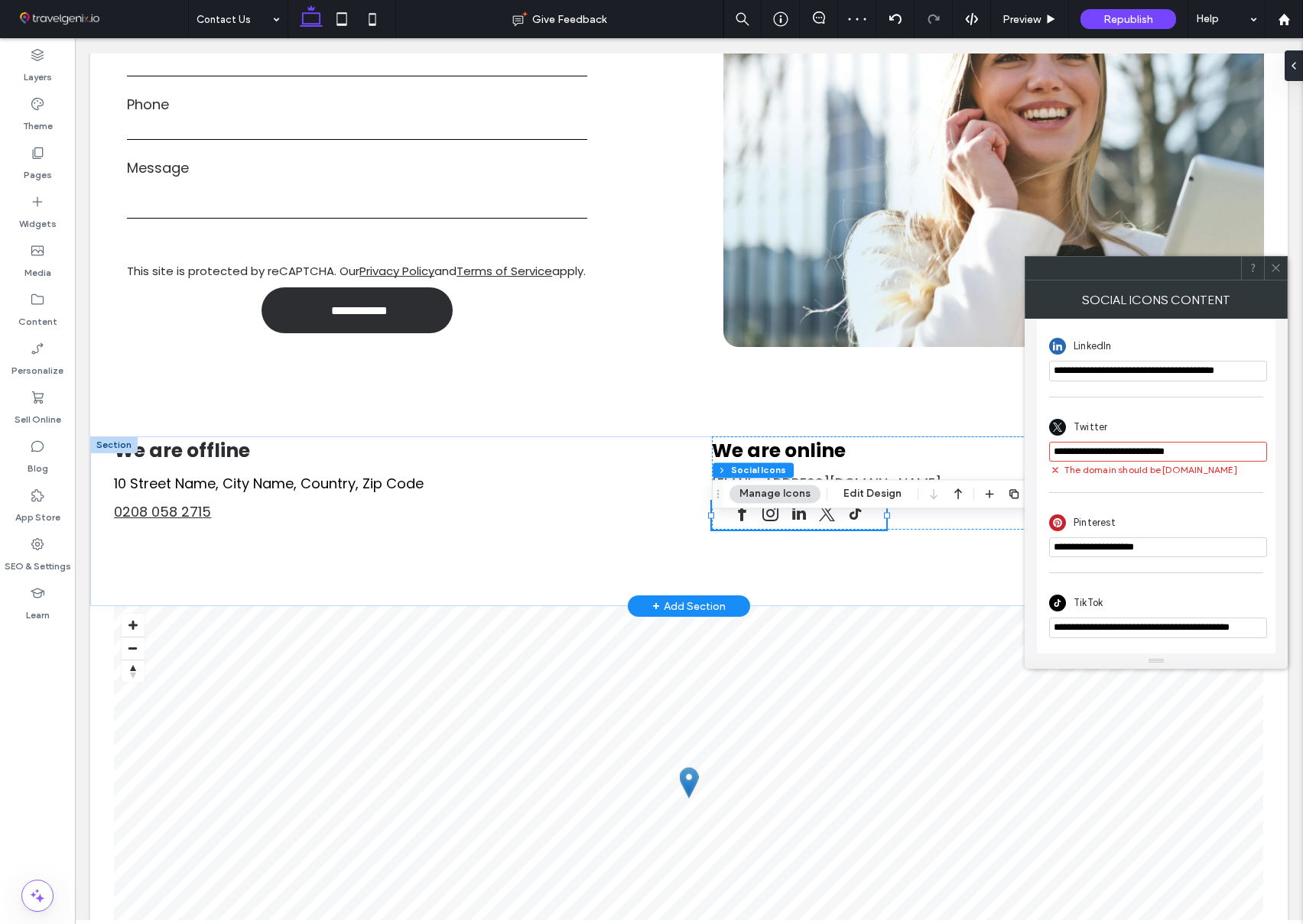
click at [1136, 546] on input "**********" at bounding box center [1157, 547] width 218 height 20
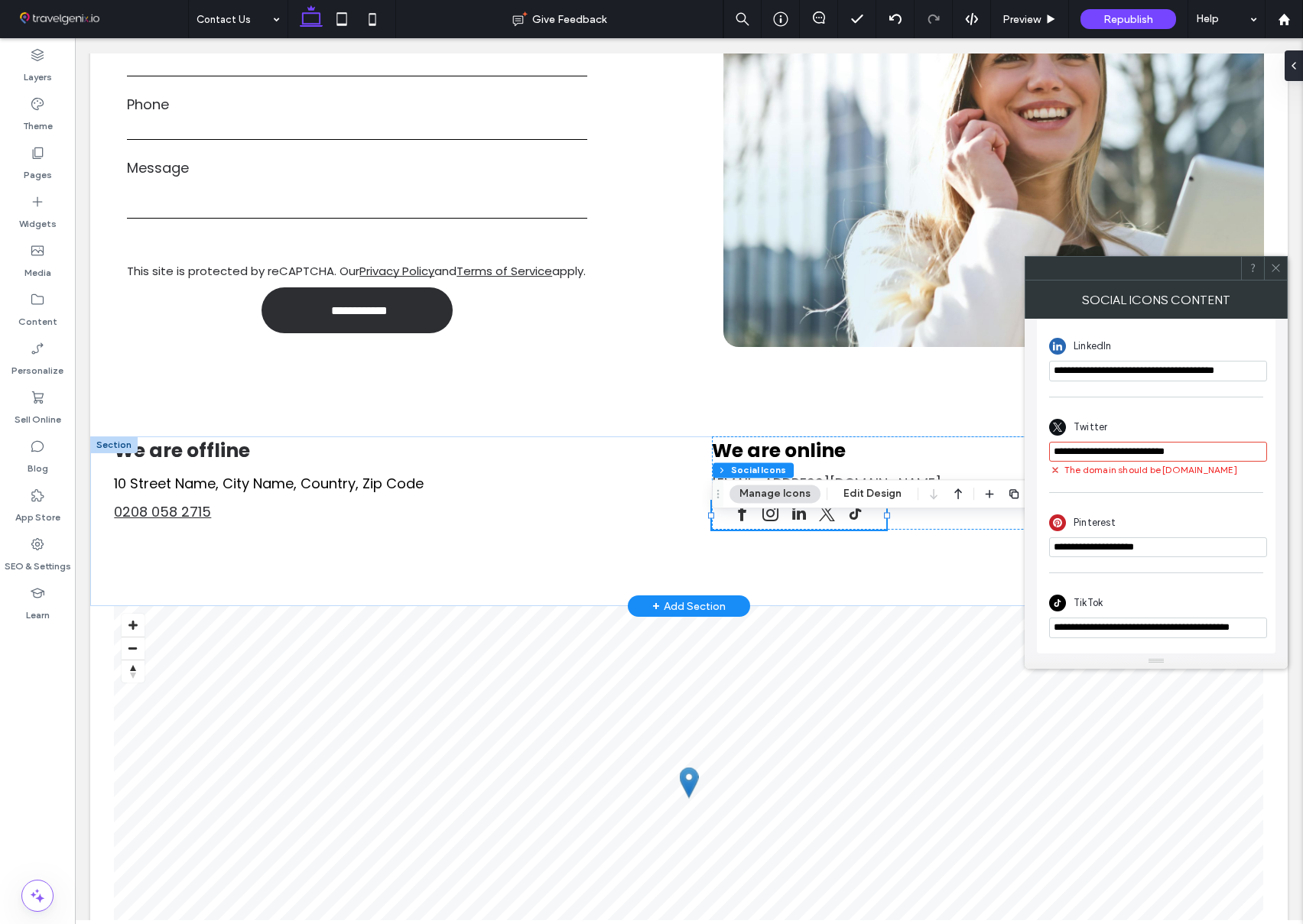
paste input "**********"
type input "**********"
click at [1161, 526] on div "Pinterest" at bounding box center [1156, 522] width 214 height 29
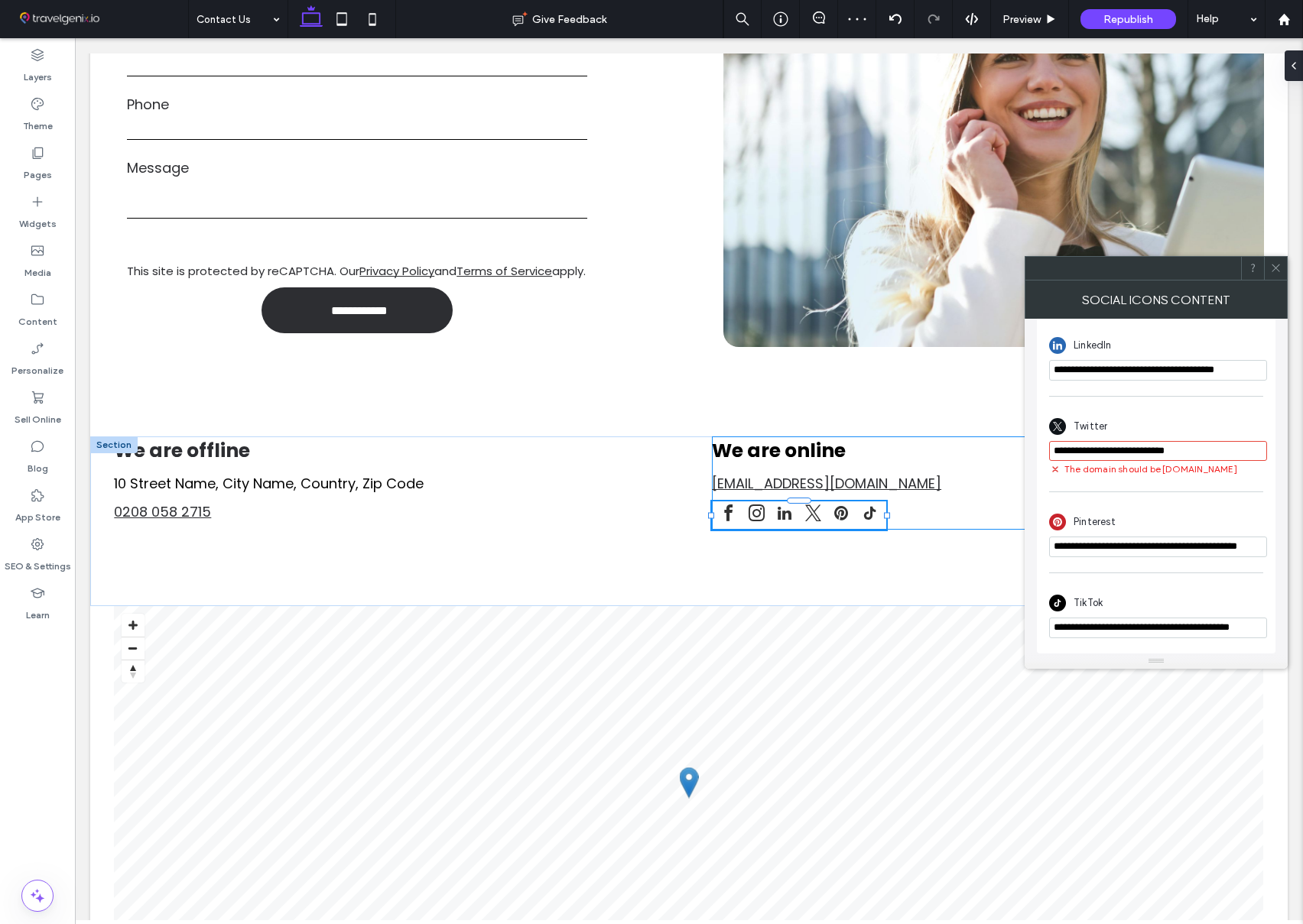
scroll to position [711, 0]
drag, startPoint x: 886, startPoint y: 532, endPoint x: 908, endPoint y: 533, distance: 22.0
click at [908, 520] on div at bounding box center [908, 517] width 6 height 6
type input "**"
type input "****"
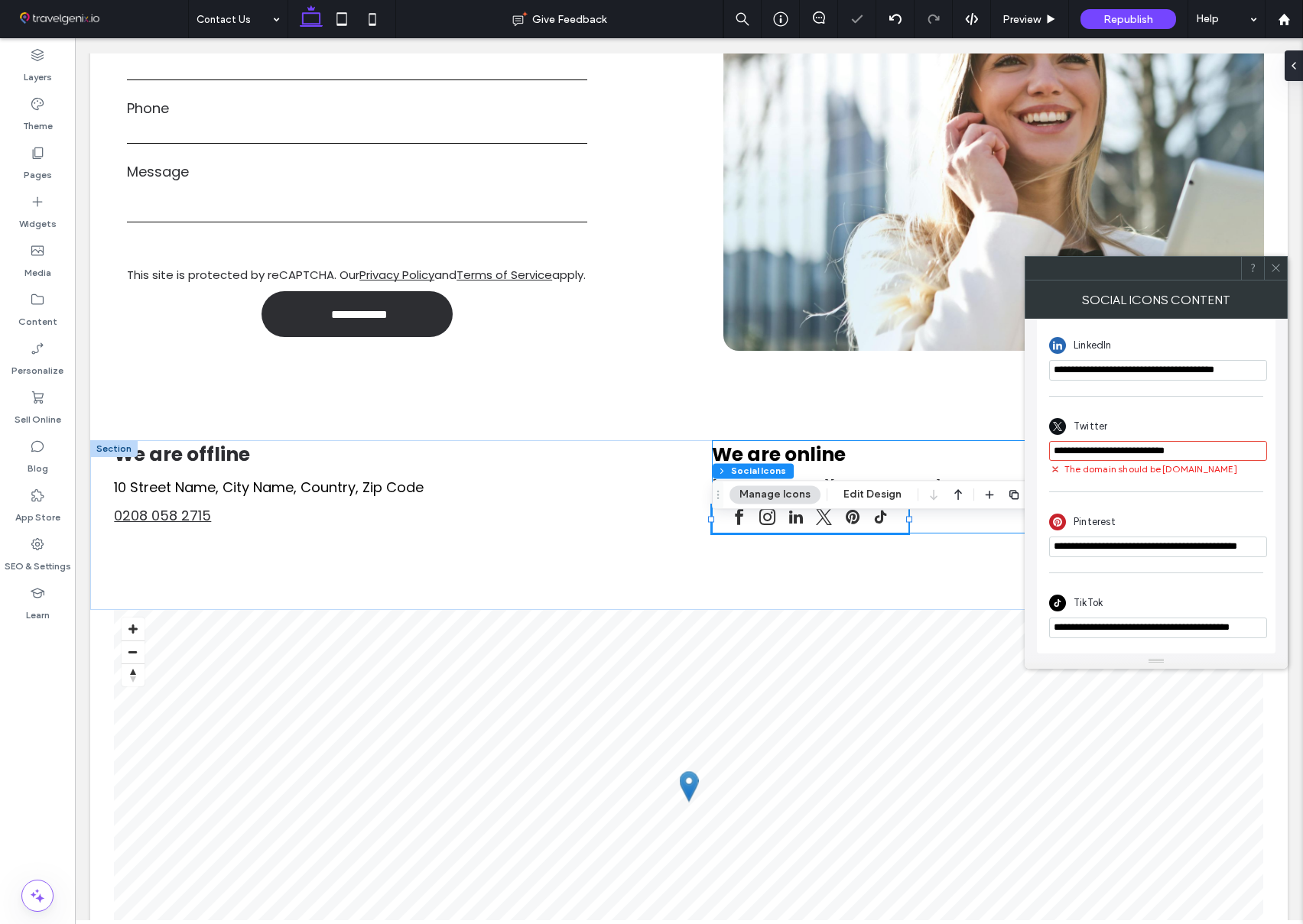
click at [935, 532] on div "We are online info@flying-business.com 36% , 37px" at bounding box center [988, 487] width 552 height 94
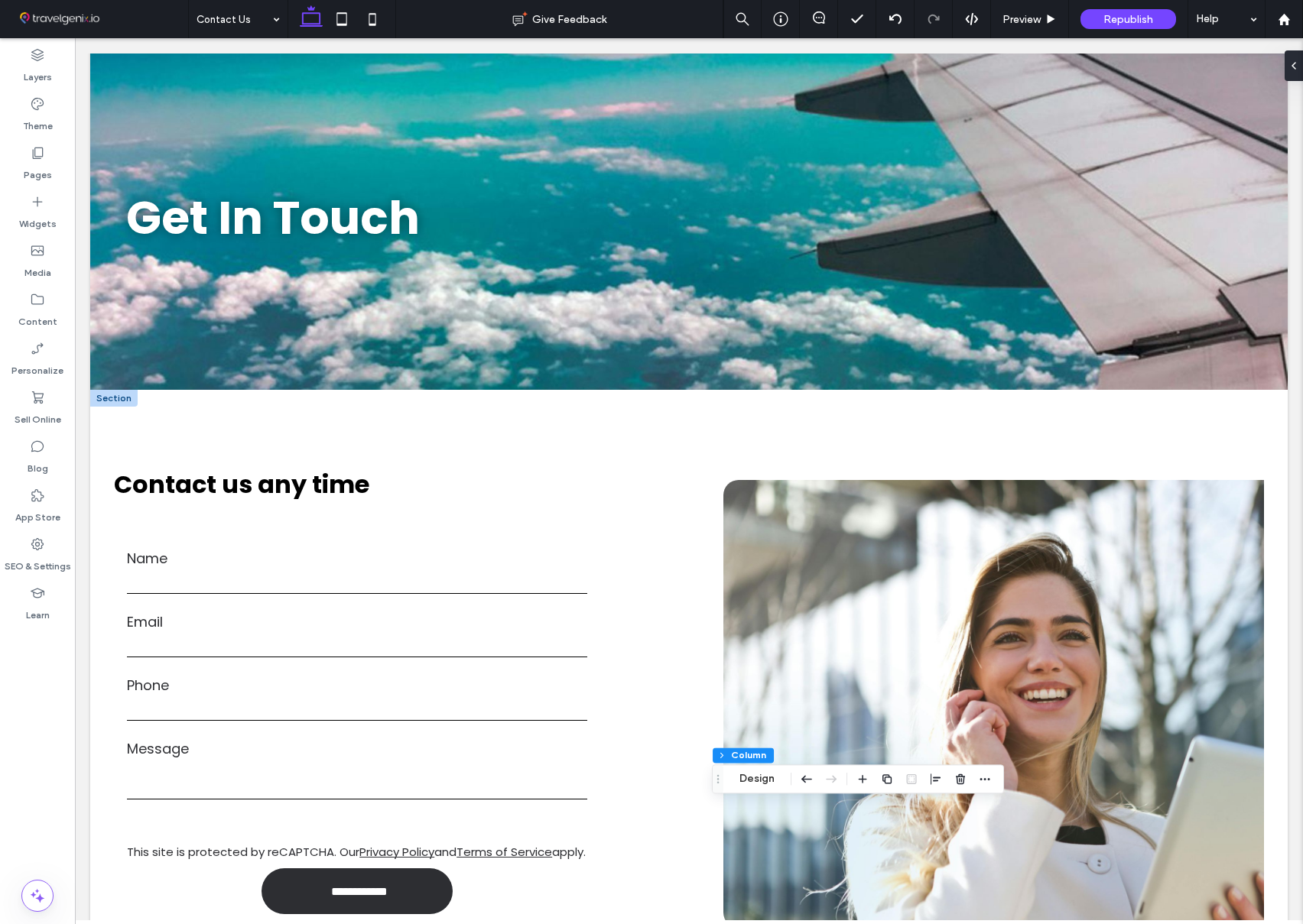
scroll to position [0, 0]
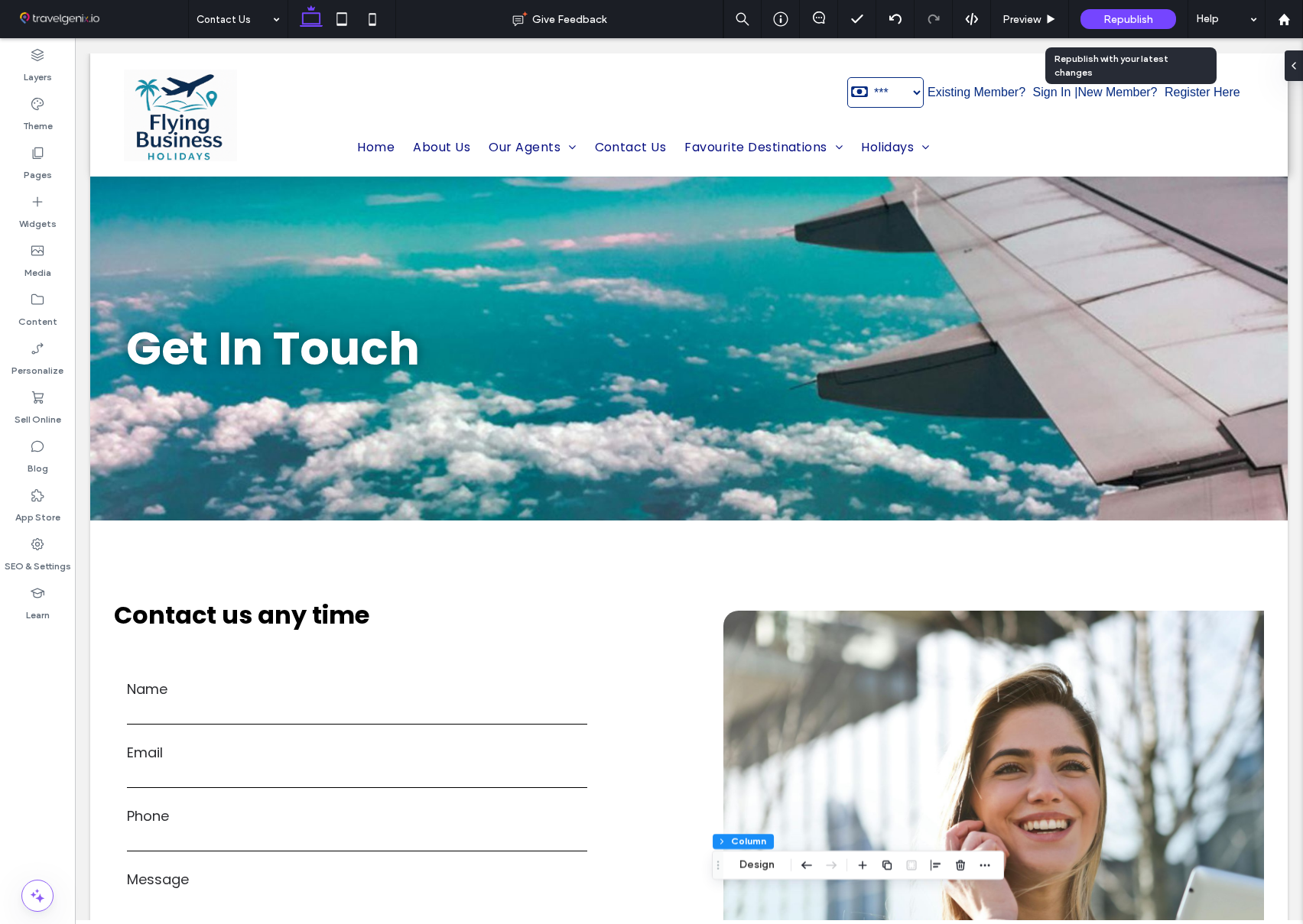
click at [1142, 15] on span "Republish" at bounding box center [1128, 20] width 50 height 13
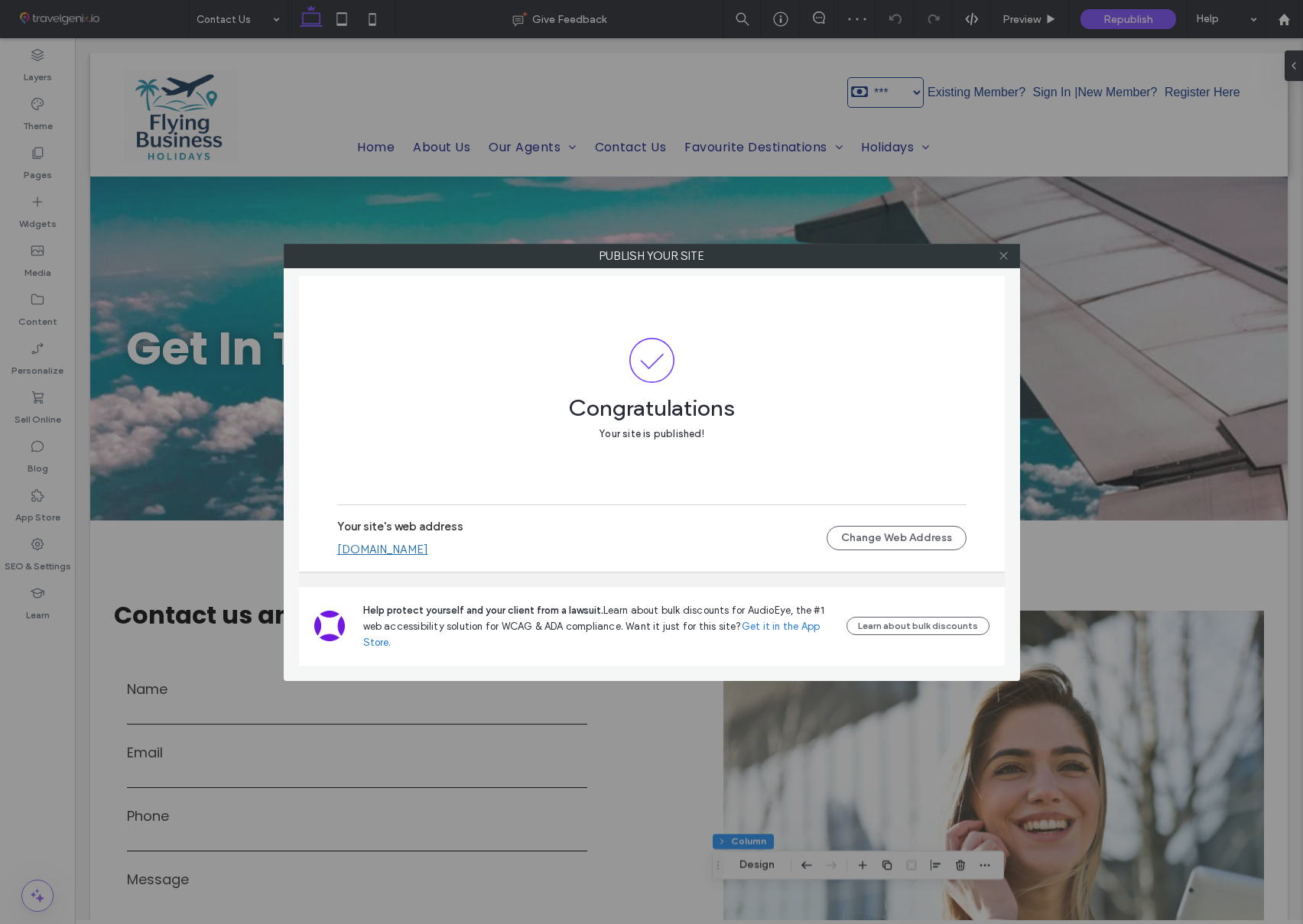
click at [1003, 256] on use at bounding box center [1002, 256] width 7 height 7
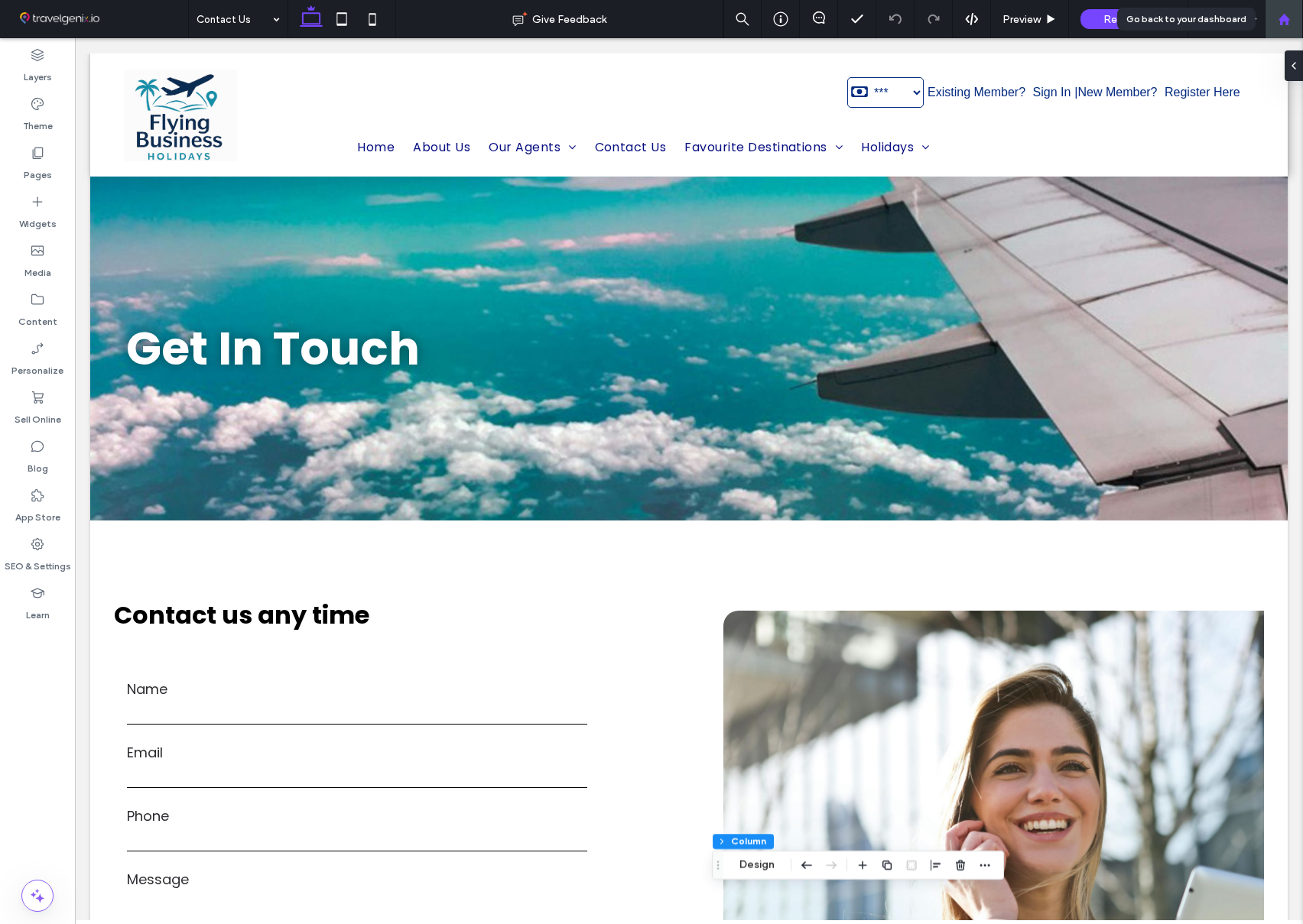
click at [1281, 20] on use at bounding box center [1283, 19] width 12 height 12
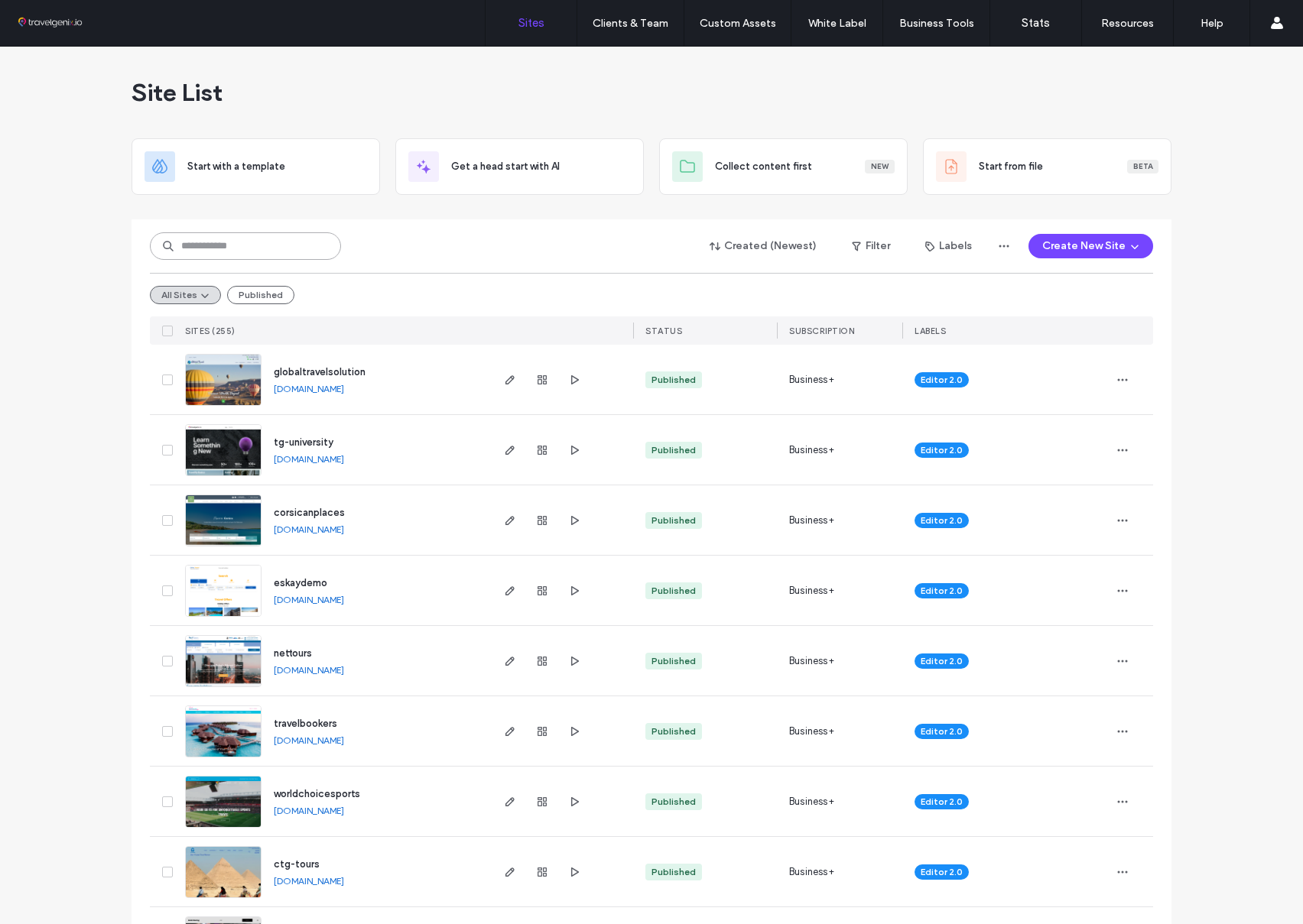
click at [245, 245] on input at bounding box center [245, 246] width 191 height 27
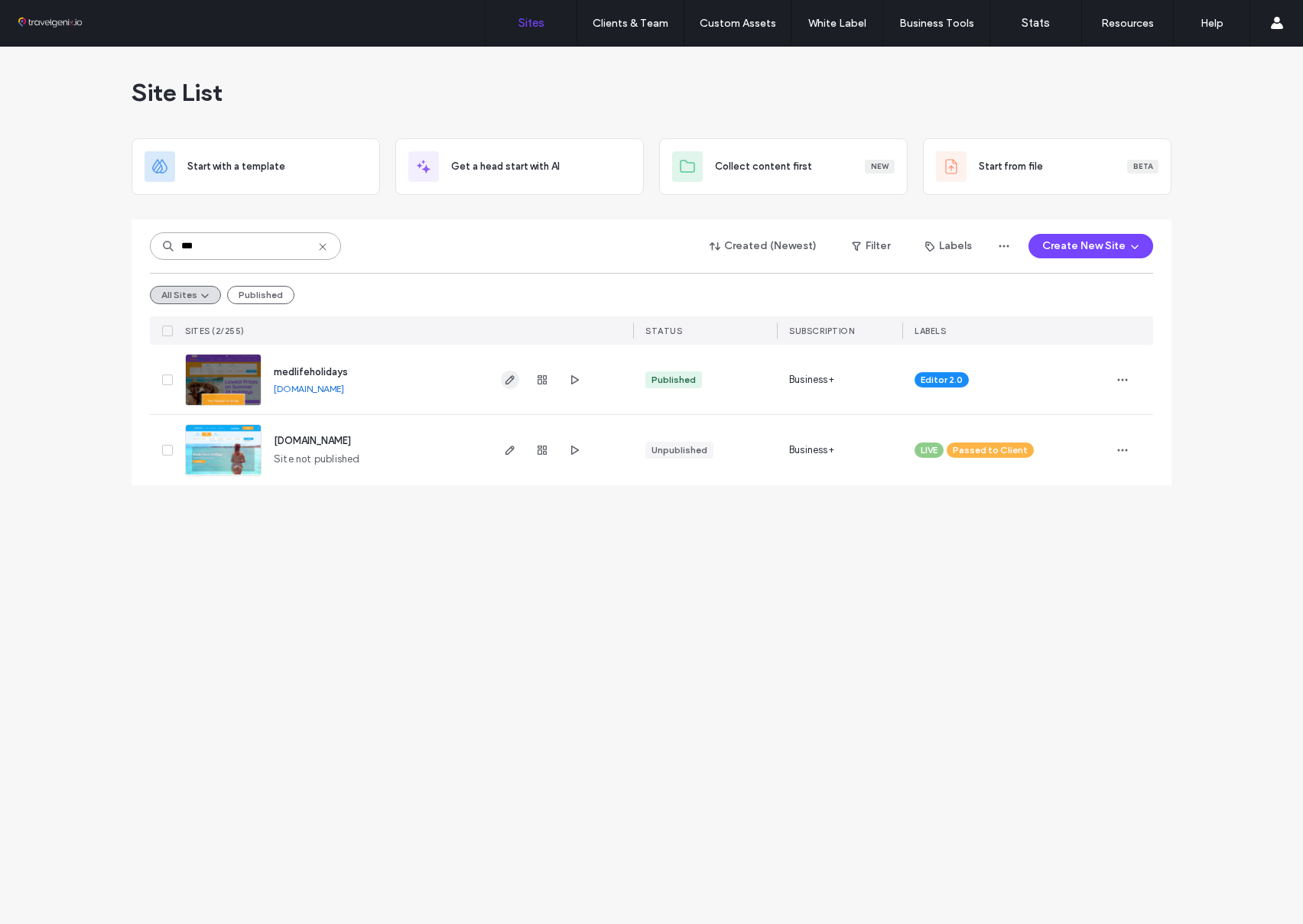
type input "***"
click at [502, 375] on span "button" at bounding box center [510, 380] width 18 height 18
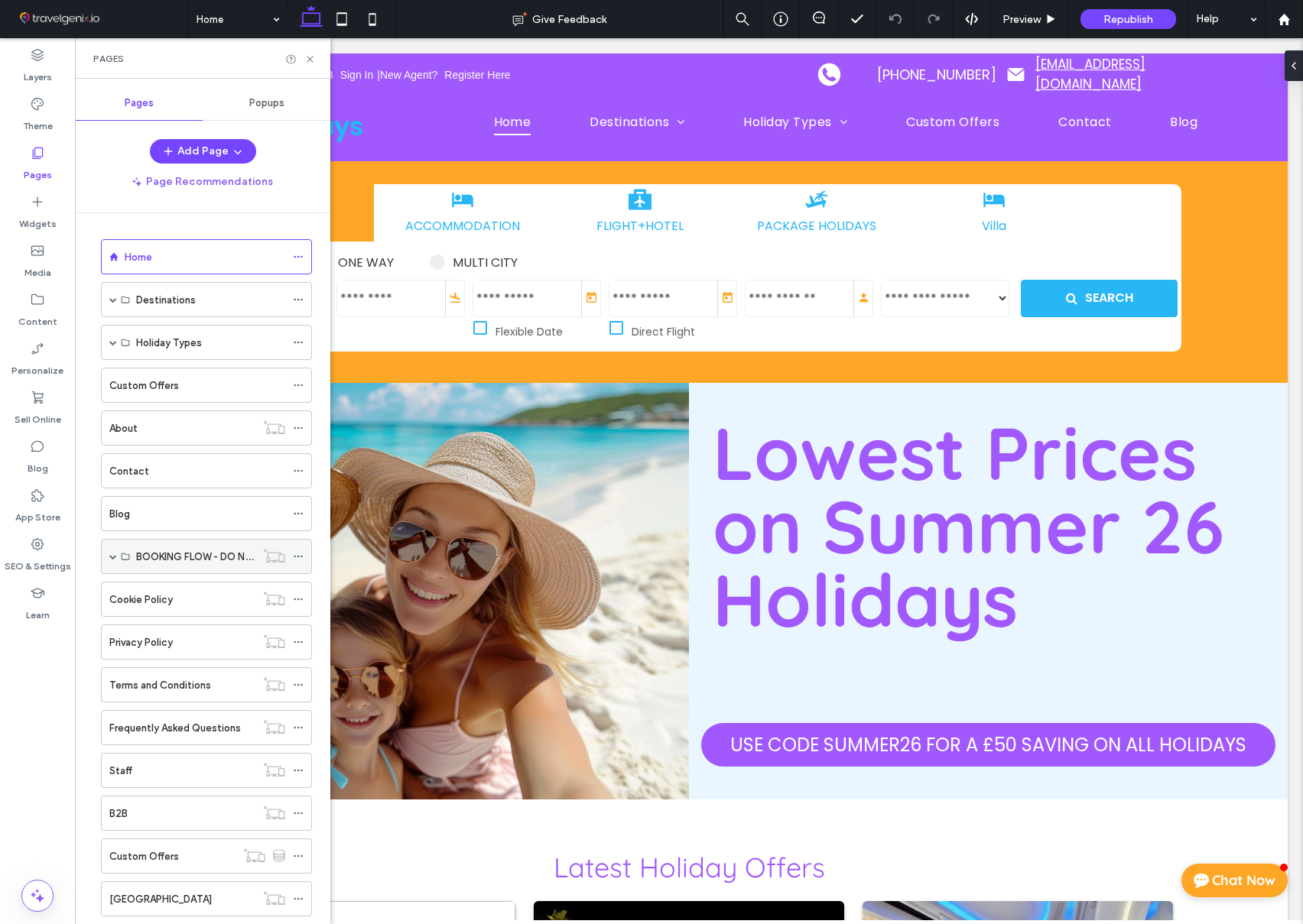
scroll to position [81, 0]
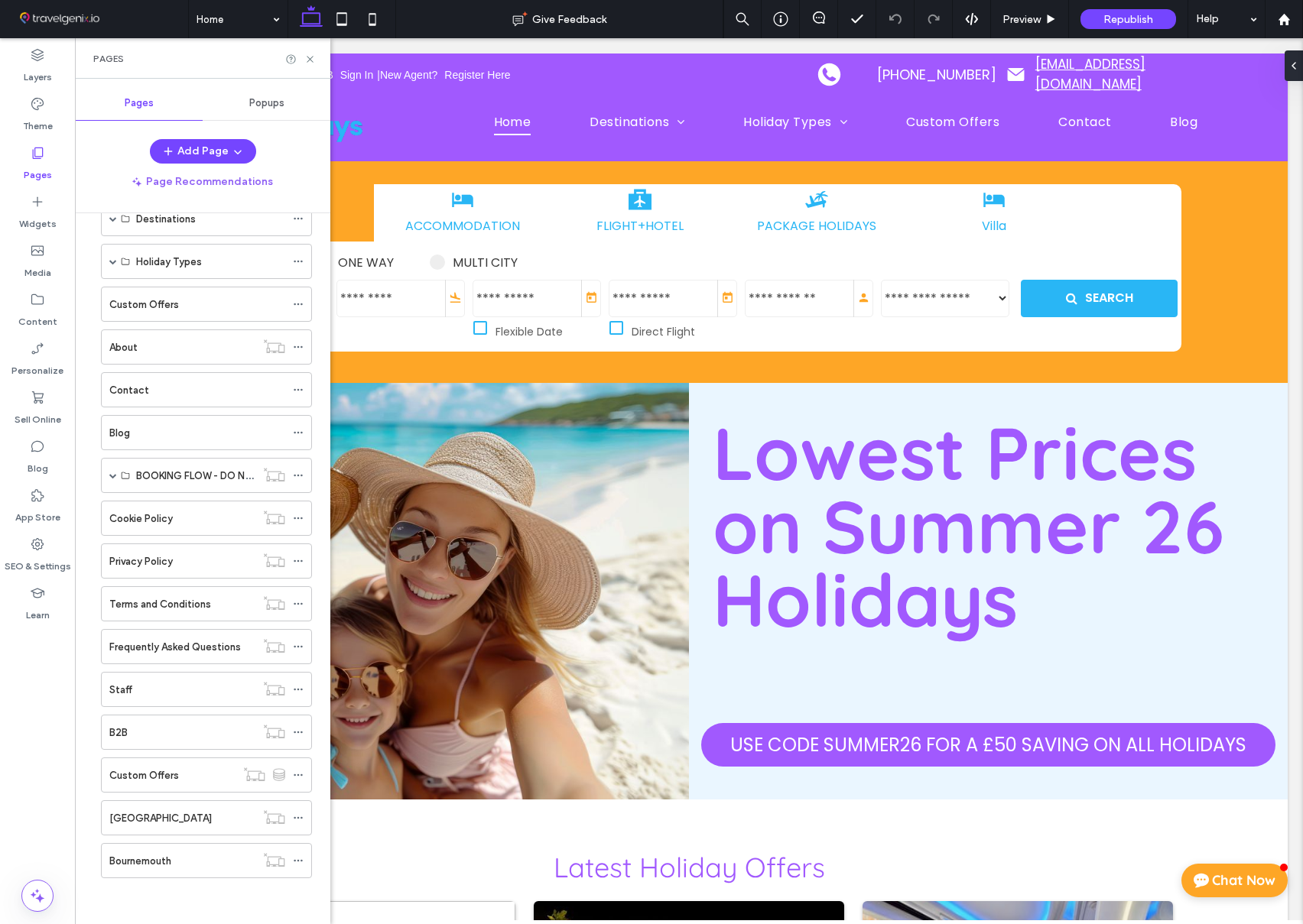
click at [181, 684] on div "Staff" at bounding box center [182, 690] width 146 height 16
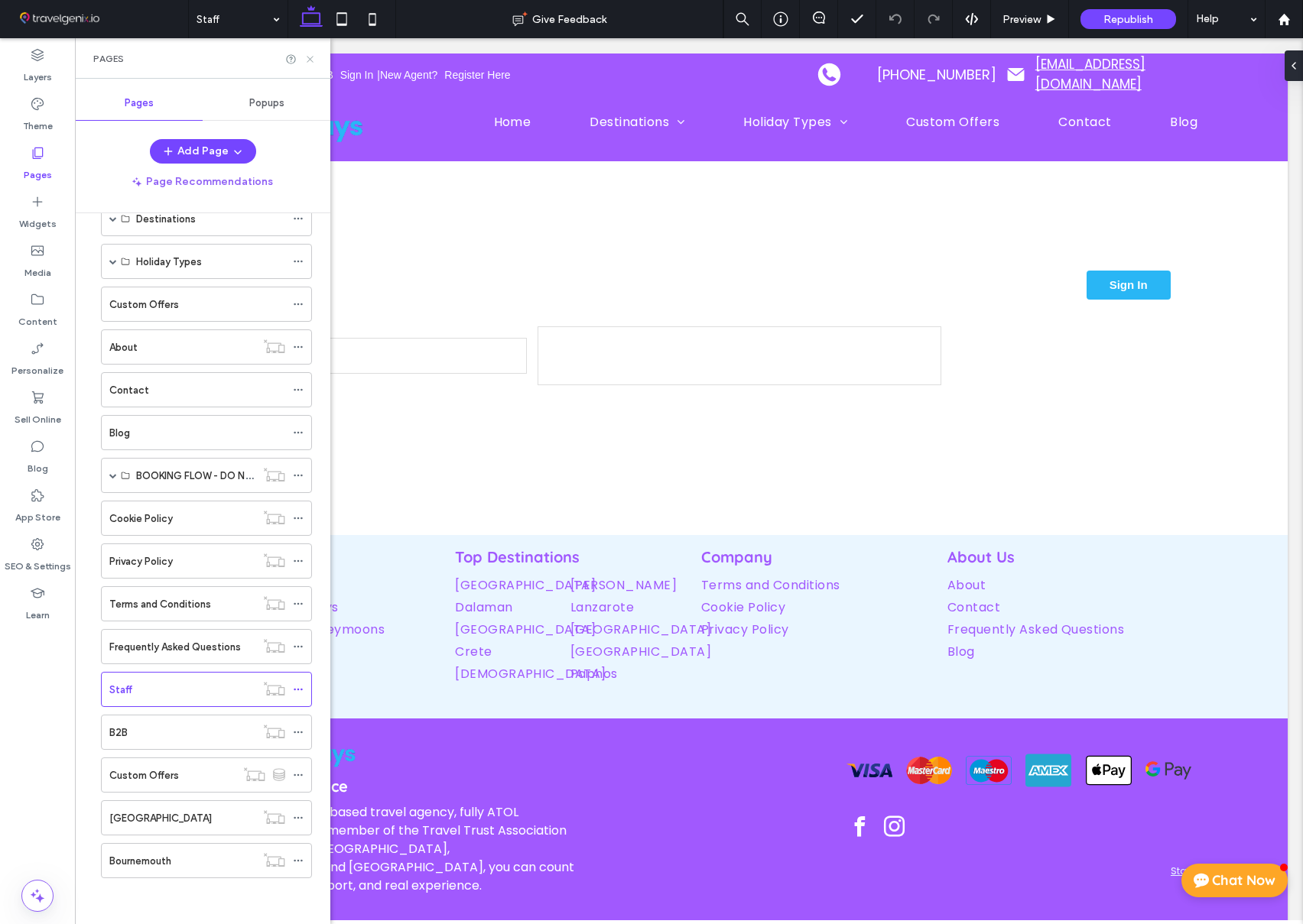
click at [311, 55] on icon at bounding box center [310, 60] width 12 height 12
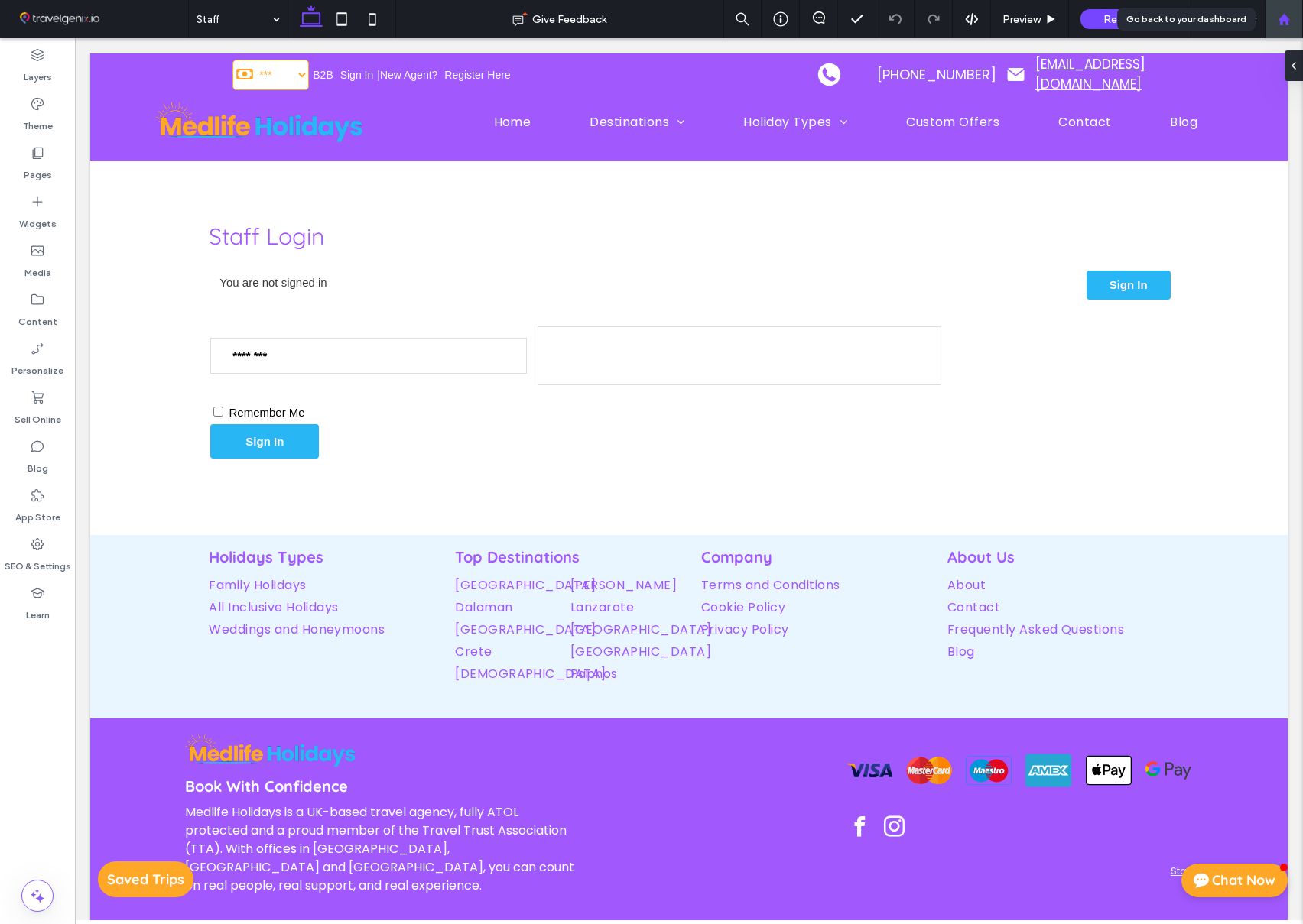
click at [1282, 20] on use at bounding box center [1283, 19] width 12 height 12
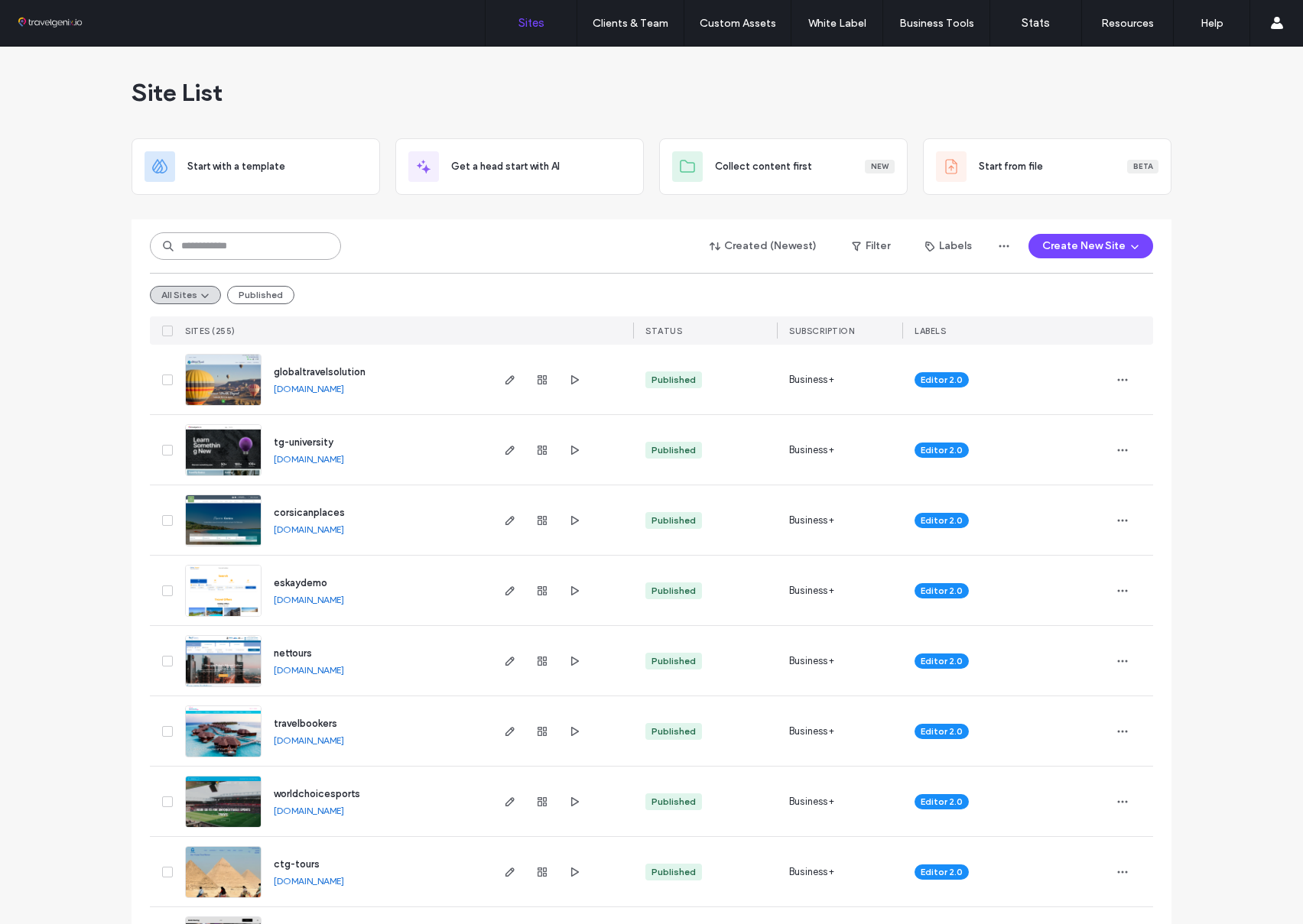
click at [297, 247] on input at bounding box center [245, 246] width 191 height 27
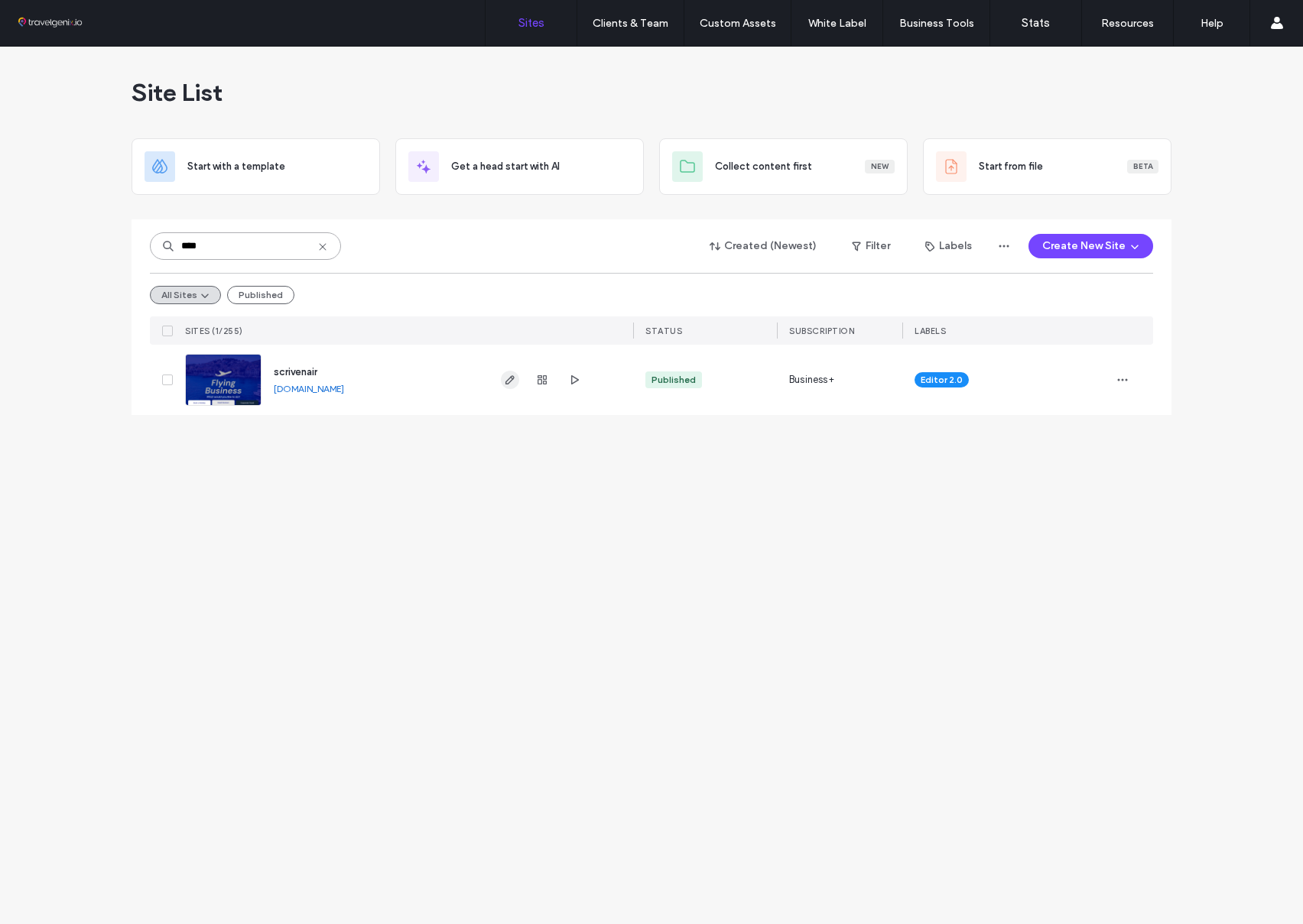
type input "****"
click at [502, 376] on span "button" at bounding box center [510, 380] width 18 height 18
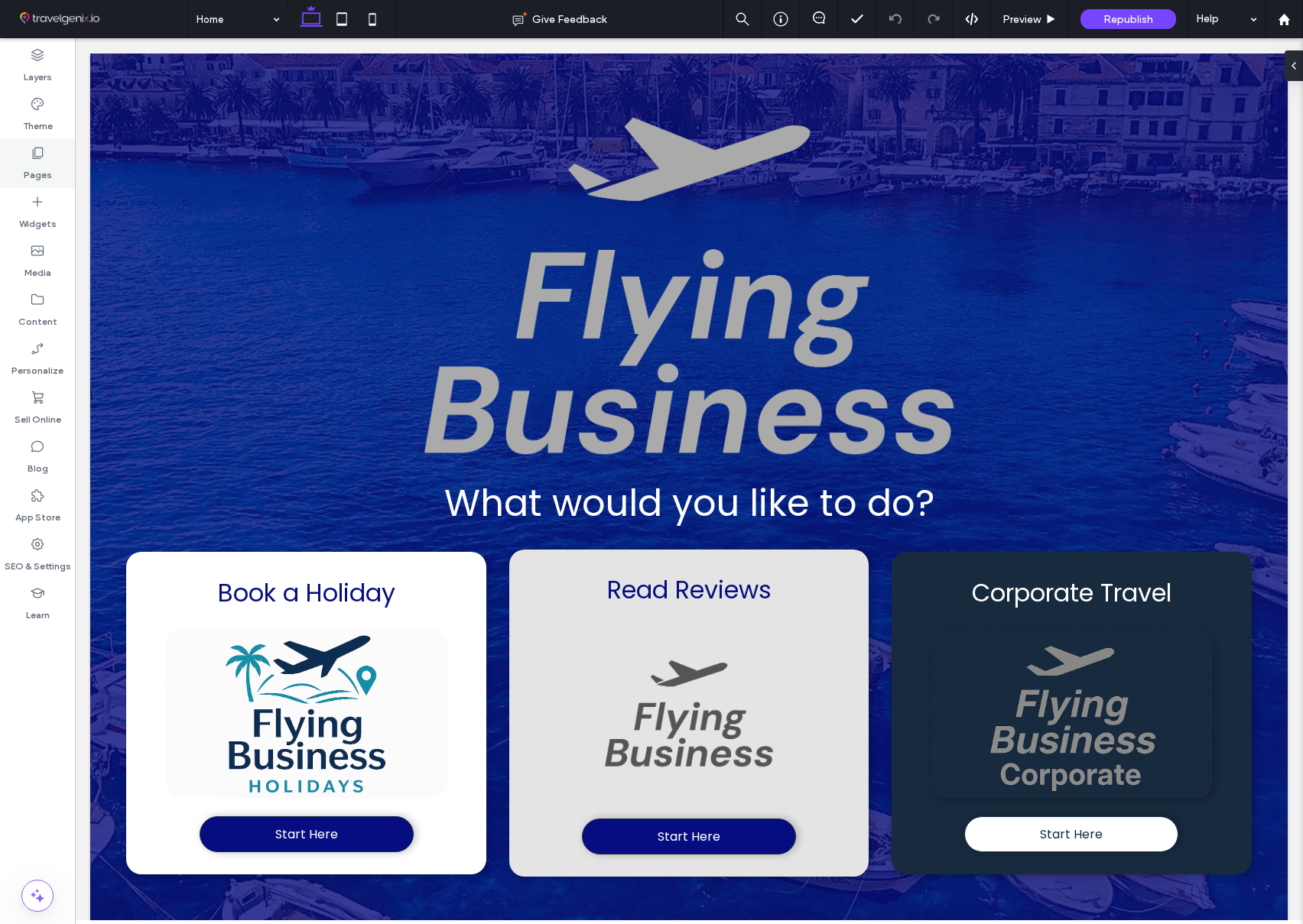
click at [36, 163] on label "Pages" at bounding box center [38, 171] width 28 height 22
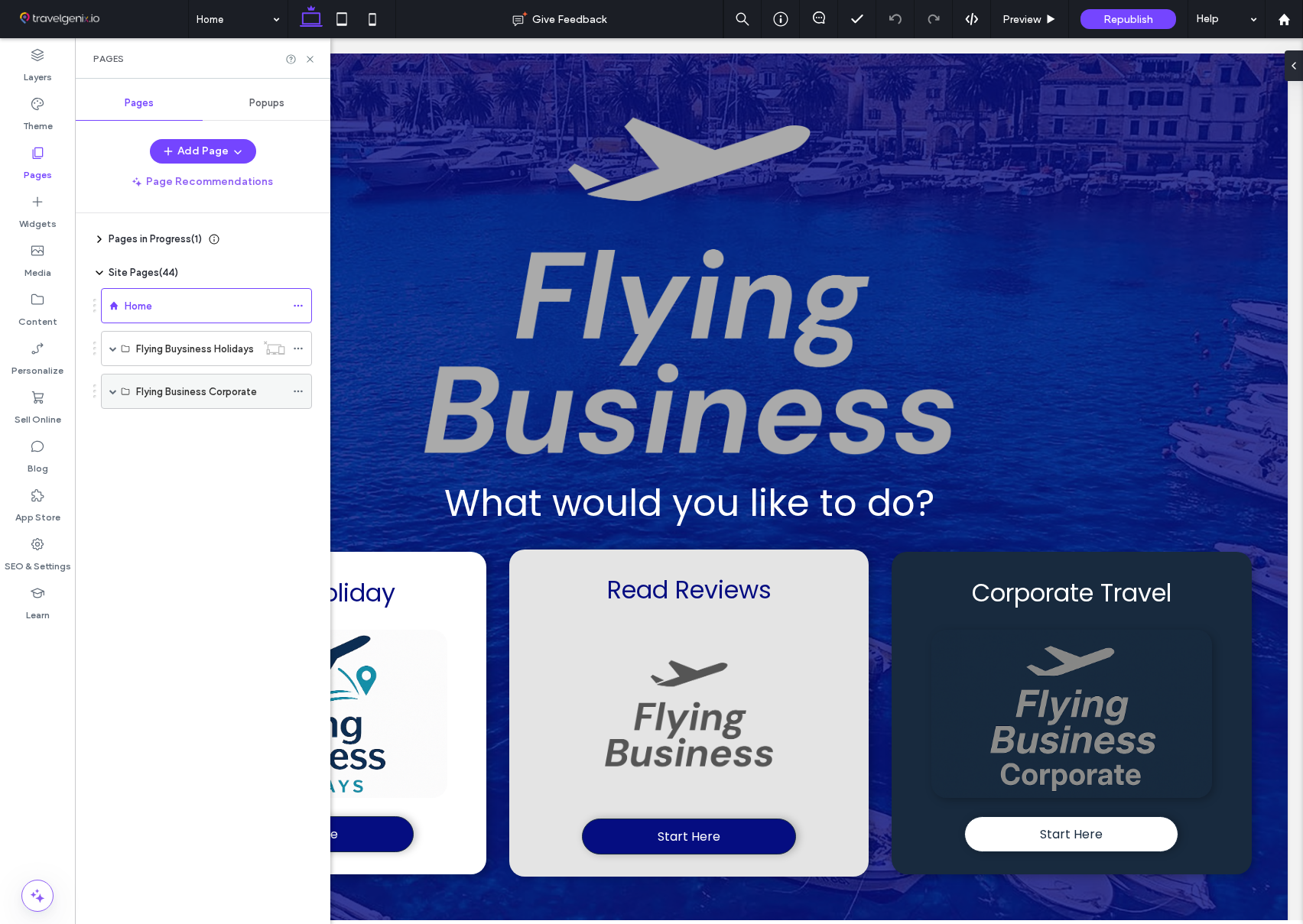
click at [113, 390] on span at bounding box center [113, 391] width 7 height 7
click at [113, 349] on span at bounding box center [113, 348] width 7 height 7
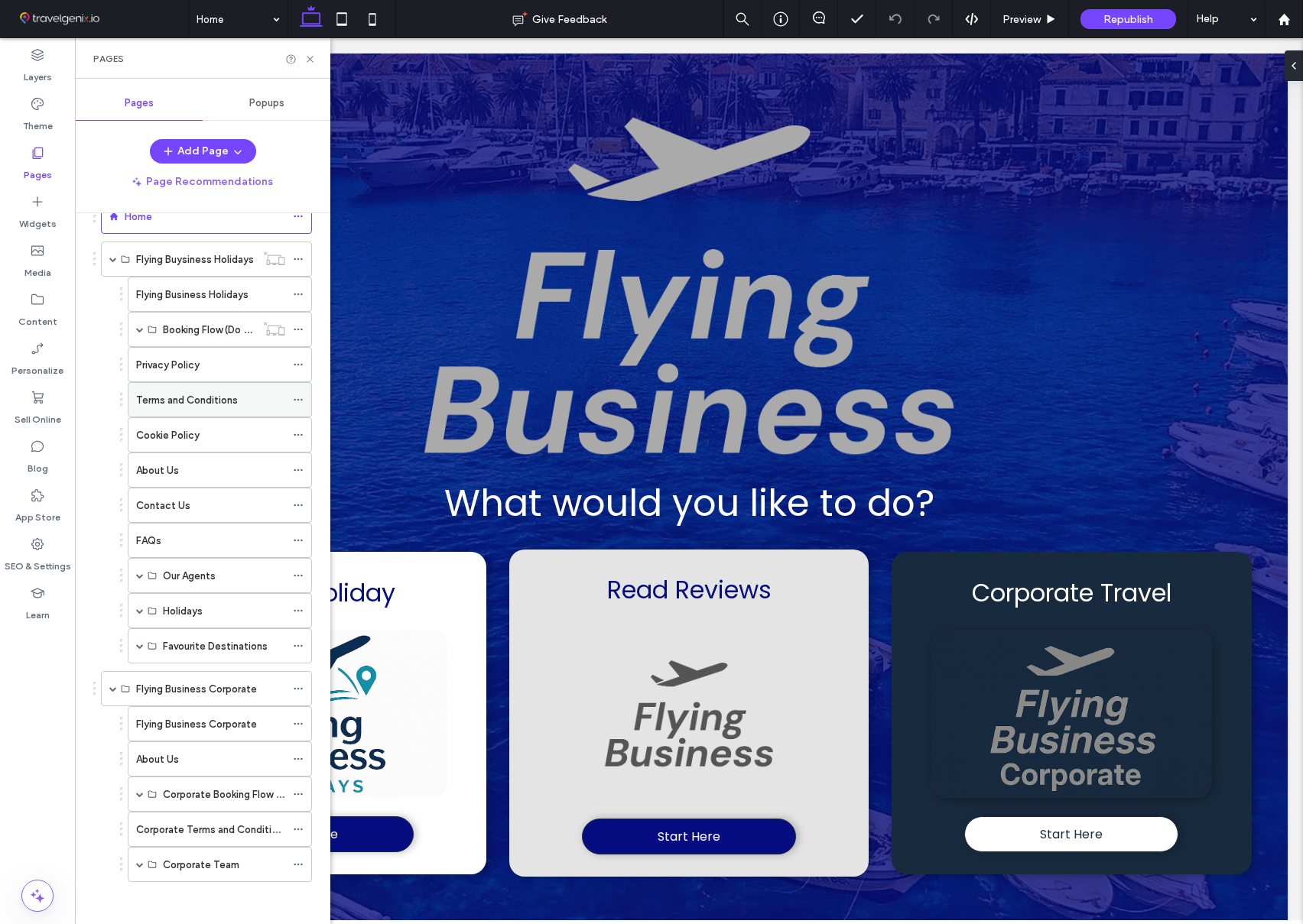
scroll to position [94, 0]
drag, startPoint x: 141, startPoint y: 864, endPoint x: 134, endPoint y: 834, distance: 30.8
click at [141, 864] on span at bounding box center [139, 860] width 7 height 7
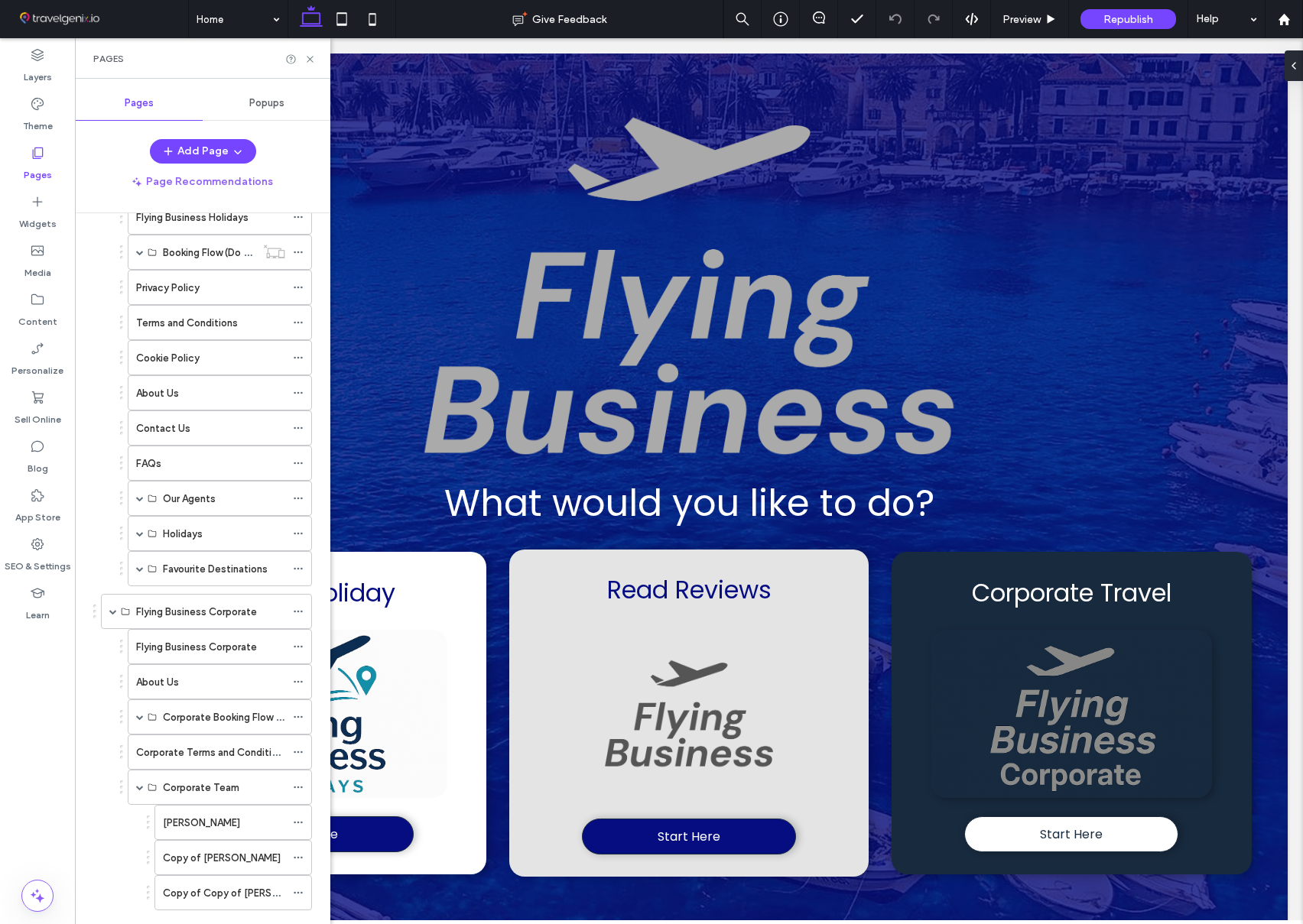
scroll to position [199, 0]
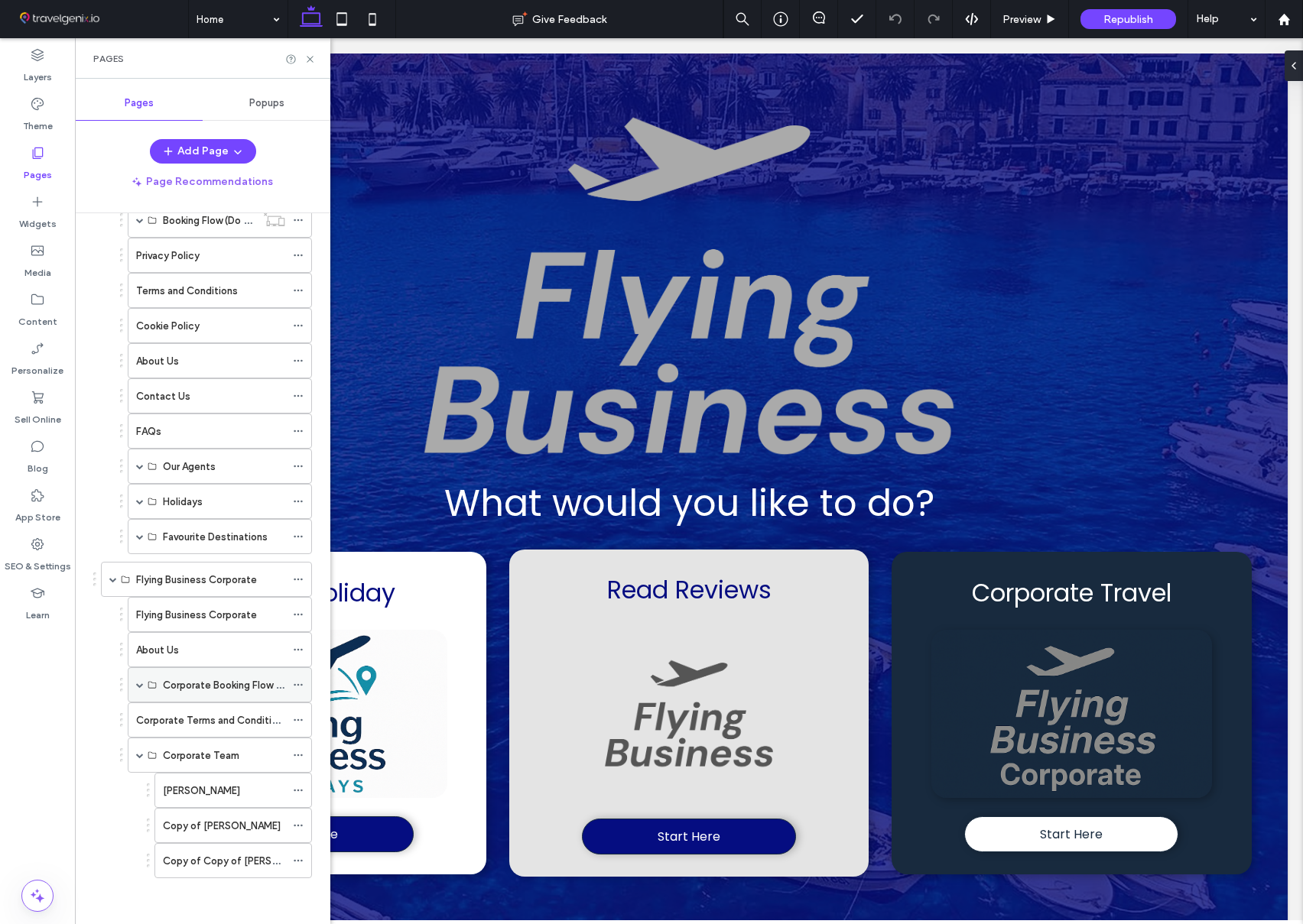
click at [137, 685] on span at bounding box center [139, 685] width 7 height 7
click at [296, 397] on icon at bounding box center [298, 396] width 11 height 11
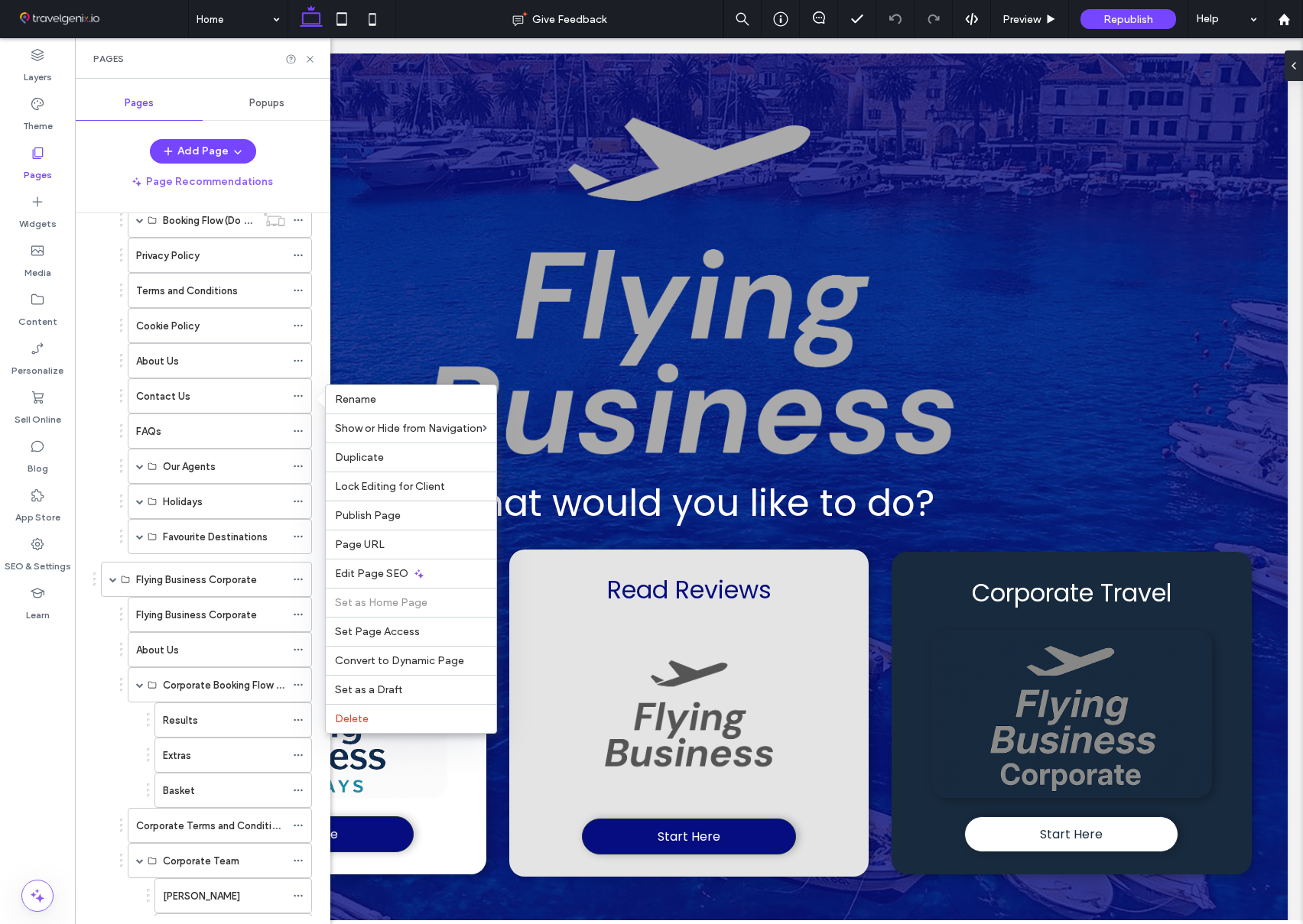
click at [102, 401] on div "Flying Business Holidays Booking Flow (Do NOT Touch) Results Extras Basket Priv…" at bounding box center [203, 360] width 219 height 387
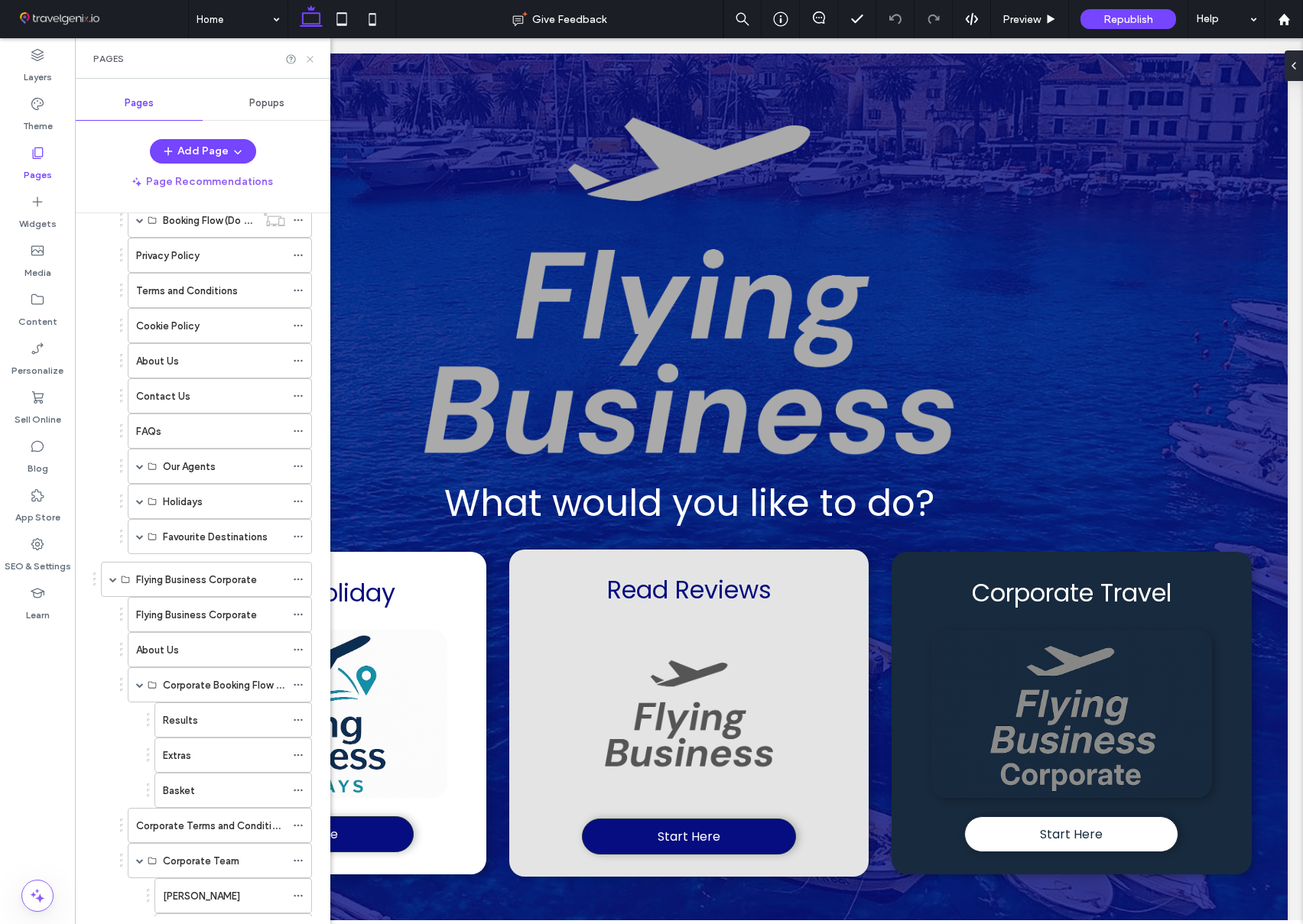
click at [309, 57] on icon at bounding box center [310, 60] width 12 height 12
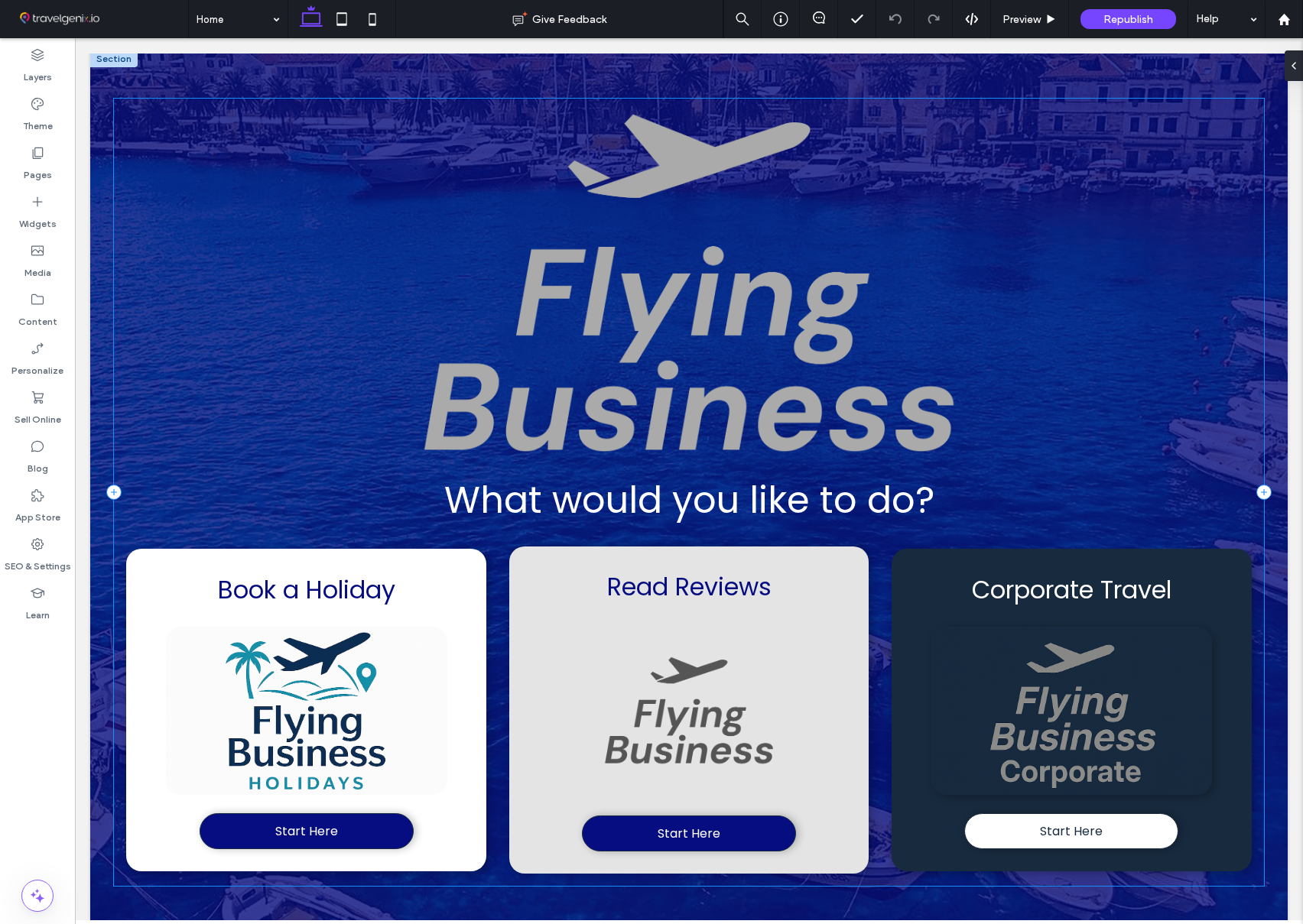
scroll to position [27, 0]
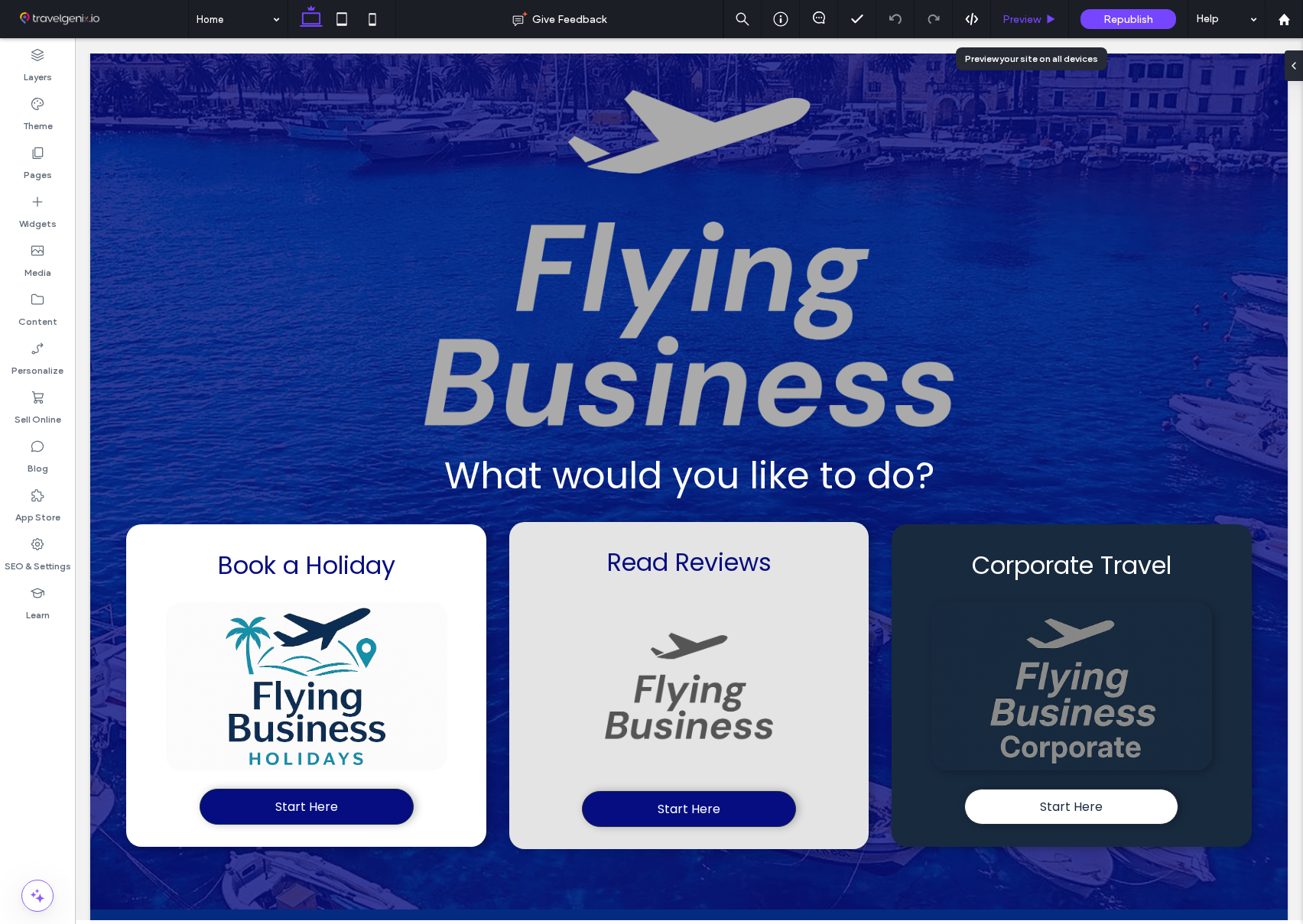
click at [1033, 19] on span "Preview" at bounding box center [1022, 20] width 38 height 13
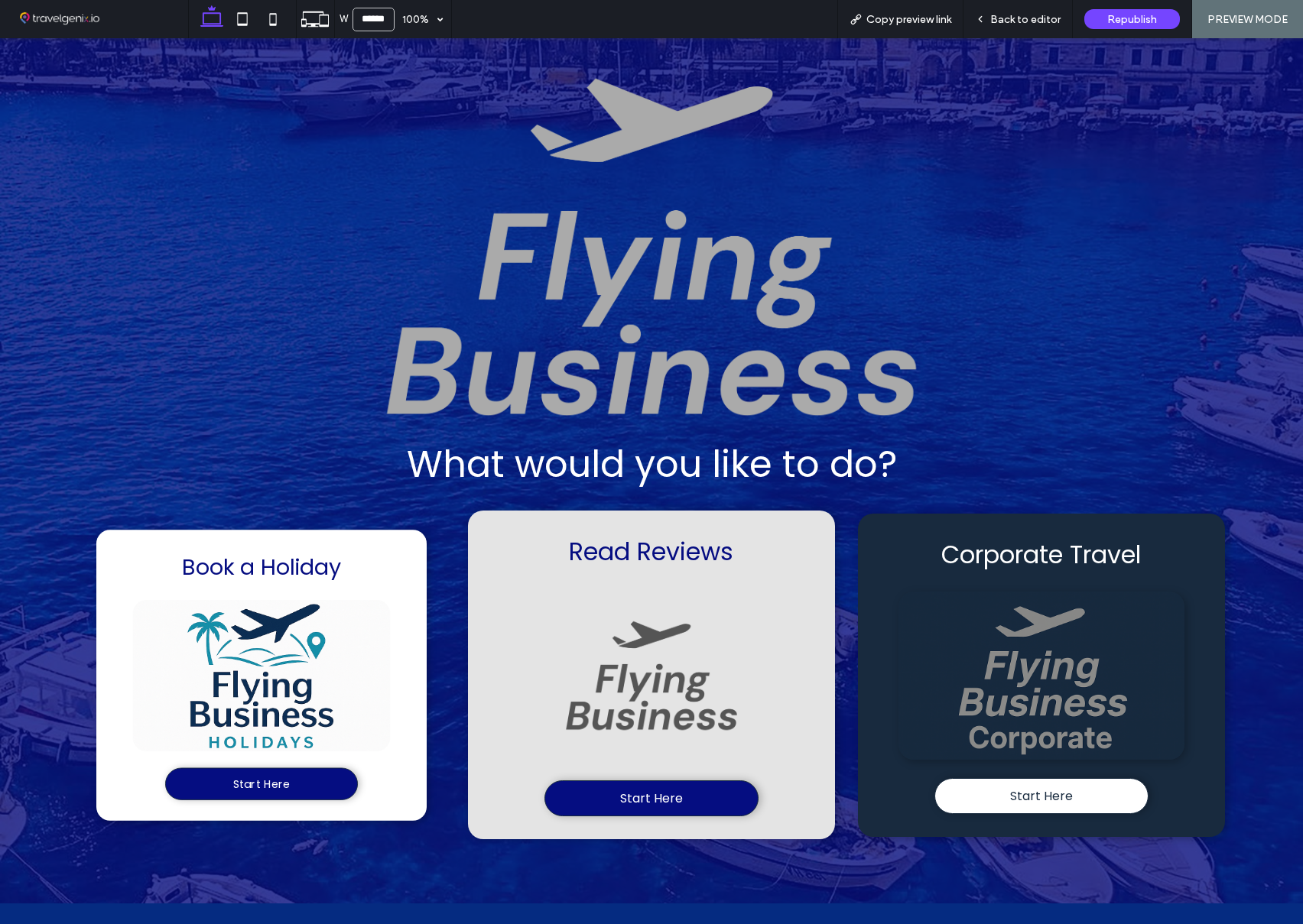
click at [254, 729] on img at bounding box center [261, 676] width 257 height 152
drag, startPoint x: 276, startPoint y: 817, endPoint x: 276, endPoint y: 780, distance: 37.0
click at [276, 780] on span "Start Here" at bounding box center [262, 783] width 56 height 17
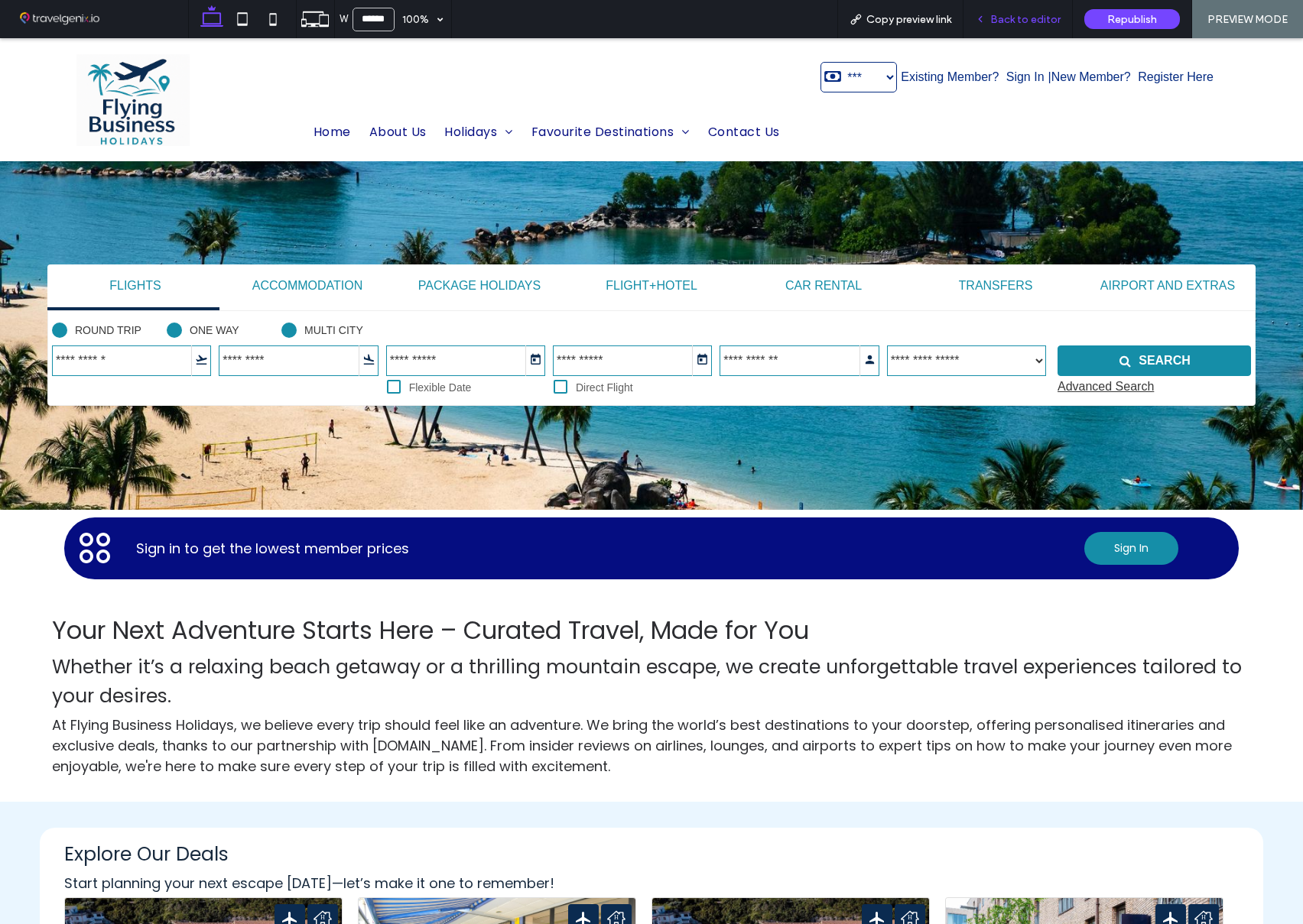
click at [1012, 23] on span "Back to editor" at bounding box center [1025, 20] width 70 height 13
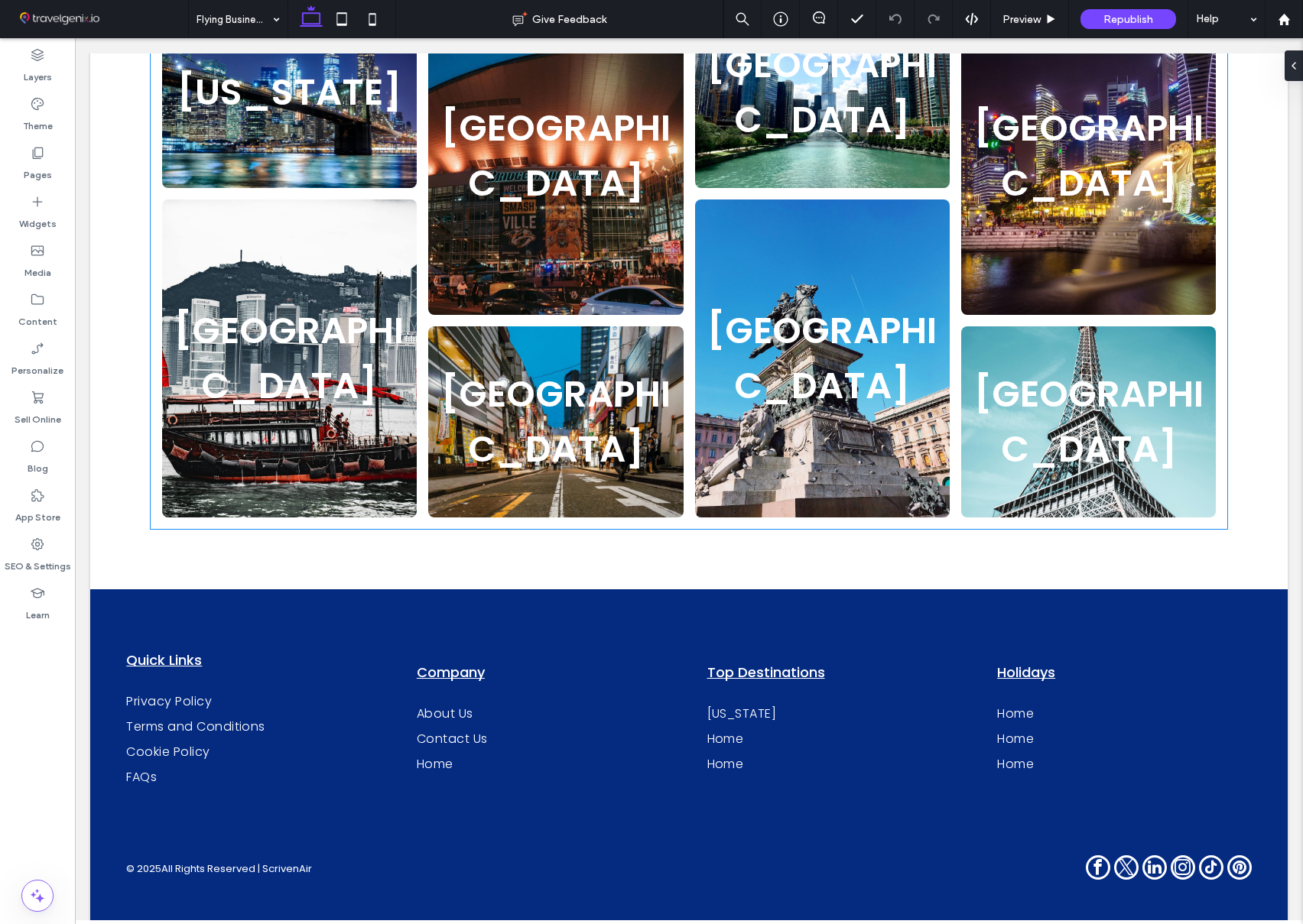
scroll to position [0, 287]
click at [1175, 855] on span "instagram" at bounding box center [1183, 868] width 25 height 25
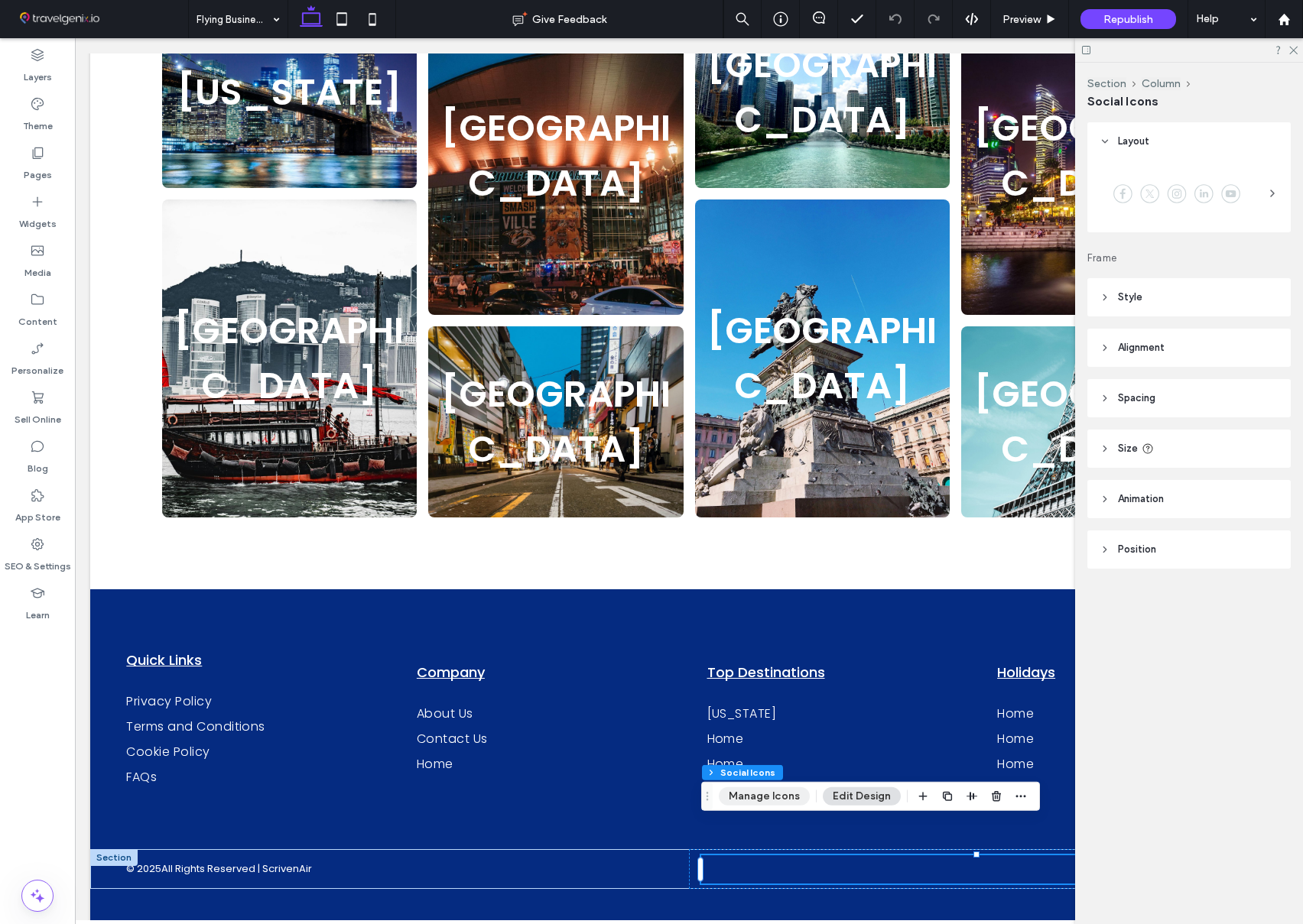
click at [738, 792] on button "Manage Icons" at bounding box center [764, 796] width 91 height 18
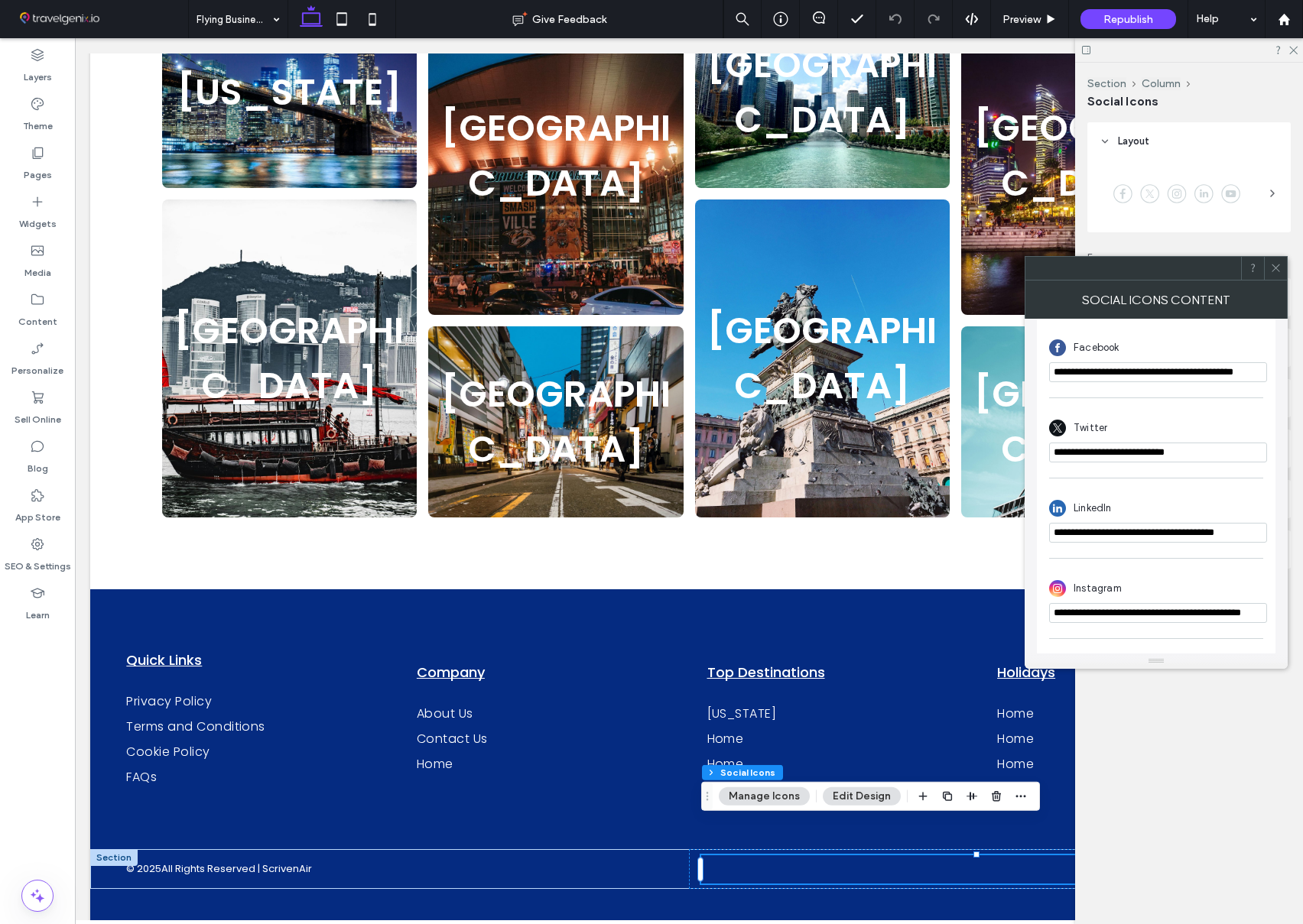
scroll to position [510, 0]
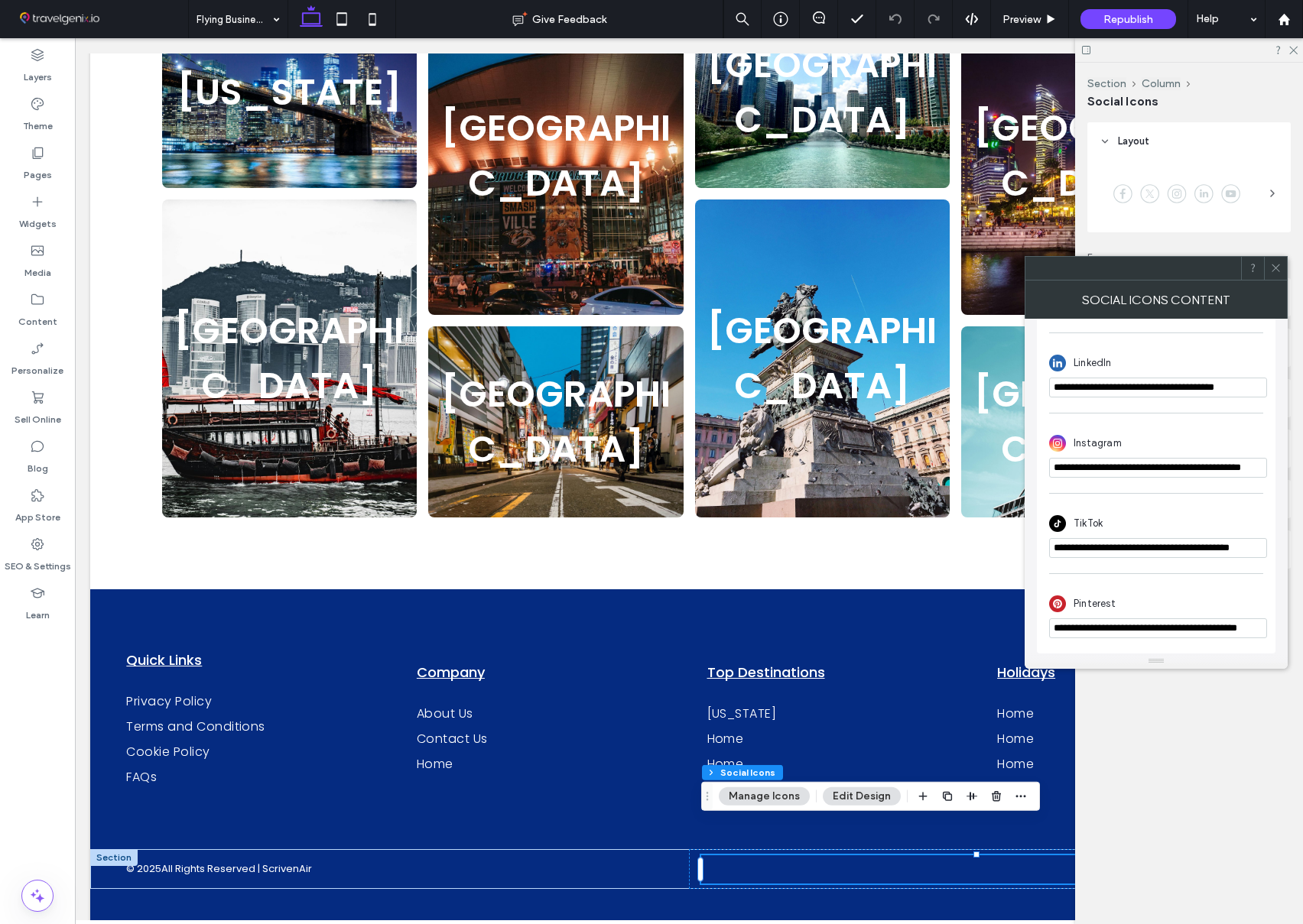
click at [1276, 267] on use at bounding box center [1275, 268] width 7 height 7
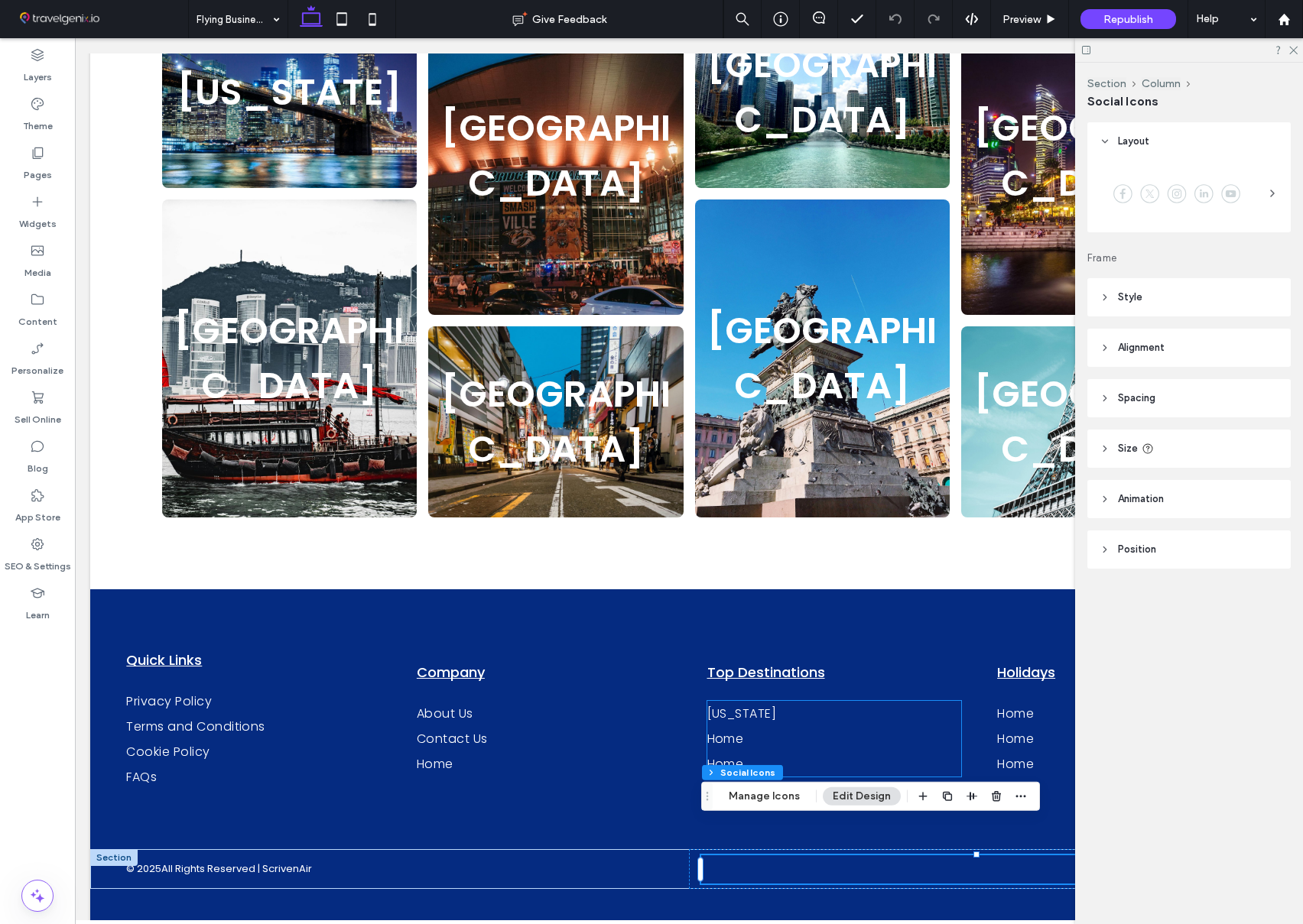
scroll to position [0, 287]
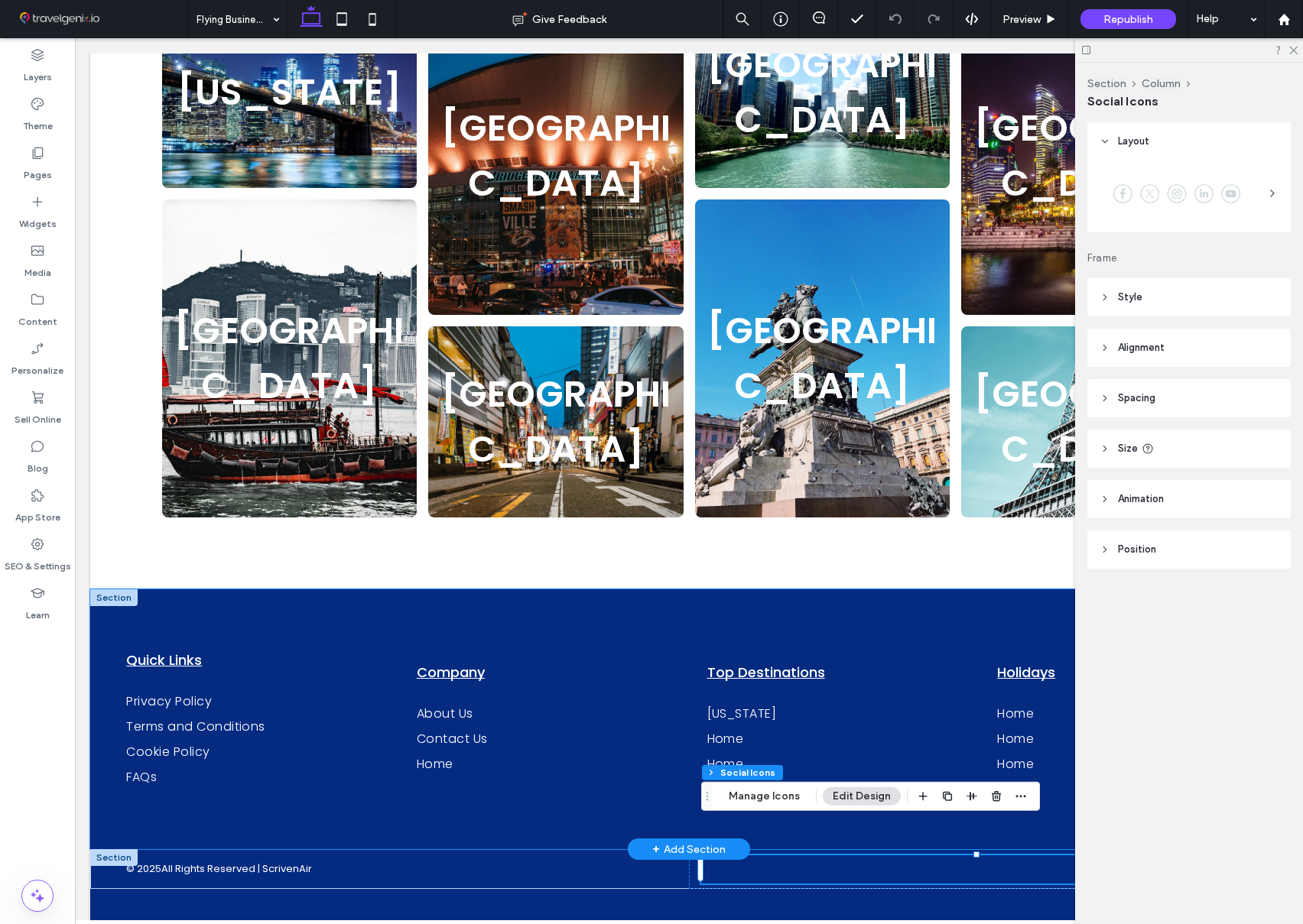
click at [921, 590] on div "Quick Links Privacy Policy Terms and Conditions Cookie Policy FAQs Company Abou…" at bounding box center [689, 719] width 1197 height 260
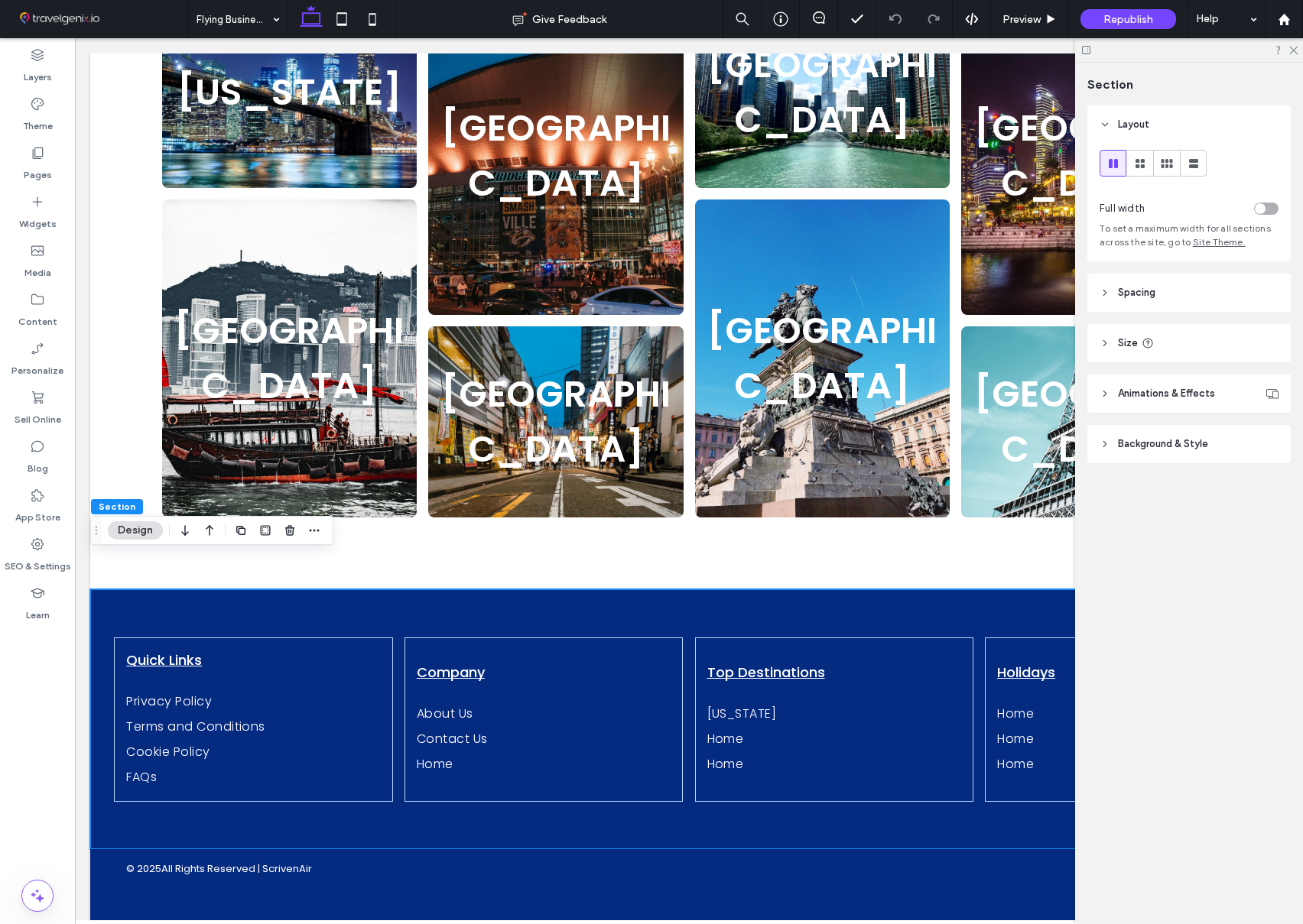
scroll to position [0, 0]
click at [1292, 51] on icon at bounding box center [1292, 50] width 10 height 10
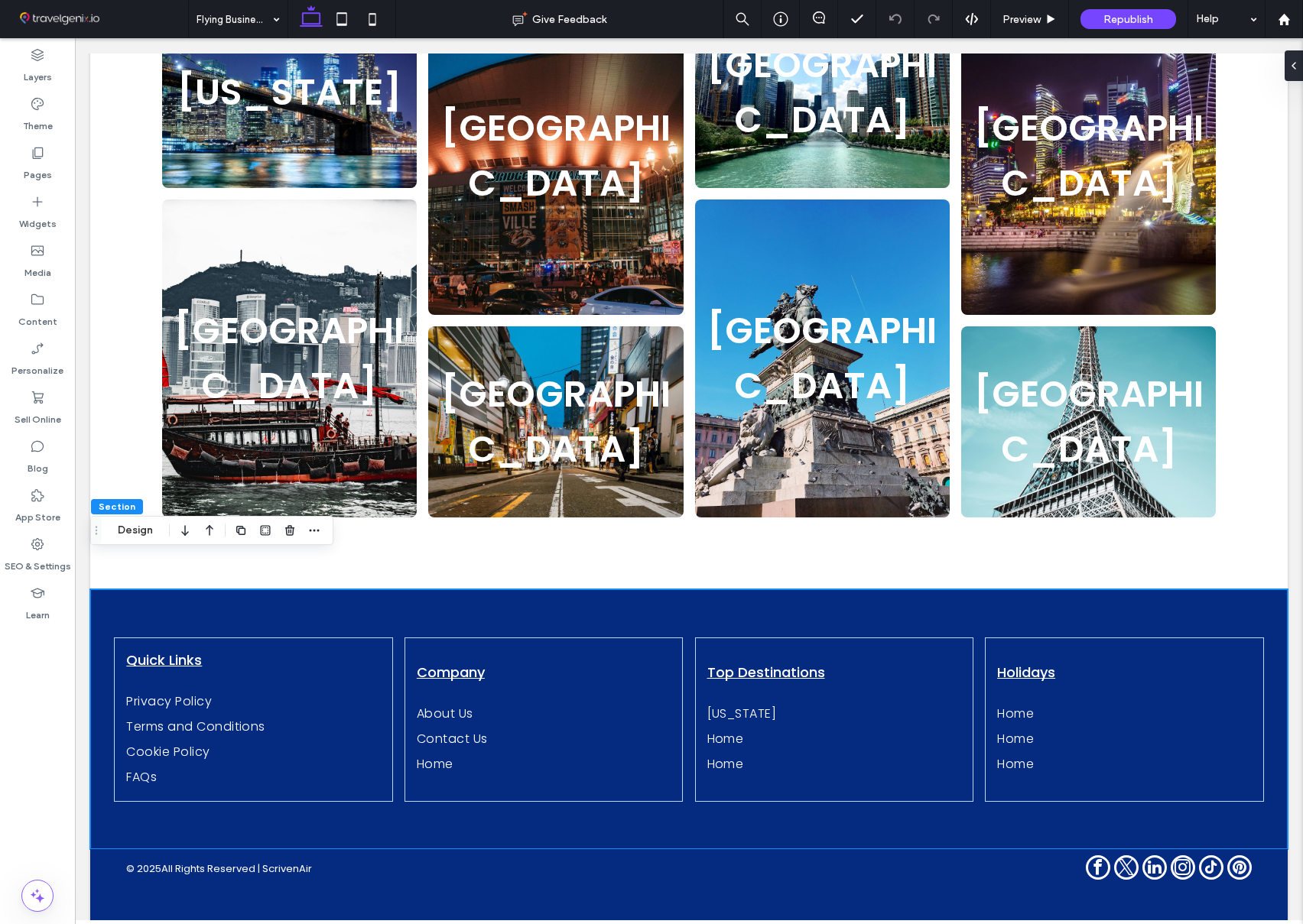
scroll to position [0, 287]
click at [744, 701] on link "[US_STATE]" at bounding box center [834, 714] width 254 height 25
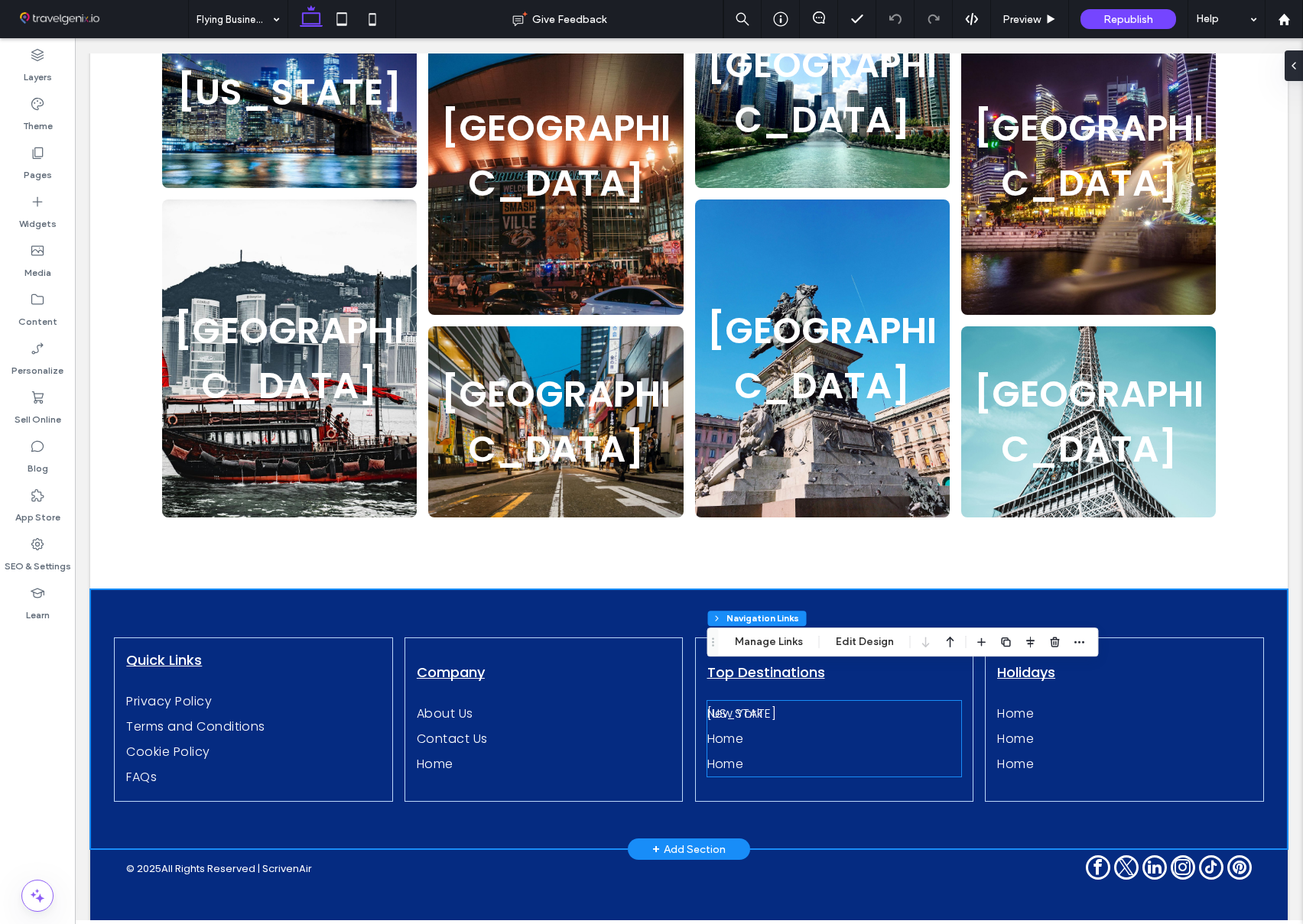
type input "***"
type input "****"
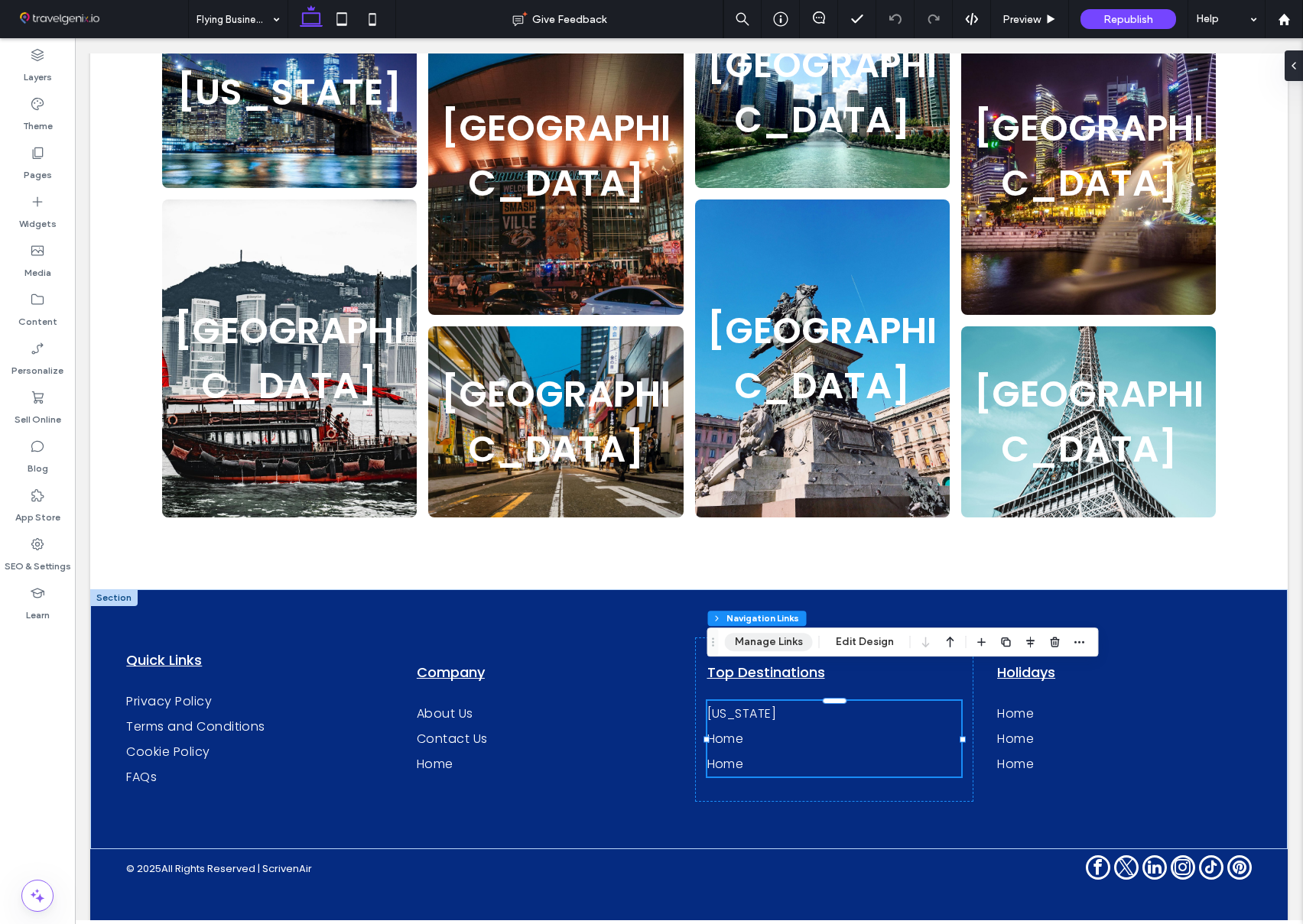
click at [750, 645] on button "Manage Links" at bounding box center [768, 642] width 88 height 18
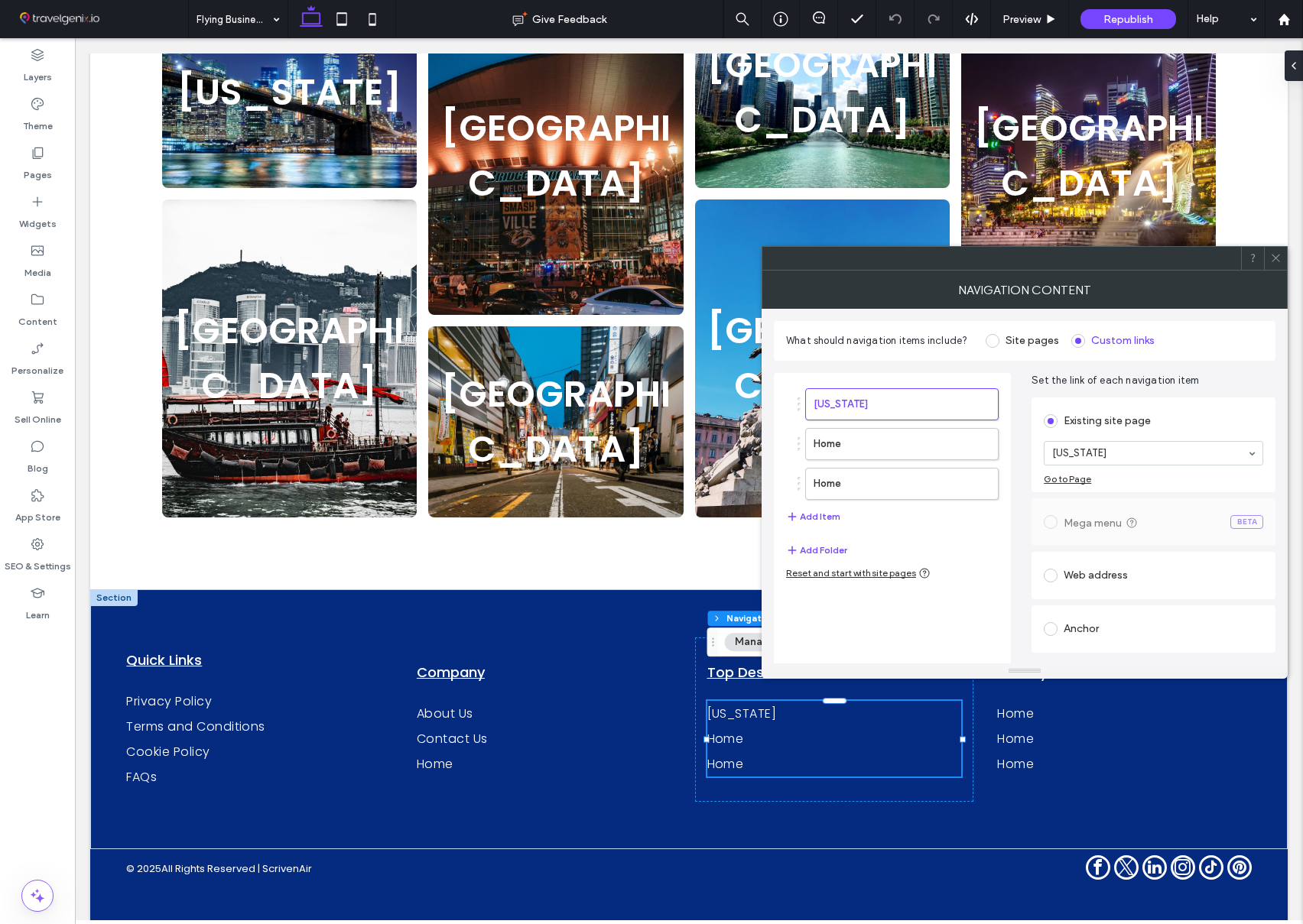
scroll to position [0, 0]
click at [890, 445] on label "Home" at bounding box center [877, 444] width 127 height 31
drag, startPoint x: 895, startPoint y: 488, endPoint x: 911, endPoint y: 486, distance: 16.1
click at [895, 487] on label "Home" at bounding box center [877, 484] width 127 height 31
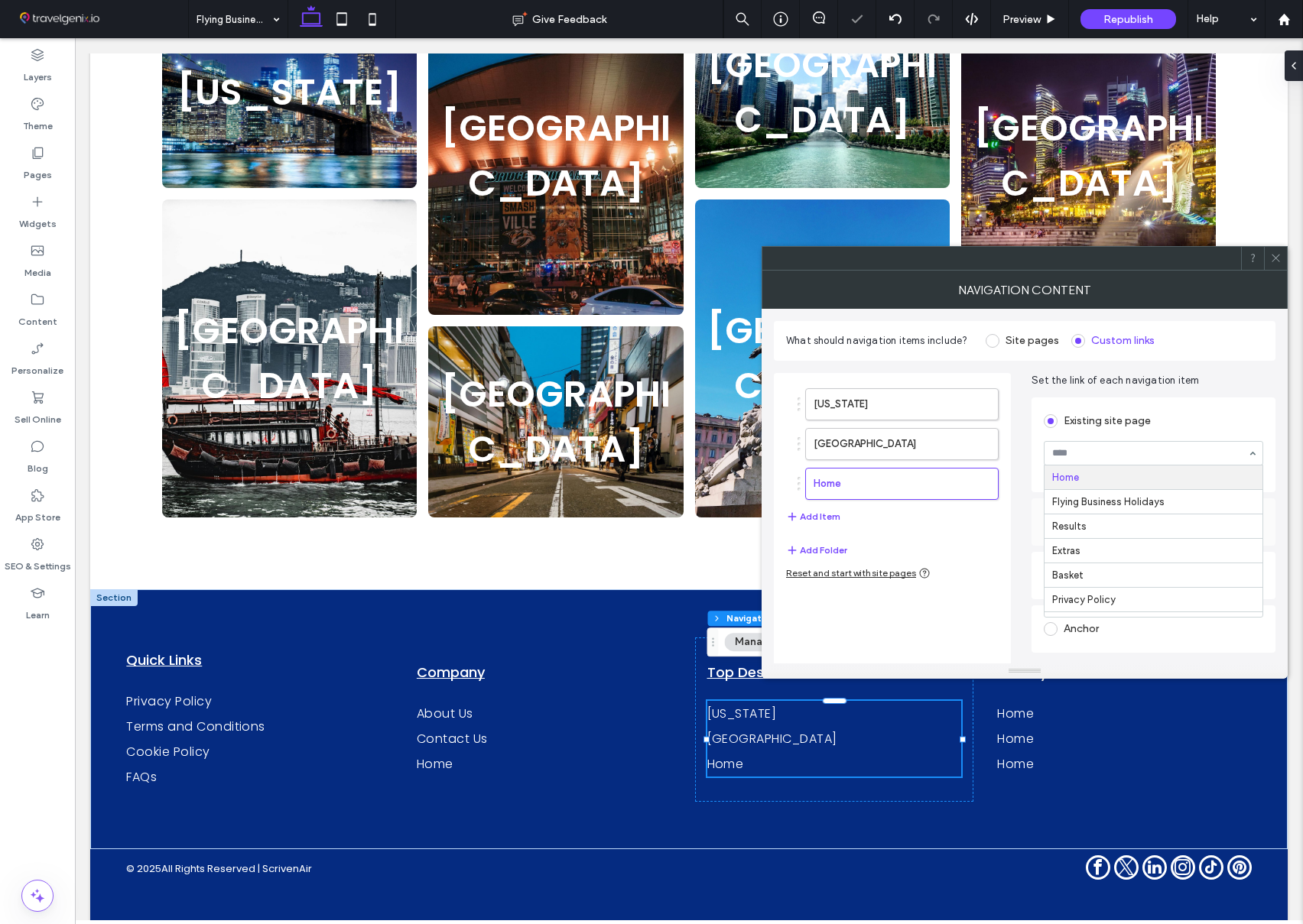
drag, startPoint x: 1118, startPoint y: 456, endPoint x: 1117, endPoint y: 484, distance: 28.0
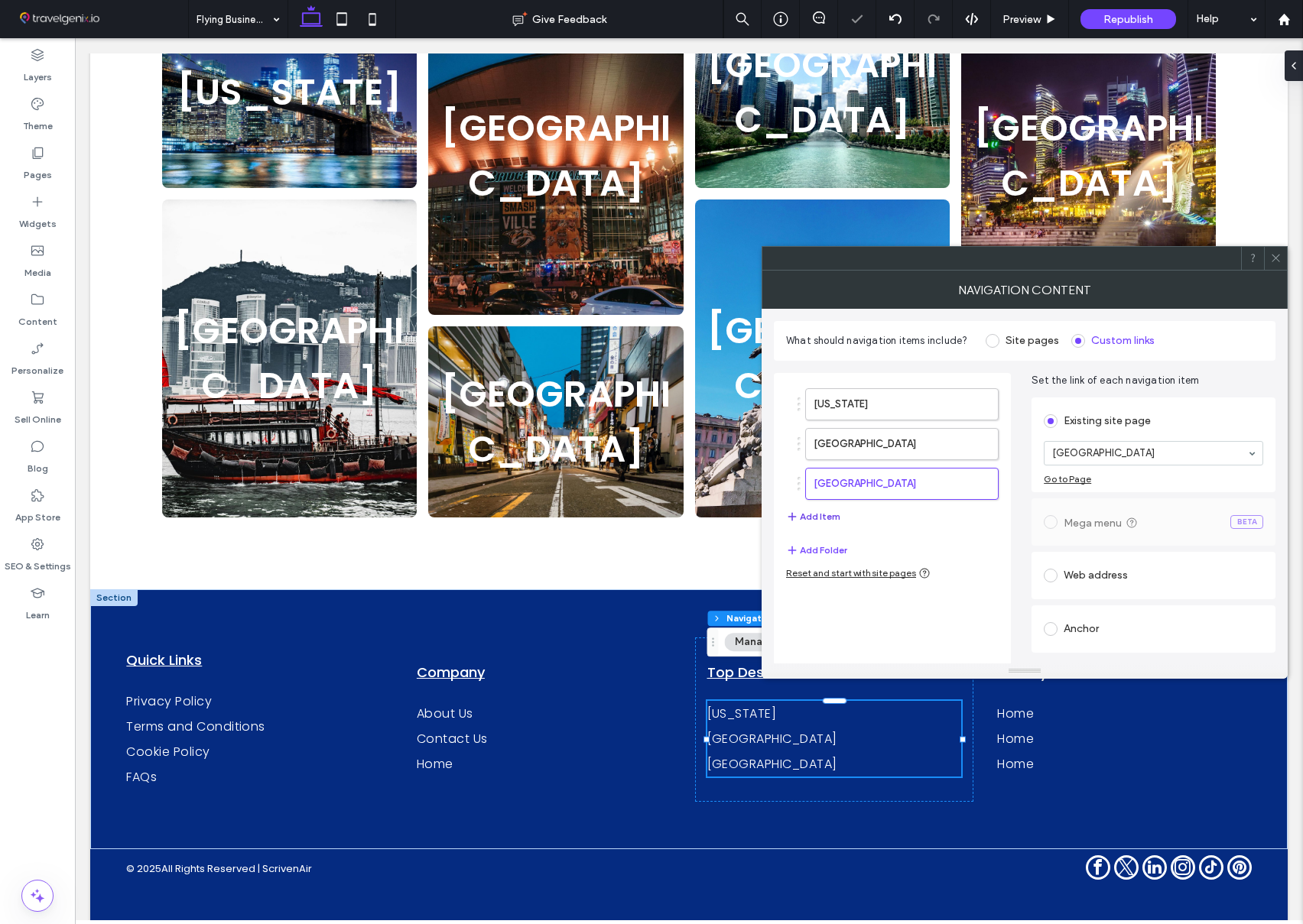
click at [829, 517] on button "Add Item" at bounding box center [813, 517] width 55 height 18
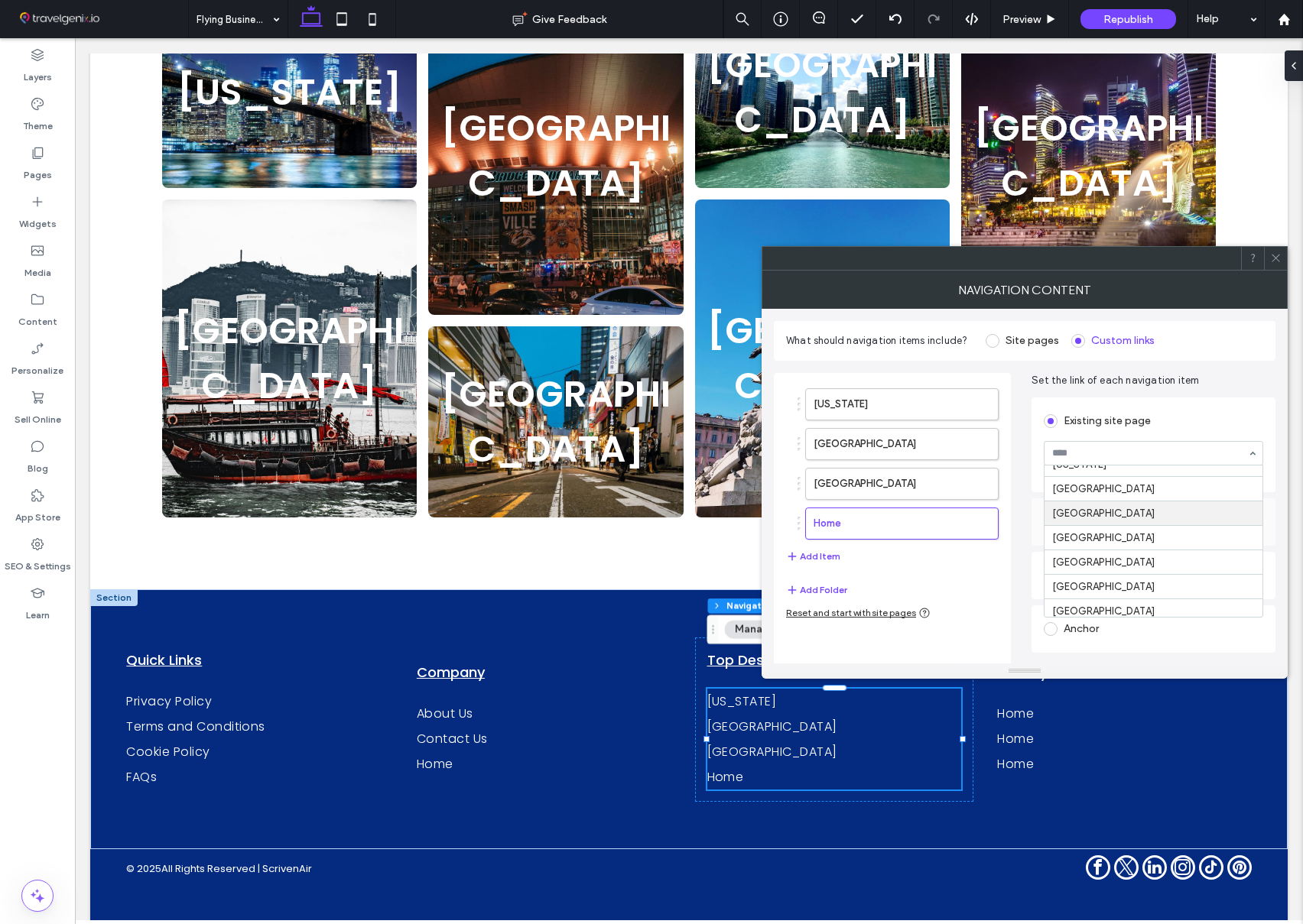
scroll to position [0, 43]
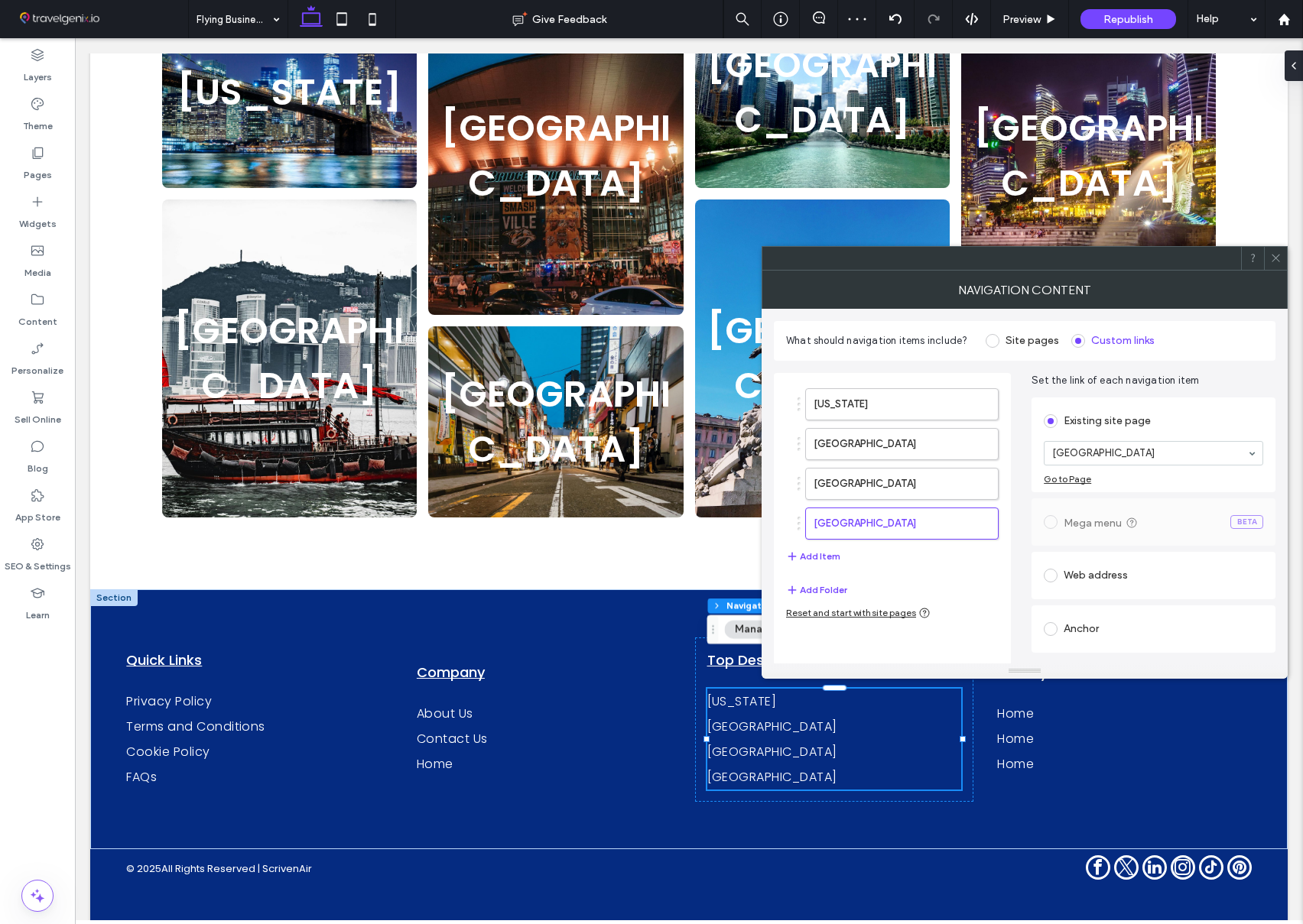
click at [1091, 451] on input at bounding box center [1149, 453] width 195 height 11
click at [815, 555] on button "Add Item" at bounding box center [813, 556] width 55 height 18
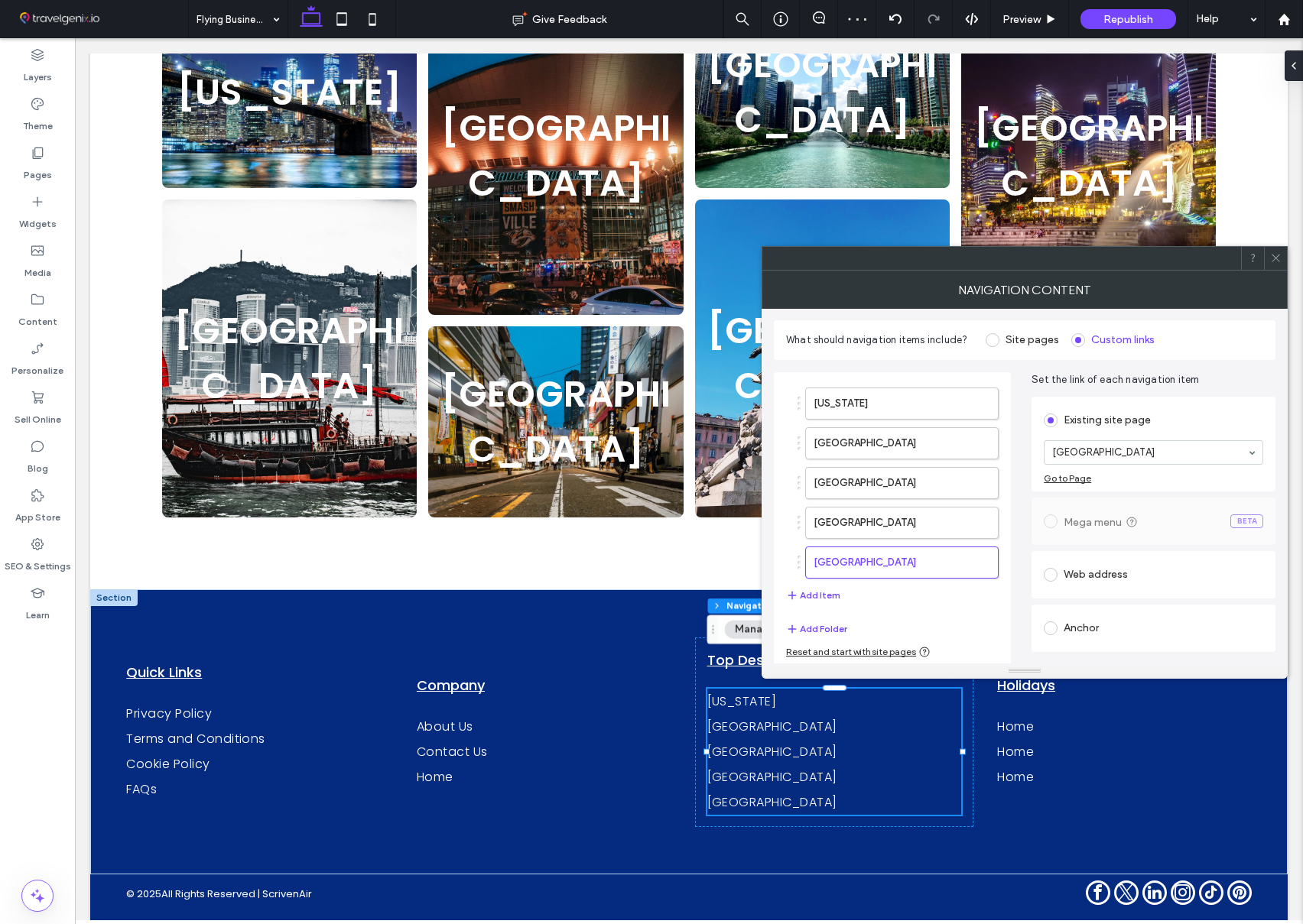
click at [1275, 259] on icon at bounding box center [1276, 258] width 12 height 12
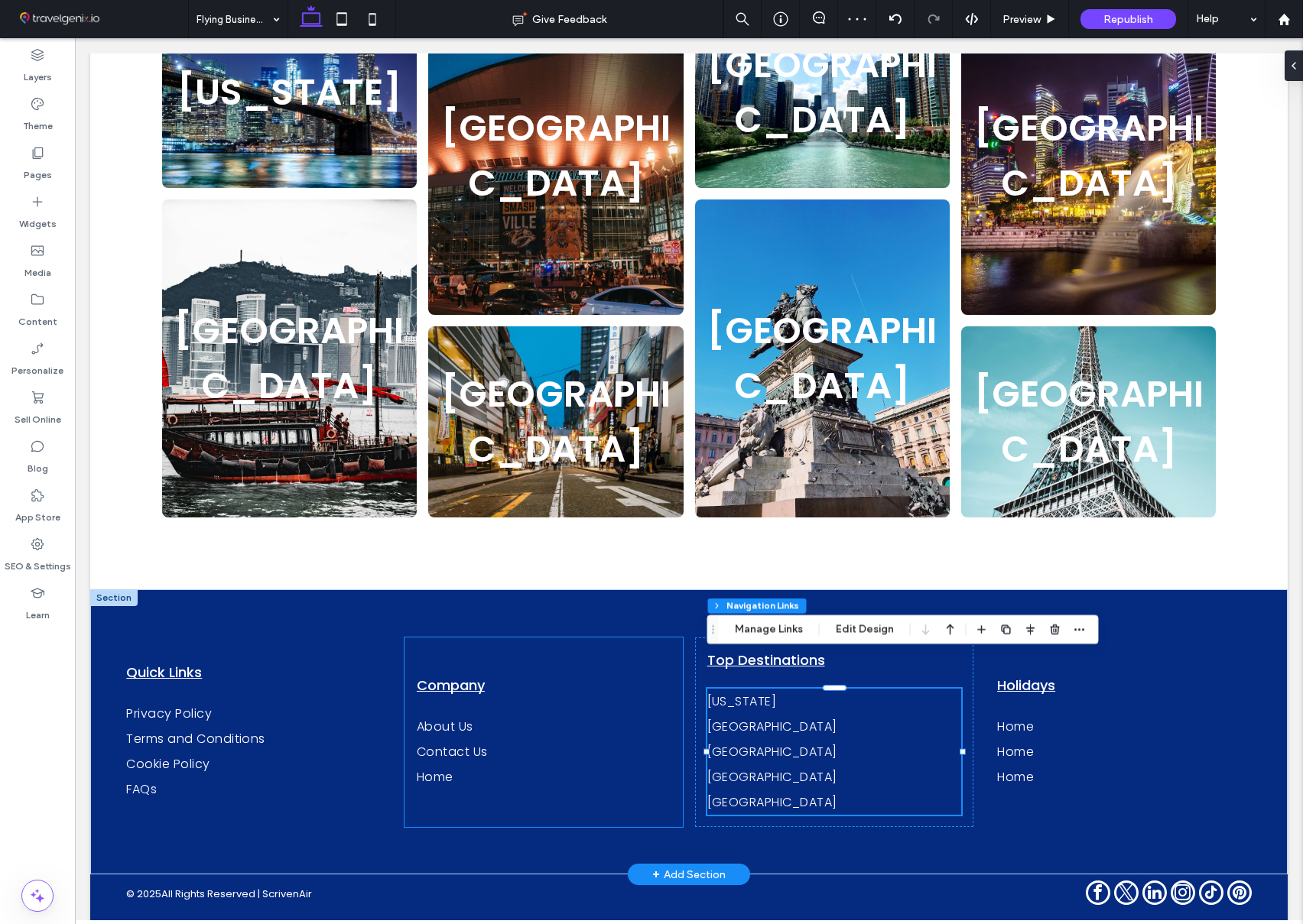
click at [654, 664] on div "Company About Us Contact Us Home" at bounding box center [543, 732] width 279 height 190
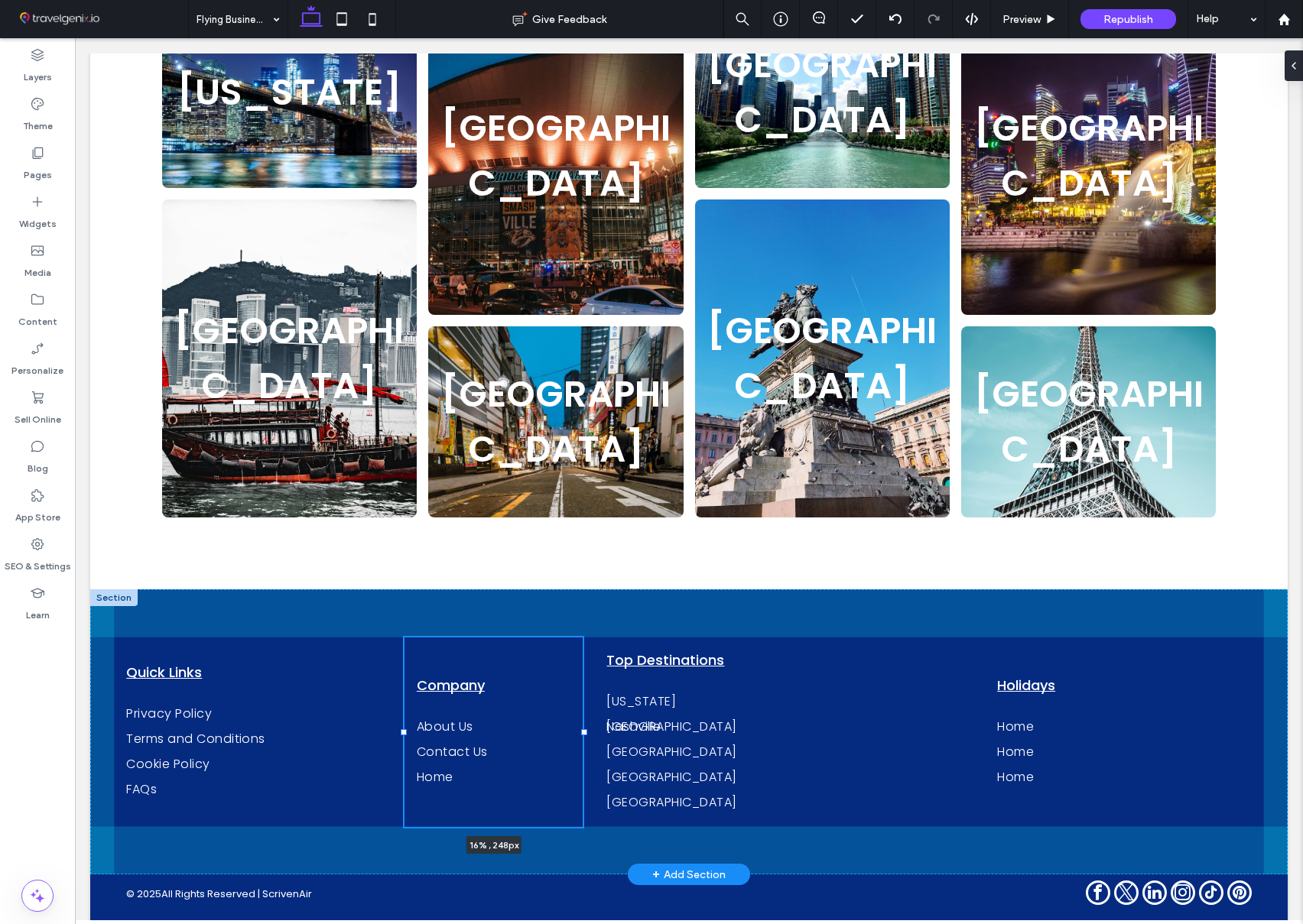
drag, startPoint x: 680, startPoint y: 700, endPoint x: 623, endPoint y: 691, distance: 57.7
click at [583, 729] on div at bounding box center [584, 732] width 6 height 6
type input "**"
type input "*****"
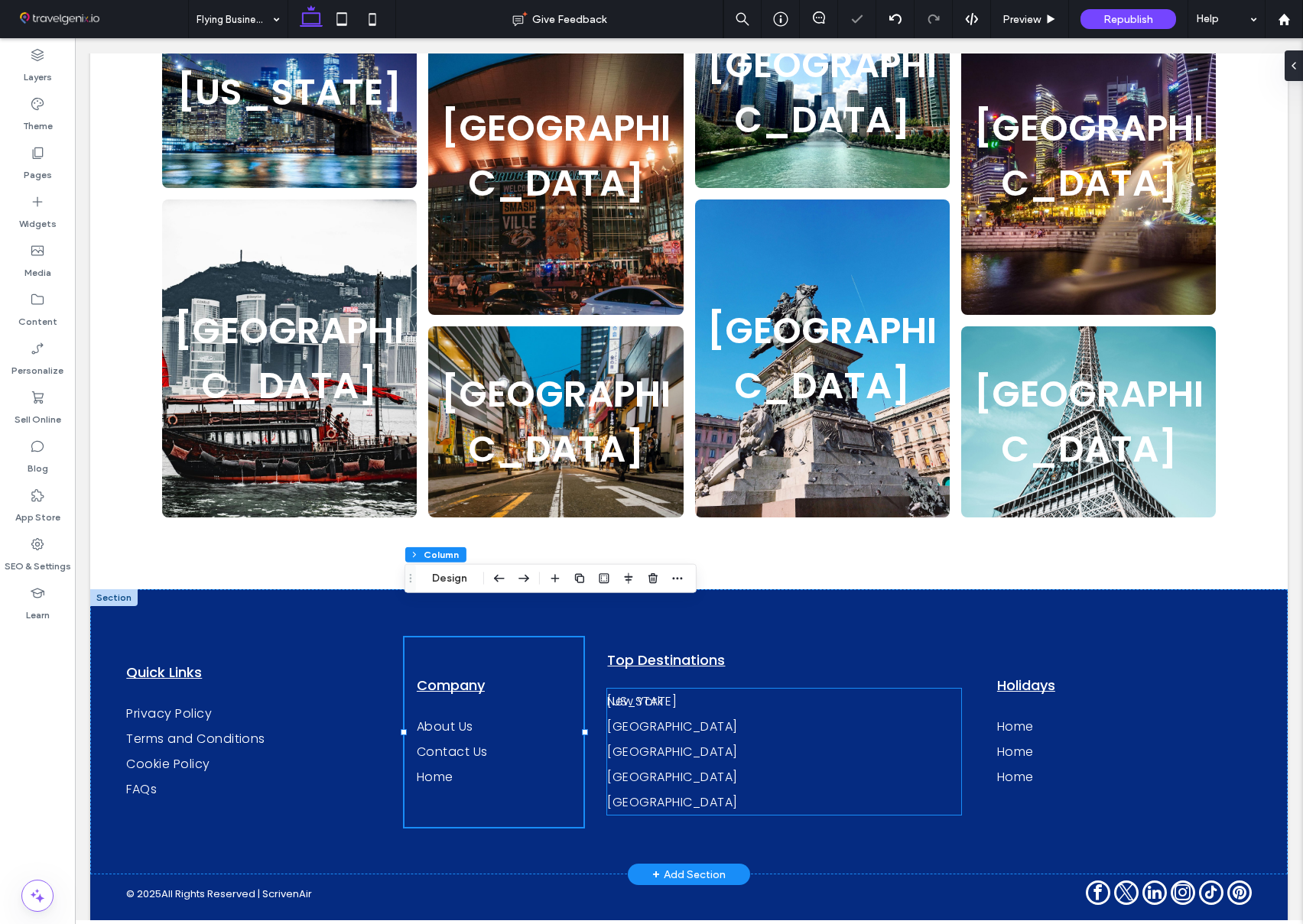
click at [746, 689] on link "[US_STATE]" at bounding box center [783, 701] width 353 height 25
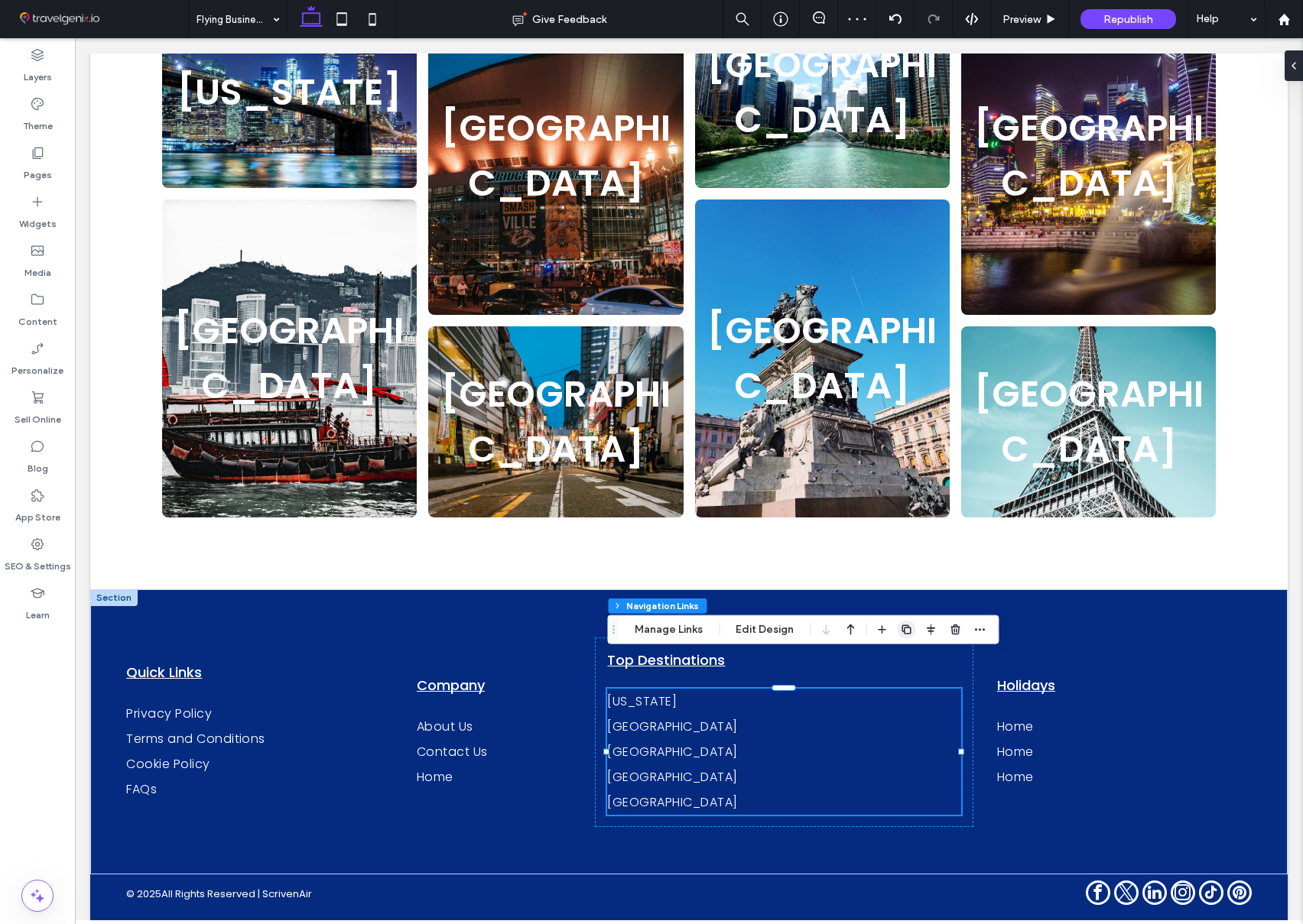
click at [909, 628] on use "button" at bounding box center [906, 629] width 9 height 9
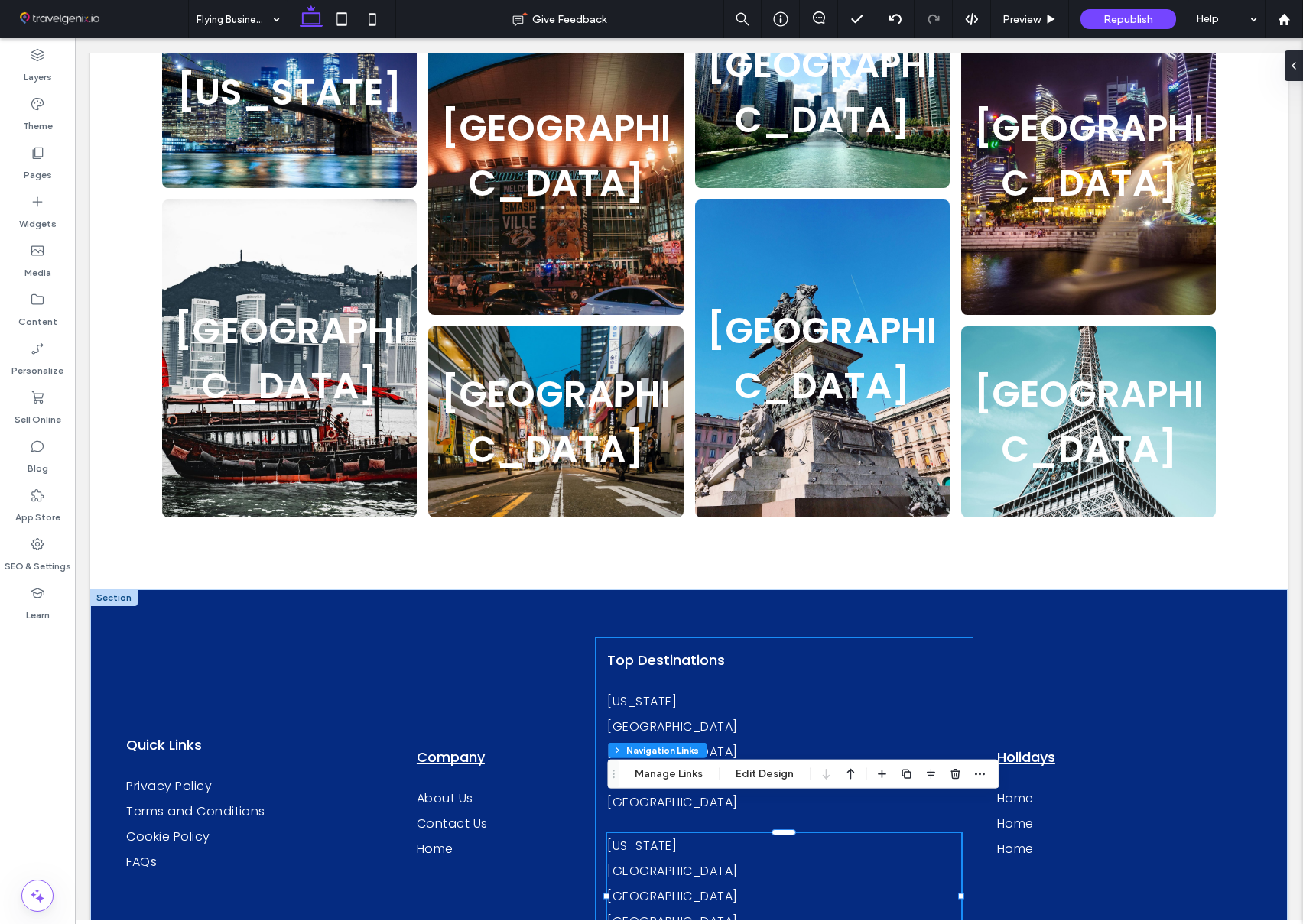
click at [962, 689] on div "Top Destinations New York Nashville Chicago Singapore Hong Kong New York Nashvi…" at bounding box center [783, 805] width 377 height 334
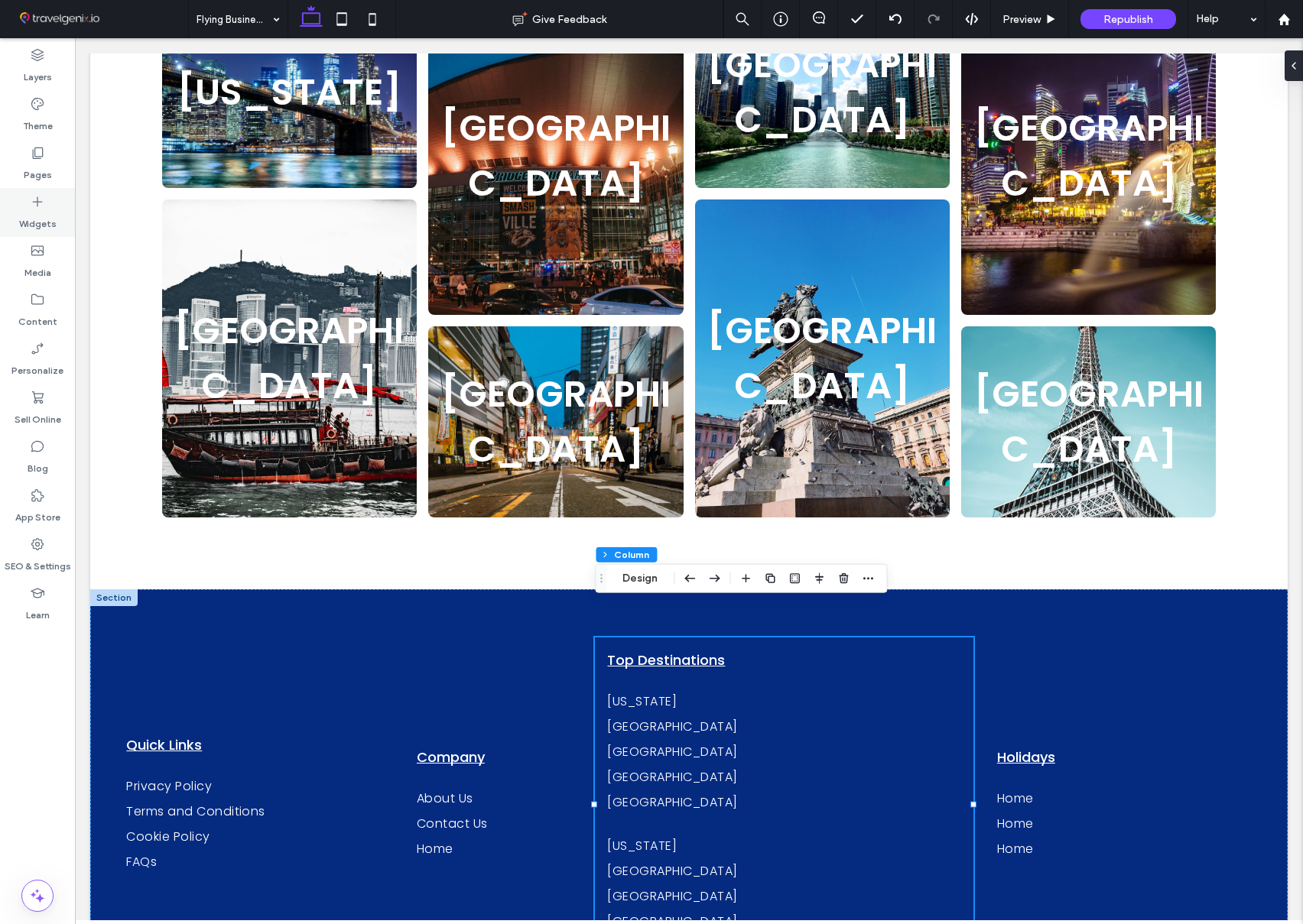
click at [35, 214] on label "Widgets" at bounding box center [37, 220] width 37 height 22
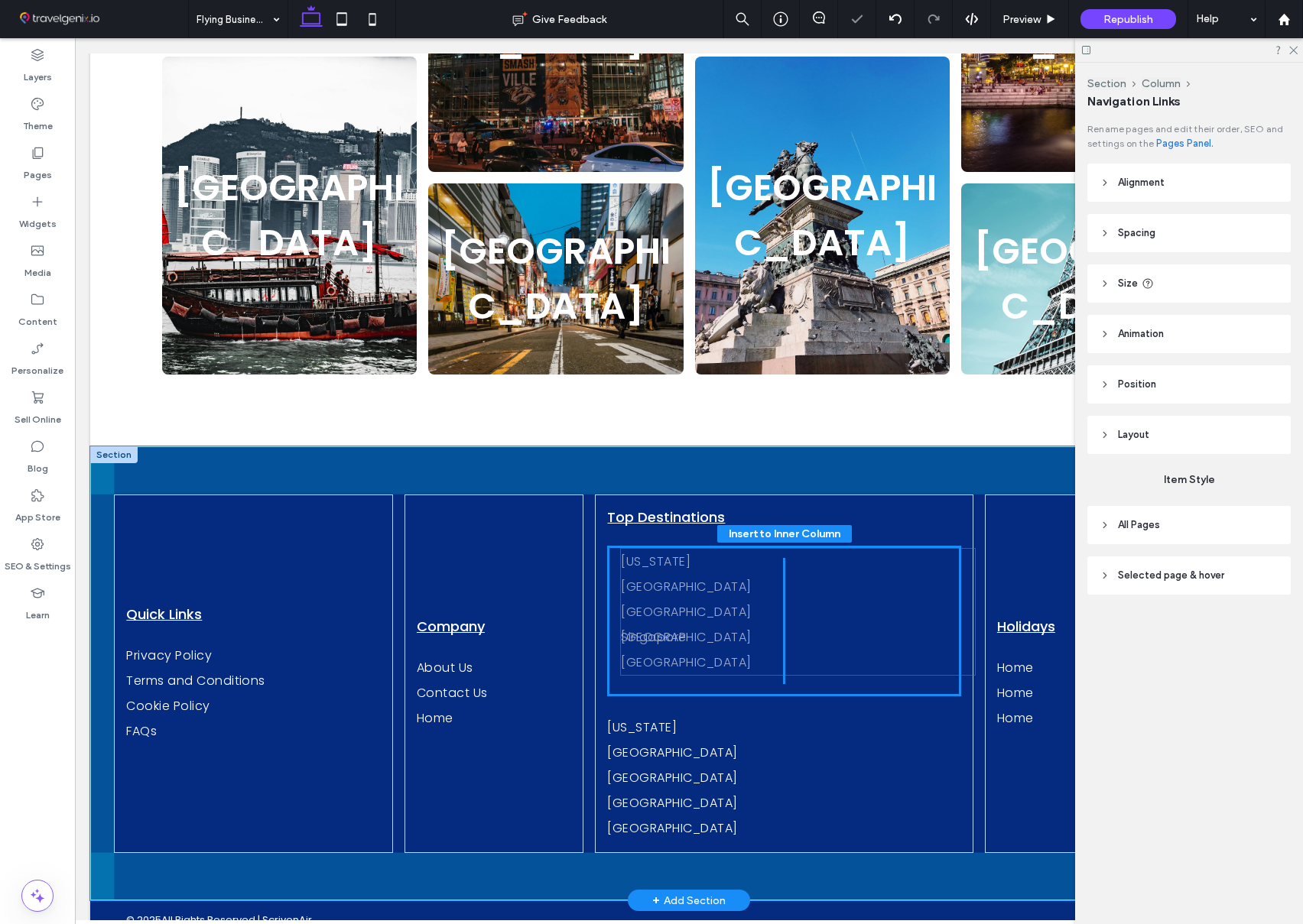
drag, startPoint x: 630, startPoint y: 703, endPoint x: 642, endPoint y: 610, distance: 93.8
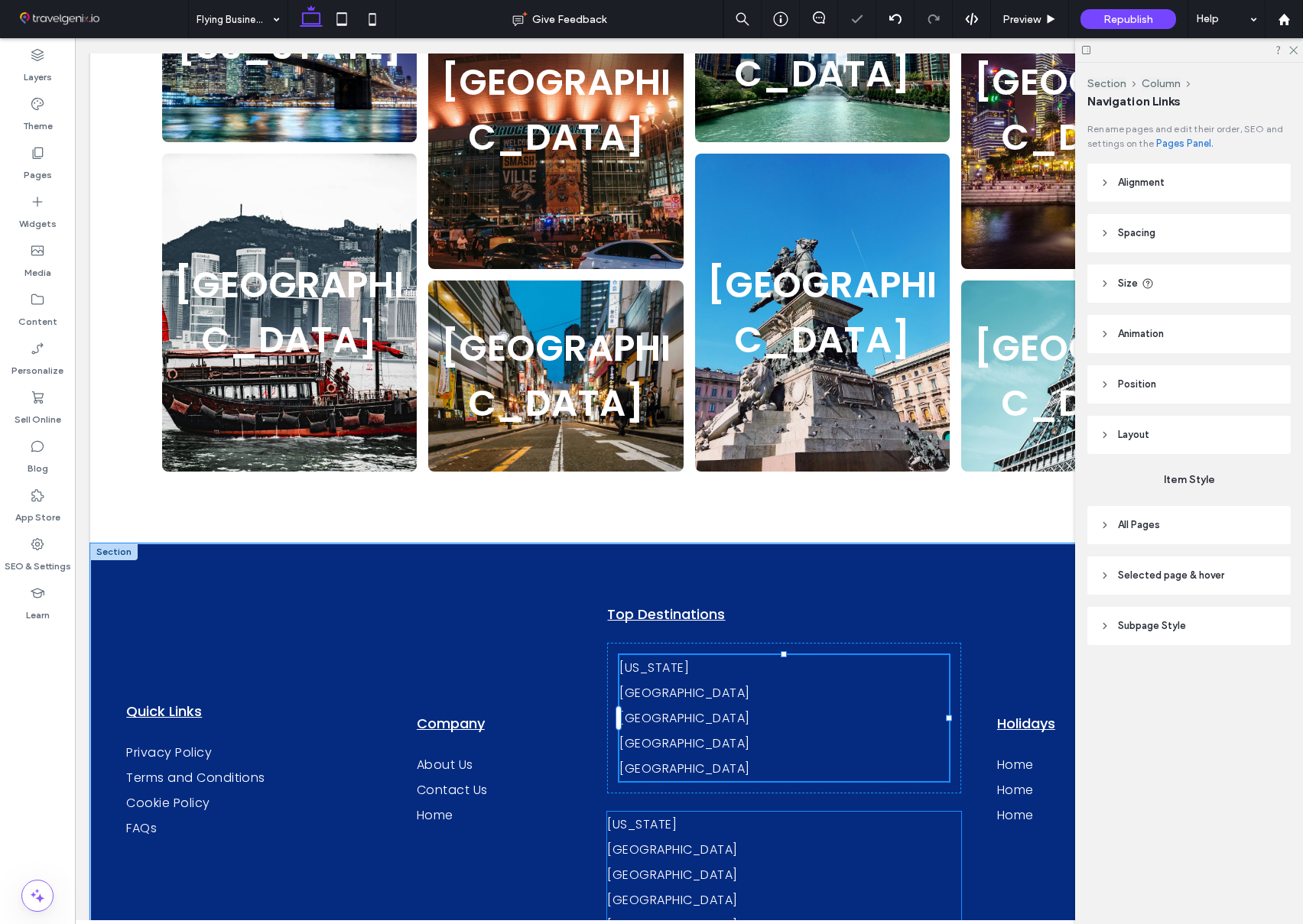
type input "***"
type input "****"
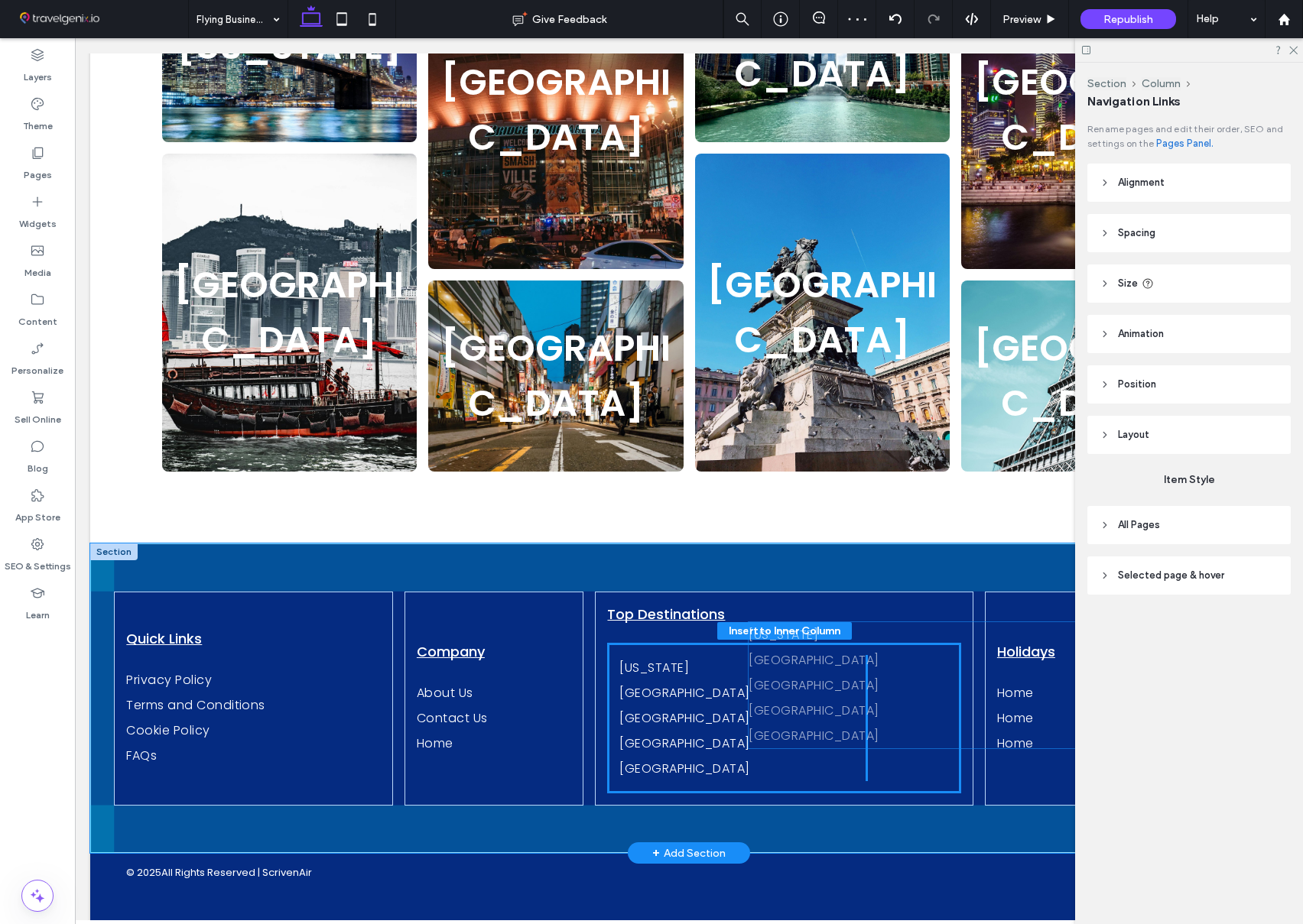
drag, startPoint x: 720, startPoint y: 659, endPoint x: 790, endPoint y: 647, distance: 71.0
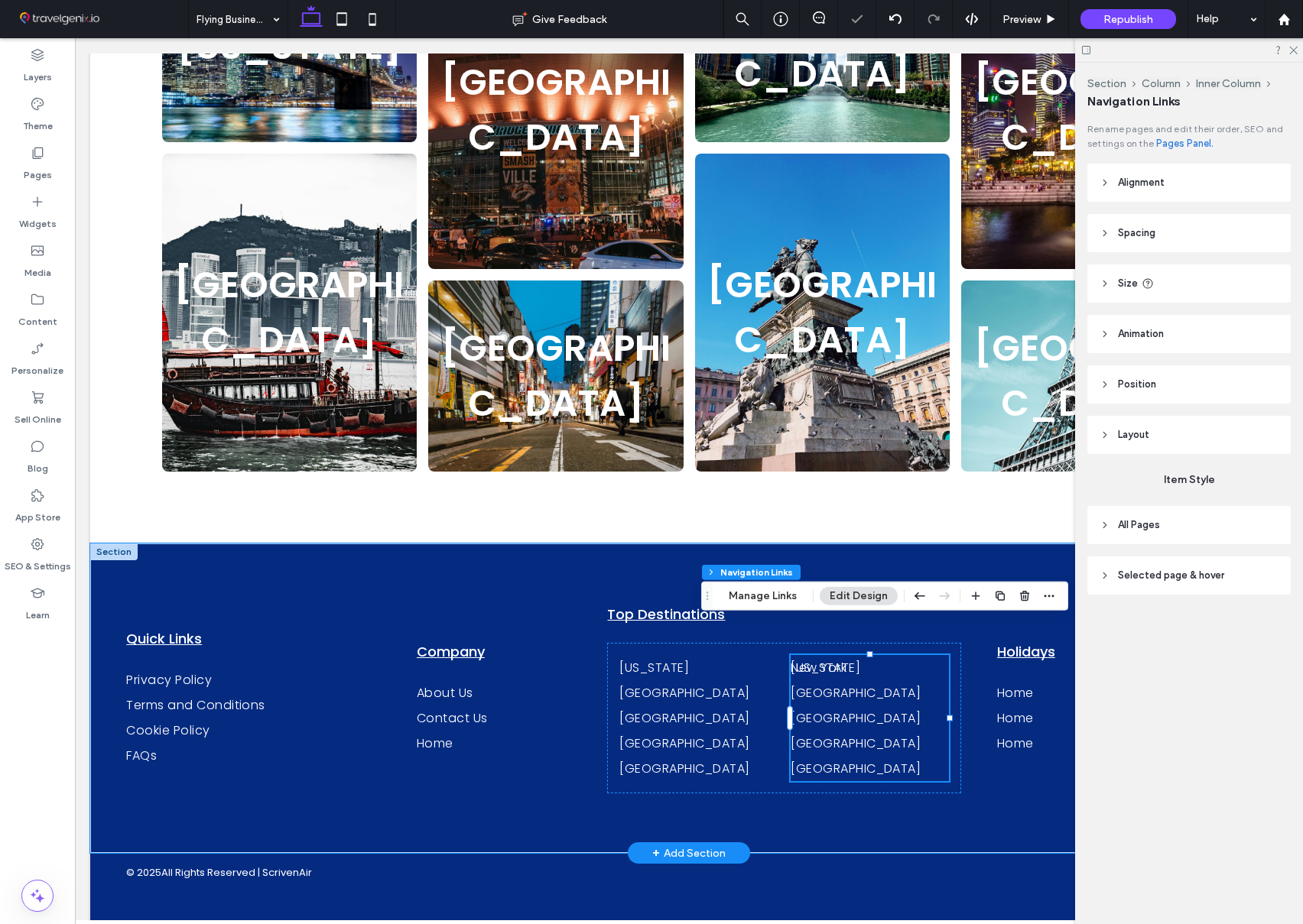
click at [822, 658] on span "[US_STATE]" at bounding box center [825, 667] width 70 height 19
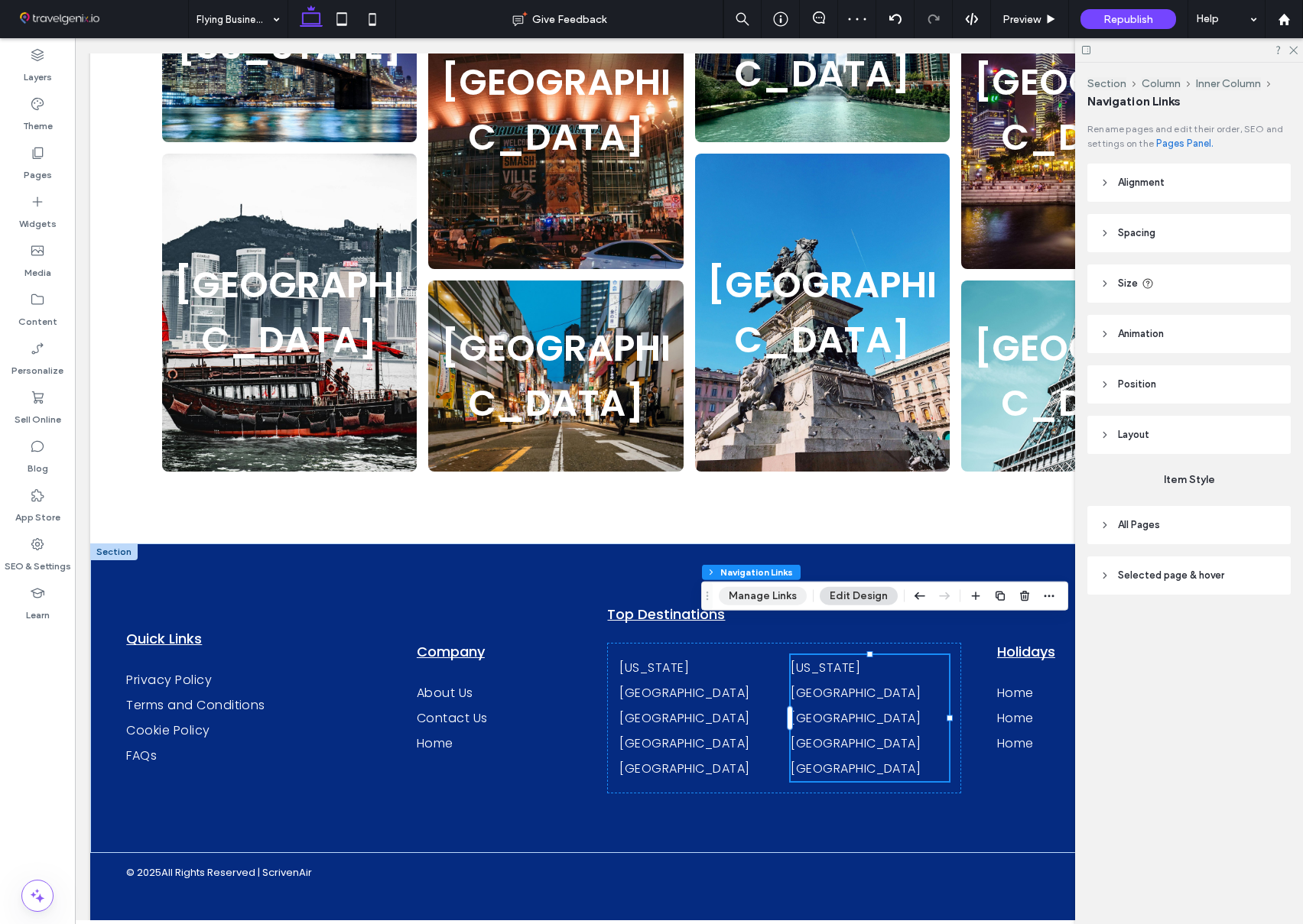
click at [735, 590] on button "Manage Links" at bounding box center [762, 596] width 88 height 18
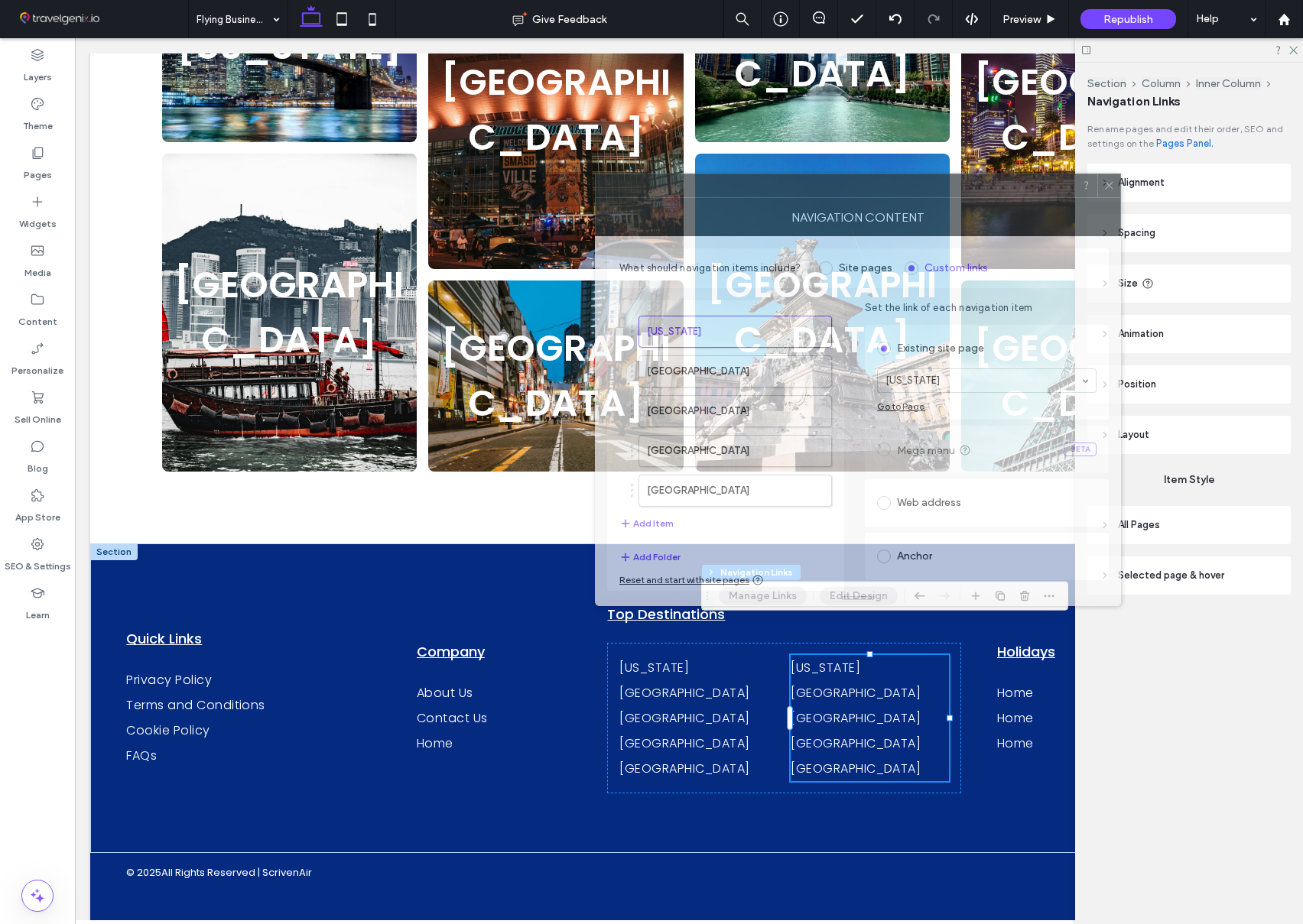
drag, startPoint x: 922, startPoint y: 256, endPoint x: 777, endPoint y: 195, distance: 157.3
click at [765, 185] on div at bounding box center [834, 186] width 478 height 23
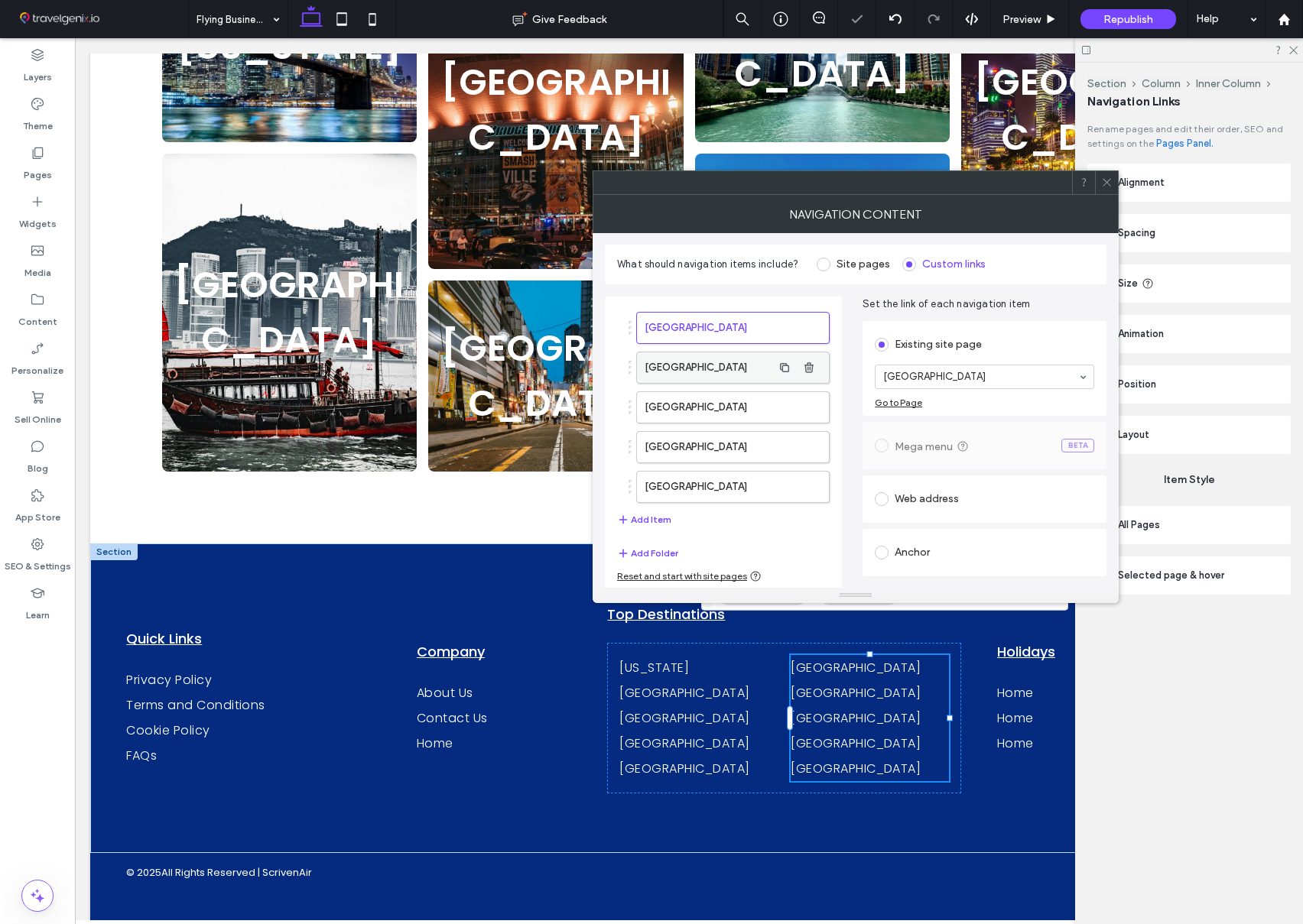
click at [704, 366] on label "Nashville" at bounding box center [708, 368] width 127 height 31
click at [670, 403] on label "Chicago" at bounding box center [708, 407] width 127 height 31
click at [666, 441] on label "Singapore" at bounding box center [708, 446] width 127 height 31
click at [675, 484] on label "Hong Kong" at bounding box center [708, 486] width 127 height 31
click at [1105, 182] on icon at bounding box center [1107, 182] width 12 height 12
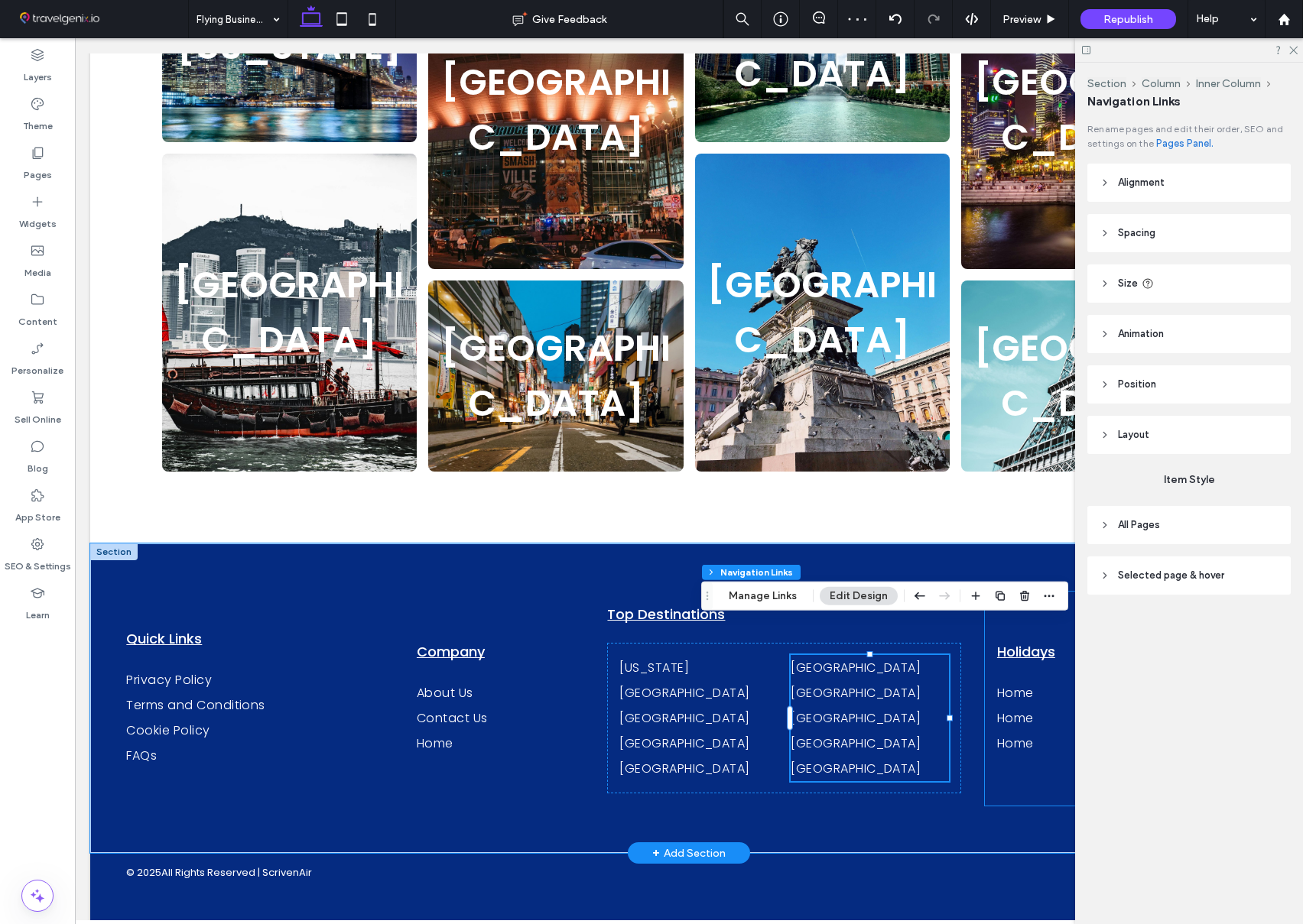
click at [1012, 762] on div "Holidays Home Home Home" at bounding box center [1123, 699] width 279 height 214
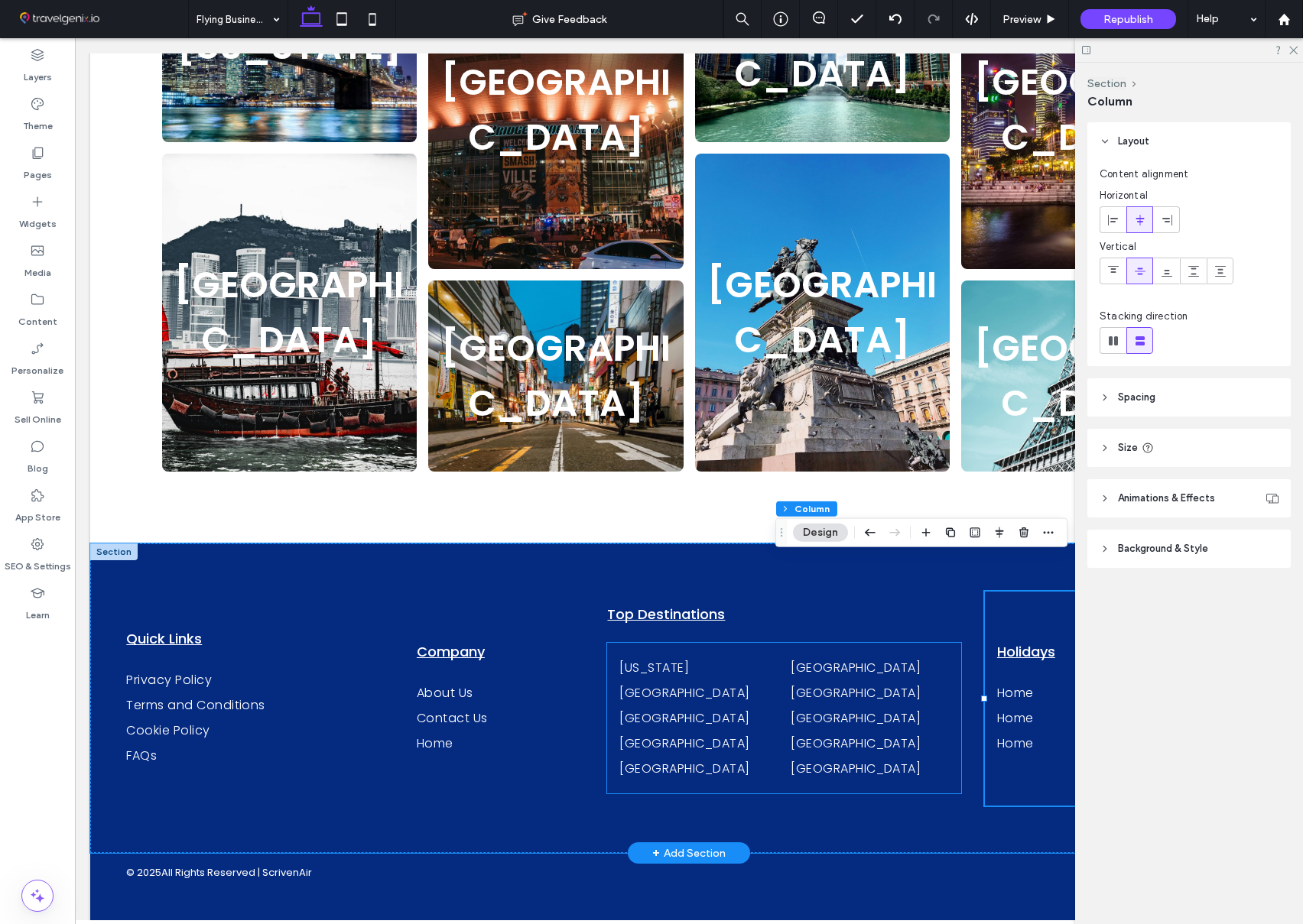
click at [666, 643] on div "New York Nashville Chicago Singapore Hong Kong Tokyo Barcelona Milan Amsterdam …" at bounding box center [783, 719] width 353 height 151
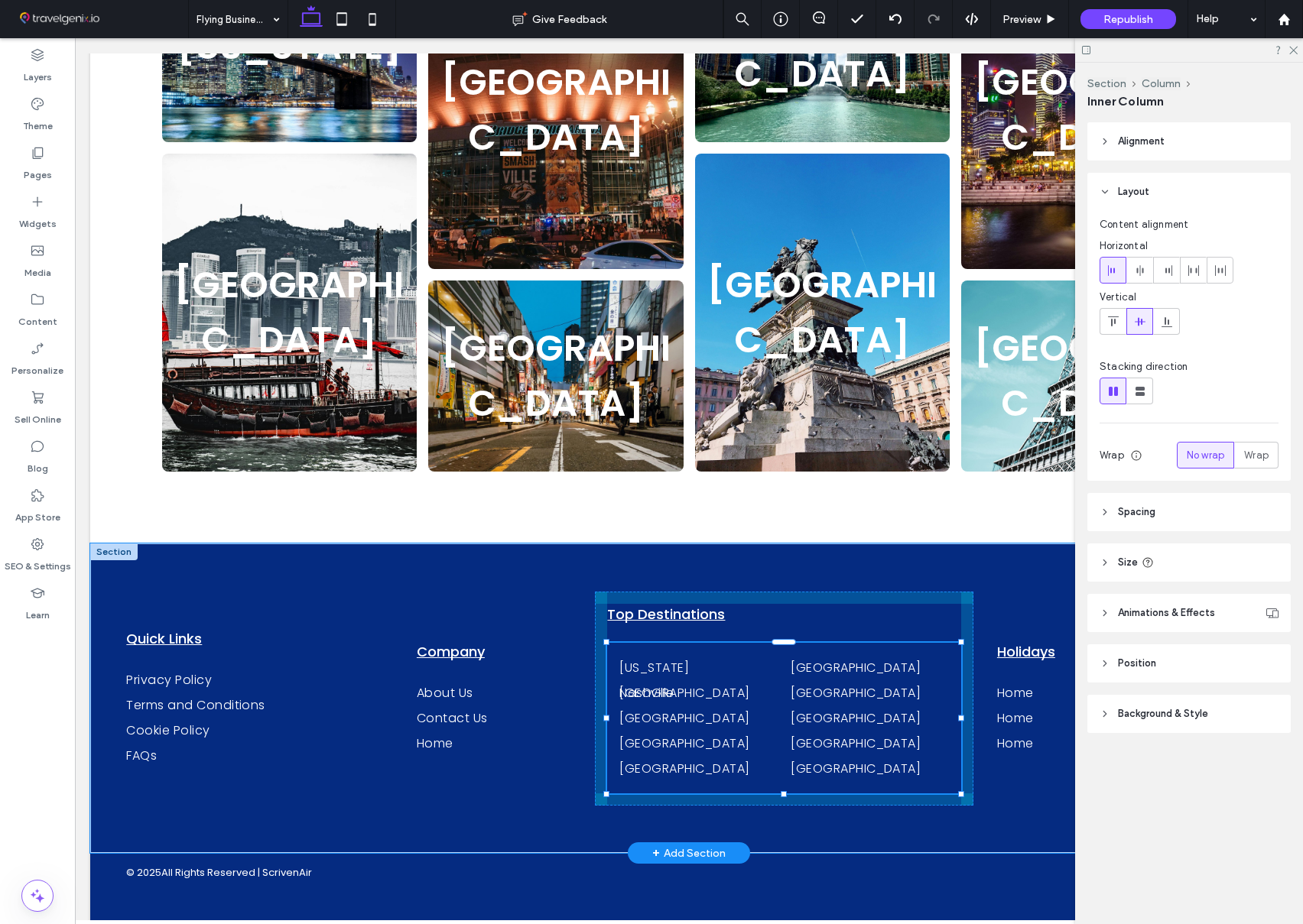
drag, startPoint x: 783, startPoint y: 758, endPoint x: 776, endPoint y: 655, distance: 103.2
click at [783, 739] on div "Quick Links Privacy Policy Terms and Conditions Cookie Policy FAQs Company Abou…" at bounding box center [689, 699] width 1197 height 310
type input "***"
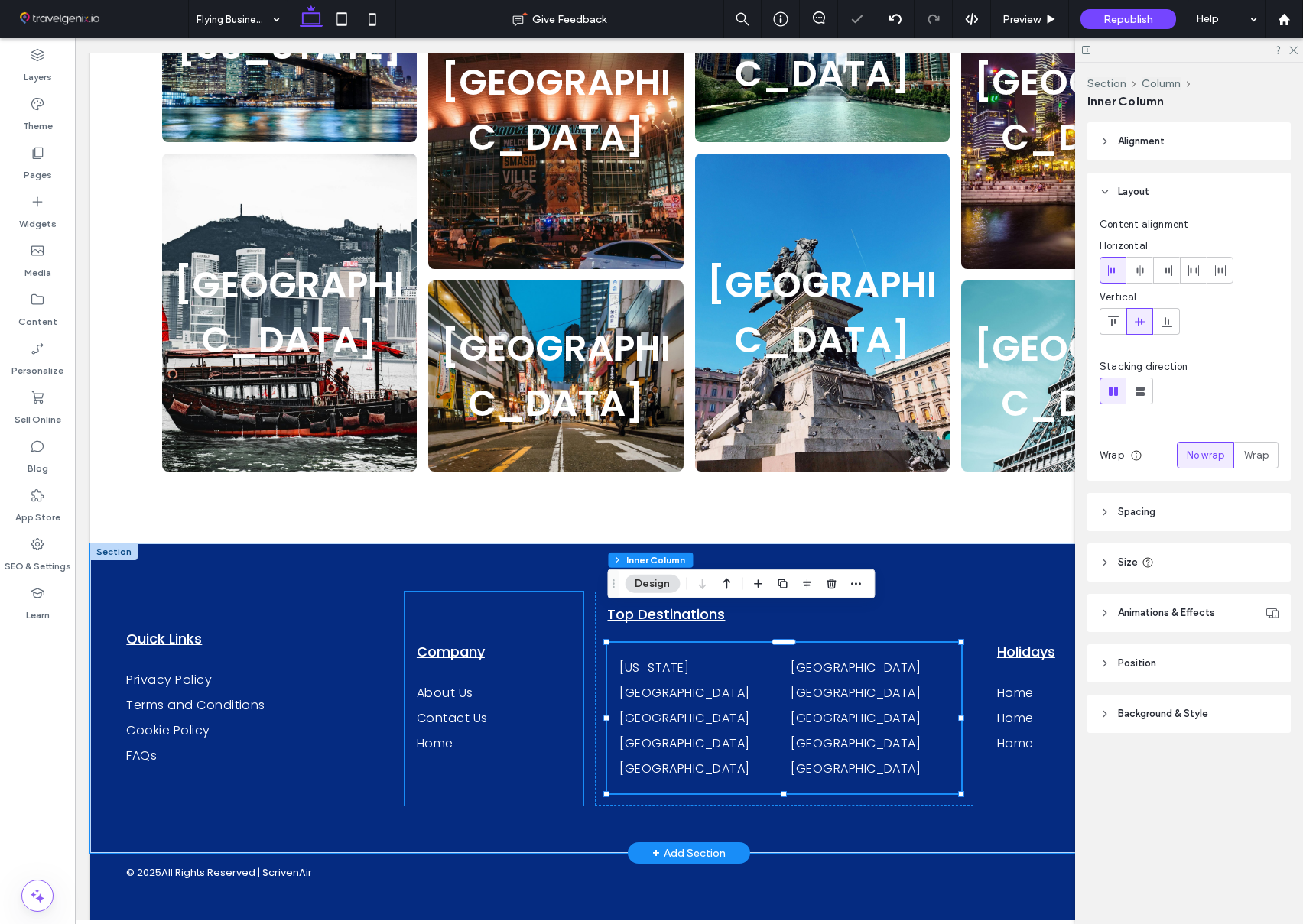
click at [495, 592] on div "Company About Us Contact Us Home" at bounding box center [493, 699] width 180 height 214
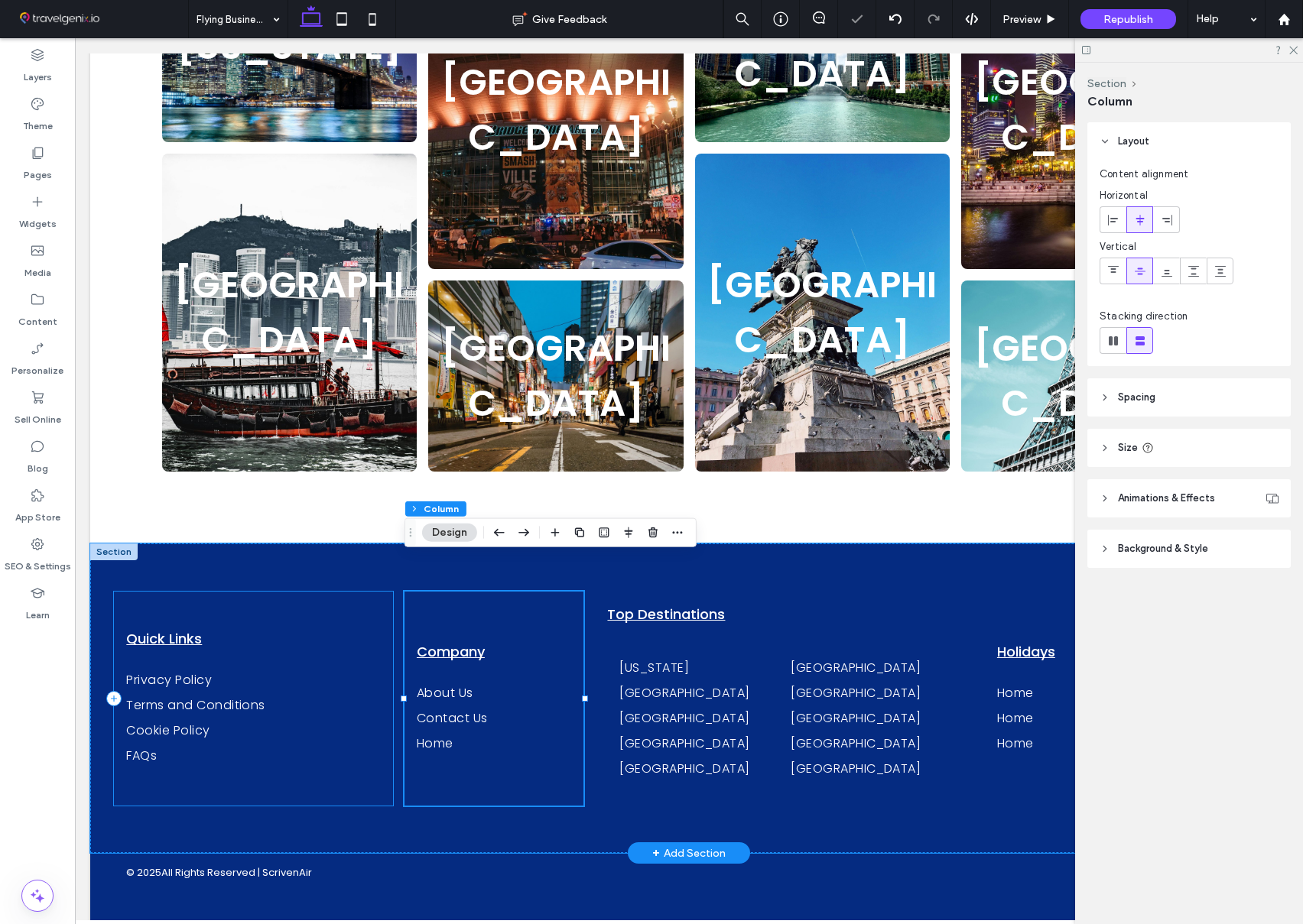
click at [320, 592] on div "Quick Links Privacy Policy Terms and Conditions Cookie Policy FAQs" at bounding box center [253, 699] width 279 height 214
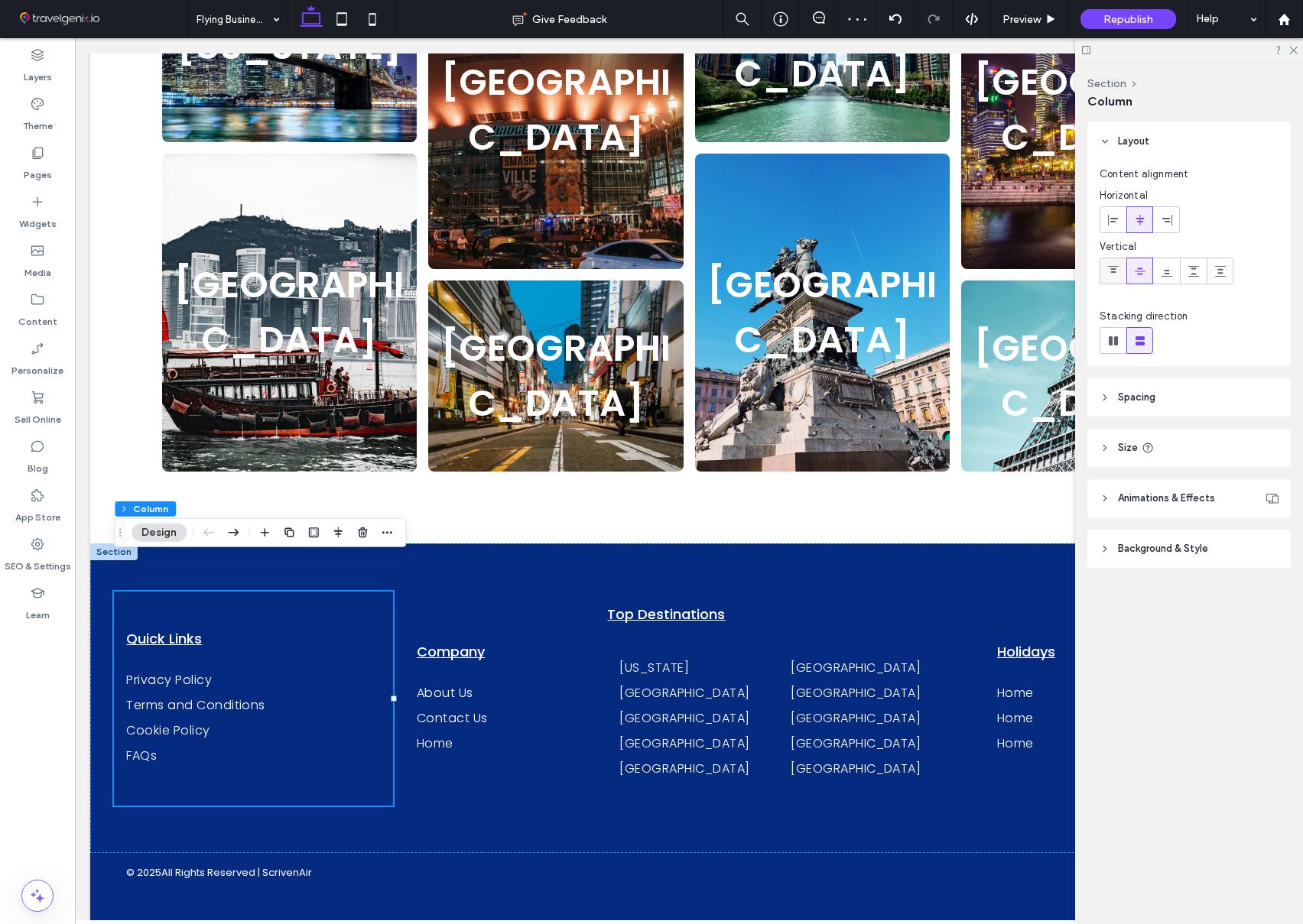
drag, startPoint x: 1113, startPoint y: 272, endPoint x: 1102, endPoint y: 278, distance: 12.5
click at [1113, 274] on icon at bounding box center [1113, 271] width 12 height 12
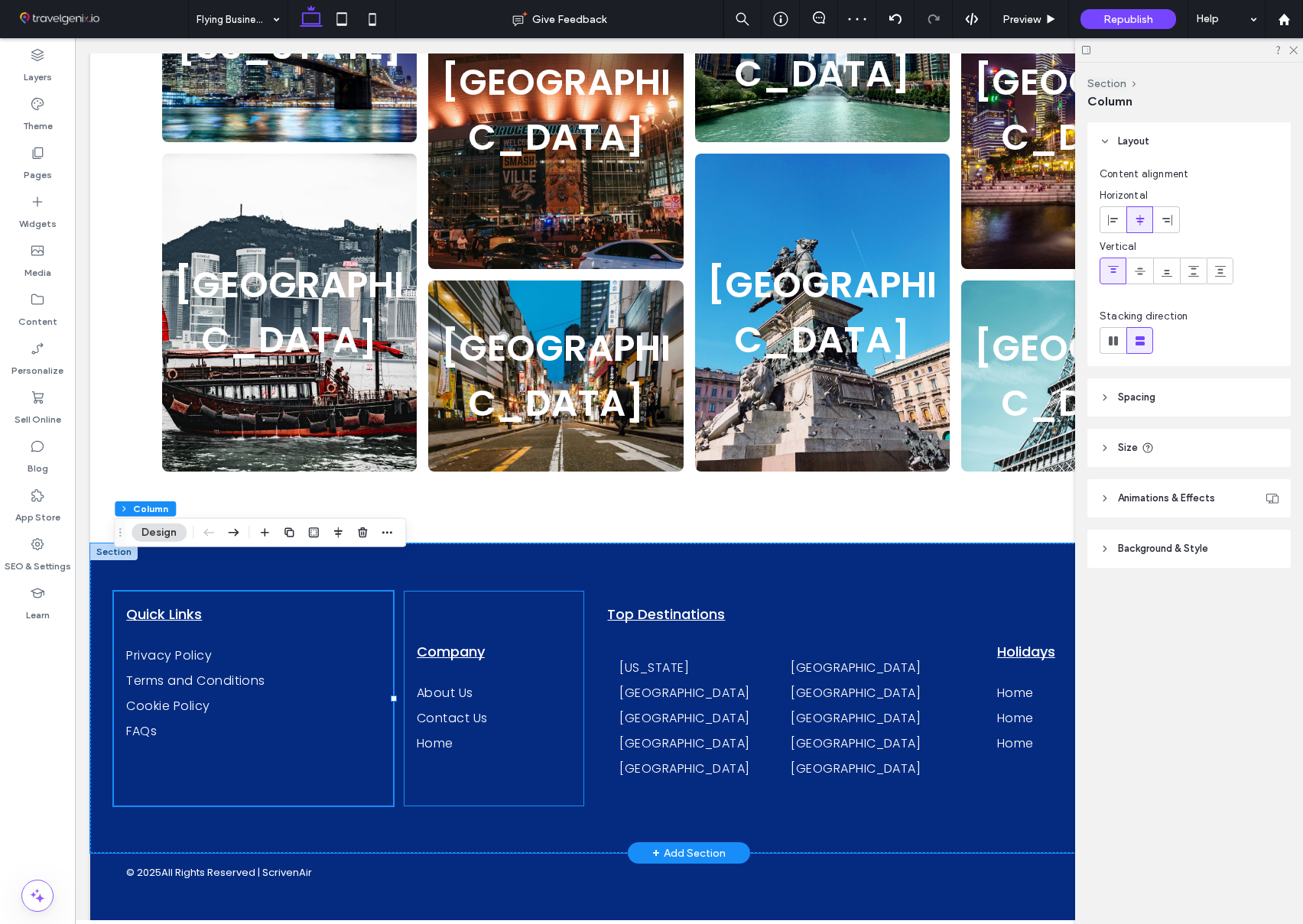
click at [474, 592] on div "Company About Us Contact Us Home" at bounding box center [493, 699] width 180 height 214
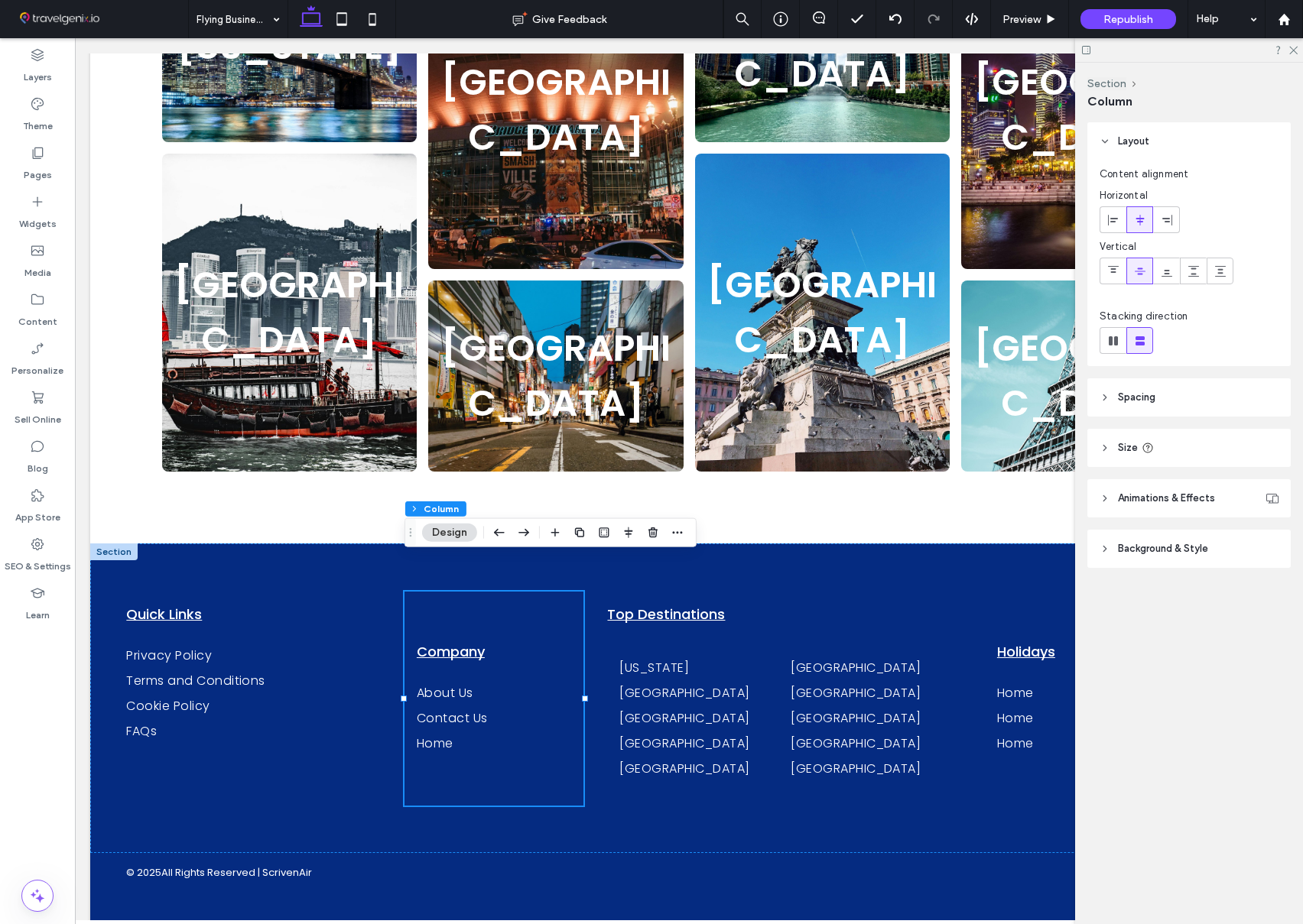
drag, startPoint x: 1115, startPoint y: 265, endPoint x: 1079, endPoint y: 300, distance: 50.2
click at [1115, 266] on use at bounding box center [1113, 269] width 11 height 7
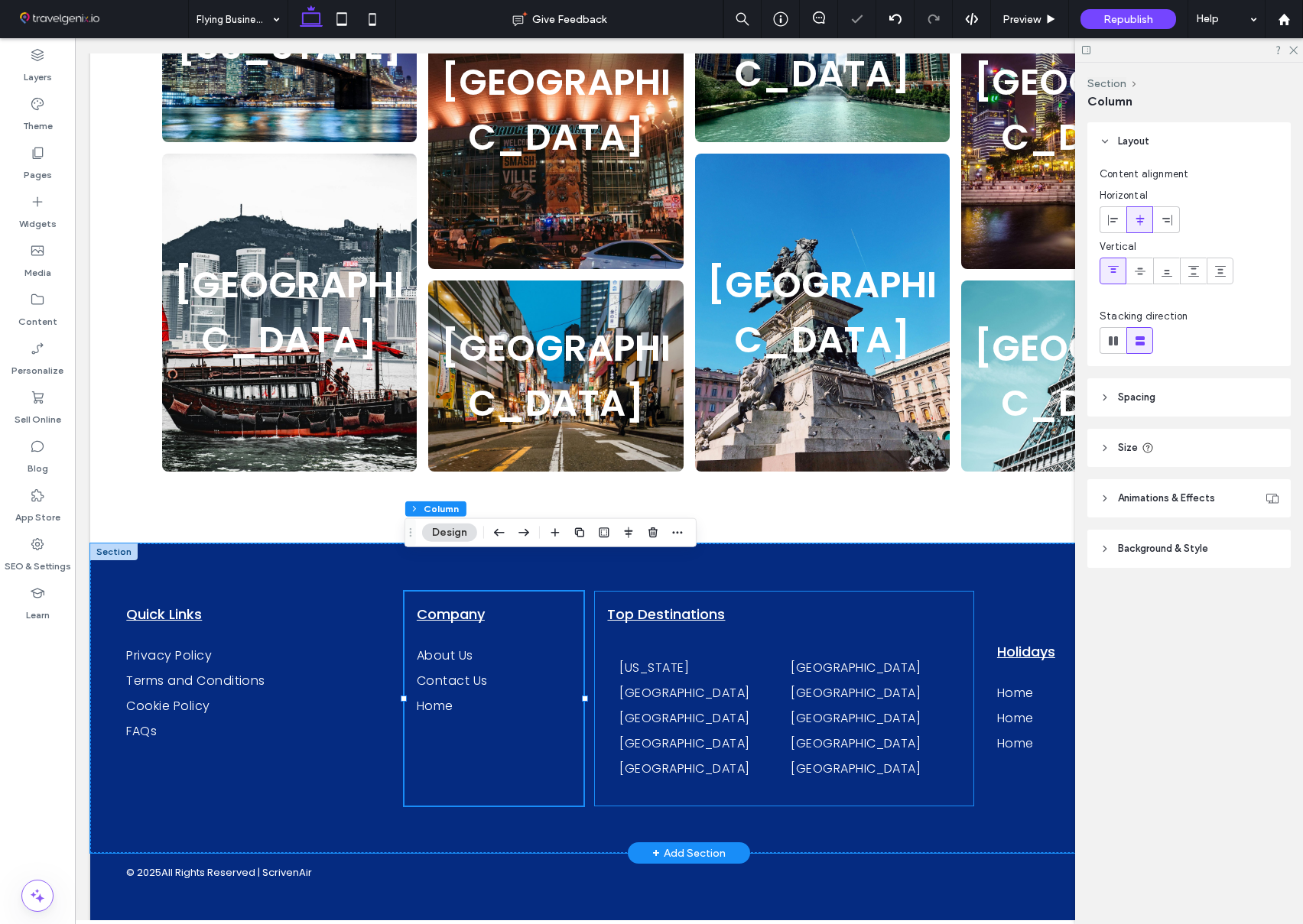
click at [904, 592] on div "Top Destinations New York Nashville Chicago Singapore Hong Kong Tokyo Barcelona…" at bounding box center [783, 699] width 377 height 214
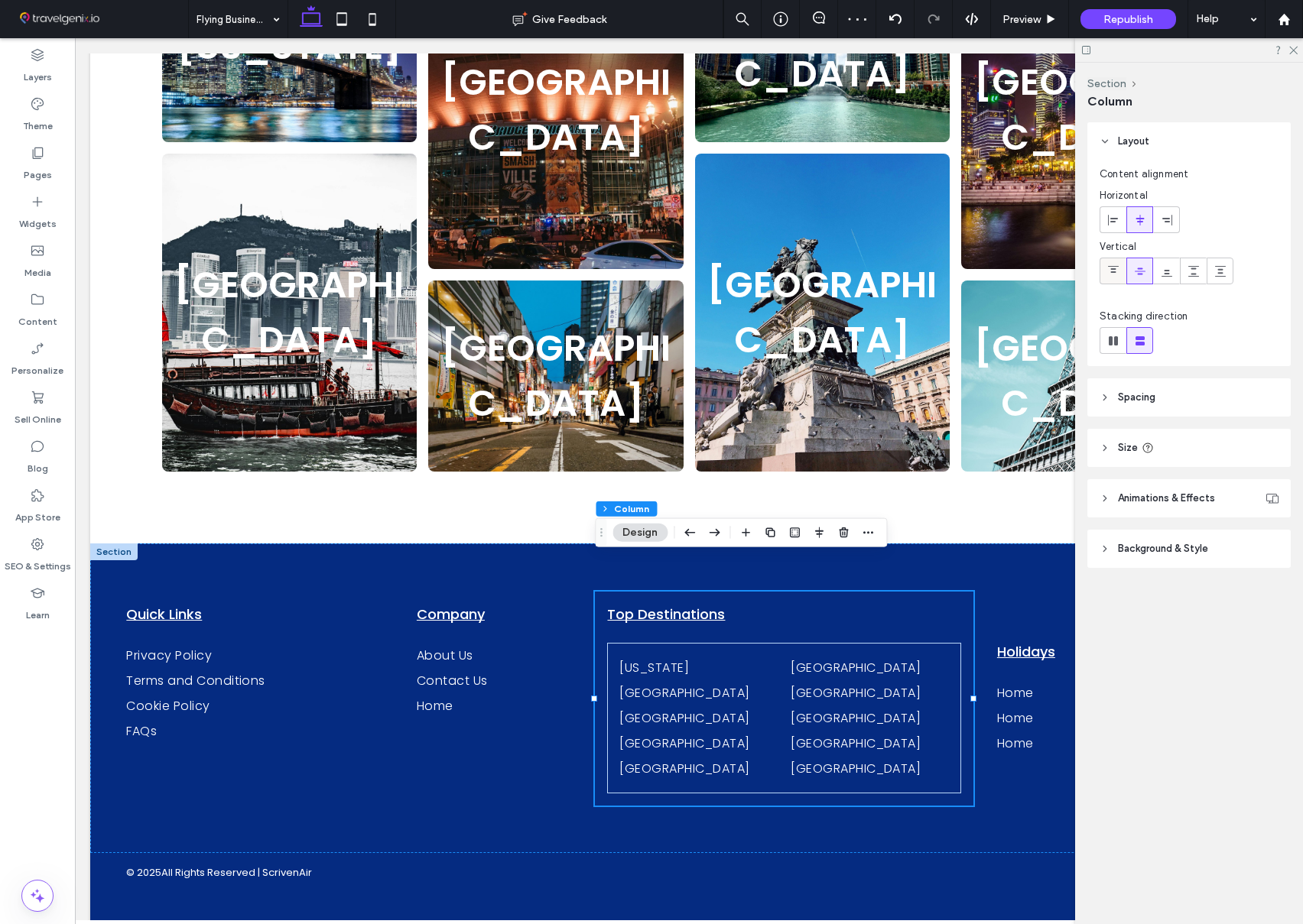
click at [1113, 270] on icon at bounding box center [1113, 271] width 12 height 12
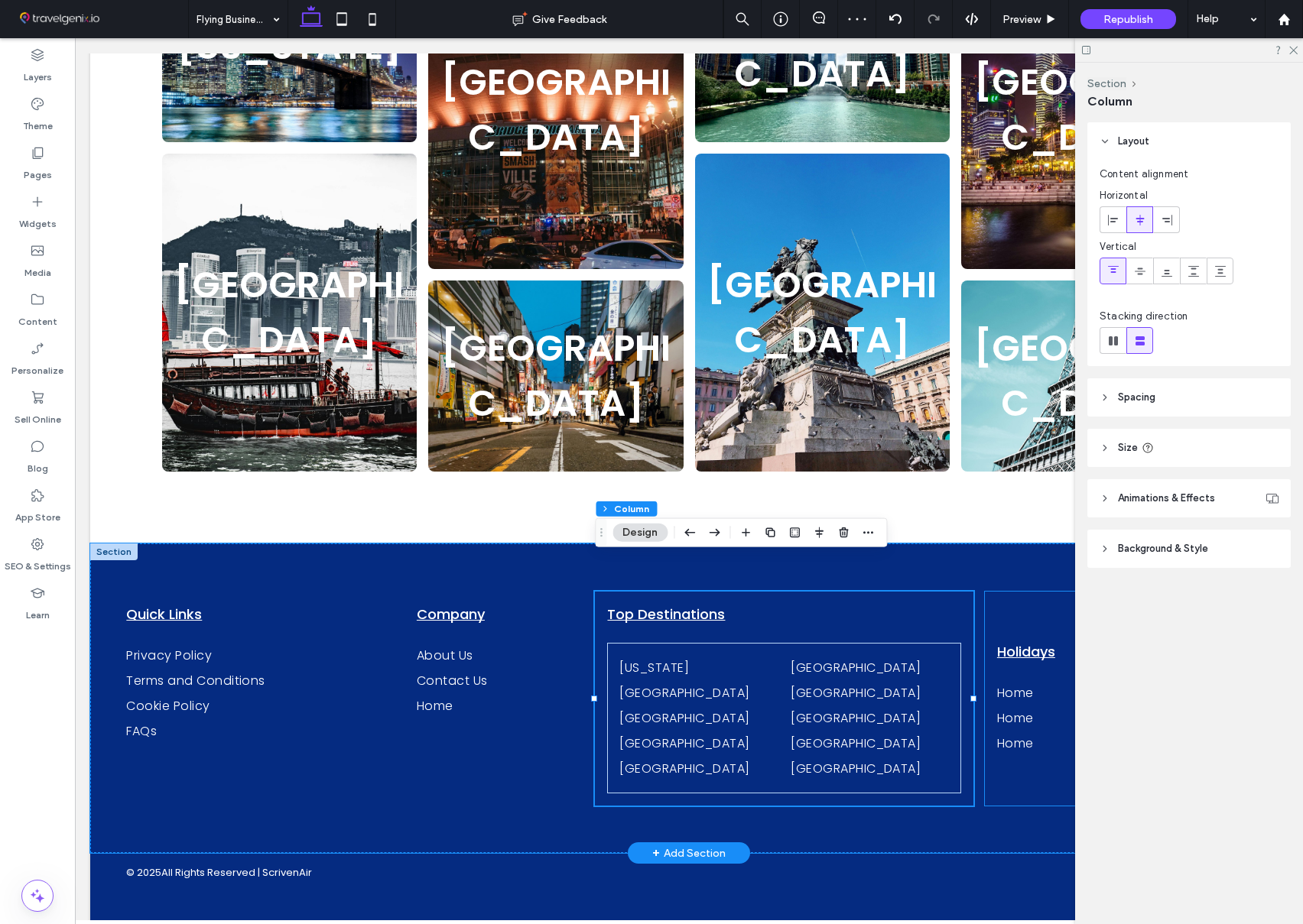
click at [1033, 592] on div "Holidays Home Home Home" at bounding box center [1123, 699] width 279 height 214
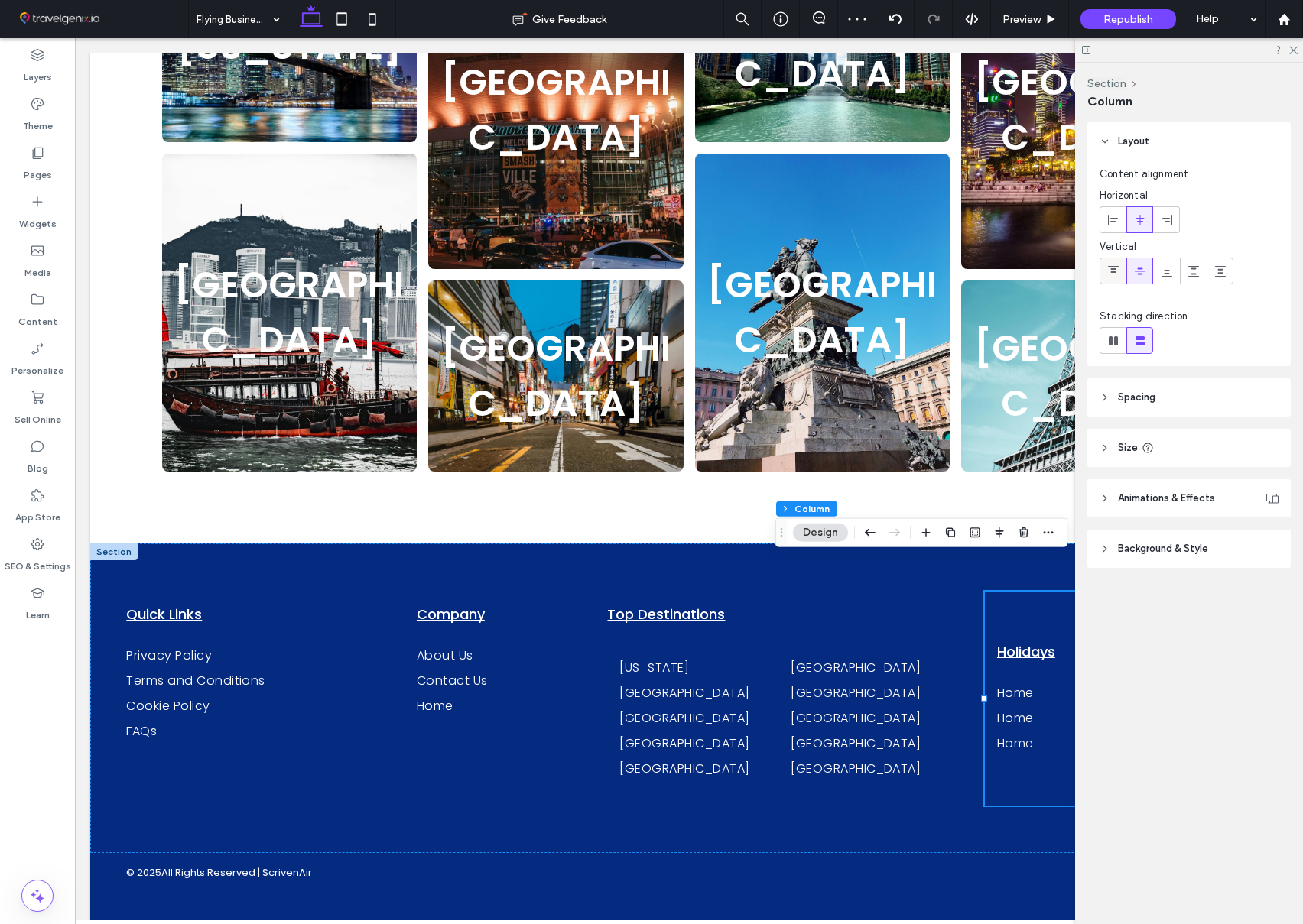
click at [1114, 269] on icon at bounding box center [1113, 271] width 12 height 12
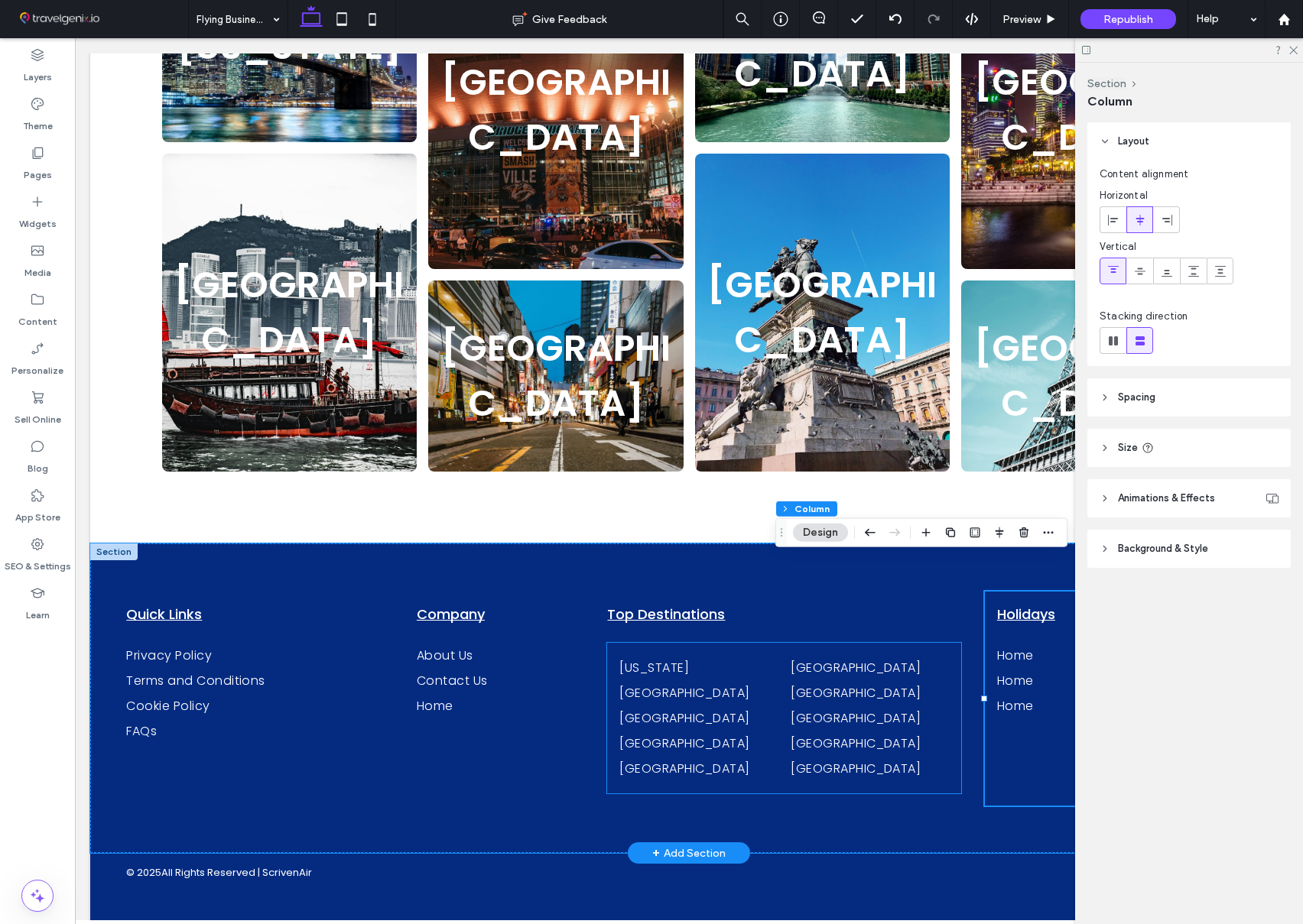
click at [677, 643] on div "New York Nashville Chicago Singapore Hong Kong Tokyo Barcelona Milan Amsterdam …" at bounding box center [783, 719] width 353 height 151
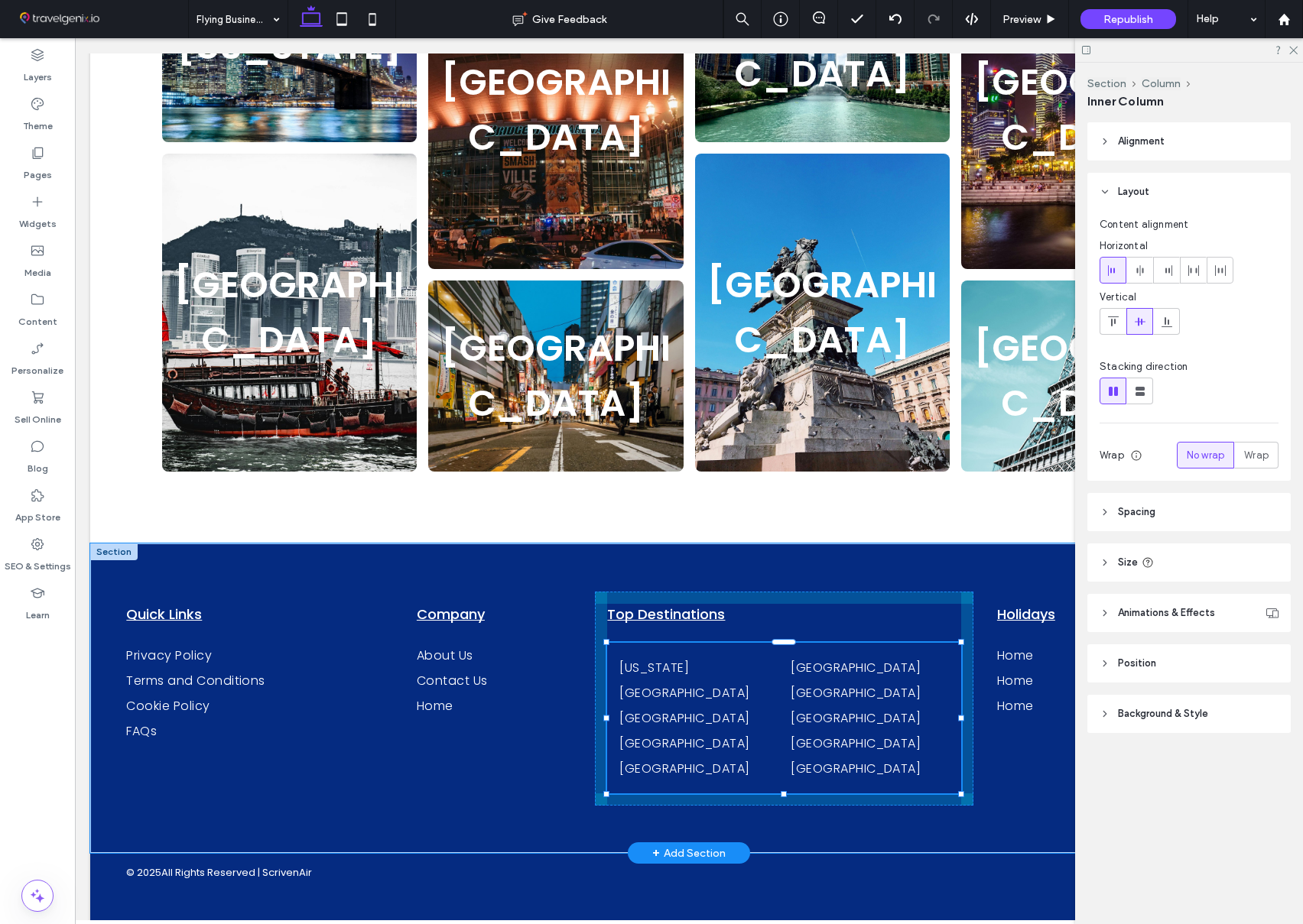
click at [784, 750] on div "Quick Links Privacy Policy Terms and Conditions Cookie Policy FAQs Company Abou…" at bounding box center [689, 699] width 1197 height 310
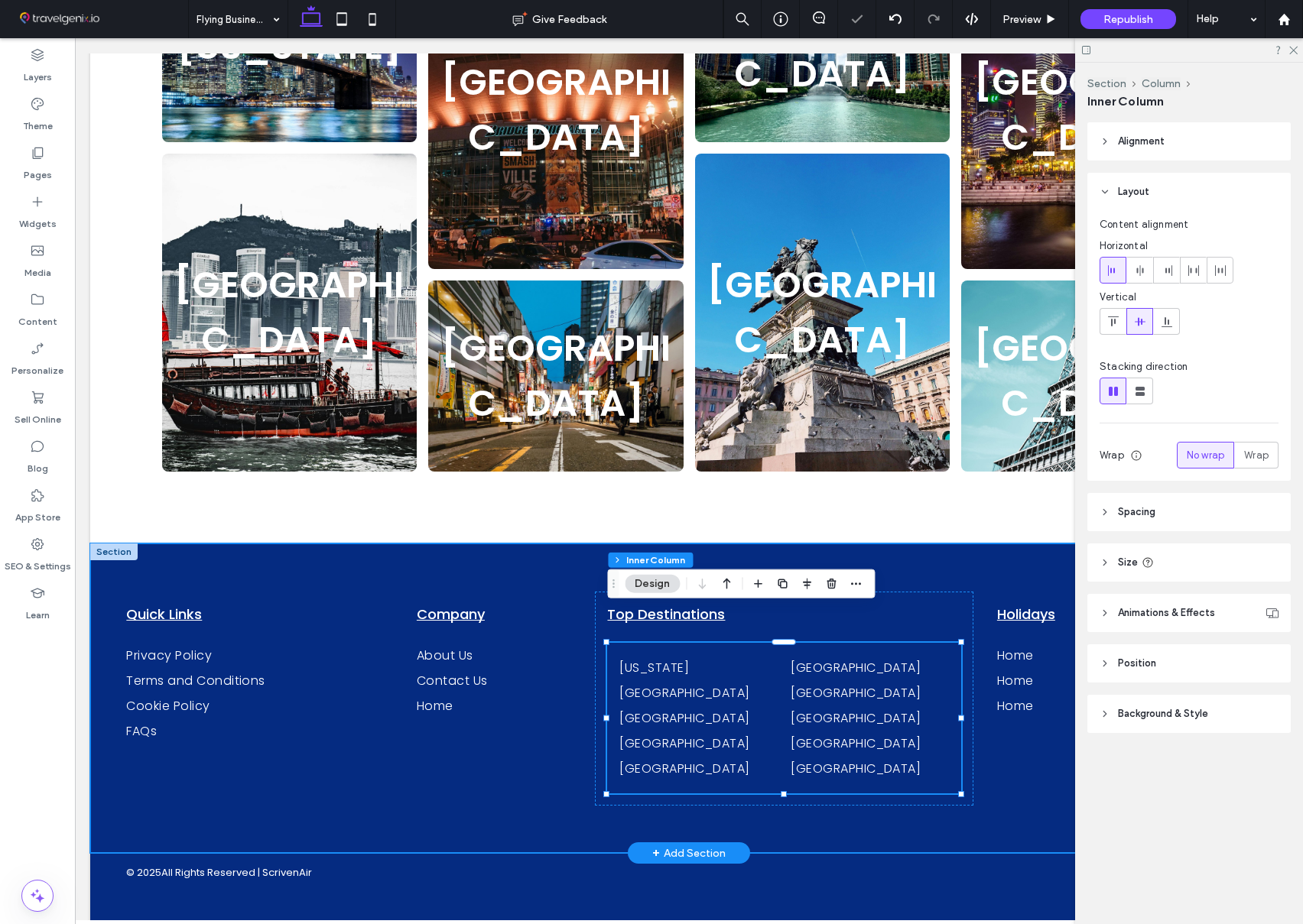
click at [905, 544] on div "Quick Links Privacy Policy Terms and Conditions Cookie Policy FAQs Company Abou…" at bounding box center [689, 699] width 1197 height 310
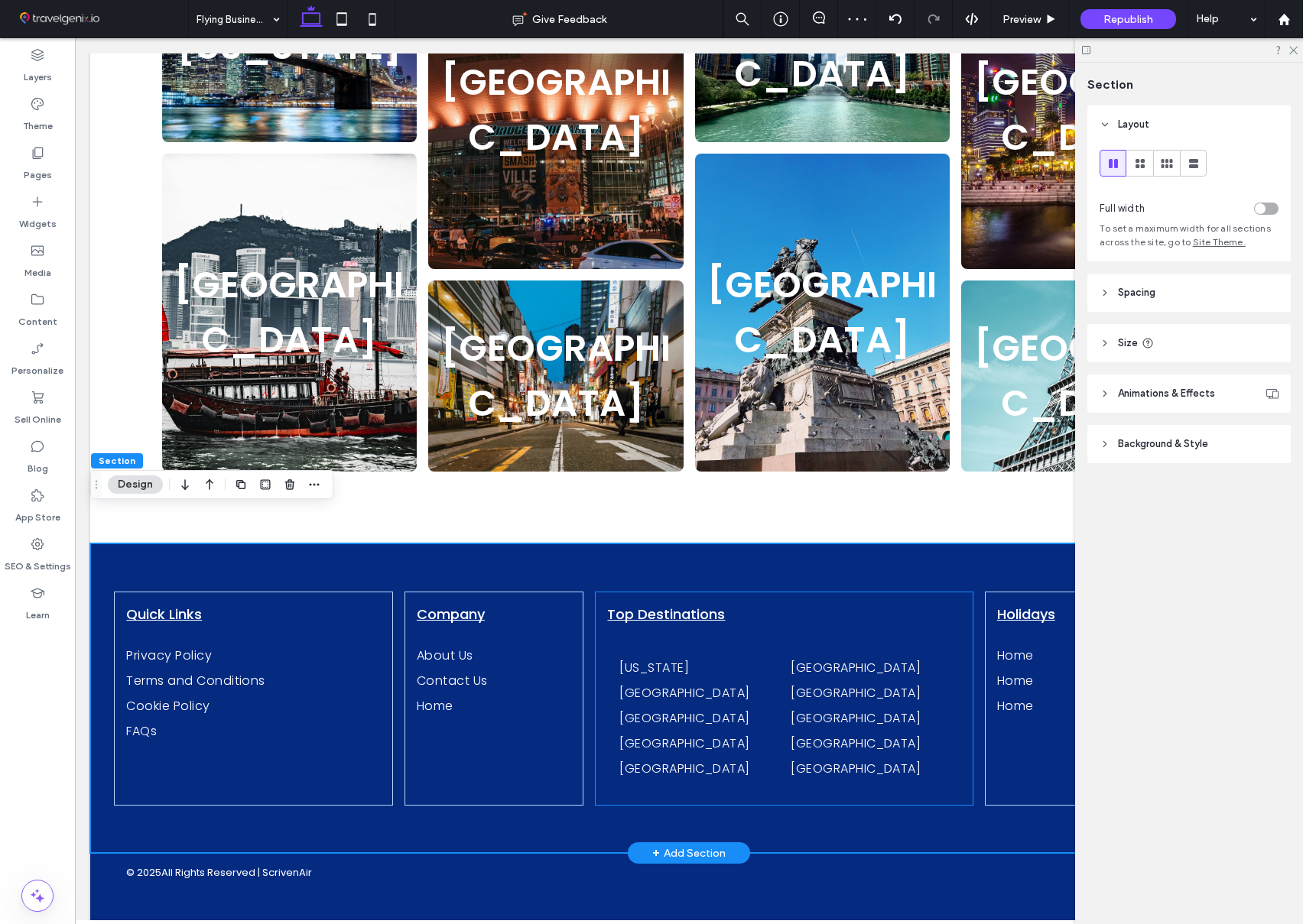
click at [903, 592] on div "Top Destinations New York Nashville Chicago Singapore Hong Kong Tokyo Barcelona…" at bounding box center [783, 699] width 377 height 214
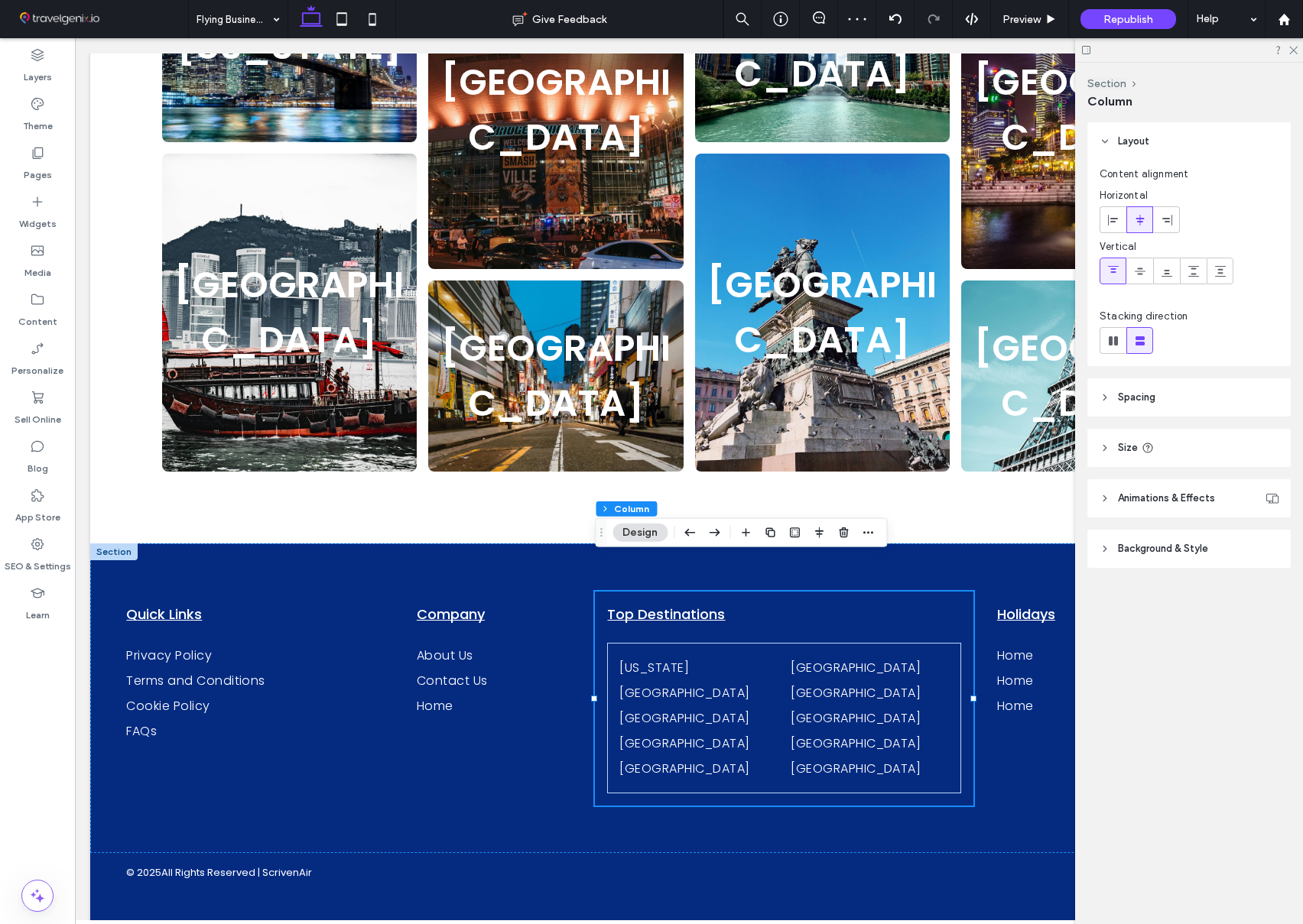
click at [1150, 397] on span "Spacing" at bounding box center [1136, 397] width 37 height 15
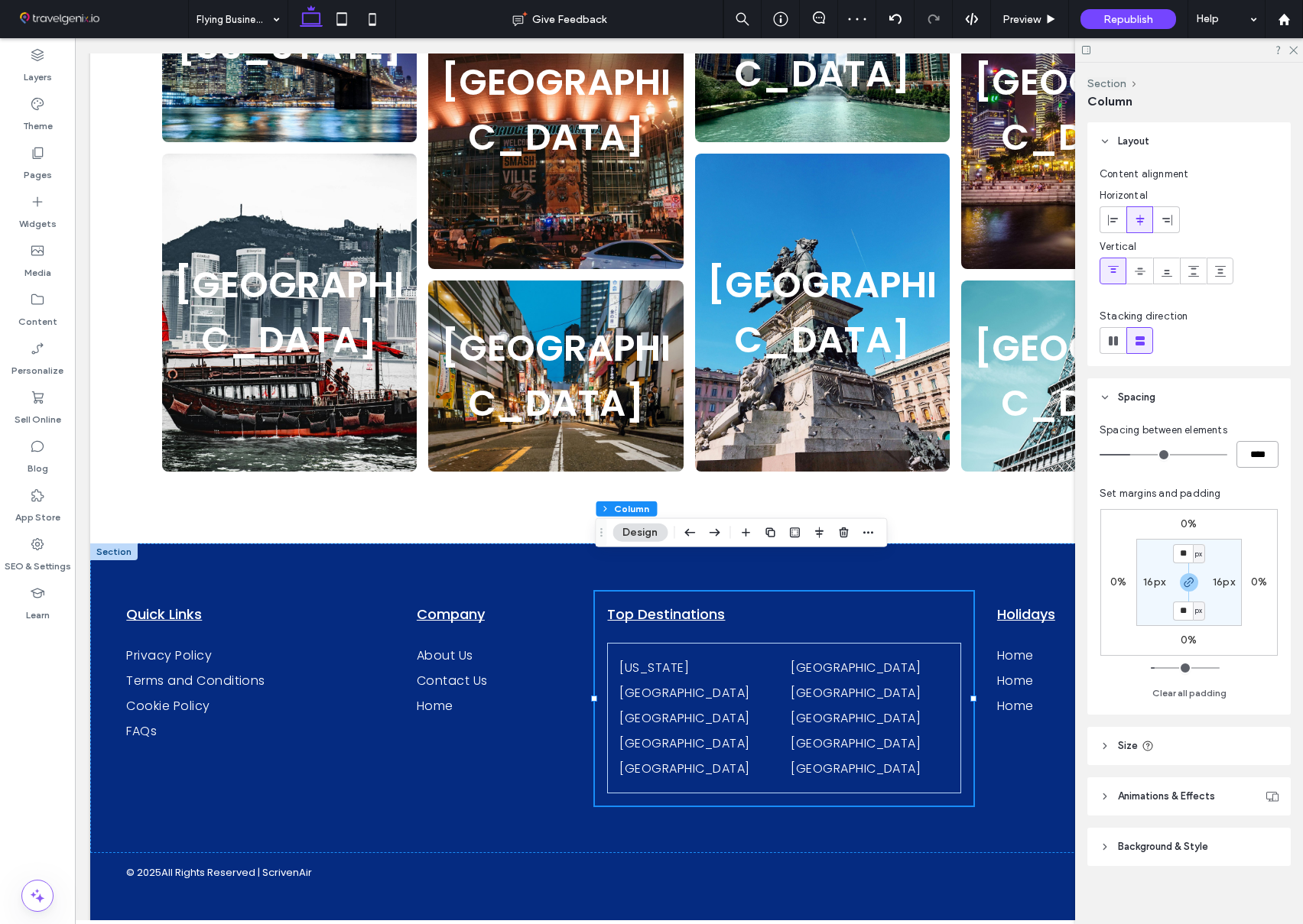
click at [1249, 450] on input "****" at bounding box center [1257, 455] width 42 height 26
type input "*"
type input "***"
click at [1243, 486] on div "Set margins and padding 0% 0% 0% 0% ** px 16px ** px 16px Clear all padding" at bounding box center [1189, 594] width 179 height 216
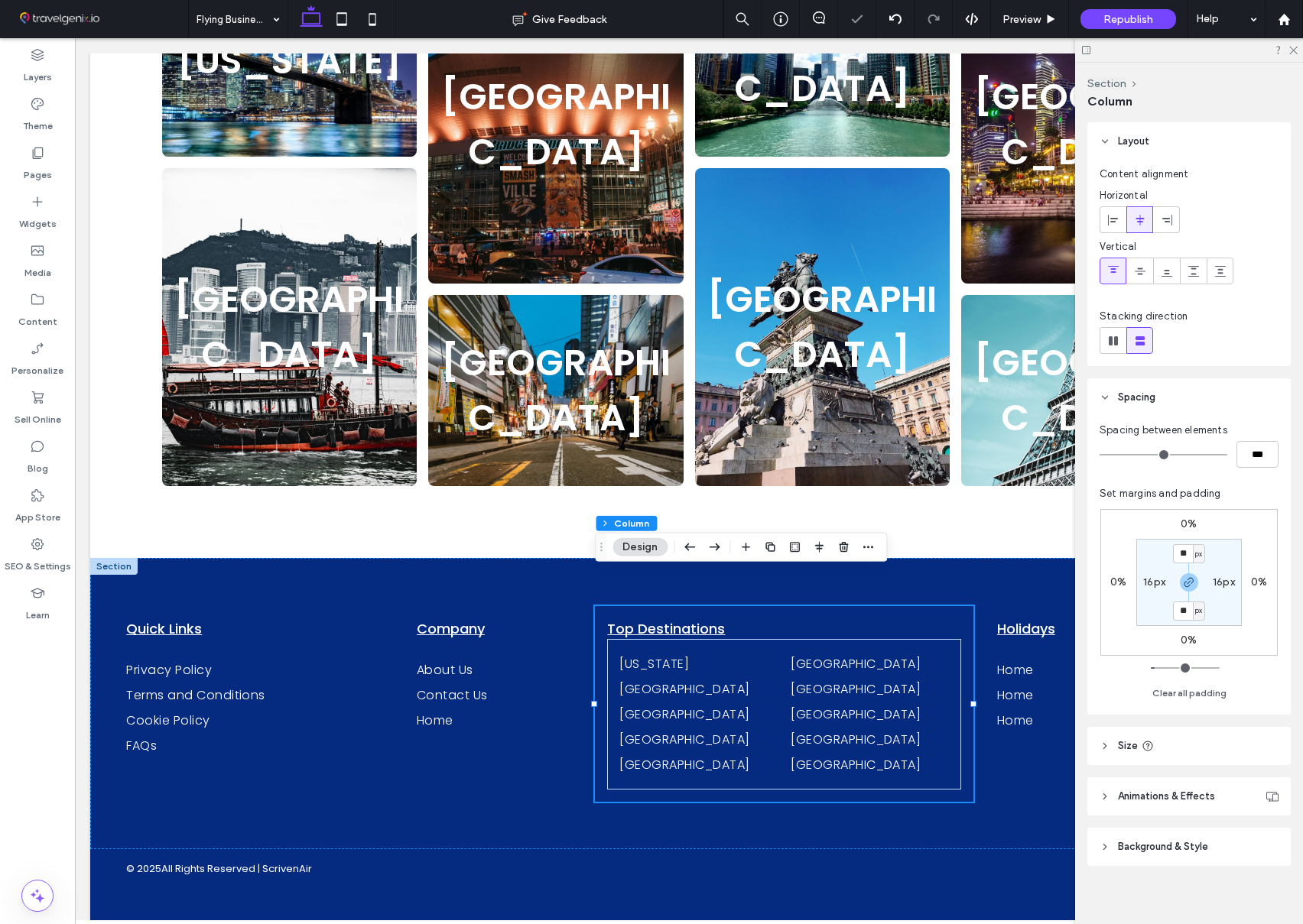
scroll to position [0, 0]
click at [553, 606] on div "Company About Us Contact Us Home" at bounding box center [493, 704] width 180 height 195
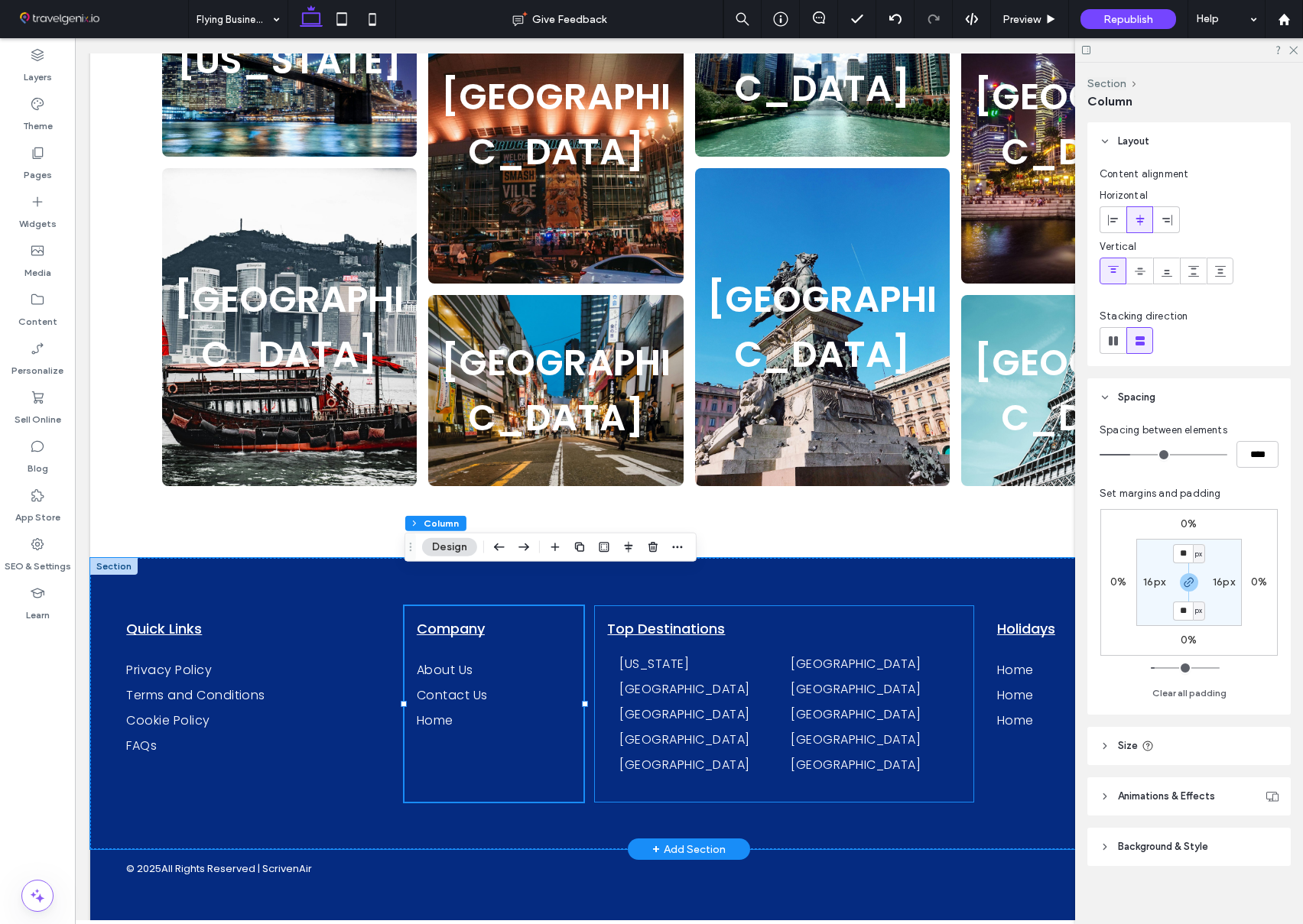
scroll to position [0, 287]
click at [793, 606] on div "Top Destinations New York Nashville Chicago Singapore Hong Kong Tokyo Barcelona…" at bounding box center [783, 704] width 377 height 195
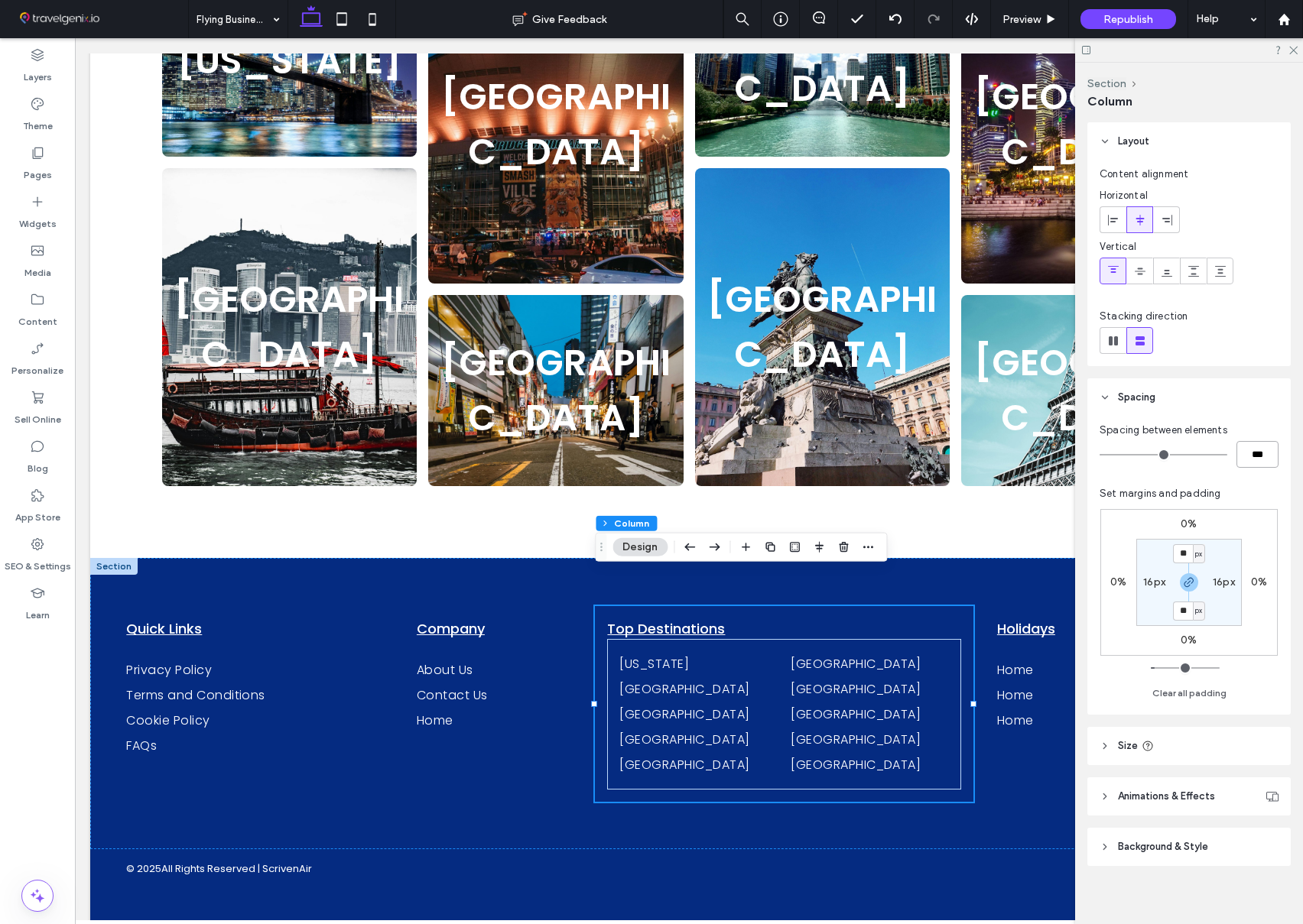
click at [1243, 454] on input "***" at bounding box center [1257, 455] width 42 height 26
type input "**"
type input "****"
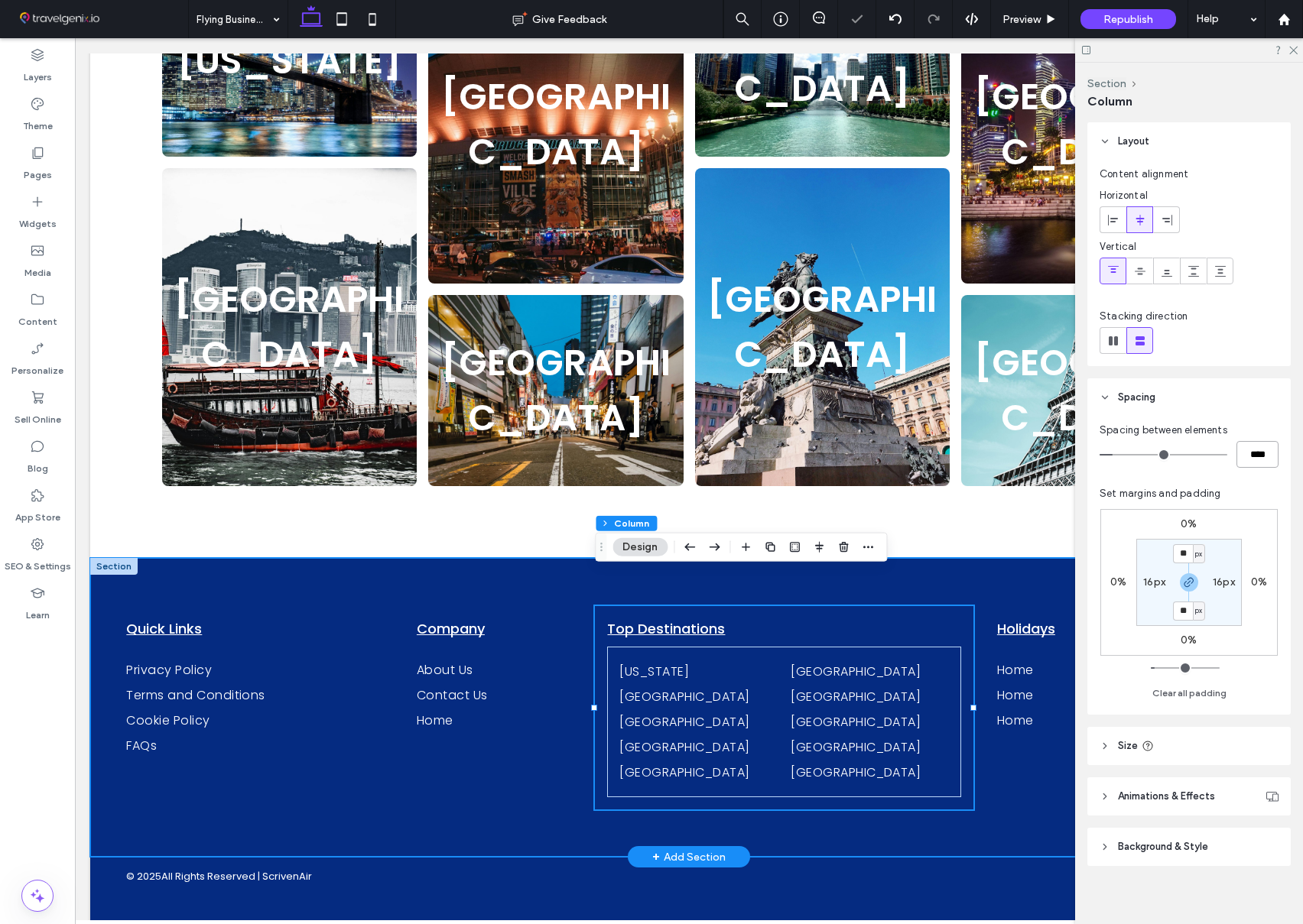
scroll to position [0, 0]
click at [983, 558] on div "Quick Links Privacy Policy Terms and Conditions Cookie Policy FAQs Company Abou…" at bounding box center [689, 707] width 1197 height 299
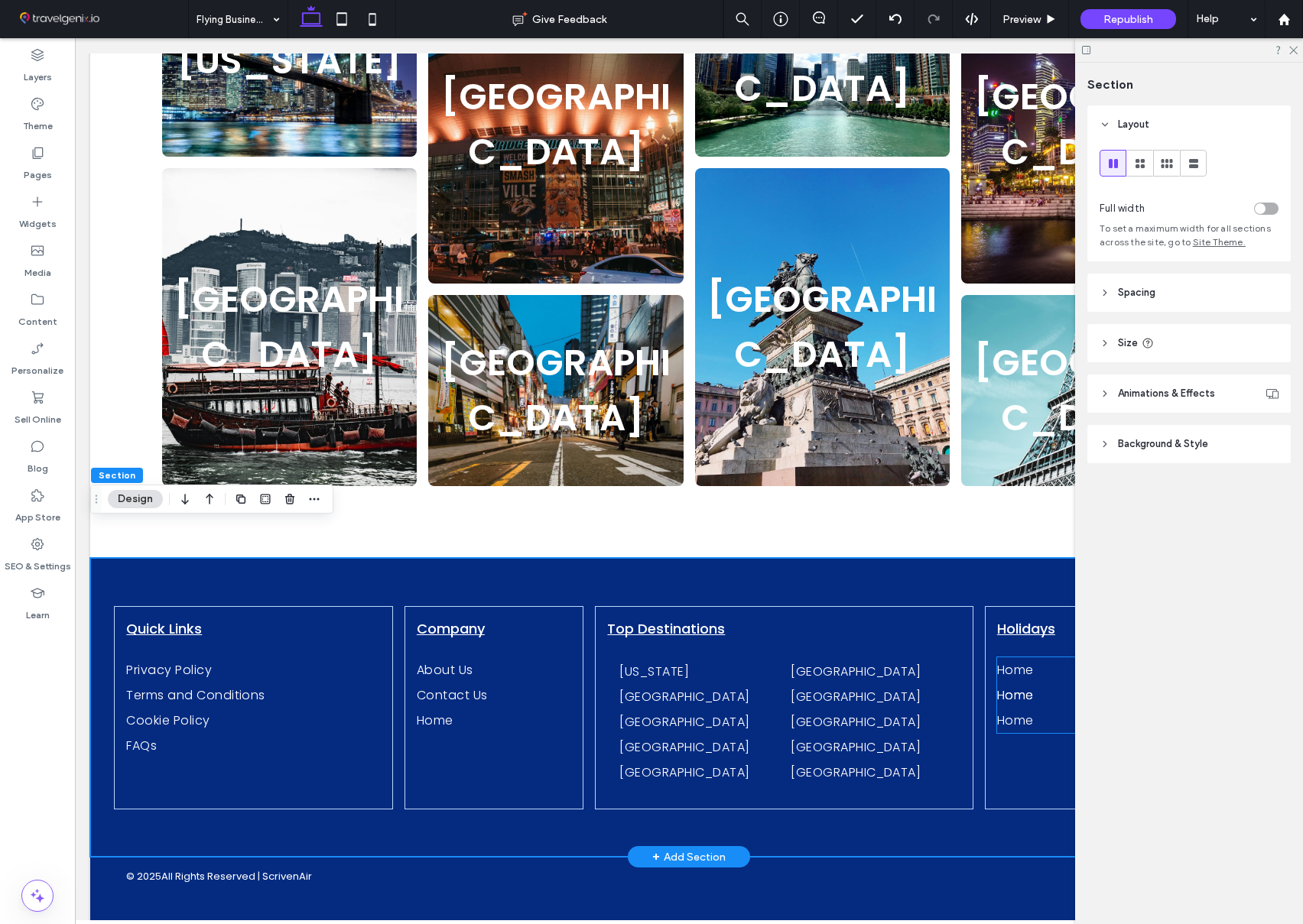
click at [1025, 686] on span "Home" at bounding box center [1015, 695] width 36 height 19
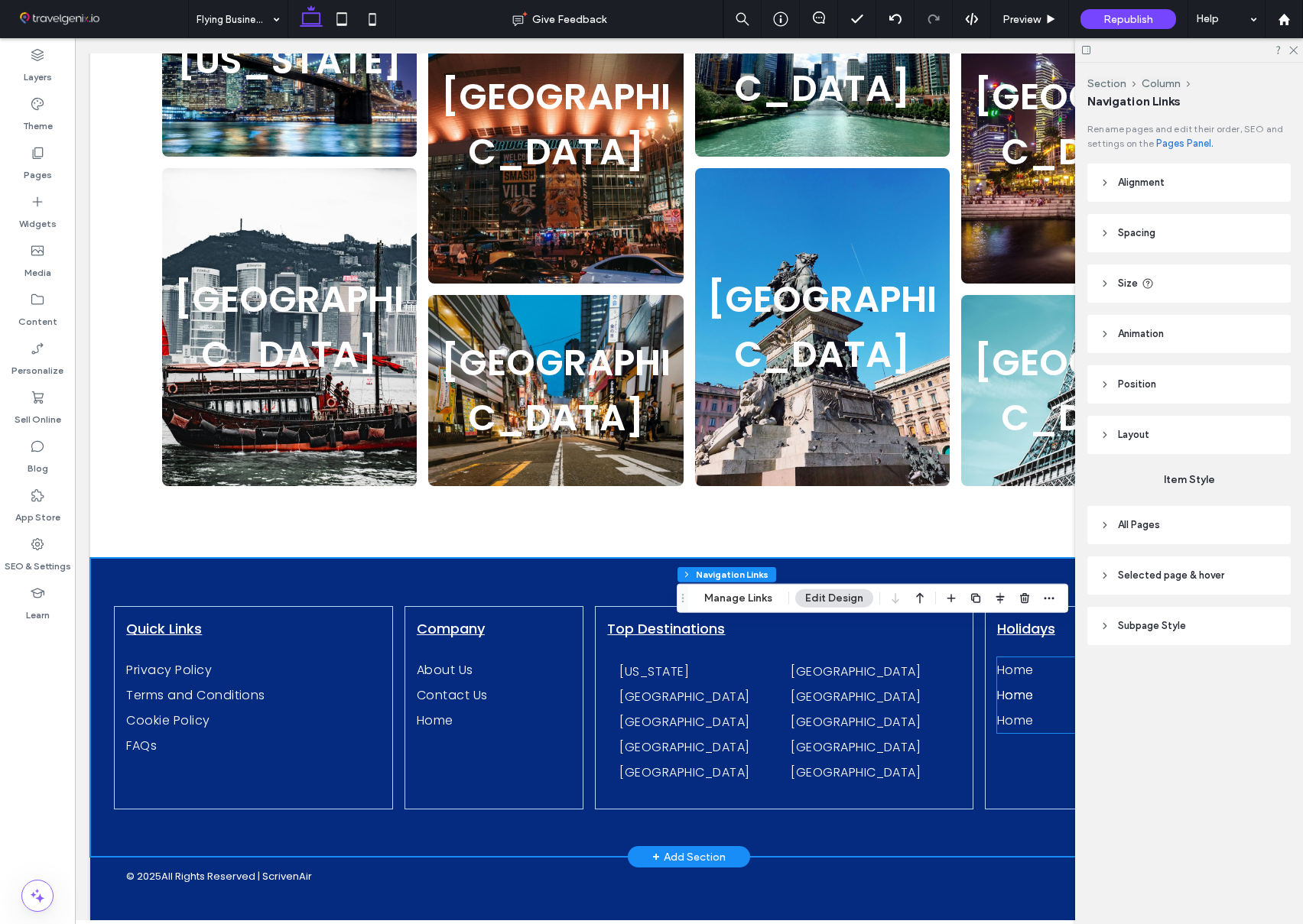
type input "***"
type input "****"
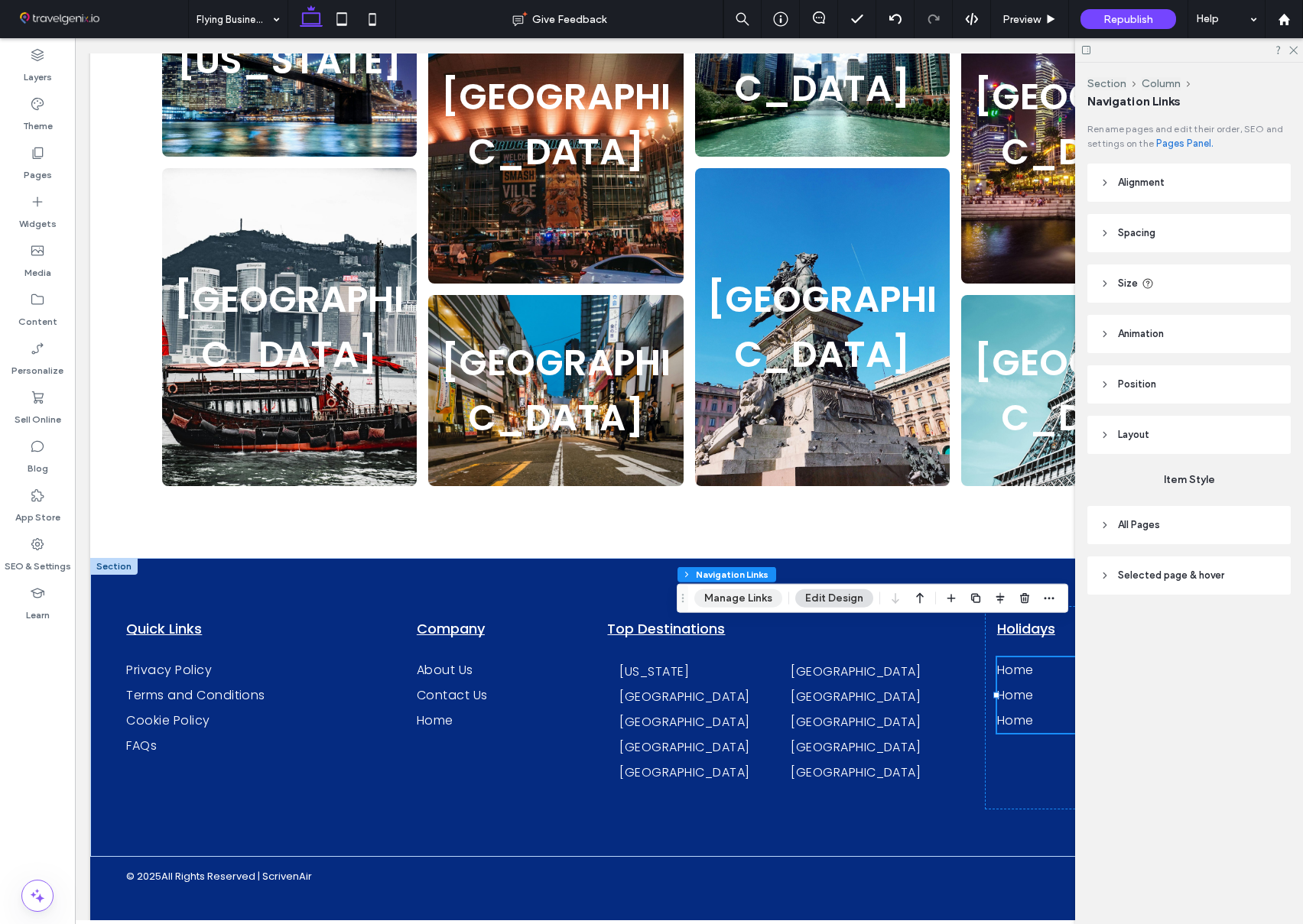
click at [724, 599] on button "Manage Links" at bounding box center [738, 599] width 88 height 18
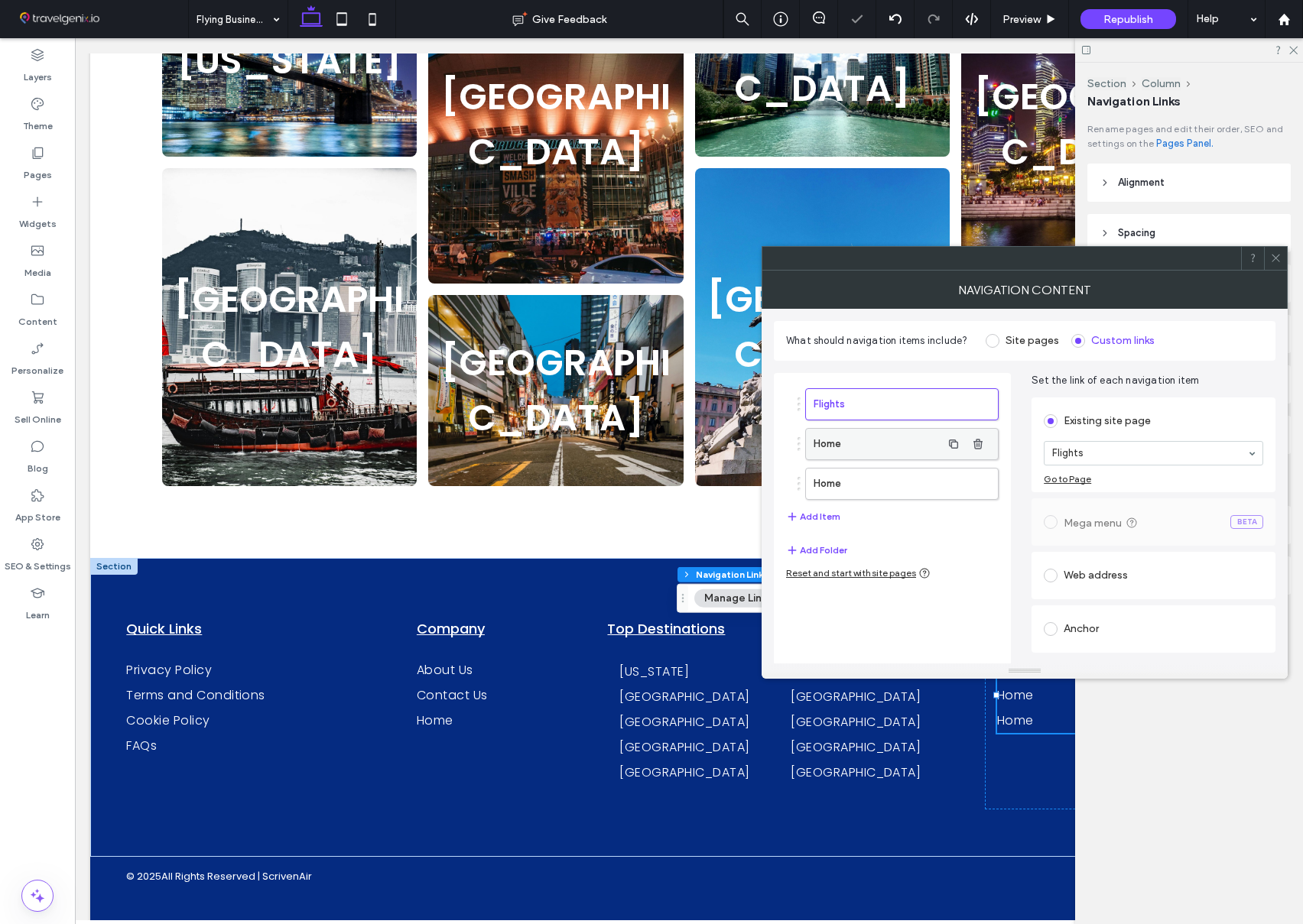
click at [893, 436] on label "Home" at bounding box center [877, 444] width 127 height 31
drag, startPoint x: 1101, startPoint y: 535, endPoint x: 1012, endPoint y: 513, distance: 91.7
click at [906, 490] on label "Home" at bounding box center [877, 484] width 127 height 31
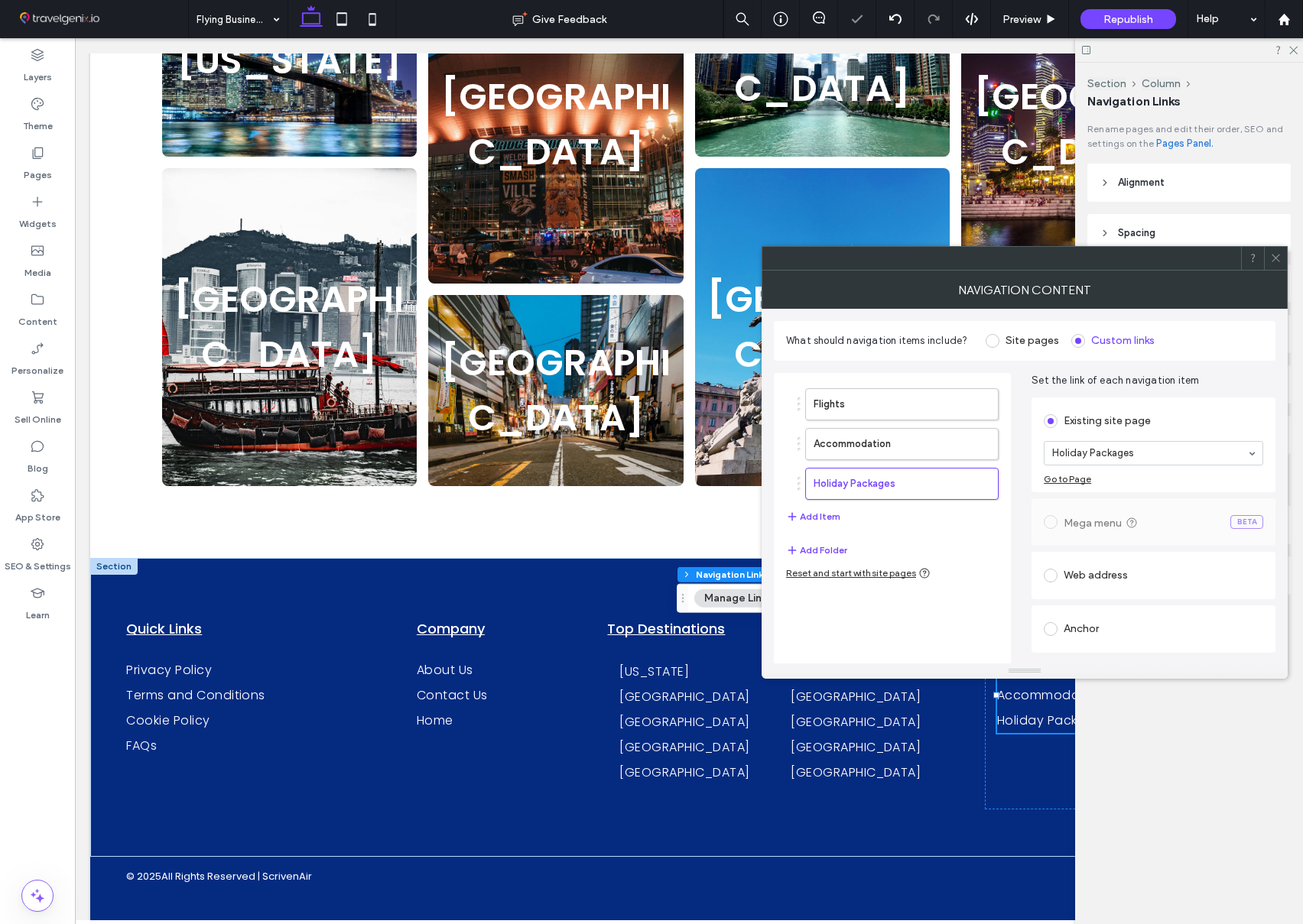
click at [1279, 258] on icon at bounding box center [1276, 258] width 12 height 12
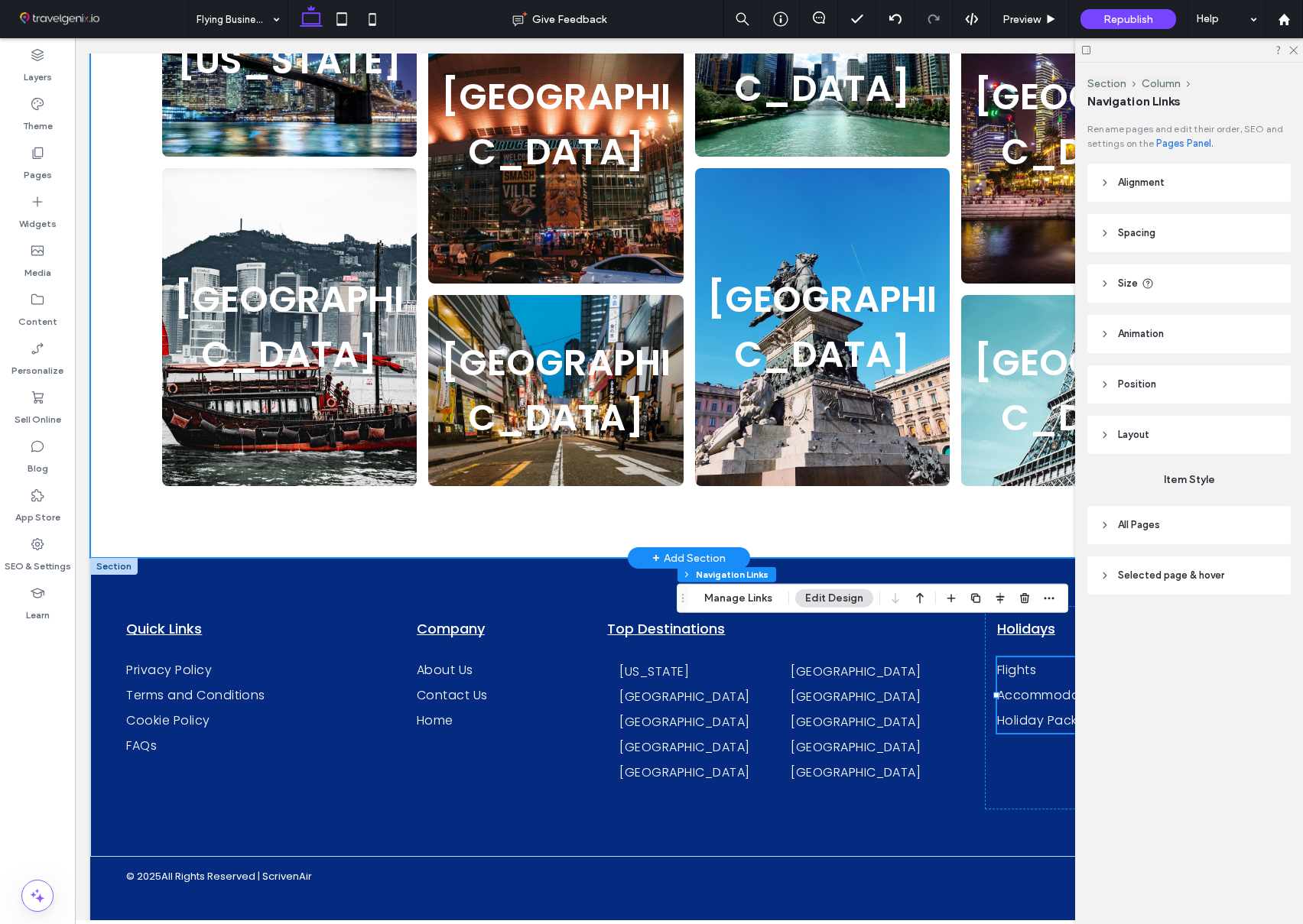
scroll to position [0, 0]
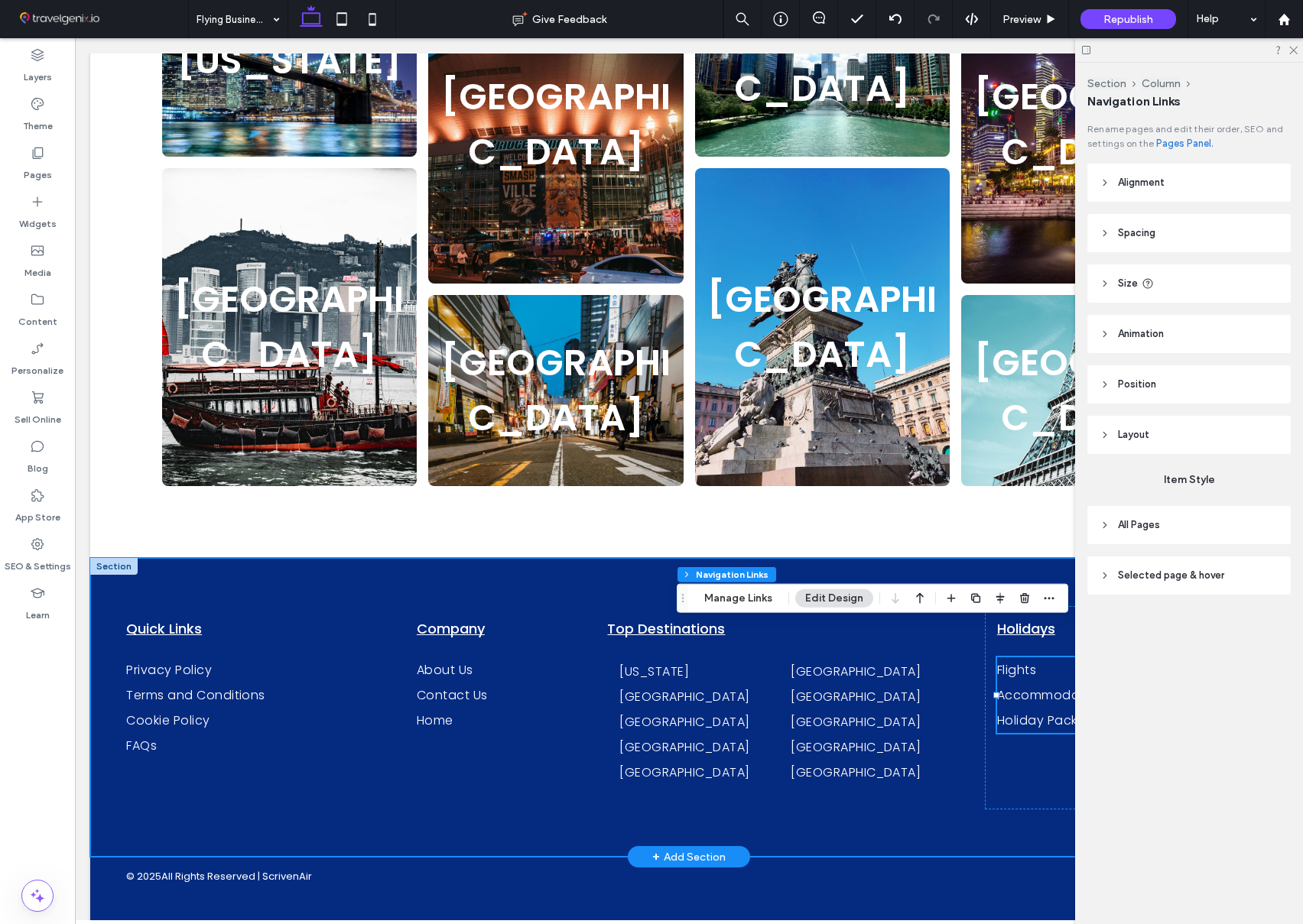
click at [945, 558] on div "Quick Links Privacy Policy Terms and Conditions Cookie Policy FAQs Company Abou…" at bounding box center [689, 707] width 1197 height 299
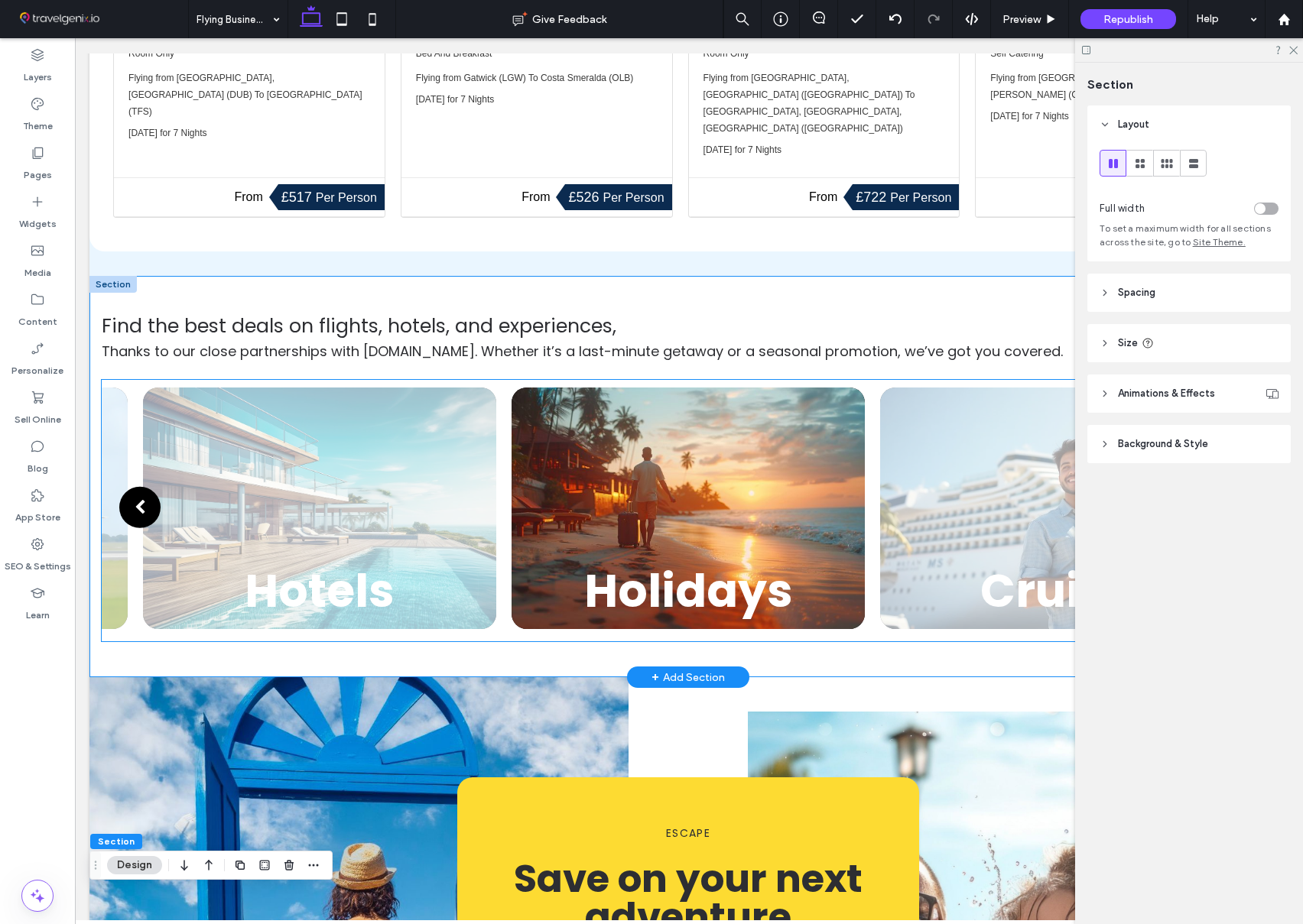
scroll to position [1364, 0]
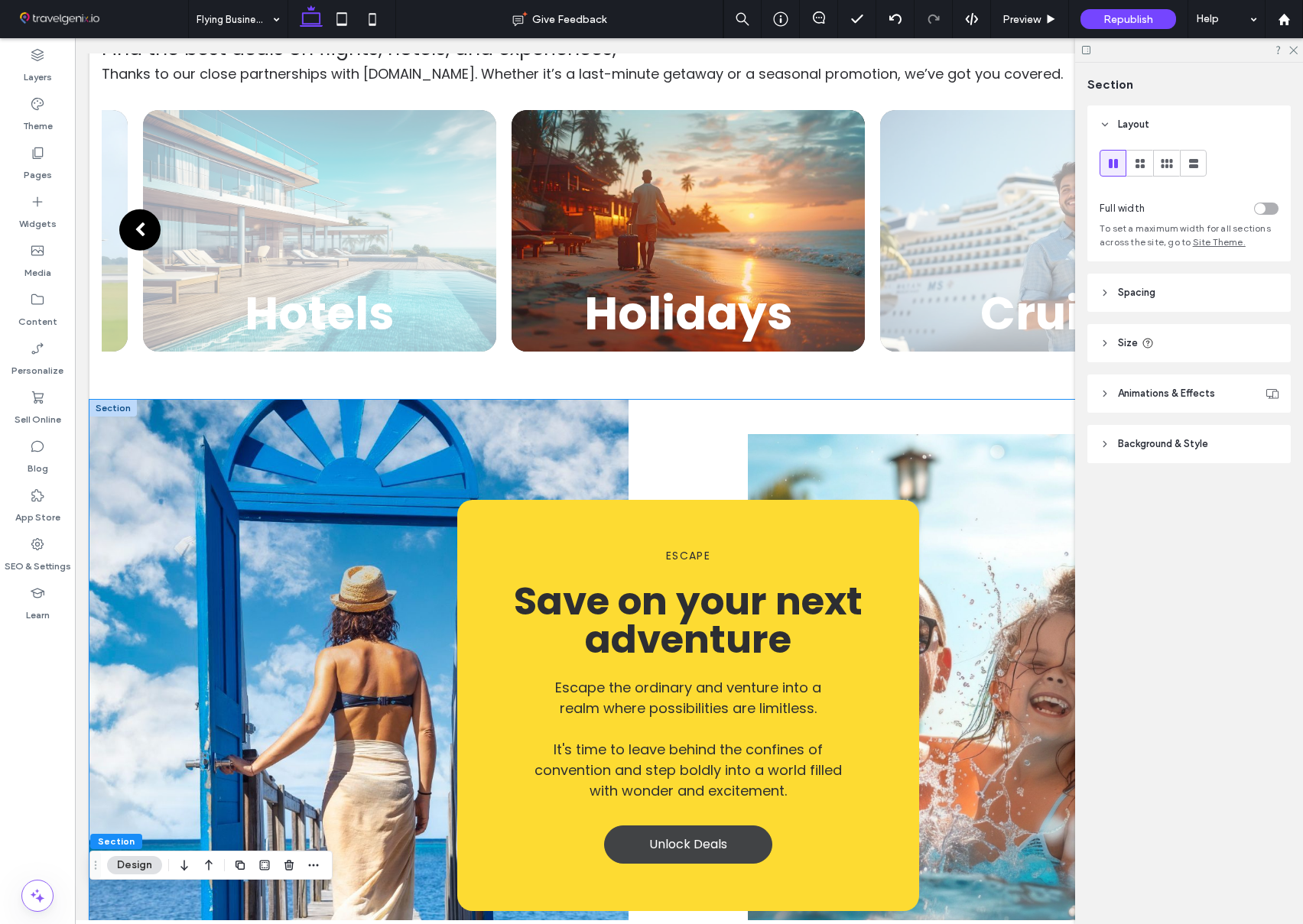
click at [714, 827] on span "Unlock Deals" at bounding box center [688, 845] width 78 height 35
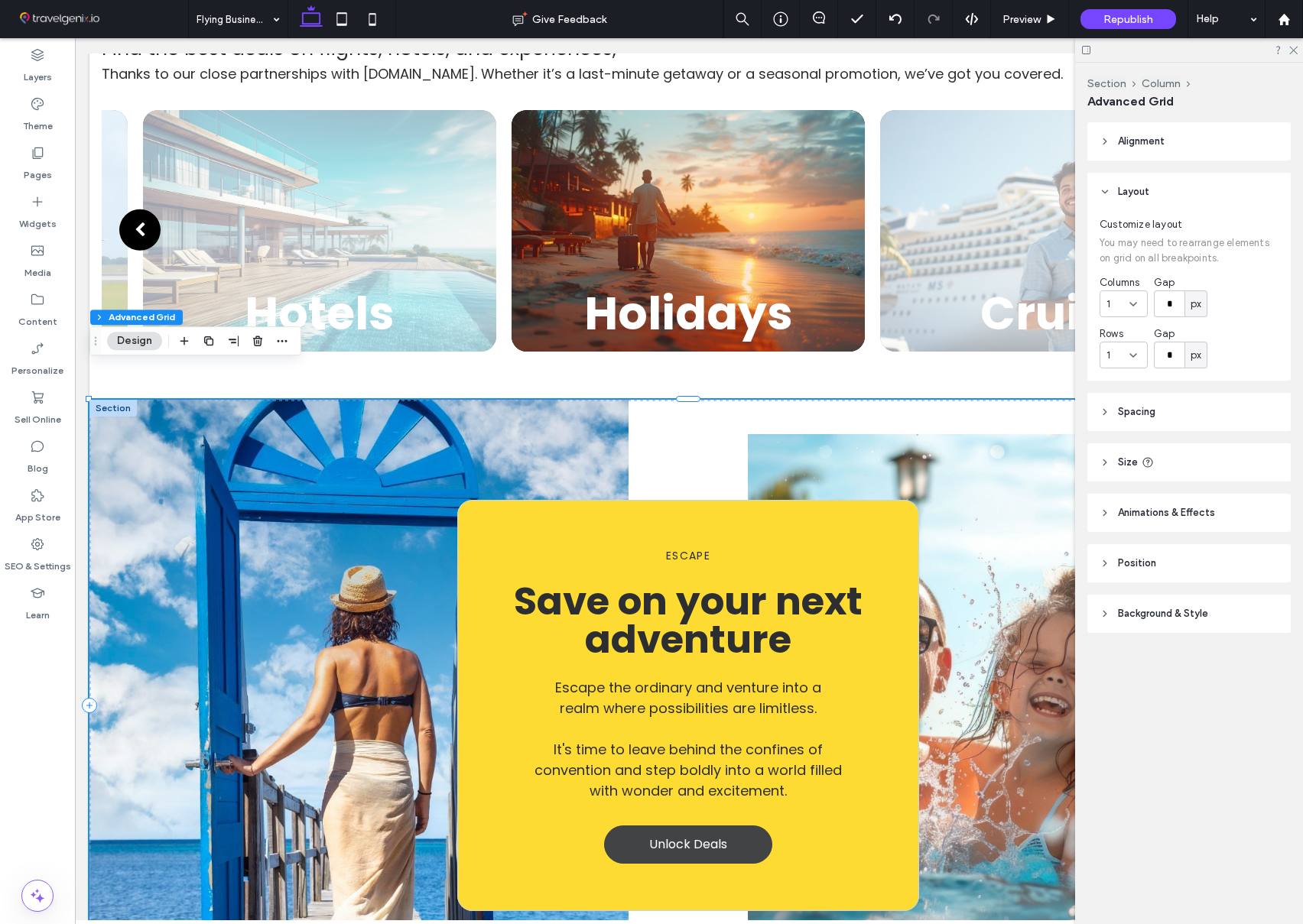
scroll to position [0, 0]
click at [1014, 20] on span "Preview" at bounding box center [1022, 20] width 38 height 13
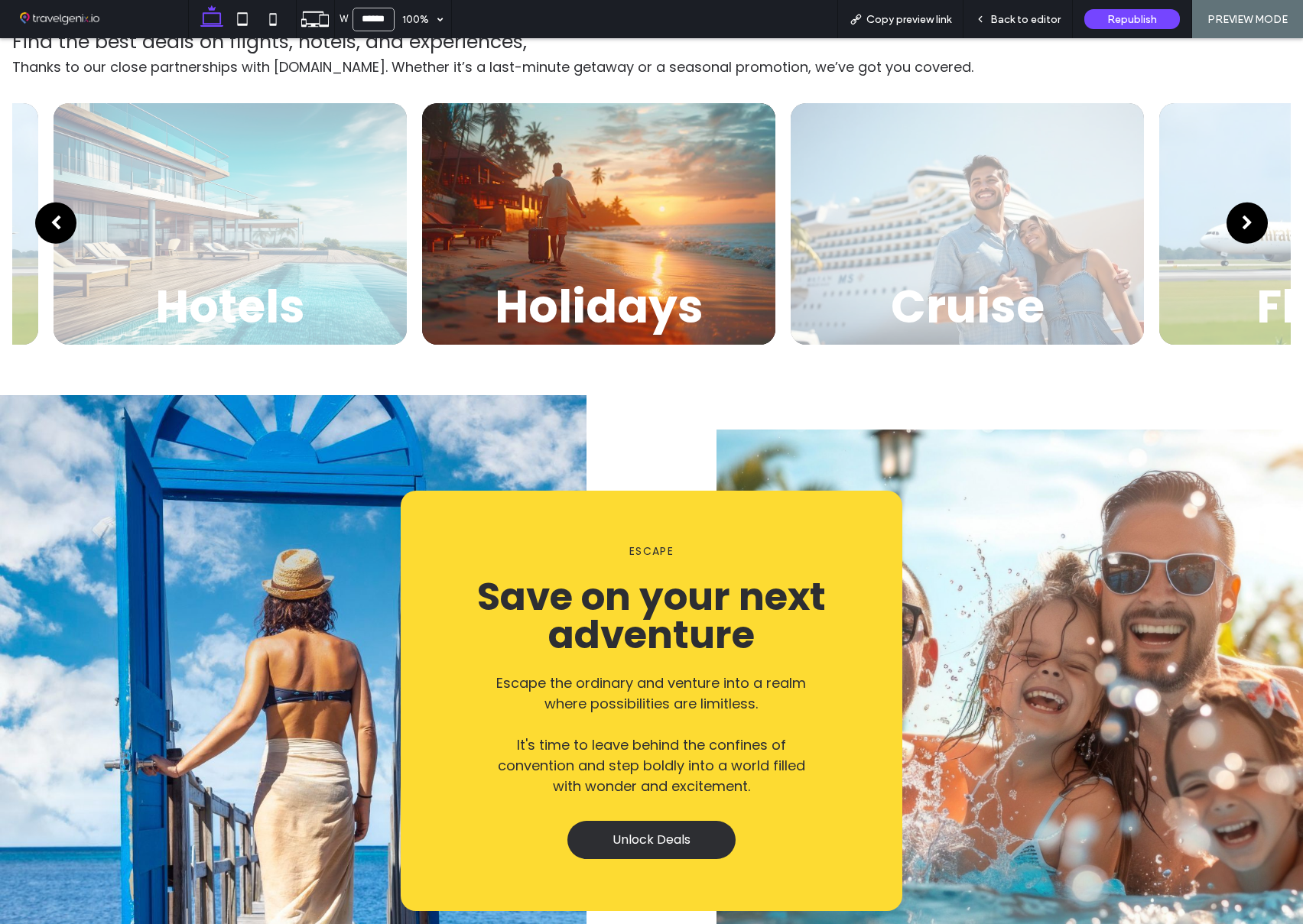
scroll to position [1370, 0]
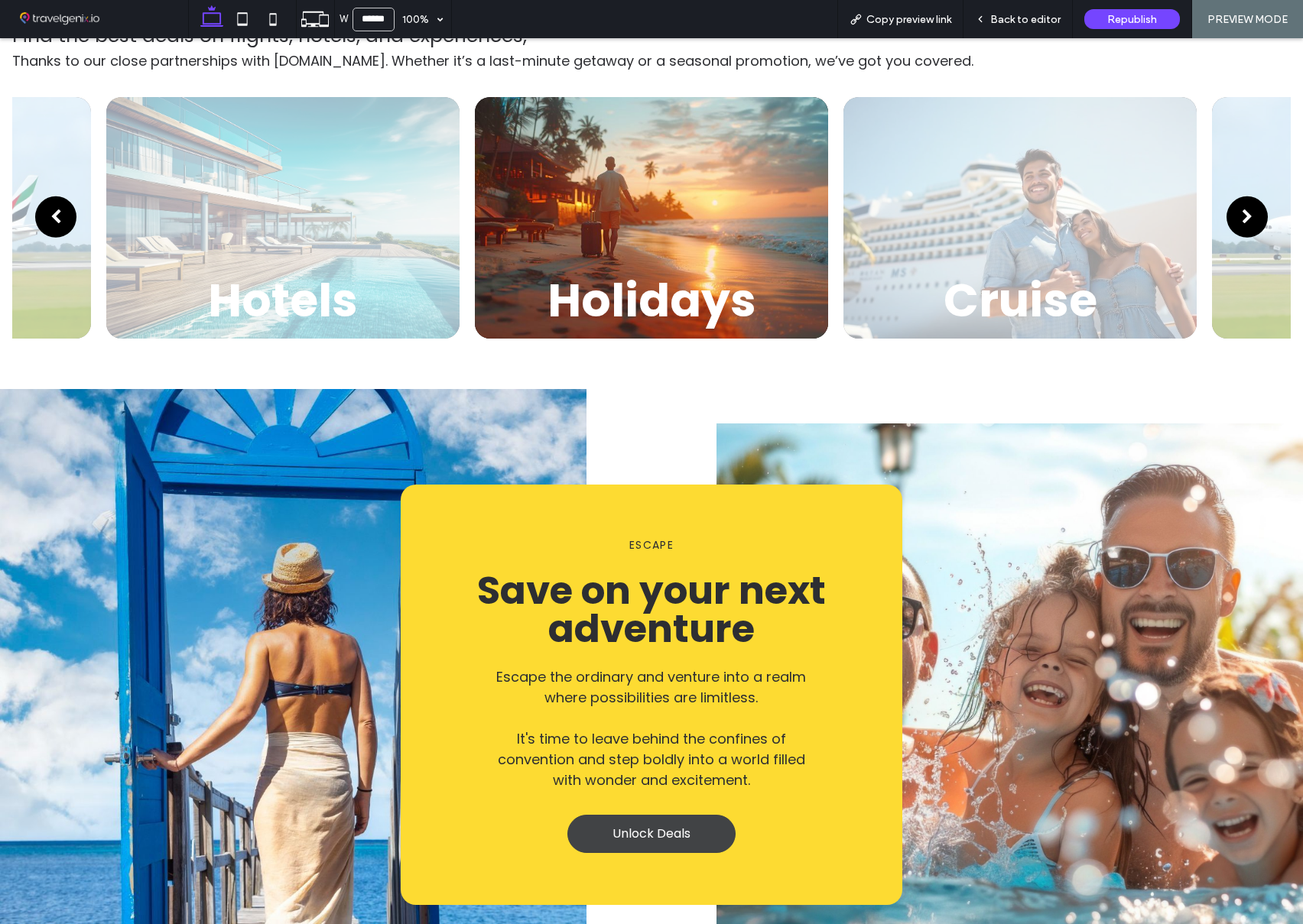
click at [652, 816] on span "Unlock Deals" at bounding box center [652, 834] width 78 height 35
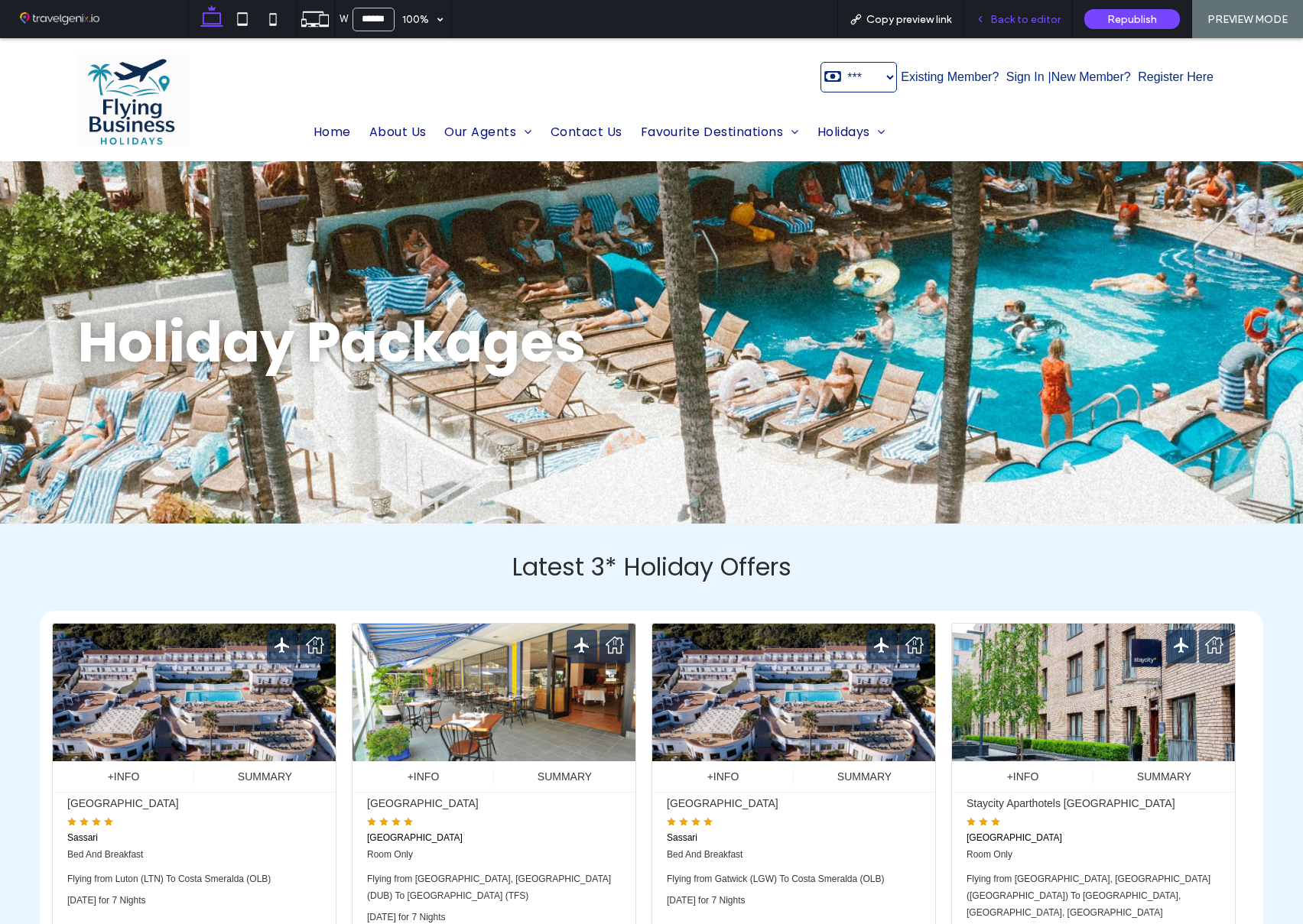
click at [1027, 19] on span "Back to editor" at bounding box center [1025, 20] width 70 height 13
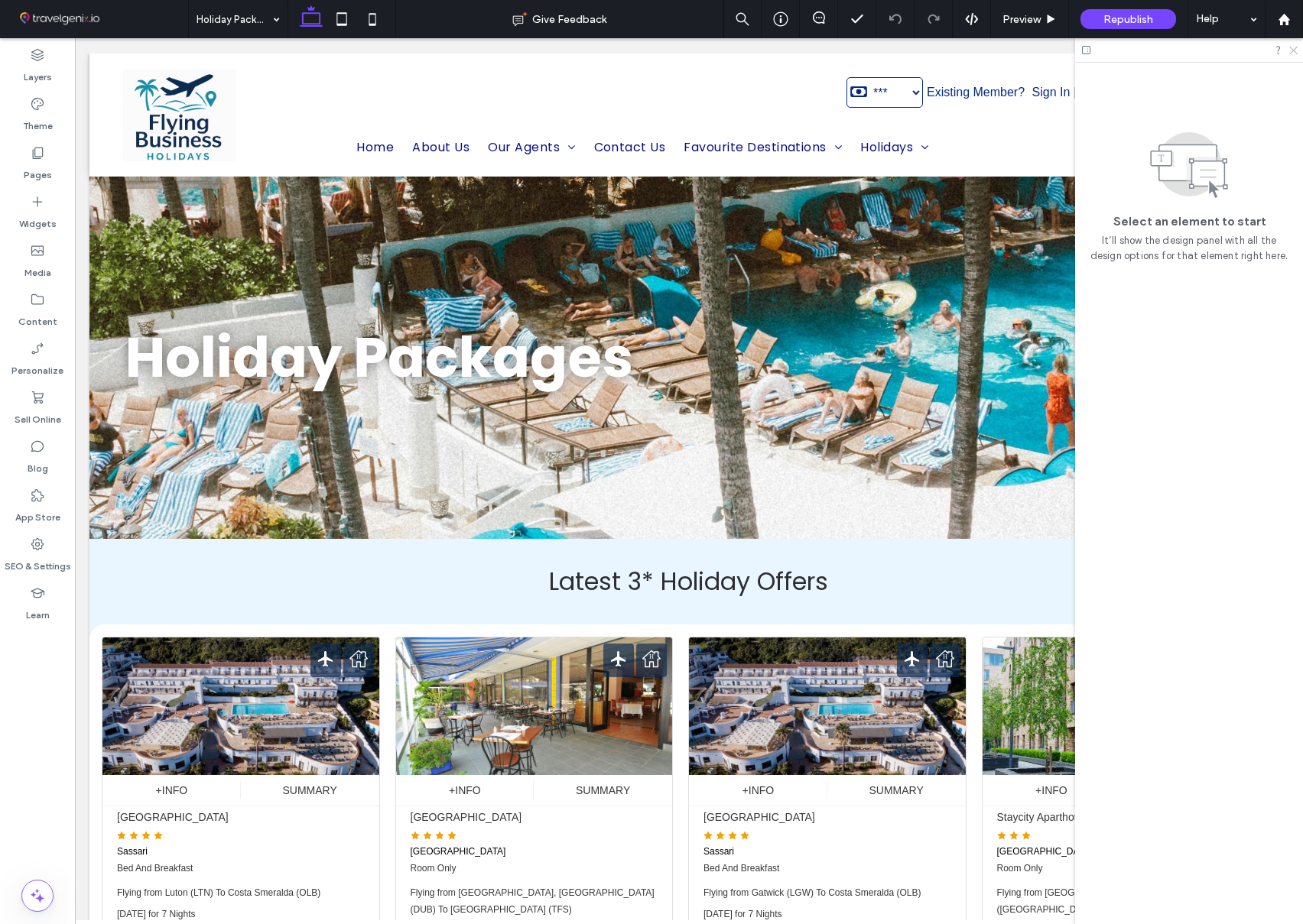
click at [1293, 51] on use at bounding box center [1293, 51] width 8 height 8
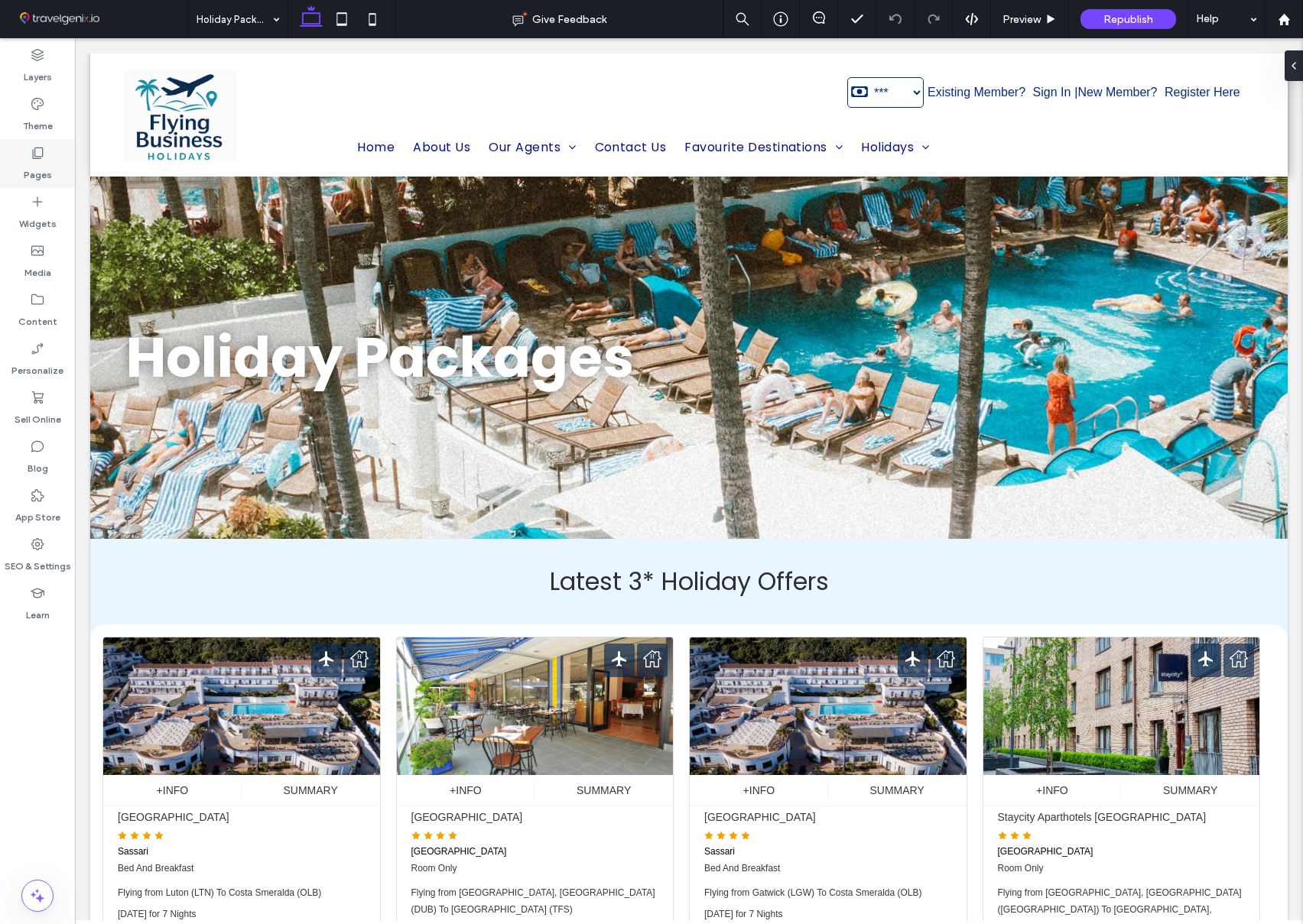
click at [50, 166] on div "Pages" at bounding box center [37, 163] width 75 height 49
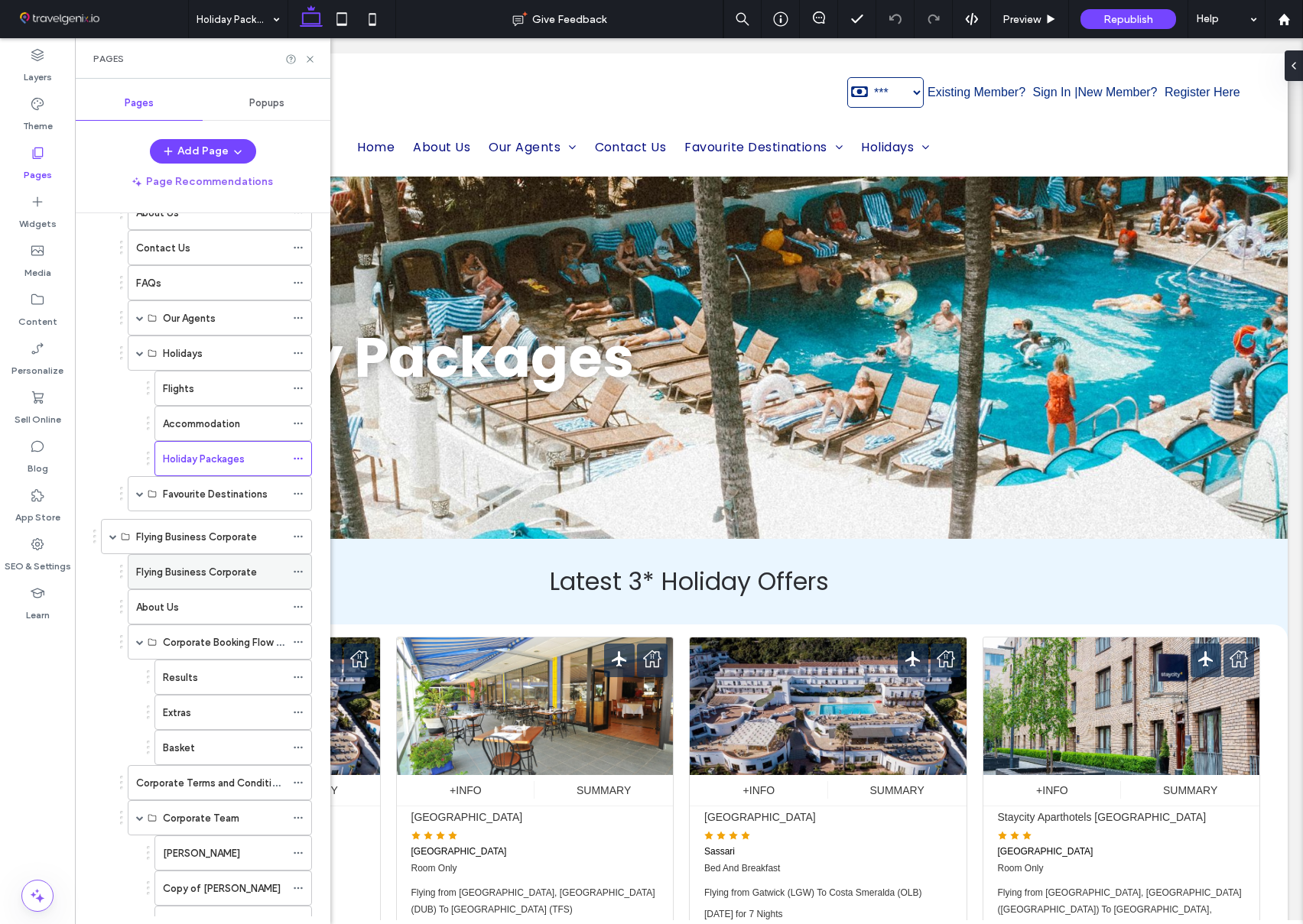
scroll to position [348, 0]
click at [182, 563] on label "Flying Business Corporate" at bounding box center [196, 571] width 121 height 26
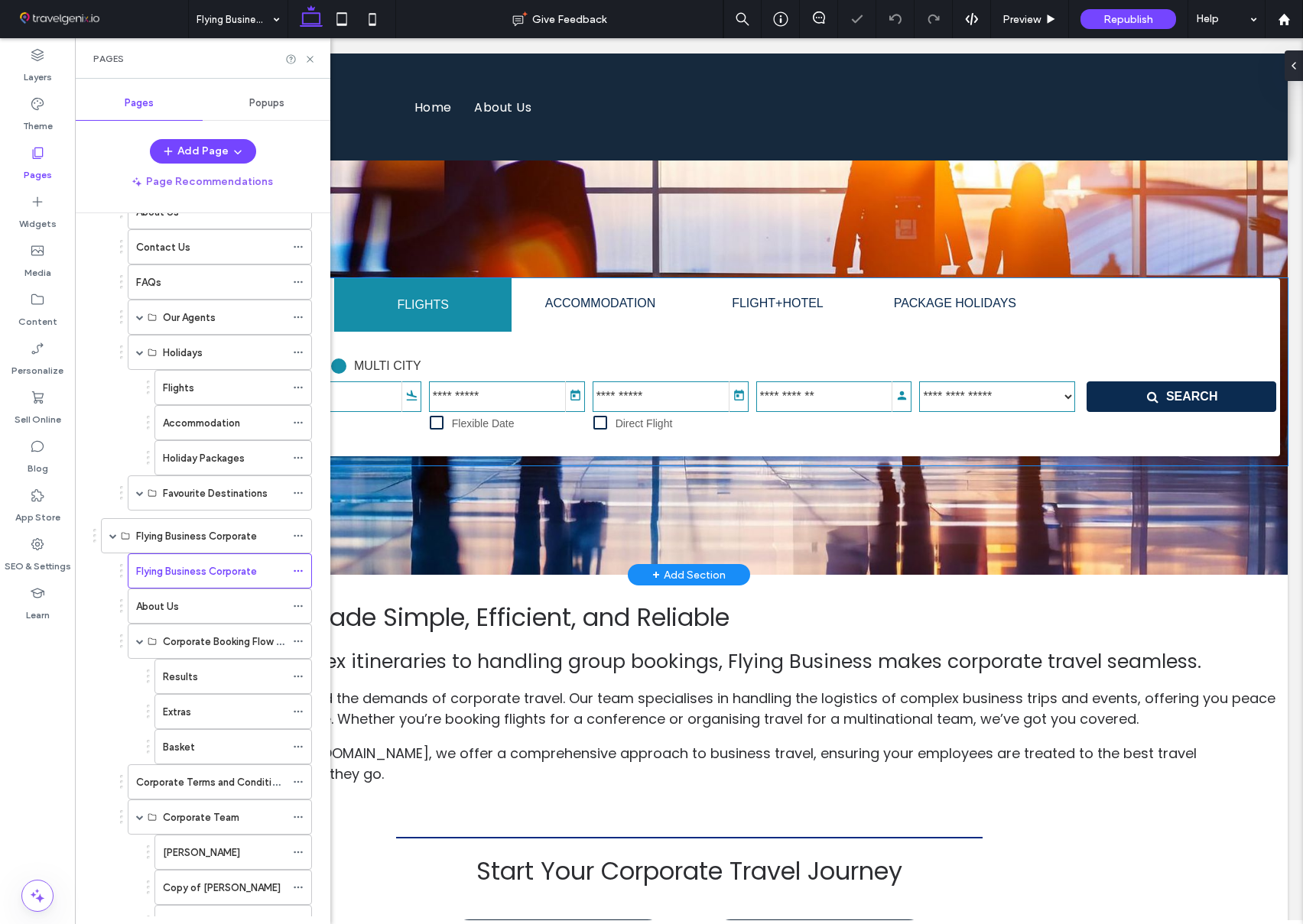
scroll to position [1, 0]
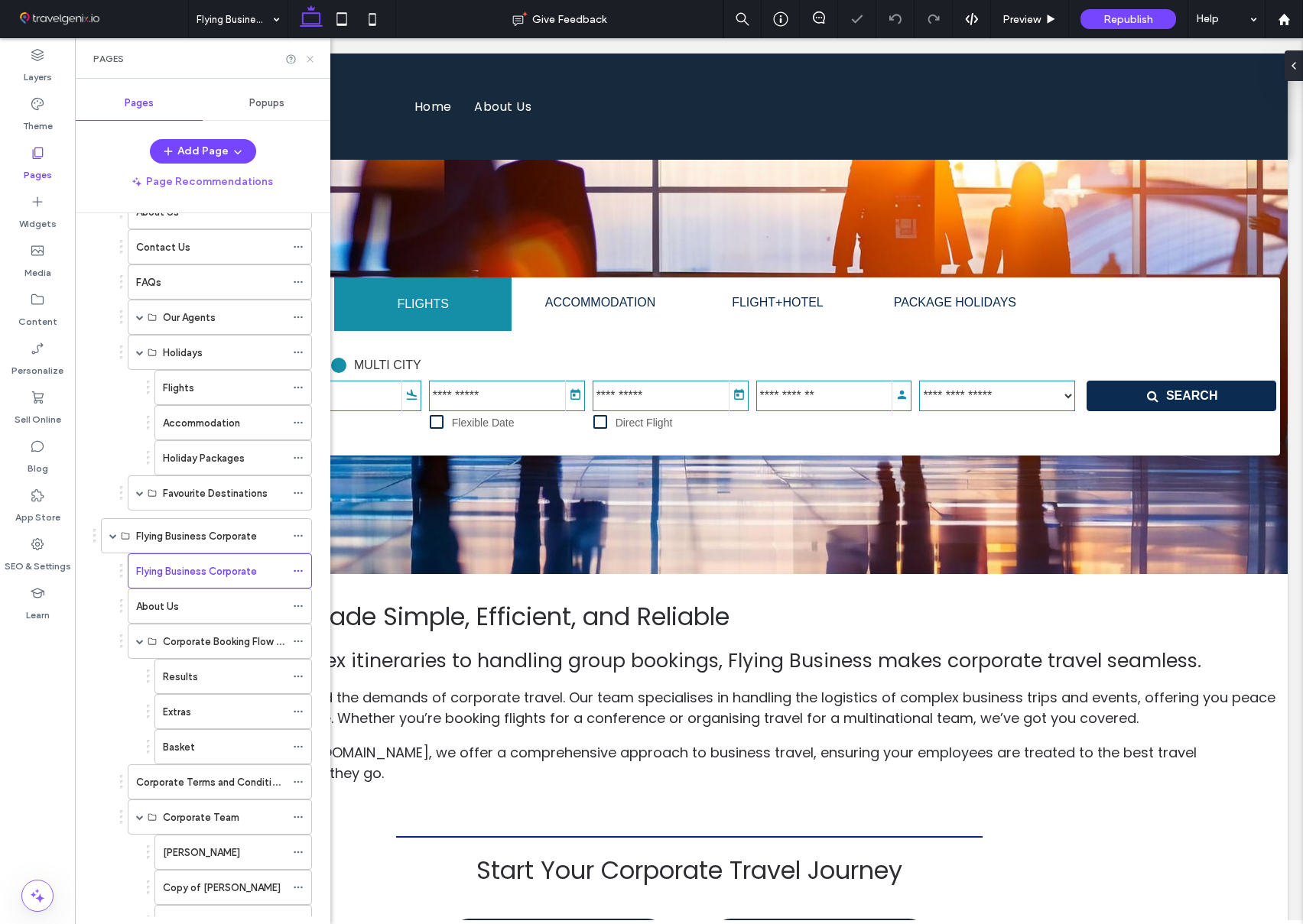
click at [310, 57] on icon at bounding box center [310, 60] width 12 height 12
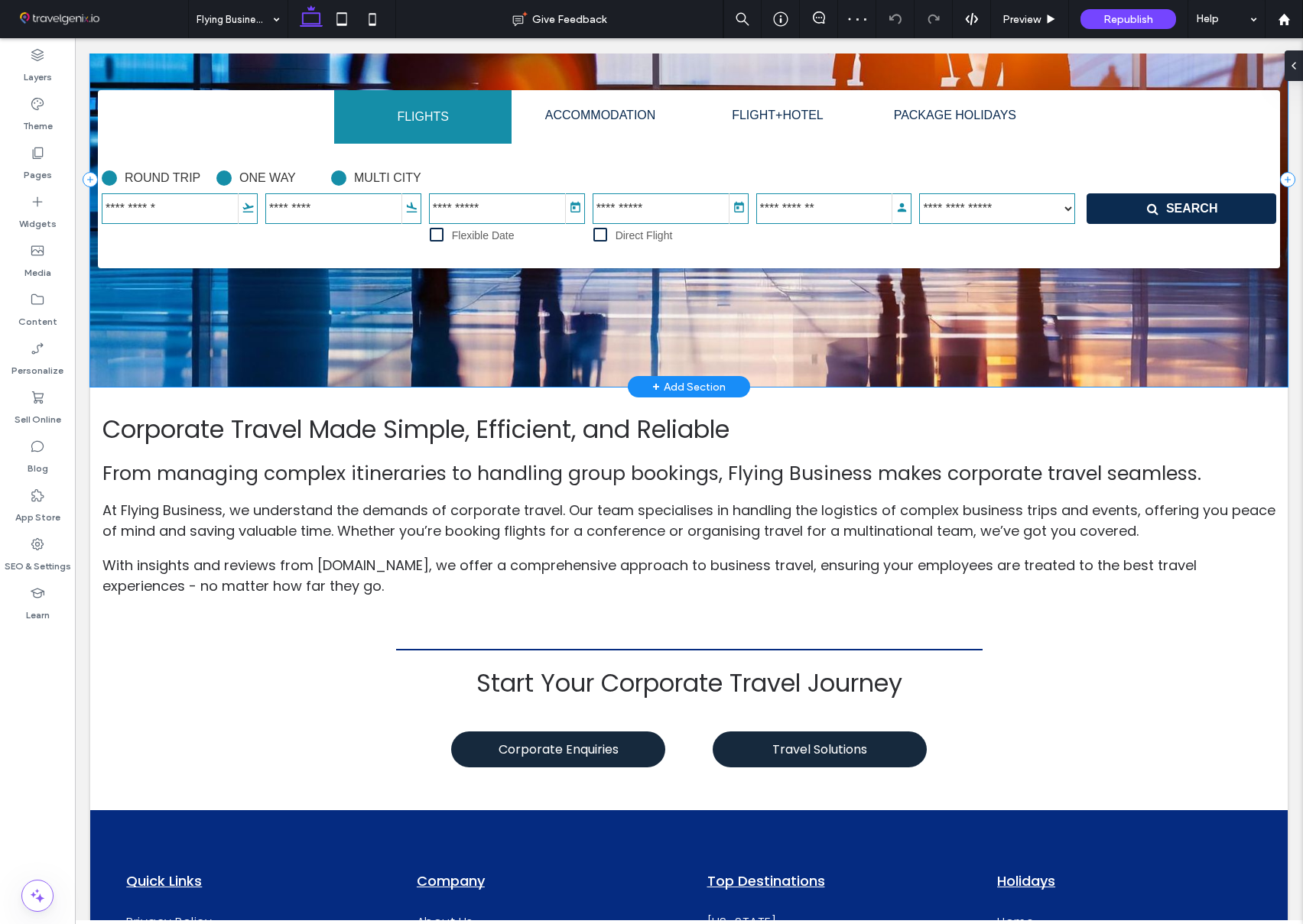
scroll to position [418, 0]
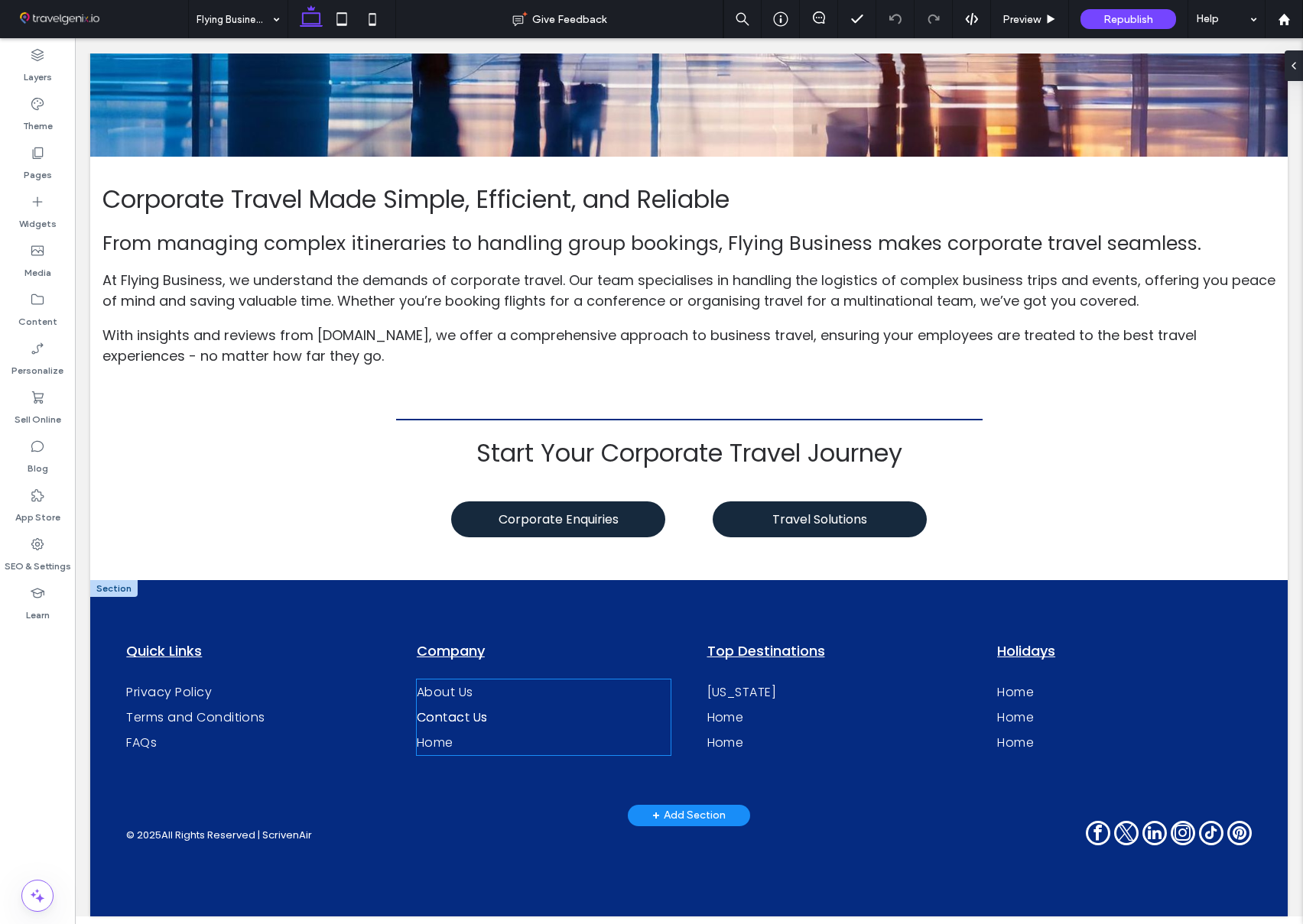
click at [449, 720] on span "Contact Us" at bounding box center [452, 717] width 71 height 19
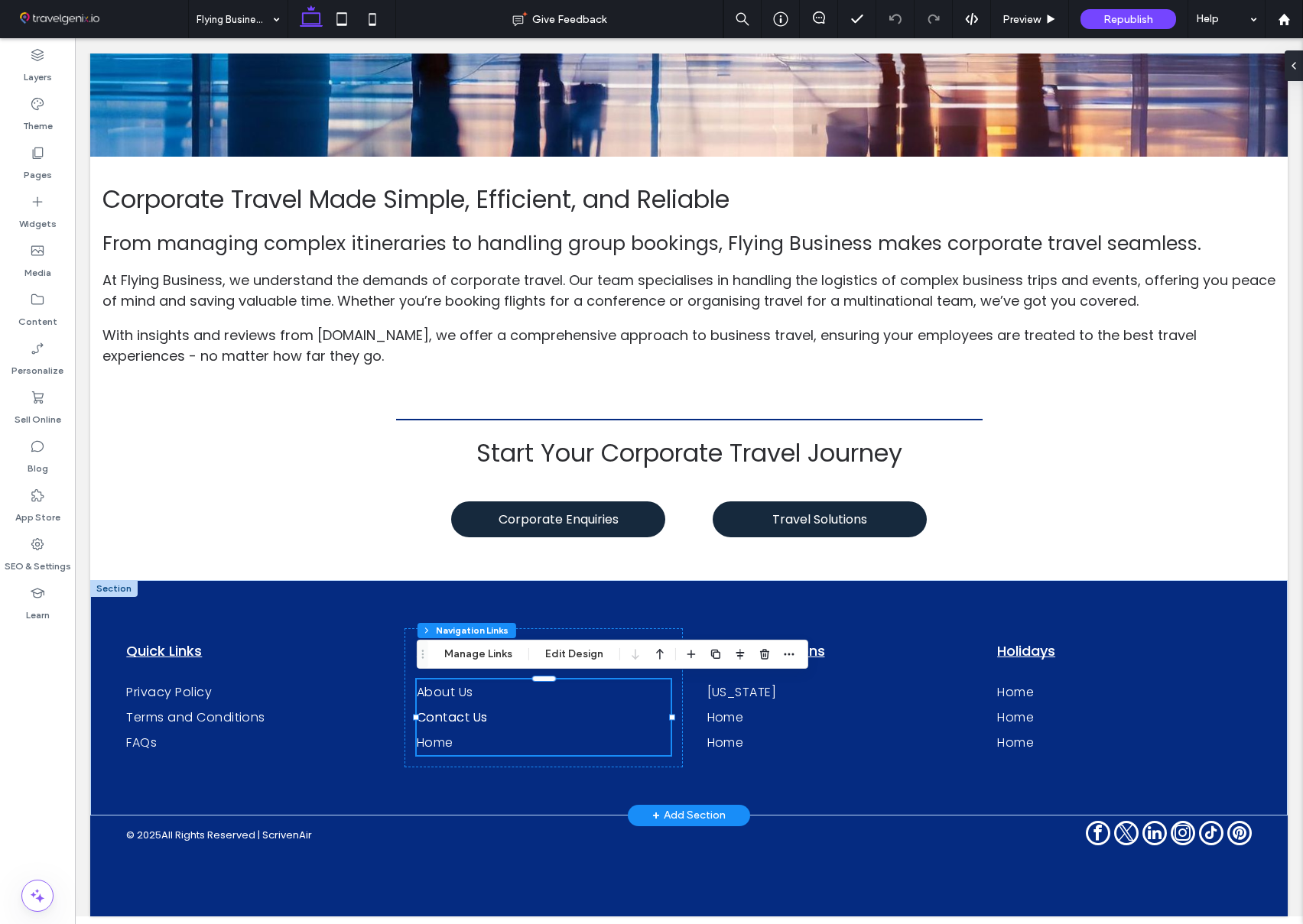
click at [449, 719] on span "Contact Us" at bounding box center [452, 717] width 71 height 19
click at [459, 643] on div "Section Column Navigation Links Manage Links Edit Design" at bounding box center [612, 654] width 392 height 29
click at [459, 649] on button "Manage Links" at bounding box center [478, 654] width 88 height 18
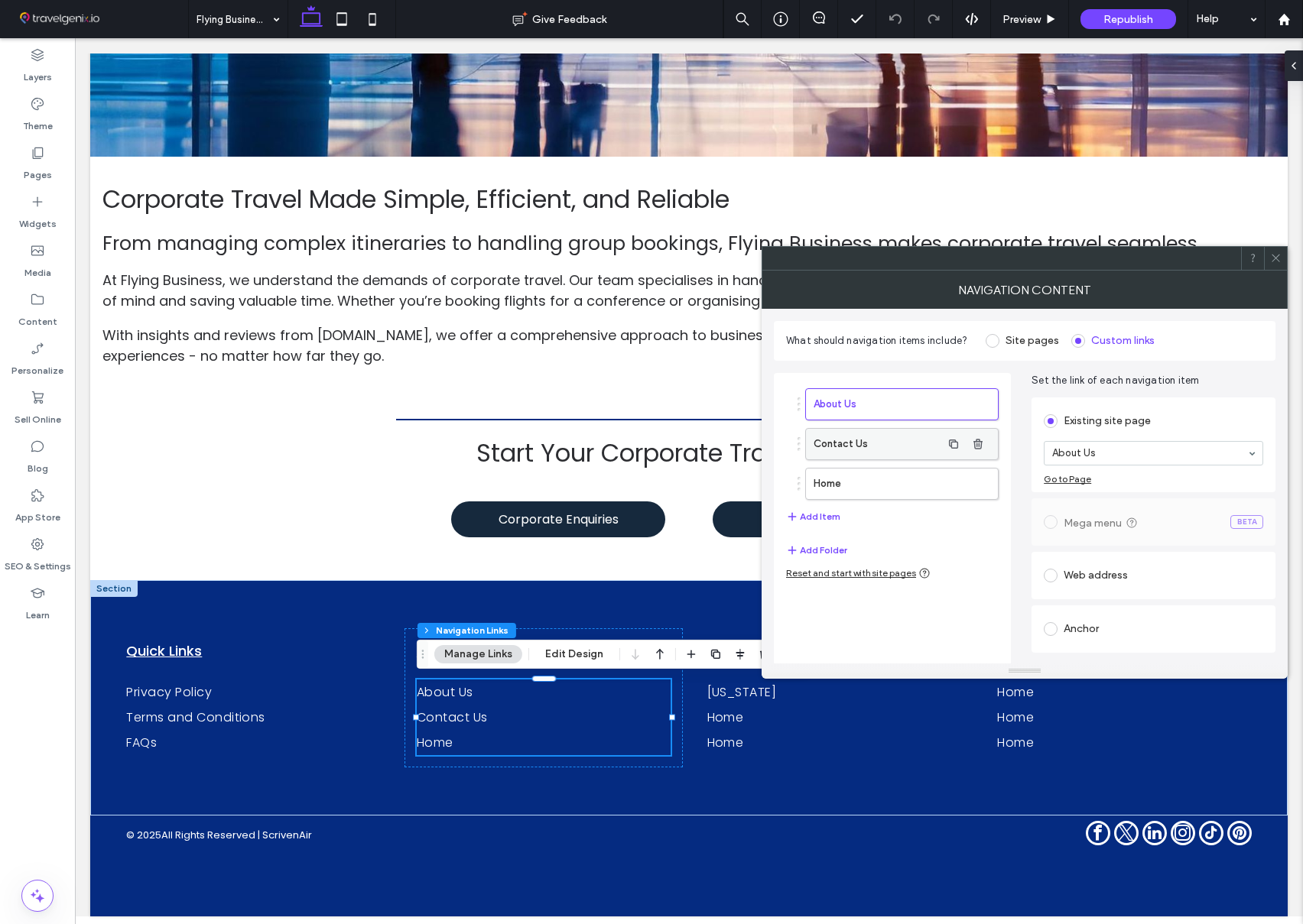
click at [885, 442] on label "Contact Us" at bounding box center [877, 444] width 127 height 31
click at [1273, 257] on icon at bounding box center [1276, 258] width 12 height 12
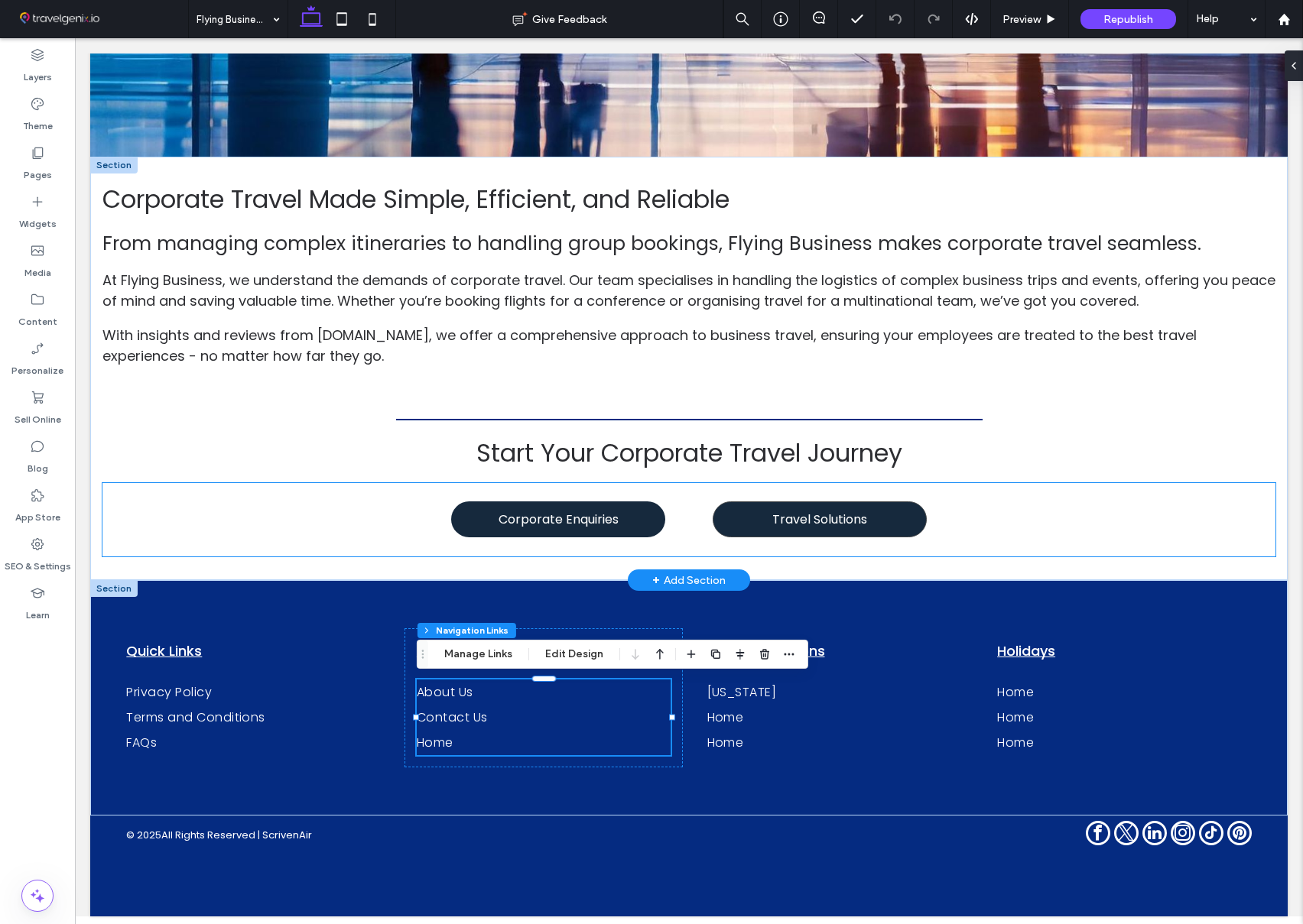
scroll to position [0, 0]
